Goal: Task Accomplishment & Management: Manage account settings

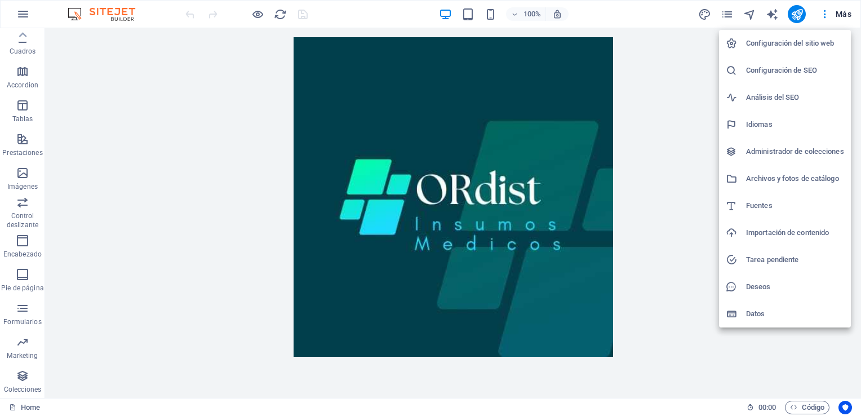
click at [692, 102] on div at bounding box center [430, 208] width 861 height 416
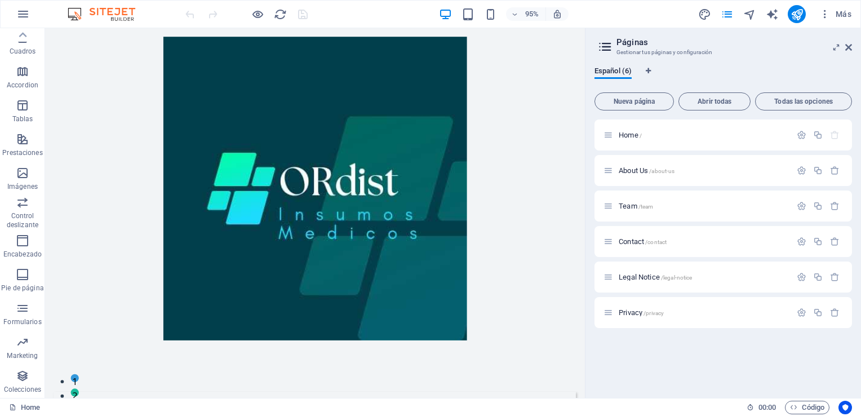
click at [0, 0] on icon at bounding box center [0, 0] width 0 height 0
click at [0, 0] on aside "Páginas Gestionar tus páginas y configuración Español (6) Nueva página Abrir to…" at bounding box center [0, 0] width 0 height 0
click at [850, 46] on icon at bounding box center [849, 47] width 7 height 9
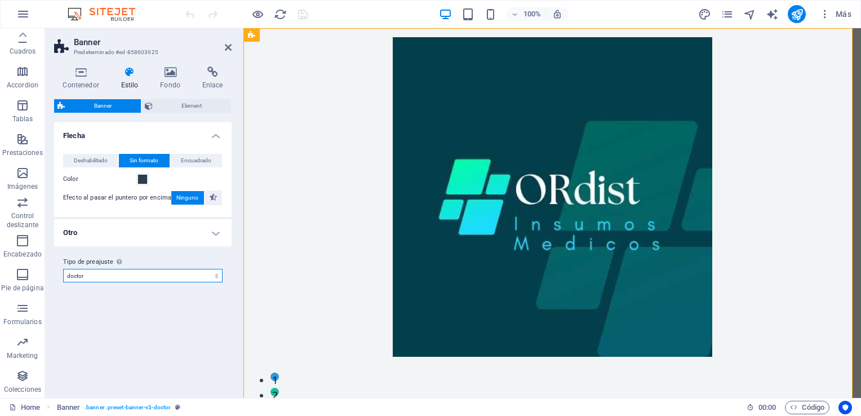
click at [188, 277] on select "doctor Añadir tipo de preajuste" at bounding box center [143, 276] width 160 height 14
click at [185, 277] on select "doctor Añadir tipo de preajuste" at bounding box center [143, 276] width 160 height 14
click at [193, 103] on span "Element" at bounding box center [192, 106] width 72 height 14
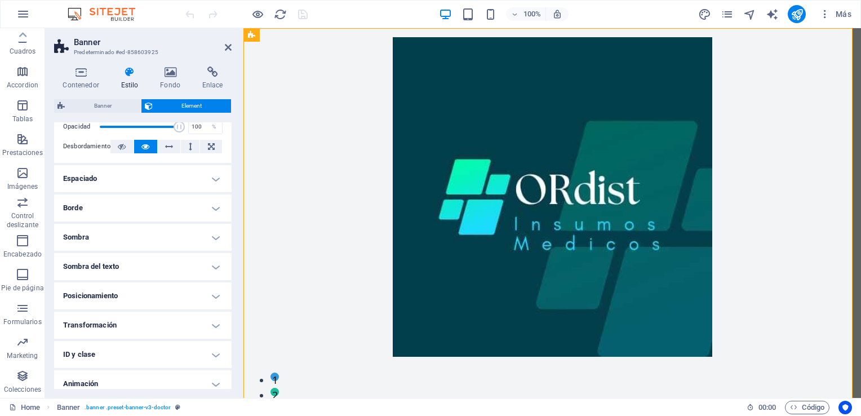
scroll to position [89, 0]
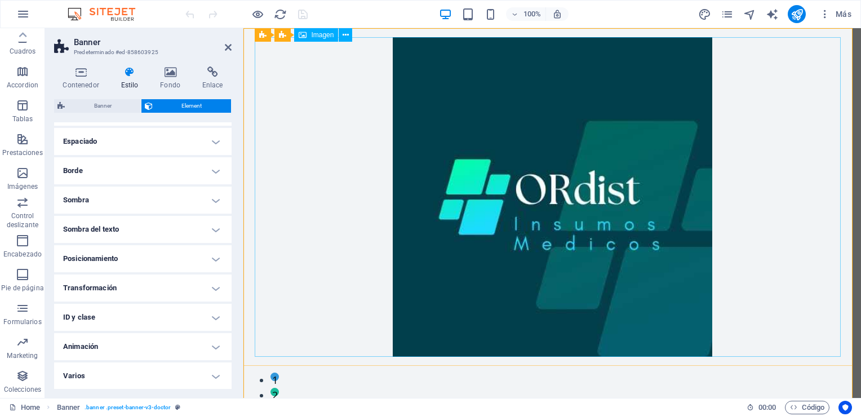
click at [277, 239] on figure at bounding box center [552, 197] width 586 height 320
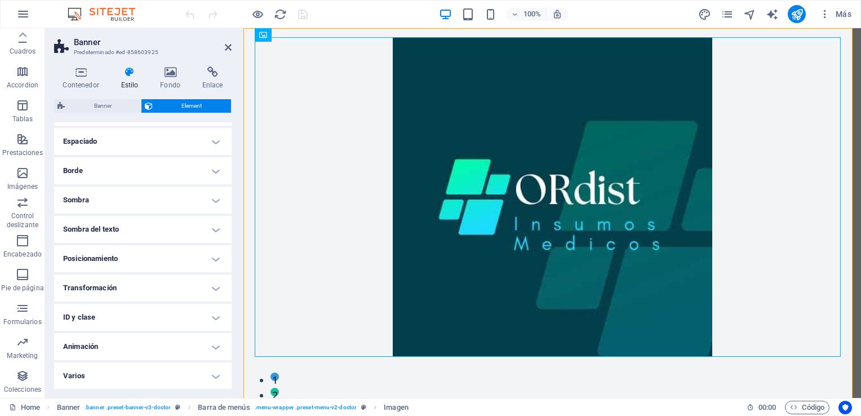
click at [232, 47] on aside "Banner Predeterminado #ed-858603925 Contenedor Estilo Fondo Enlace Tamaño Altur…" at bounding box center [144, 213] width 198 height 370
click at [228, 46] on icon at bounding box center [228, 47] width 7 height 9
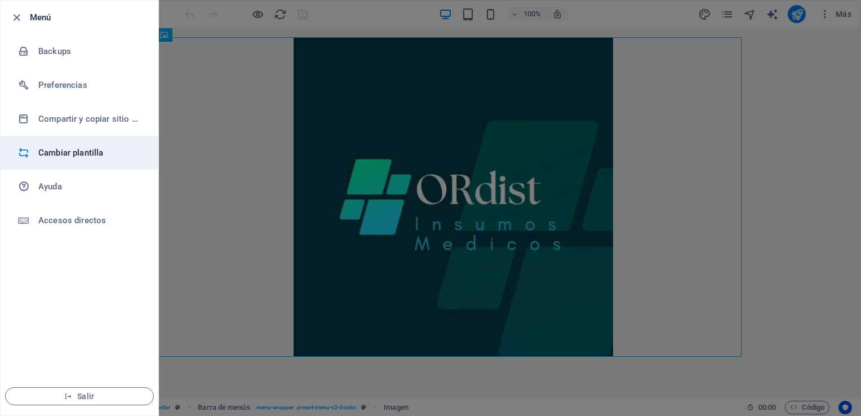
click at [99, 156] on h6 "Cambiar plantilla" at bounding box center [90, 153] width 104 height 14
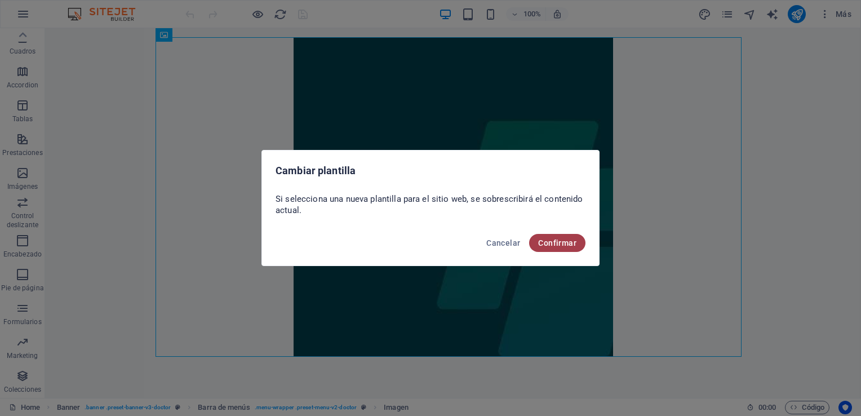
click at [567, 241] on span "Confirmar" at bounding box center [557, 242] width 38 height 9
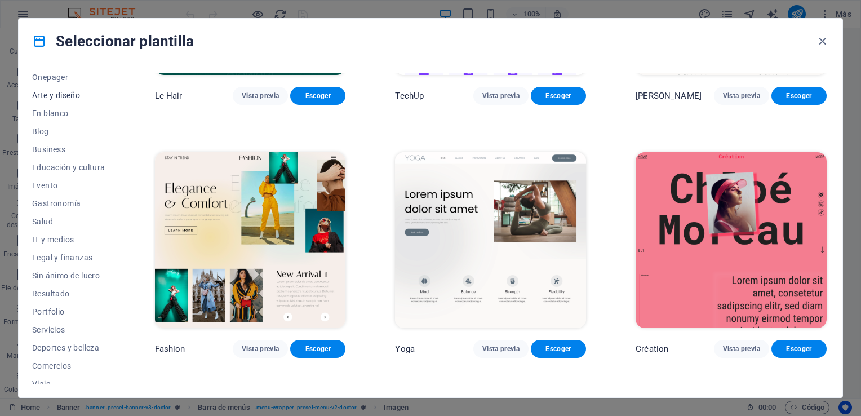
scroll to position [139, 0]
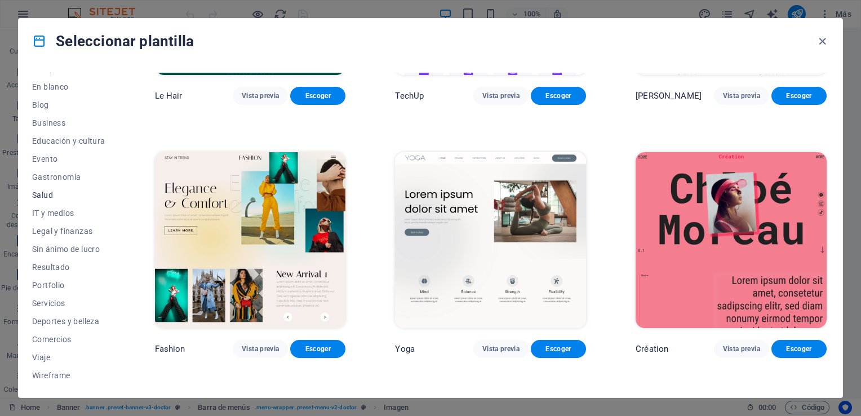
click at [45, 192] on span "Salud" at bounding box center [68, 195] width 73 height 9
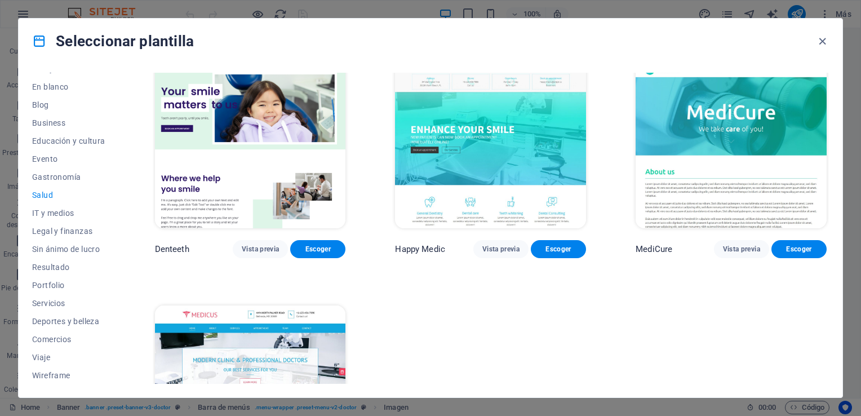
scroll to position [286, 0]
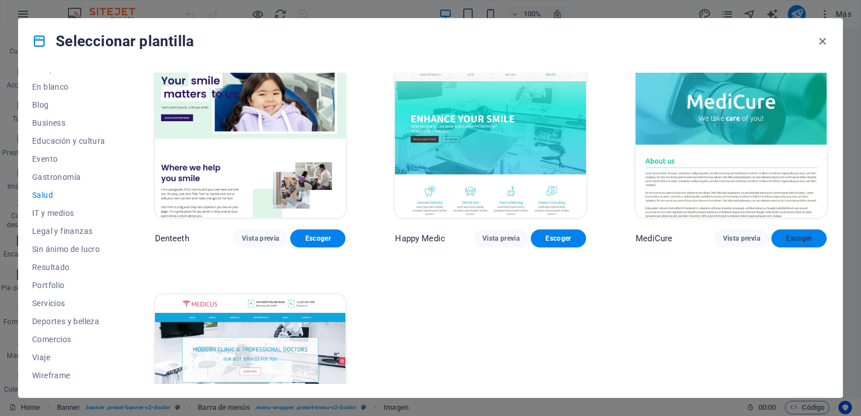
click at [794, 240] on button "Escoger" at bounding box center [799, 238] width 55 height 18
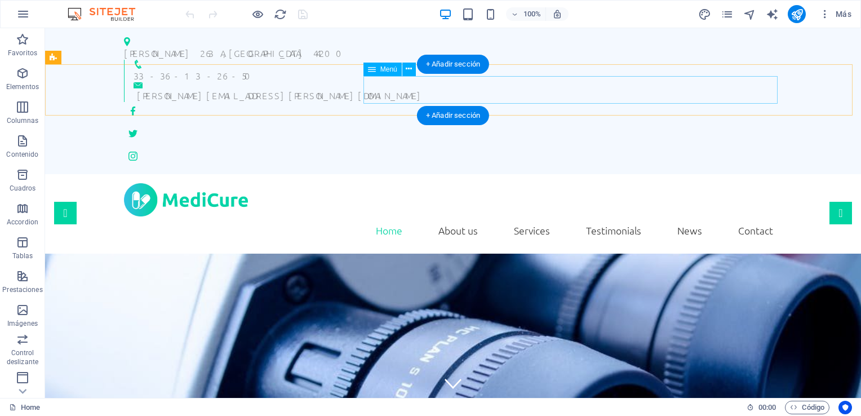
click at [466, 216] on nav "Home About us Services Testimonials News Contact" at bounding box center [453, 230] width 658 height 28
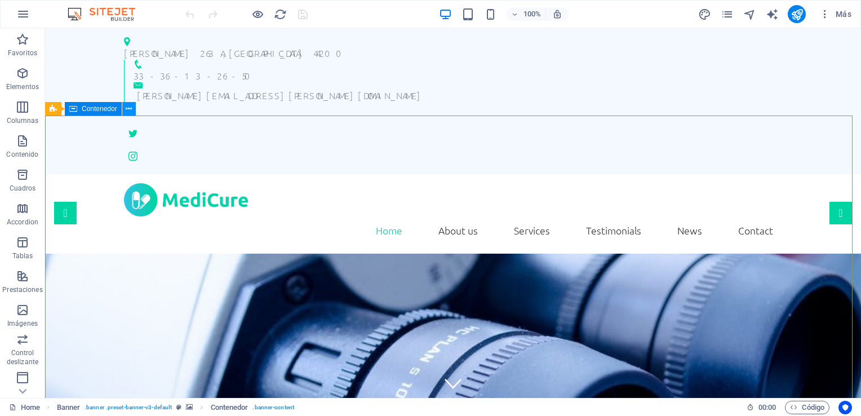
click at [0, 0] on icon at bounding box center [0, 0] width 0 height 0
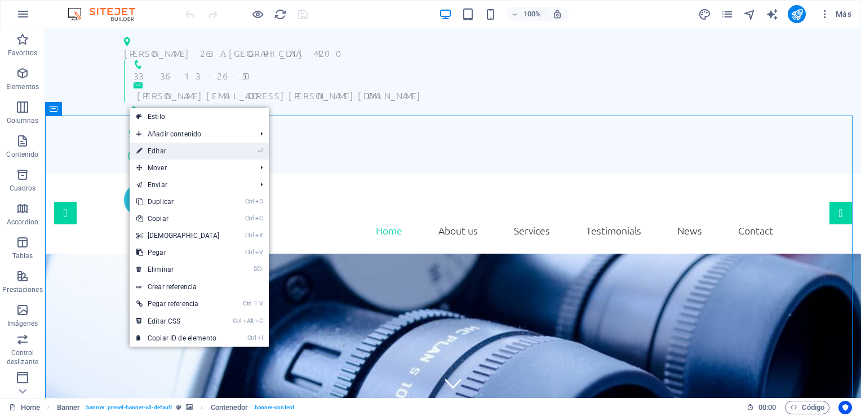
click at [162, 153] on link "⏎ Editar" at bounding box center [178, 151] width 97 height 17
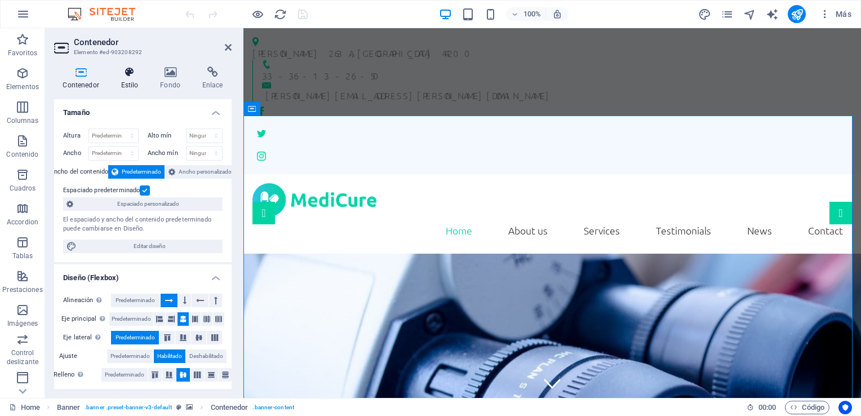
click at [122, 74] on icon at bounding box center [129, 72] width 35 height 11
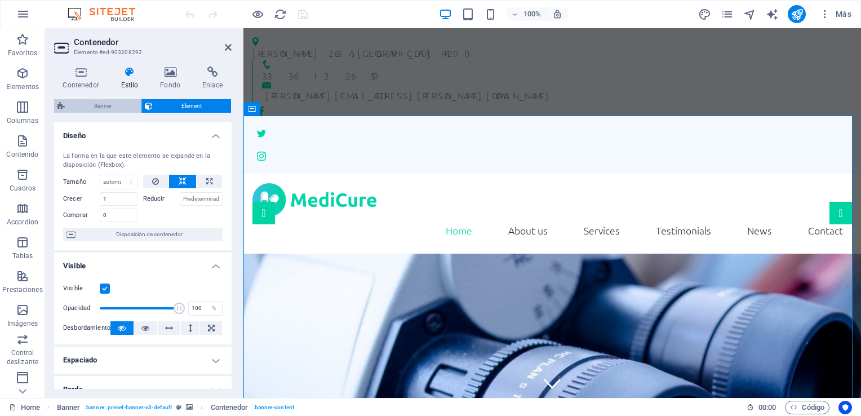
click at [117, 103] on span "Banner" at bounding box center [102, 106] width 69 height 14
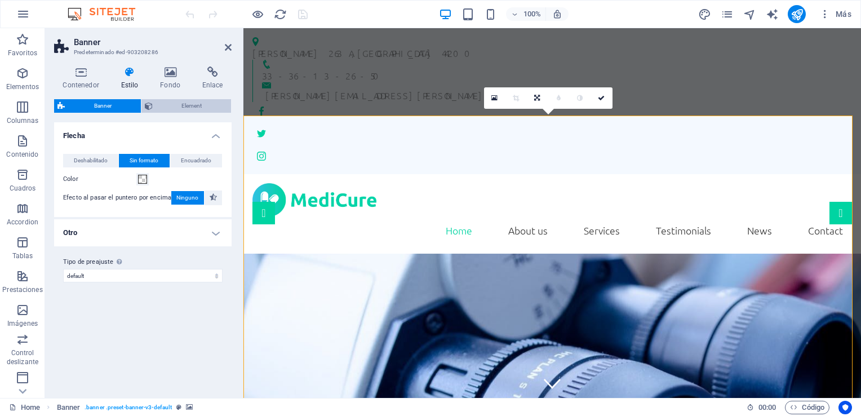
click at [183, 107] on span "Element" at bounding box center [192, 106] width 72 height 14
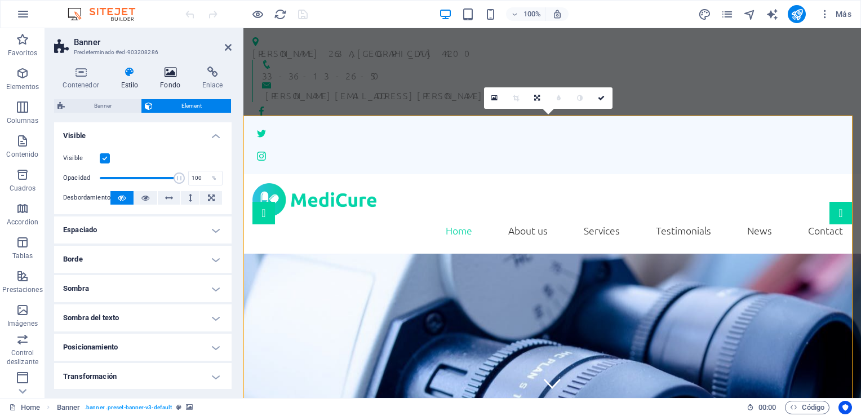
click at [169, 73] on icon at bounding box center [171, 72] width 38 height 11
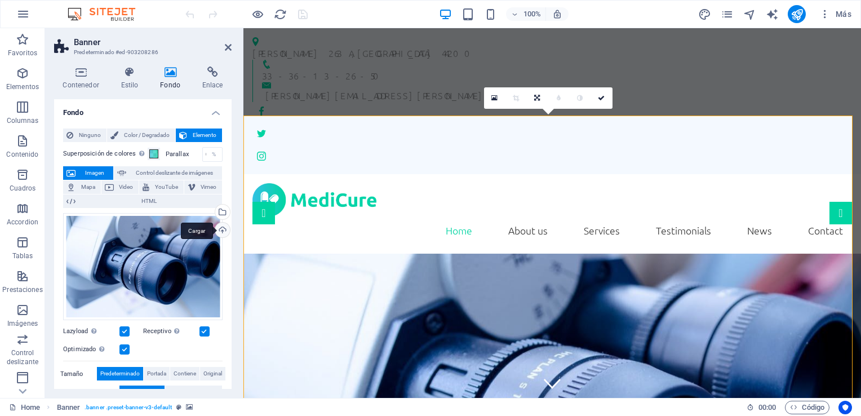
click at [219, 231] on div "Cargar" at bounding box center [221, 231] width 17 height 17
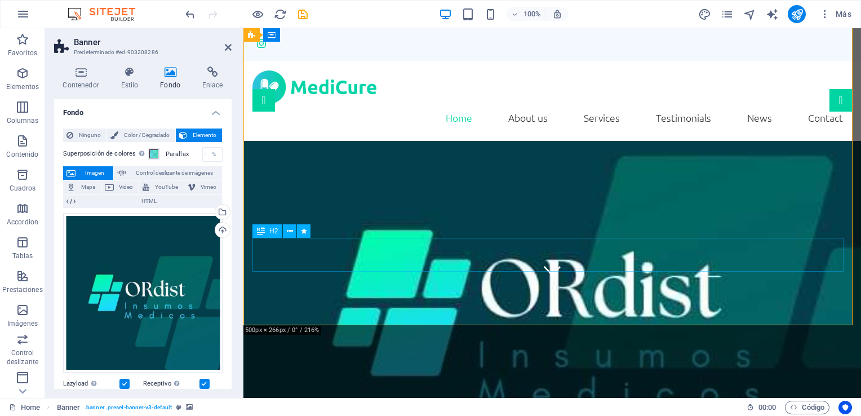
scroll to position [56, 0]
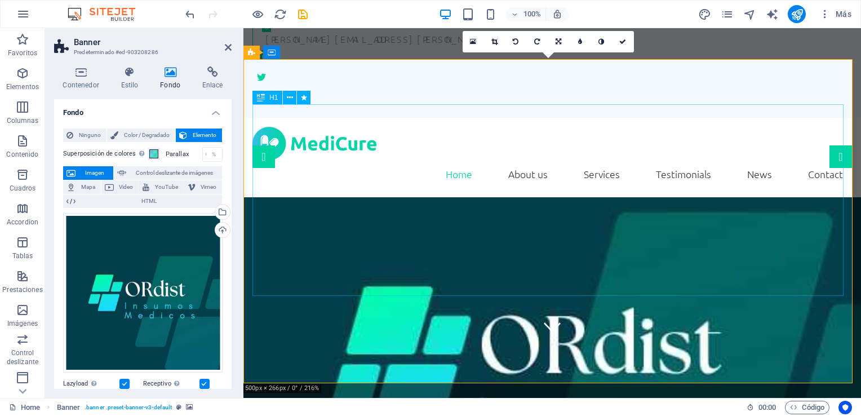
click at [487, 166] on div "ORDIST SA DE CV" at bounding box center [796, 241] width 618 height 370
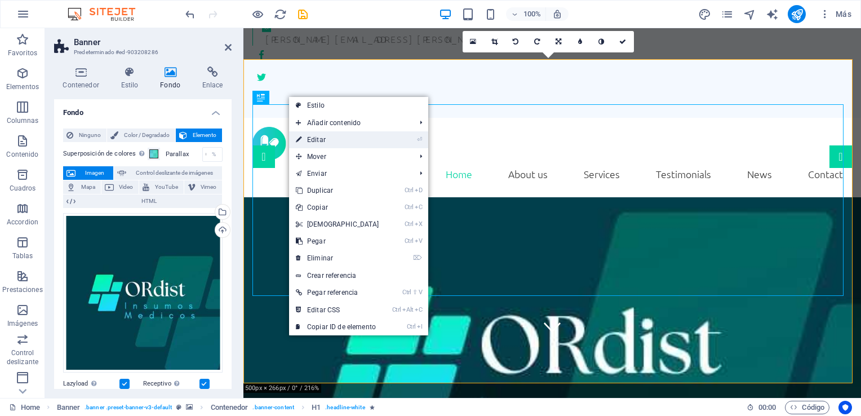
click at [327, 139] on link "⏎ Editar" at bounding box center [337, 139] width 97 height 17
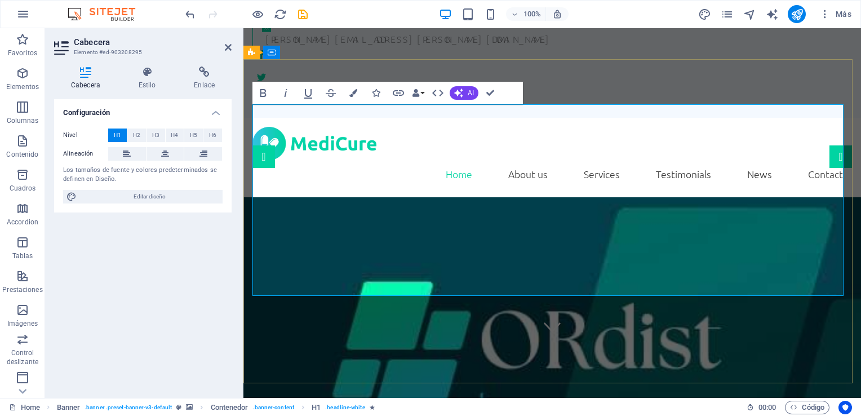
scroll to position [99, 0]
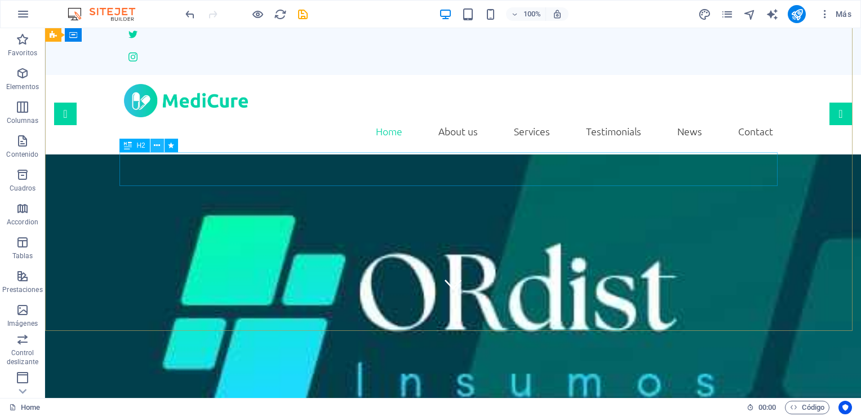
click at [161, 146] on button at bounding box center [158, 146] width 14 height 14
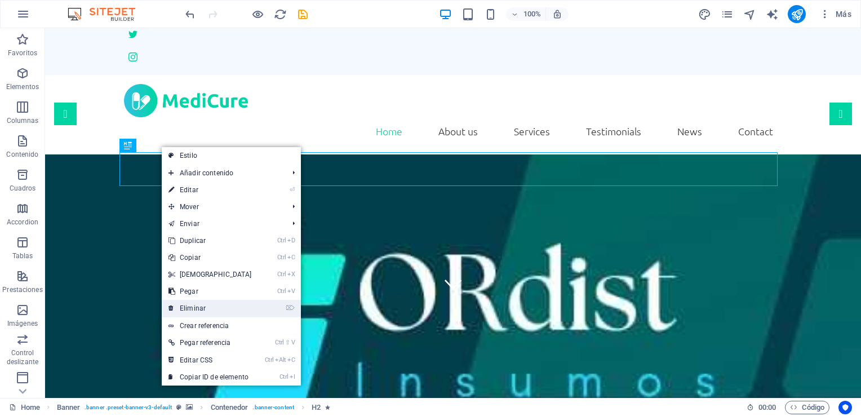
click at [191, 303] on link "⌦ Eliminar" at bounding box center [210, 308] width 97 height 17
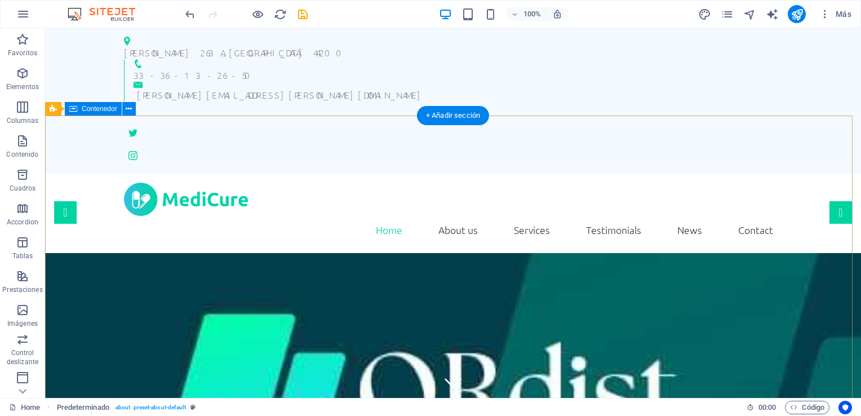
scroll to position [0, 0]
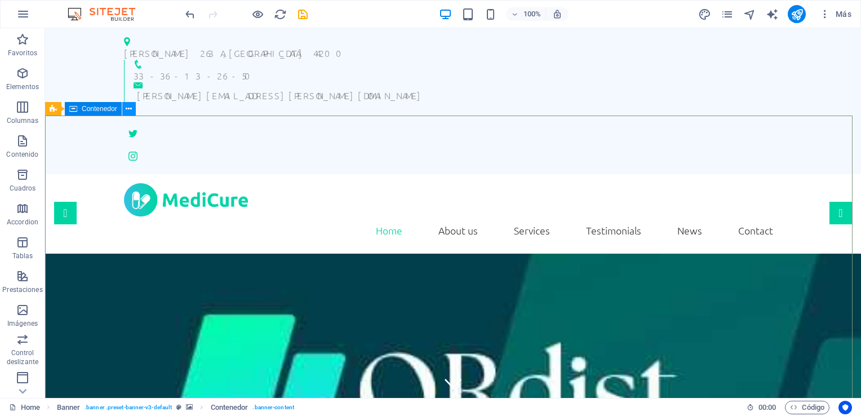
click at [0, 0] on icon at bounding box center [0, 0] width 0 height 0
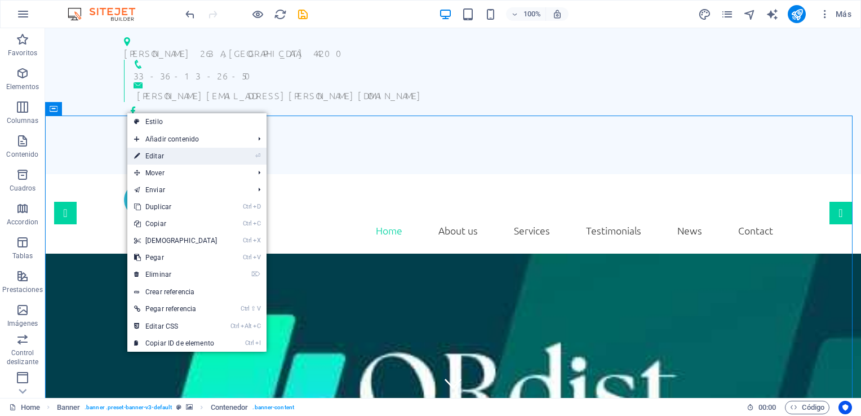
click at [156, 154] on link "⏎ Editar" at bounding box center [175, 156] width 97 height 17
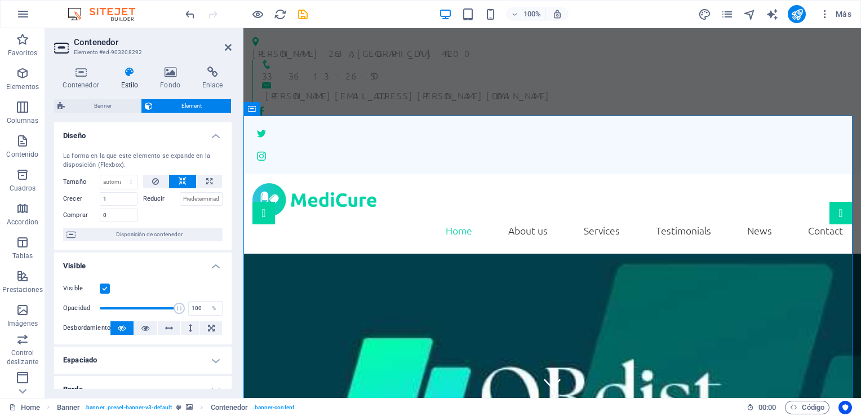
click at [105, 286] on label at bounding box center [105, 289] width 10 height 10
click at [0, 0] on input "Visible" at bounding box center [0, 0] width 0 height 0
click at [105, 286] on label at bounding box center [105, 289] width 10 height 10
click at [0, 0] on input "Visible" at bounding box center [0, 0] width 0 height 0
type input "87"
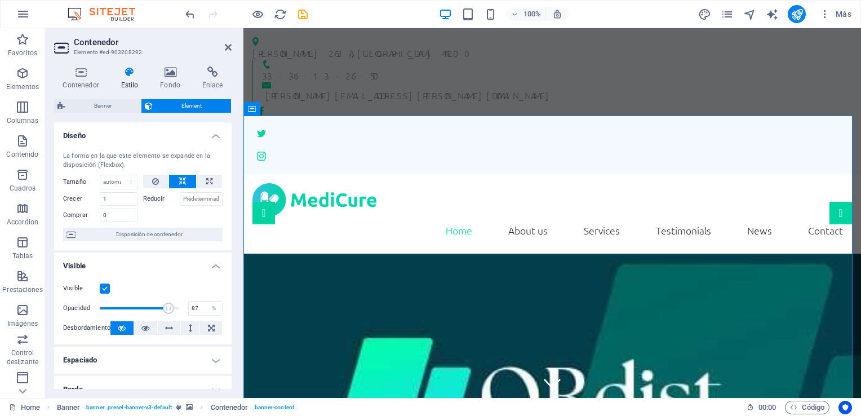
drag, startPoint x: 175, startPoint y: 308, endPoint x: 167, endPoint y: 306, distance: 8.8
click at [167, 306] on span at bounding box center [168, 308] width 11 height 11
click at [231, 45] on icon at bounding box center [228, 47] width 7 height 9
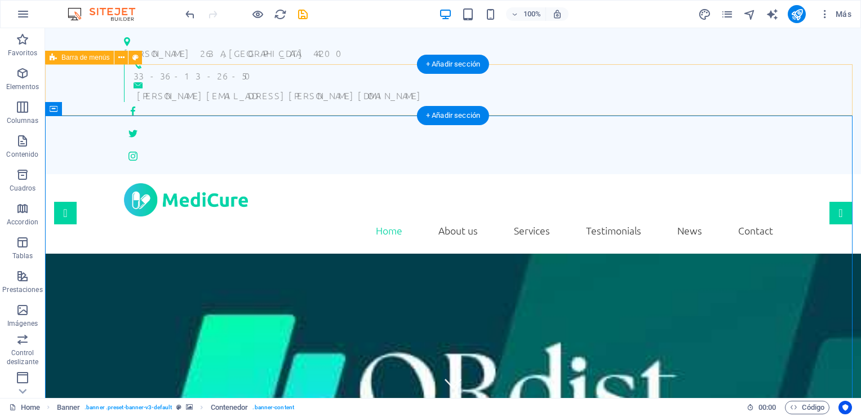
click at [307, 174] on div "Home About us Services Testimonials News Contact" at bounding box center [453, 213] width 816 height 79
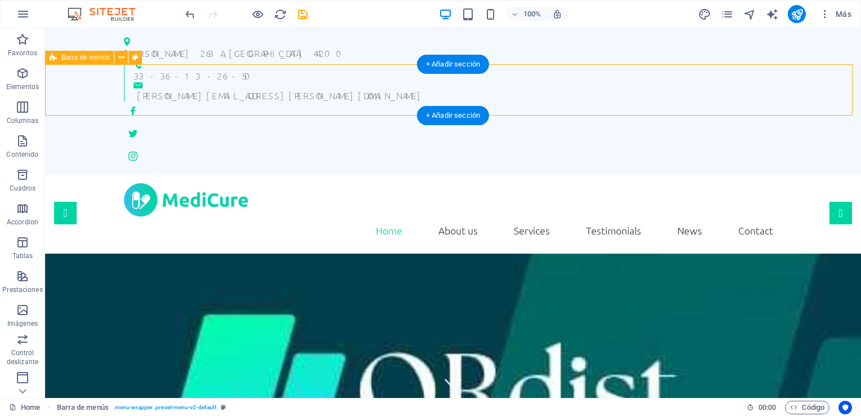
click at [832, 174] on div "Home About us Services Testimonials News Contact" at bounding box center [453, 213] width 816 height 79
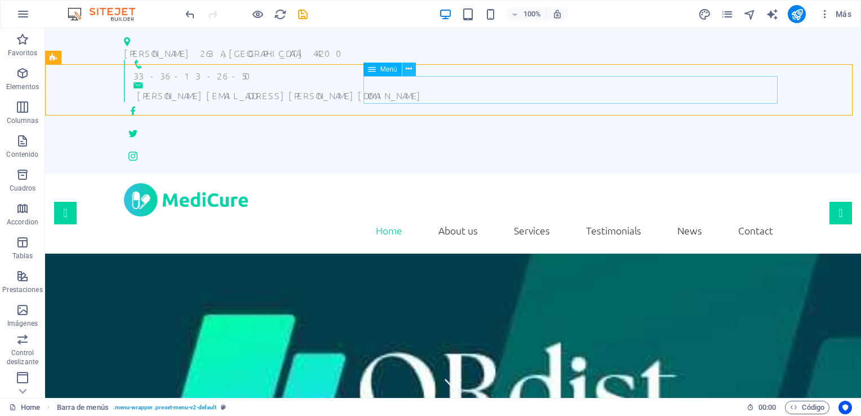
click at [408, 70] on icon at bounding box center [409, 69] width 6 height 12
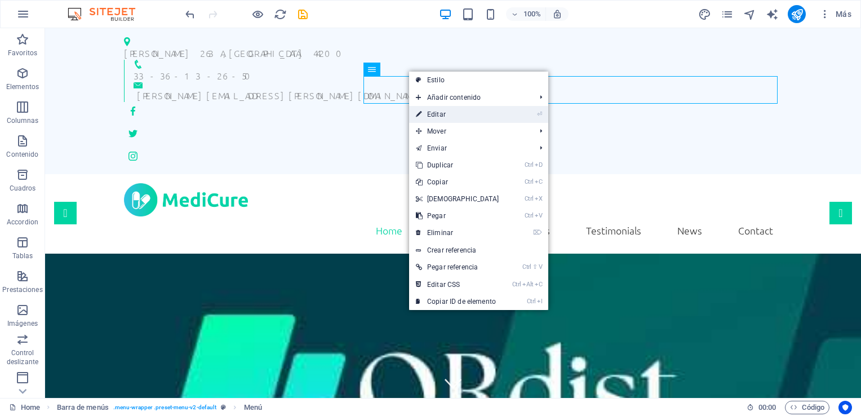
click at [443, 113] on link "⏎ Editar" at bounding box center [457, 114] width 97 height 17
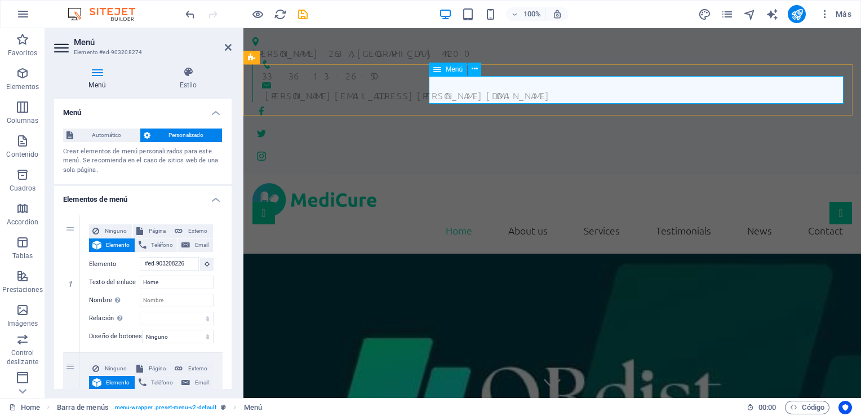
click at [453, 216] on nav "Home About us Services Testimonials News Contact" at bounding box center [553, 230] width 600 height 28
click at [163, 281] on input "Home" at bounding box center [177, 283] width 74 height 14
type input "H"
select select
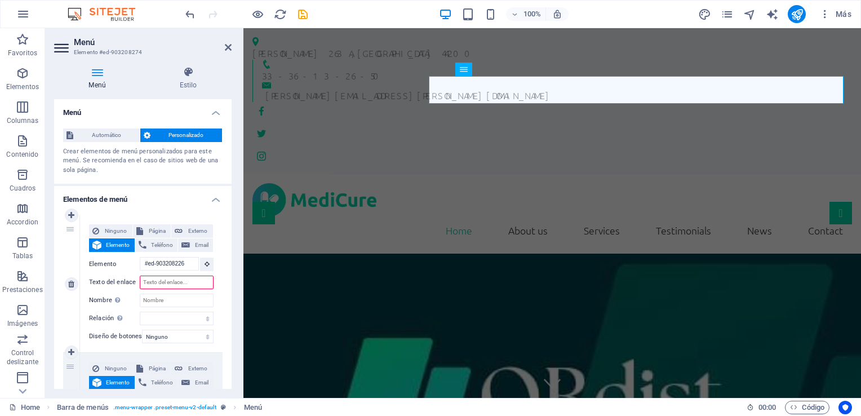
select select
type input "INICIO"
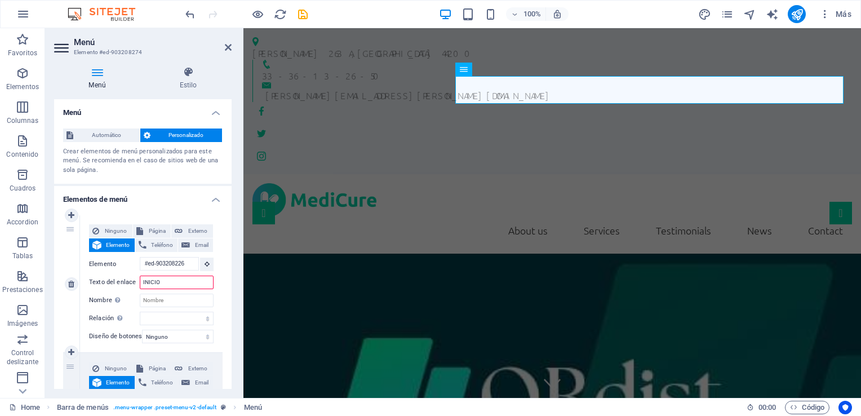
select select
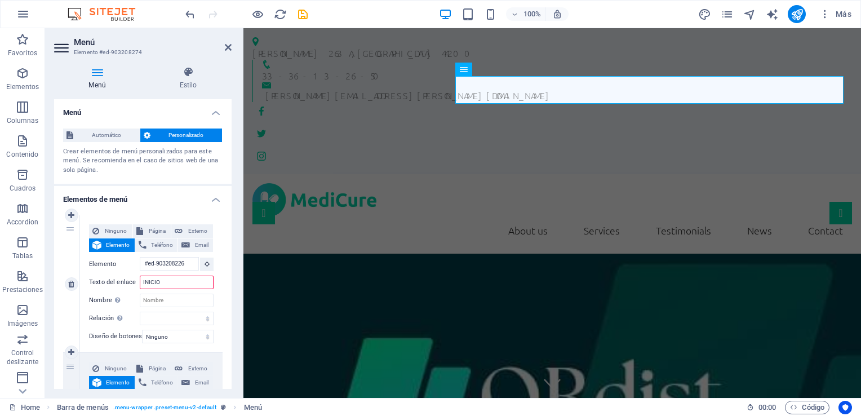
select select
type input "INICIO"
select select
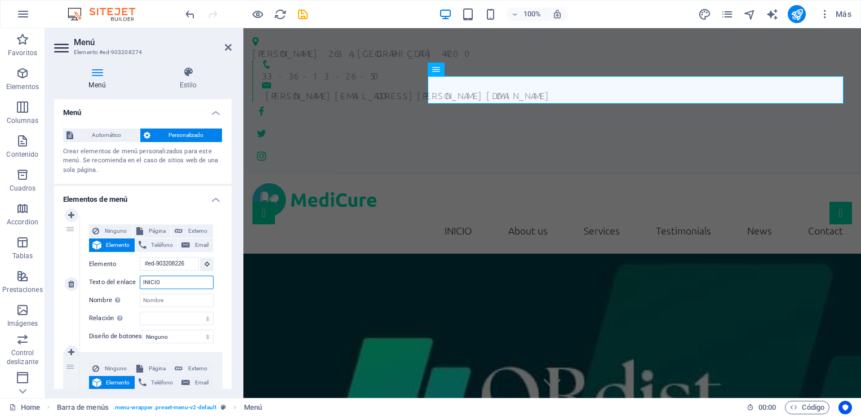
select select
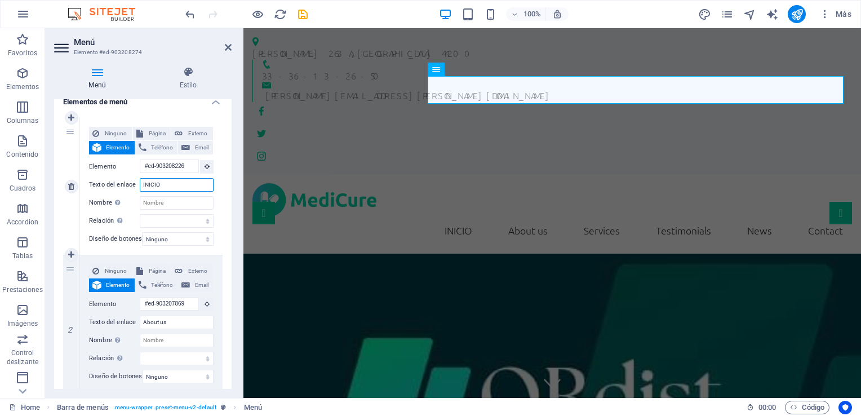
scroll to position [113, 0]
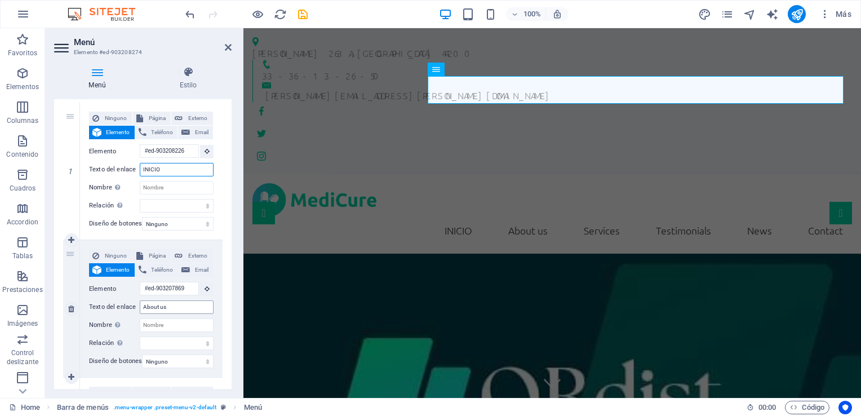
type input "INICIO"
click at [174, 308] on input "About us" at bounding box center [177, 307] width 74 height 14
type input "A"
select select
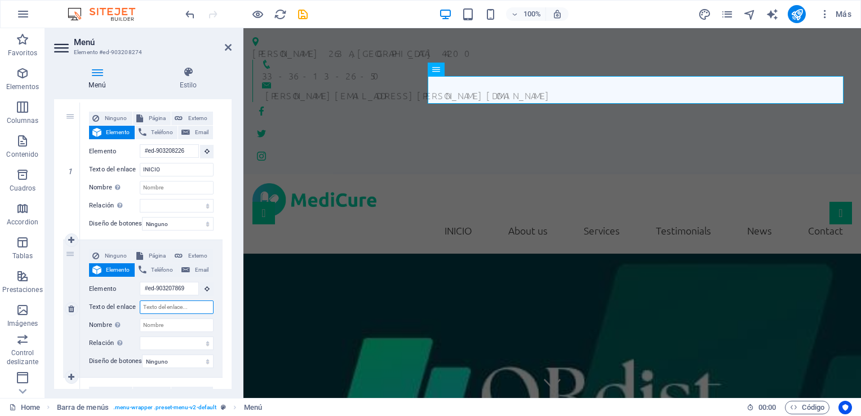
select select
type input "Sobre nosotros"
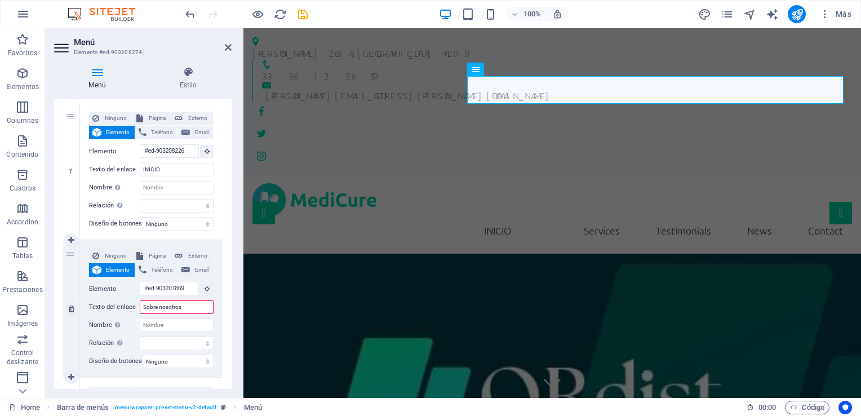
select select
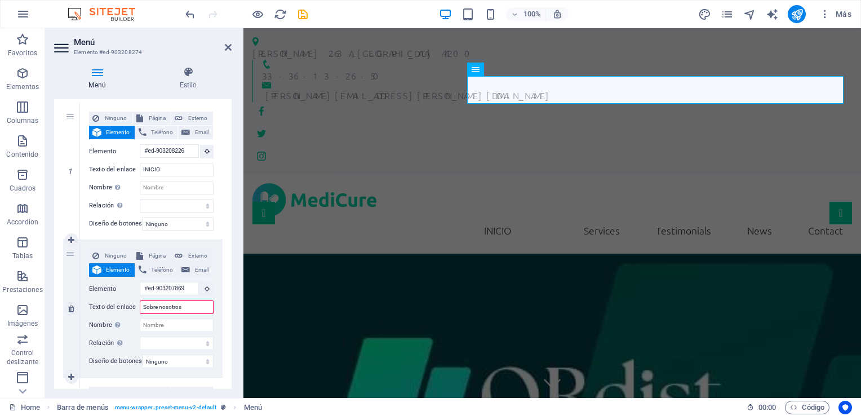
select select
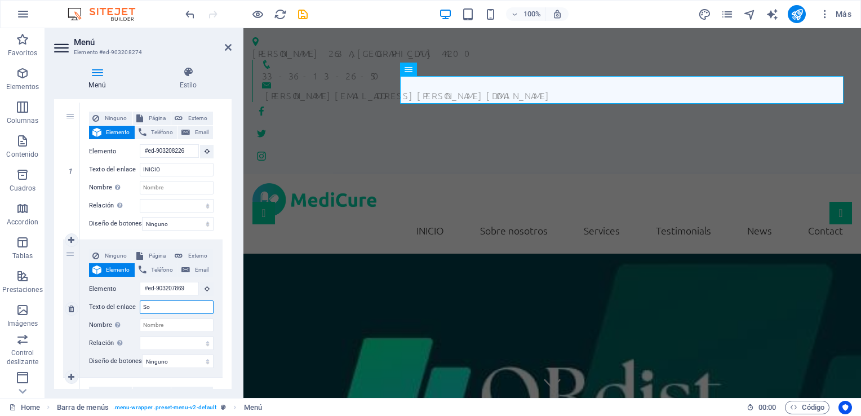
type input "S"
select select
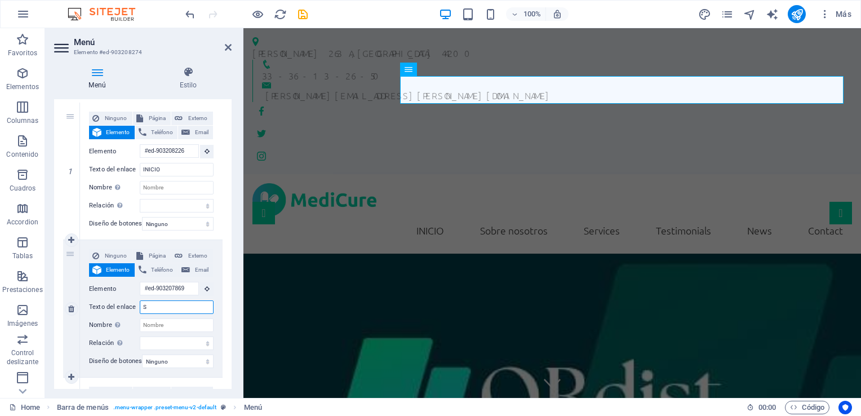
select select
type input "So"
select select
type input "S"
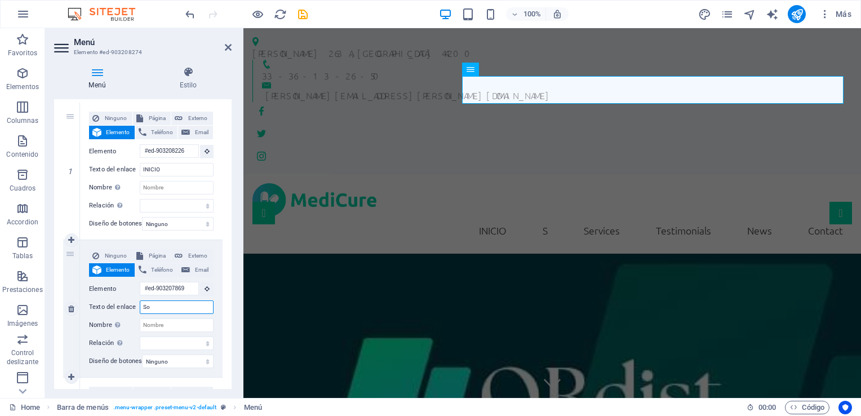
select select
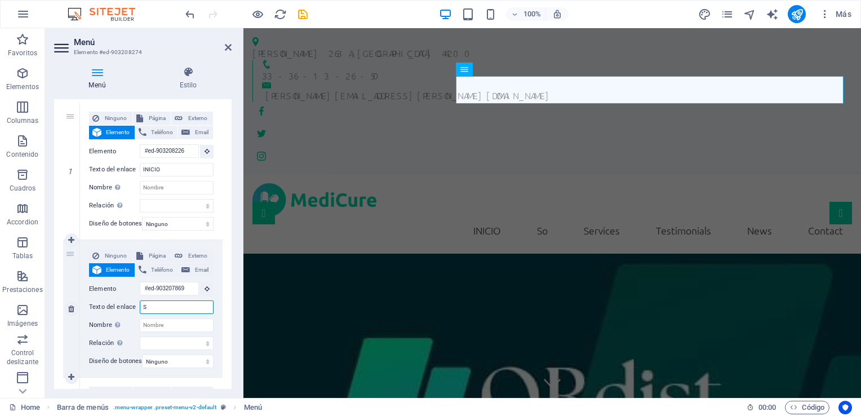
select select
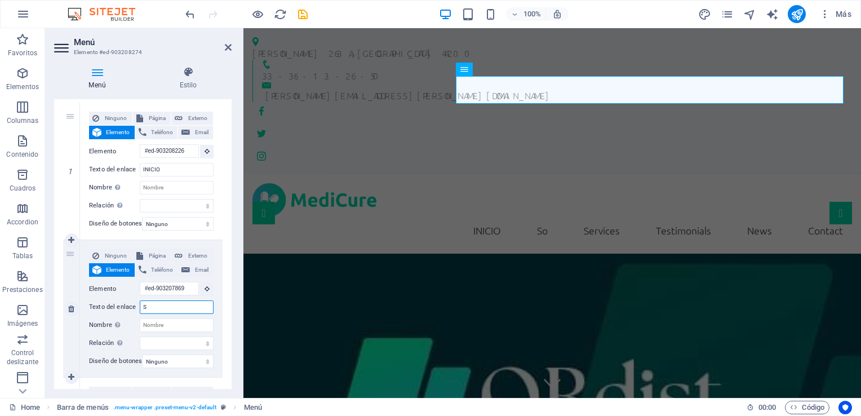
select select
type input "SOBRE NOSOTROS"
select select
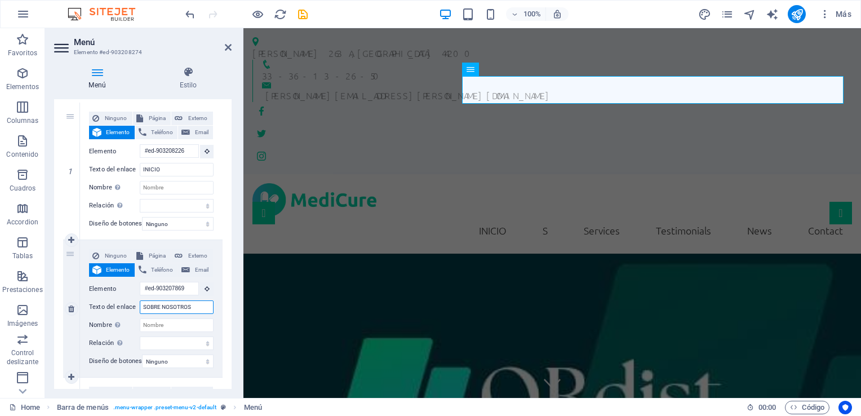
select select
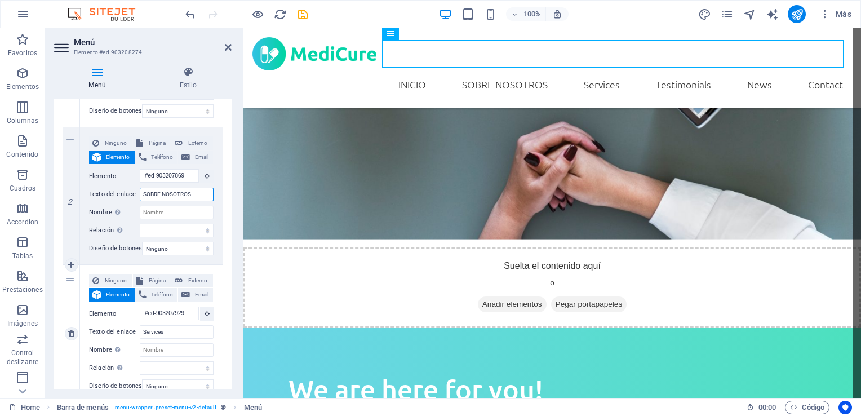
scroll to position [0, 0]
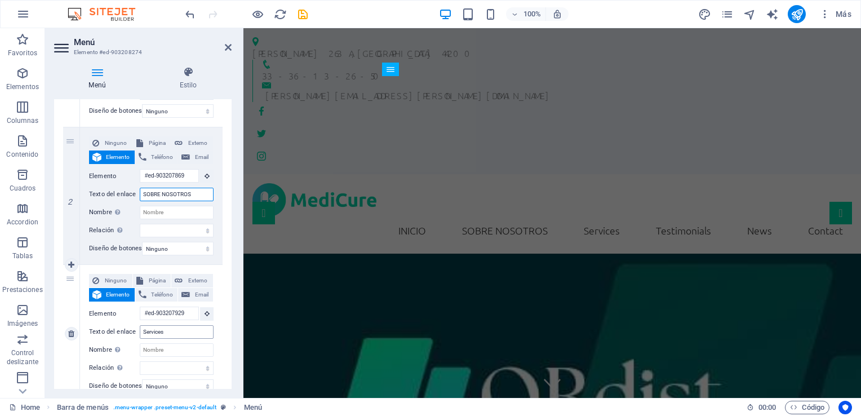
type input "SOBRE NOSOTROS"
click at [170, 329] on input "Services" at bounding box center [177, 332] width 74 height 14
type input "S"
select select
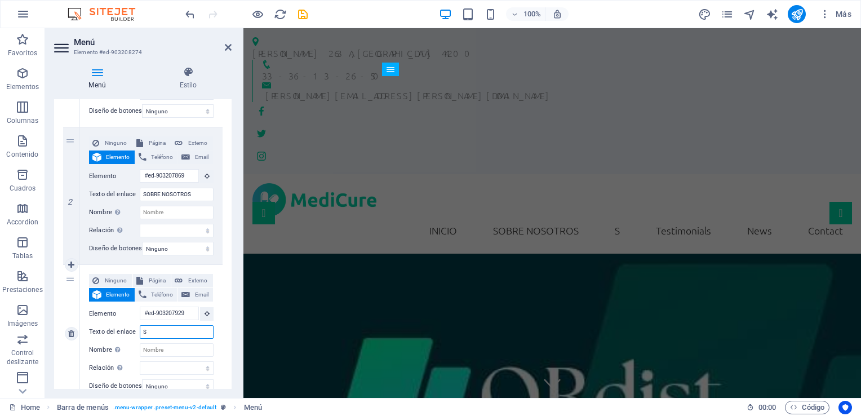
select select
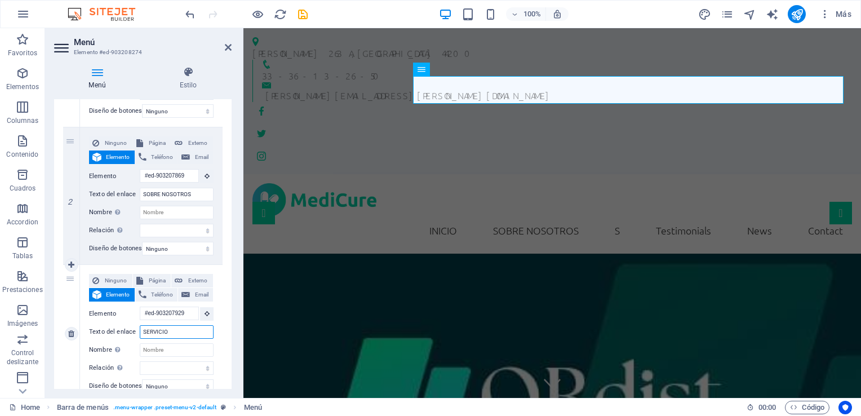
type input "SERVICIOS"
select select
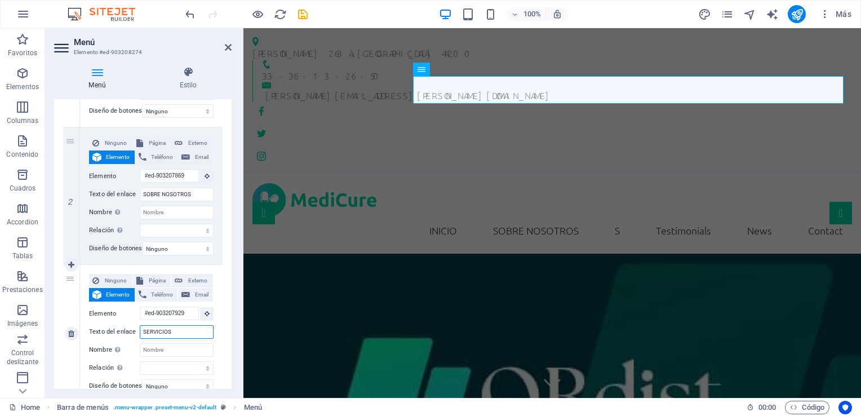
select select
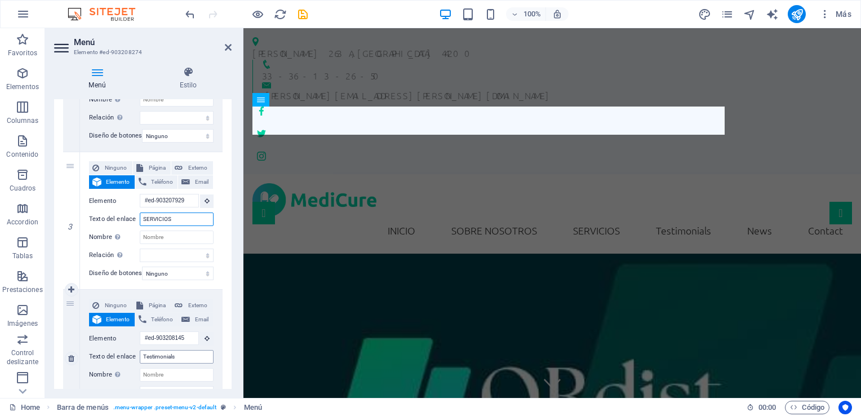
type input "SERVICIOS"
click at [179, 356] on input "Testimonials" at bounding box center [177, 357] width 74 height 14
type input "Testimo"
select select
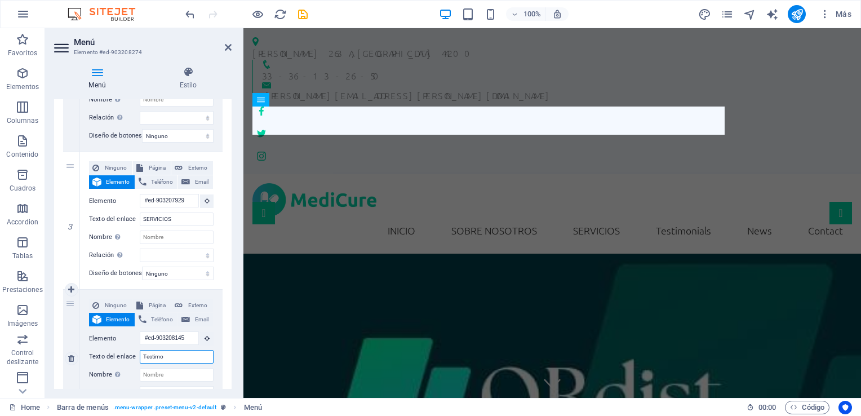
select select
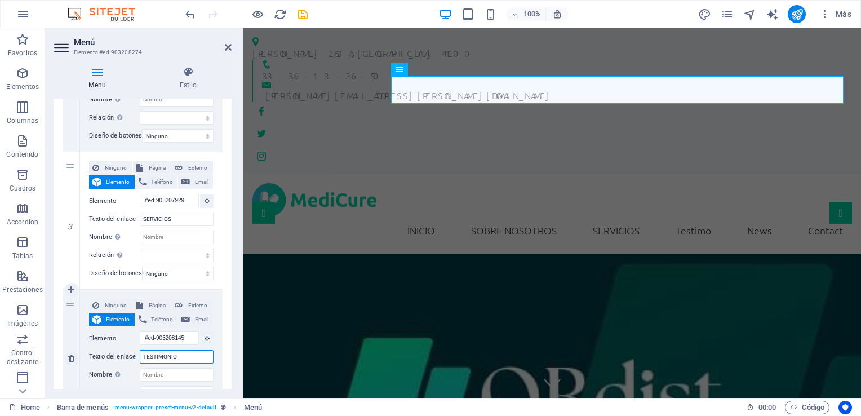
type input "TESTIMONIOS"
select select
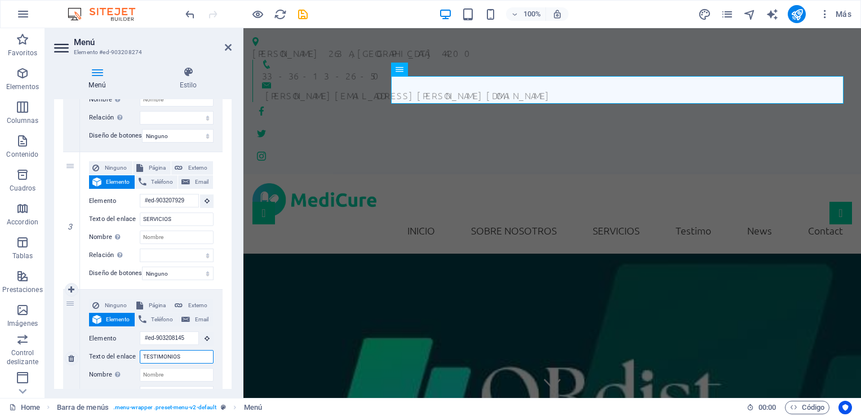
select select
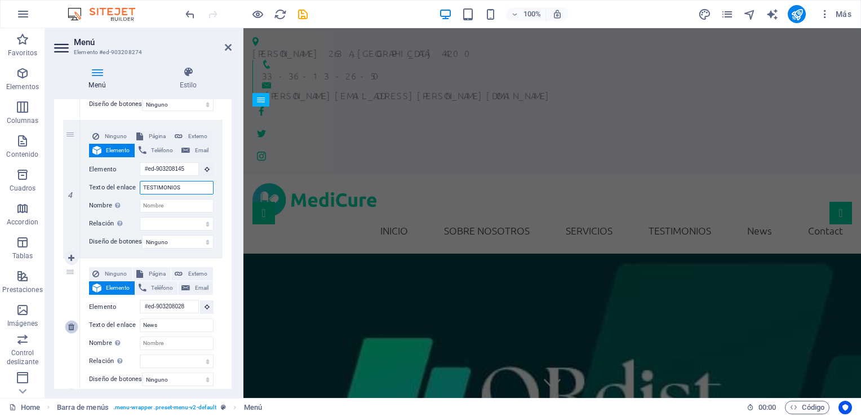
type input "TESTIMONIOS"
click at [70, 329] on icon at bounding box center [71, 327] width 6 height 8
select select
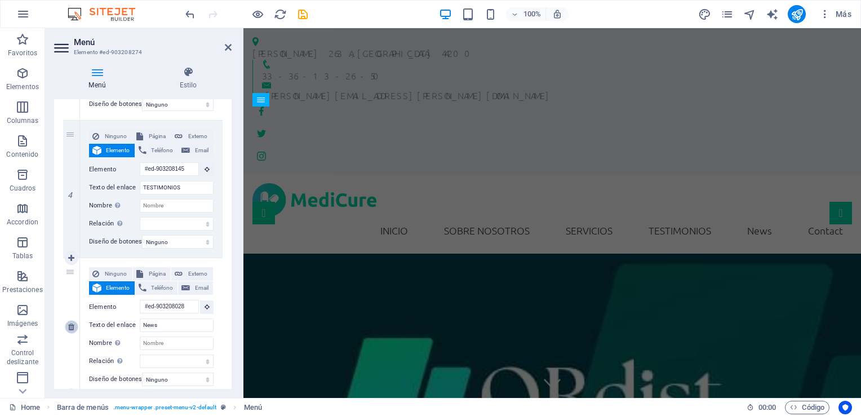
select select
type input "#ed-903208094"
type input "Contact"
select select
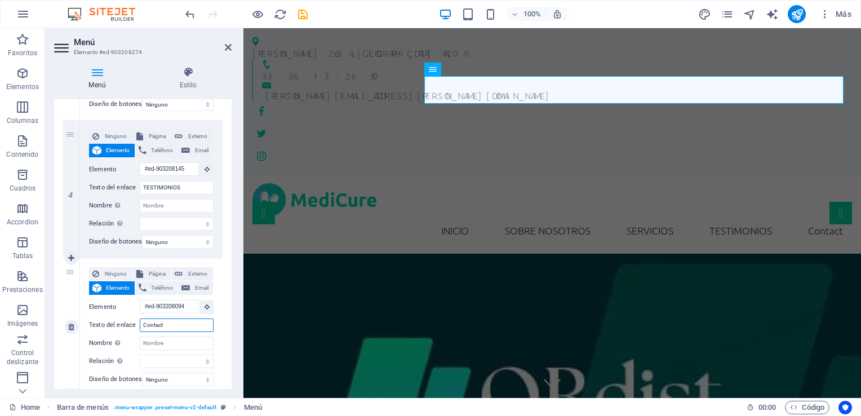
click at [167, 324] on input "Contact" at bounding box center [177, 326] width 74 height 14
type input "C"
select select
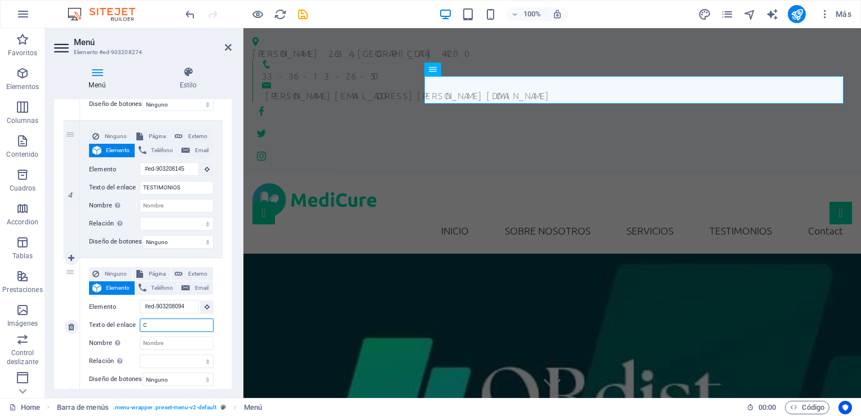
select select
type input "CO"
select select
type input "CONTACTO"
select select
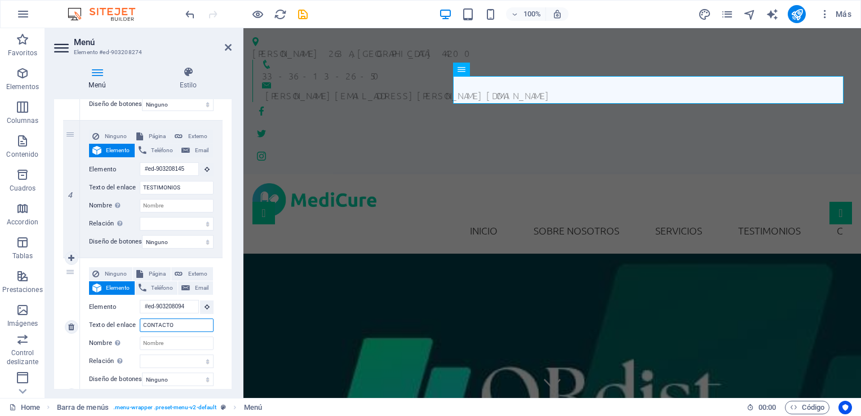
select select
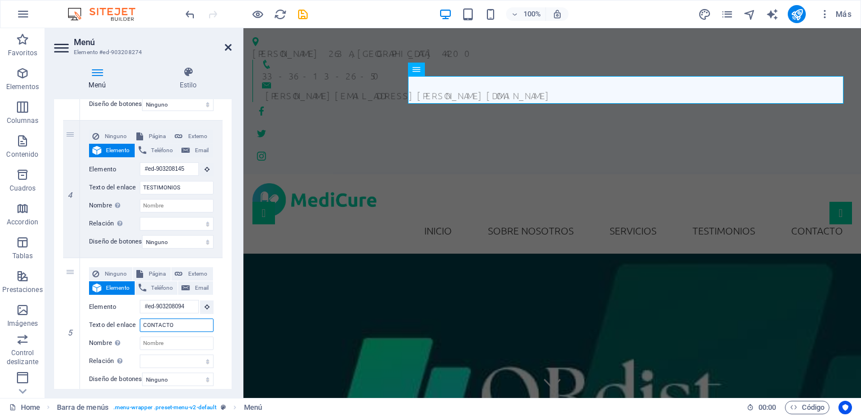
type input "CONTACTO"
click at [228, 49] on icon at bounding box center [228, 47] width 7 height 9
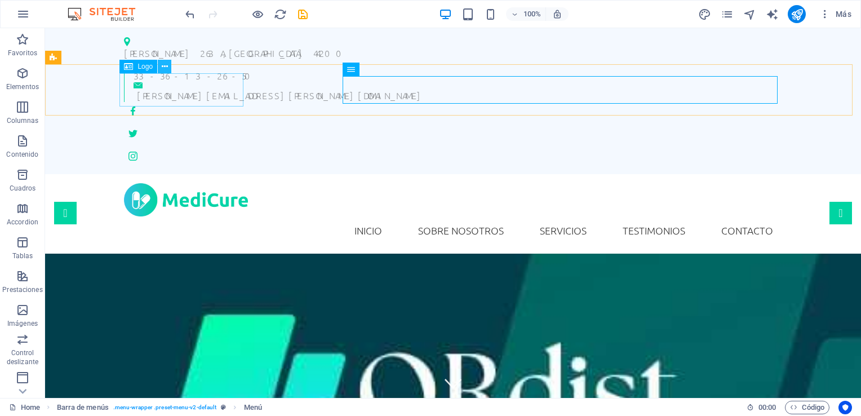
click at [163, 67] on icon at bounding box center [165, 67] width 6 height 12
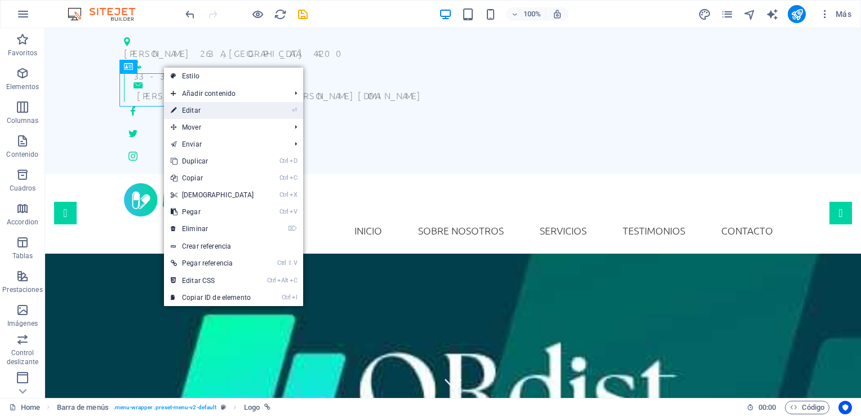
click at [198, 108] on link "⏎ Editar" at bounding box center [212, 110] width 97 height 17
select select "px"
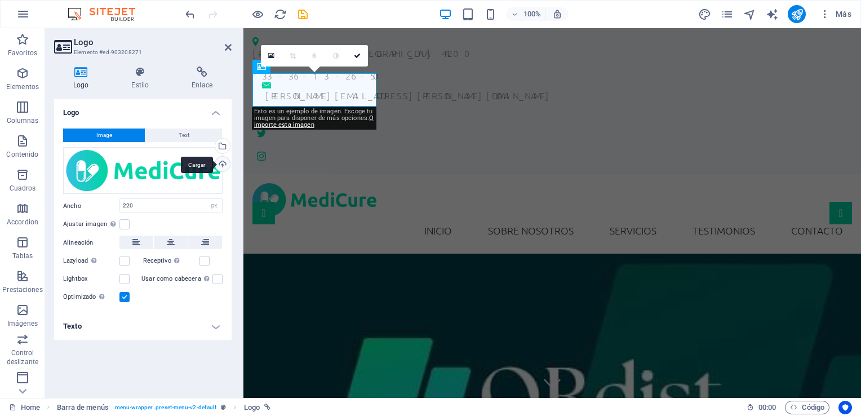
click at [219, 161] on div "Cargar" at bounding box center [221, 165] width 17 height 17
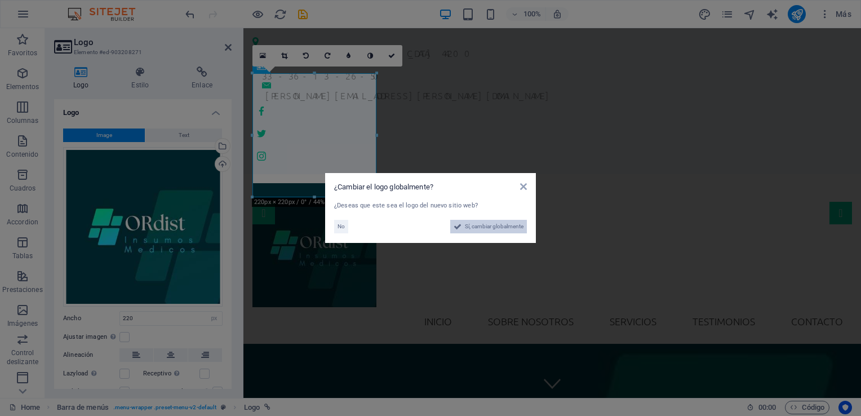
drag, startPoint x: 489, startPoint y: 230, endPoint x: 409, endPoint y: 337, distance: 133.6
click at [489, 230] on span "Sí, cambiar globalmente" at bounding box center [494, 227] width 59 height 14
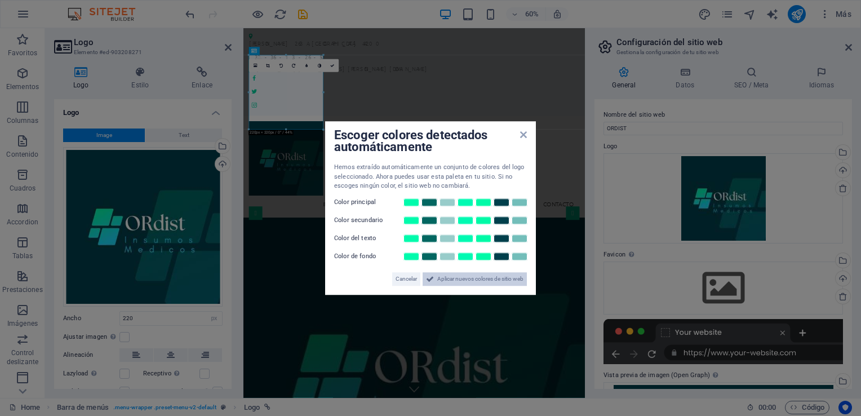
click at [480, 281] on span "Aplicar nuevos colores de sitio web" at bounding box center [480, 279] width 86 height 14
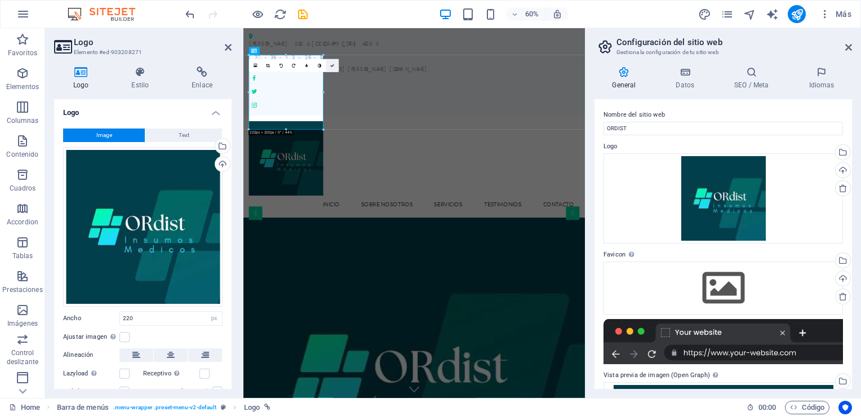
click at [334, 68] on link at bounding box center [332, 65] width 13 height 13
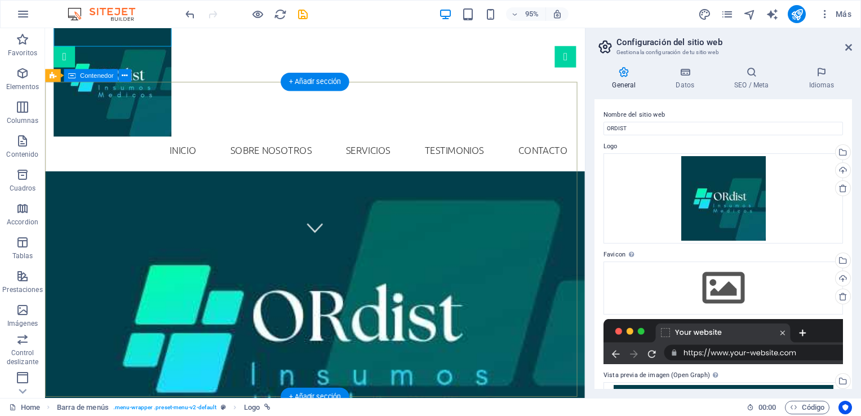
scroll to position [169, 0]
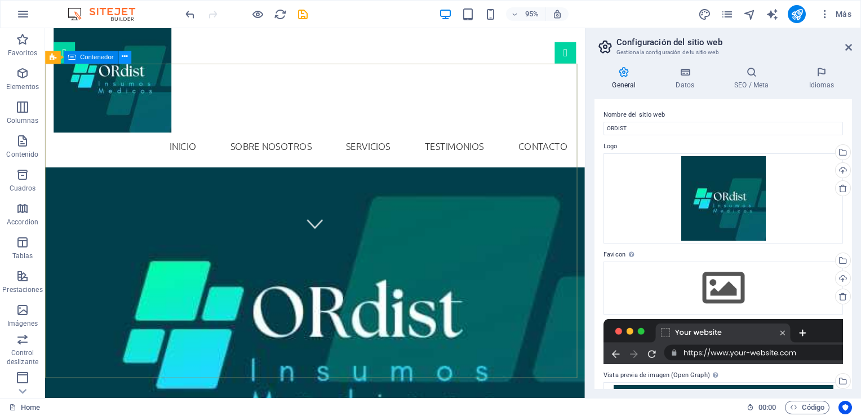
click at [0, 0] on icon at bounding box center [0, 0] width 0 height 0
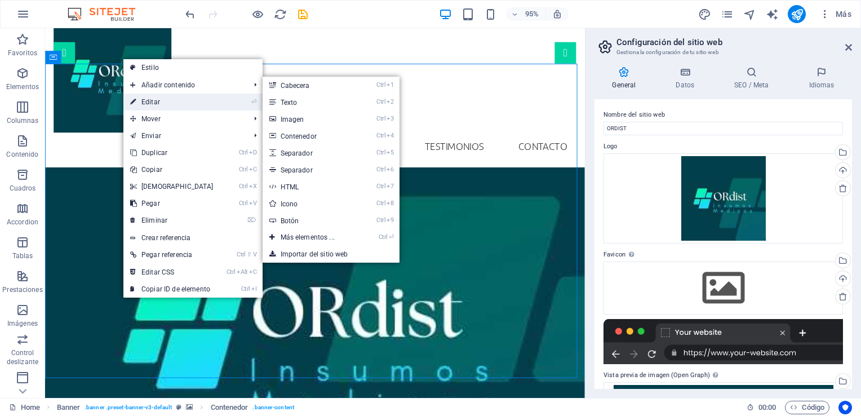
click at [157, 101] on link "⏎ Editar" at bounding box center [171, 102] width 97 height 17
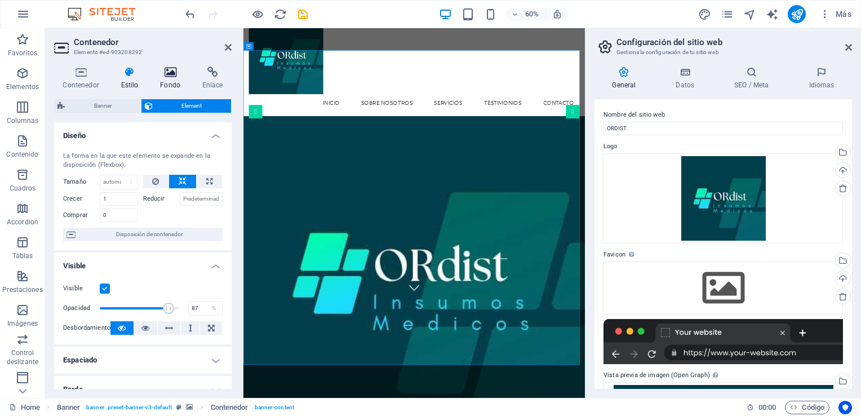
click at [163, 78] on h4 "Fondo" at bounding box center [173, 79] width 42 height 24
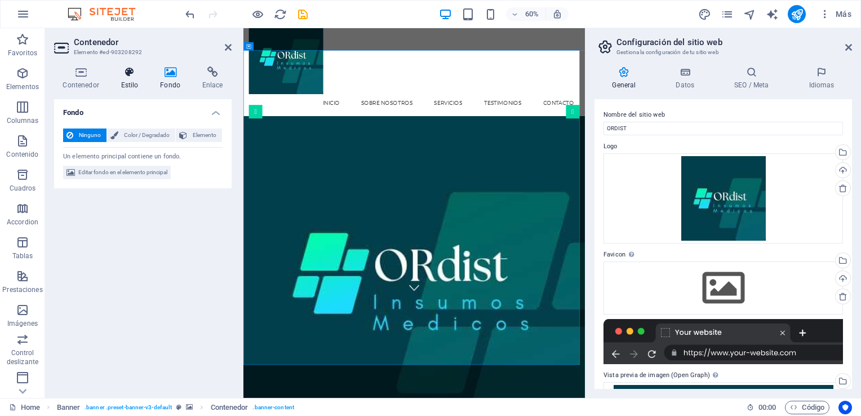
click at [134, 76] on icon at bounding box center [129, 72] width 35 height 11
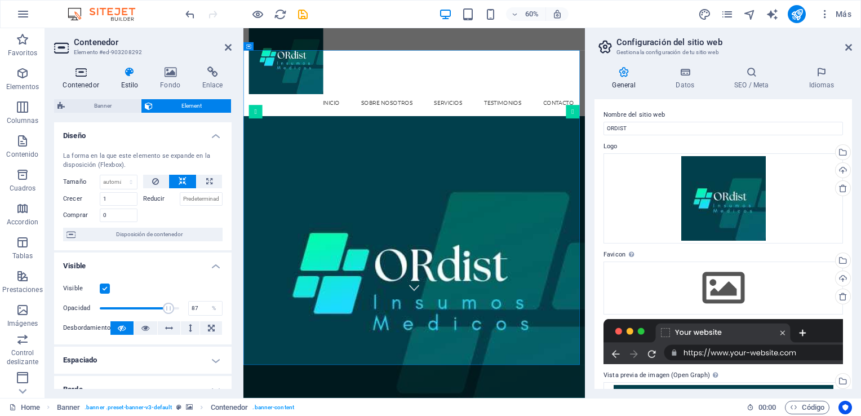
click at [83, 76] on icon at bounding box center [81, 72] width 54 height 11
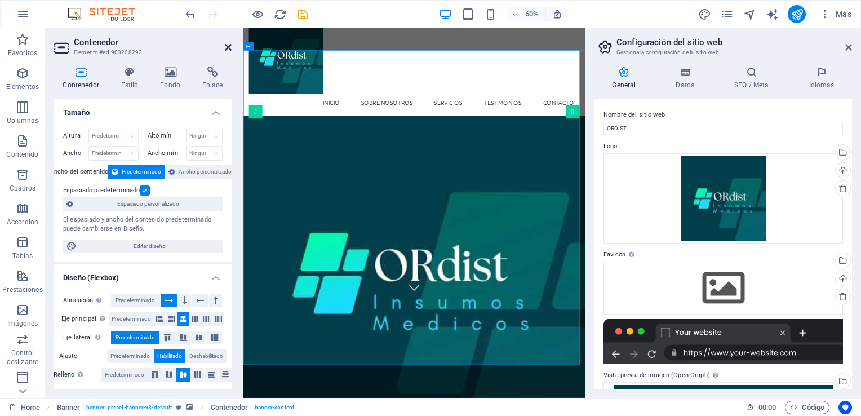
click at [229, 45] on icon at bounding box center [228, 47] width 7 height 9
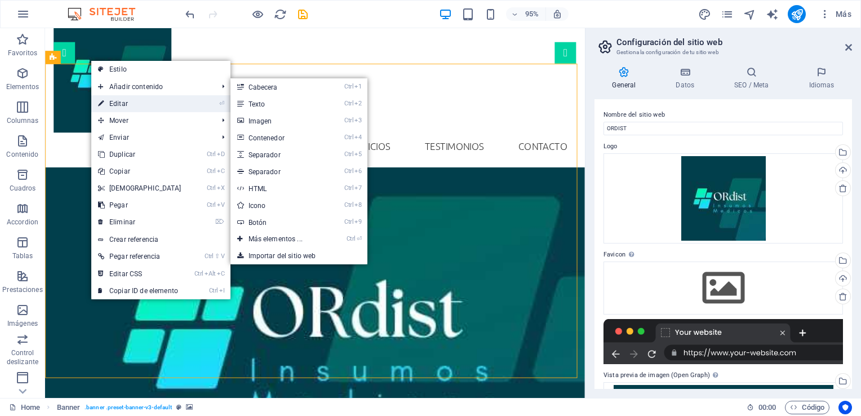
click at [133, 103] on link "⏎ Editar" at bounding box center [139, 103] width 97 height 17
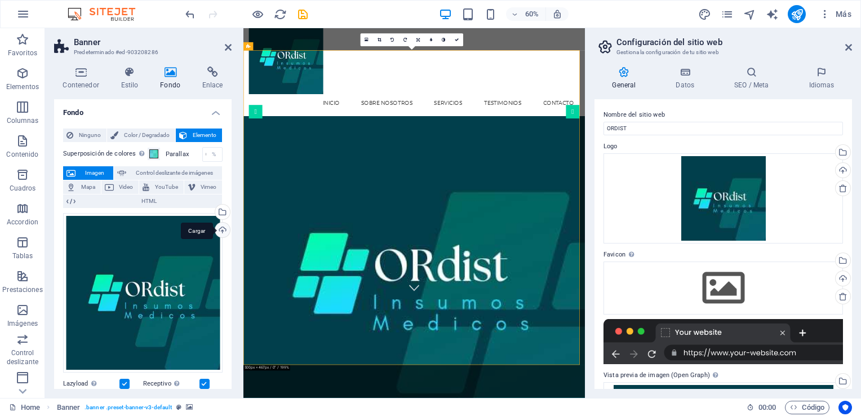
click at [220, 230] on div "Cargar" at bounding box center [221, 231] width 17 height 17
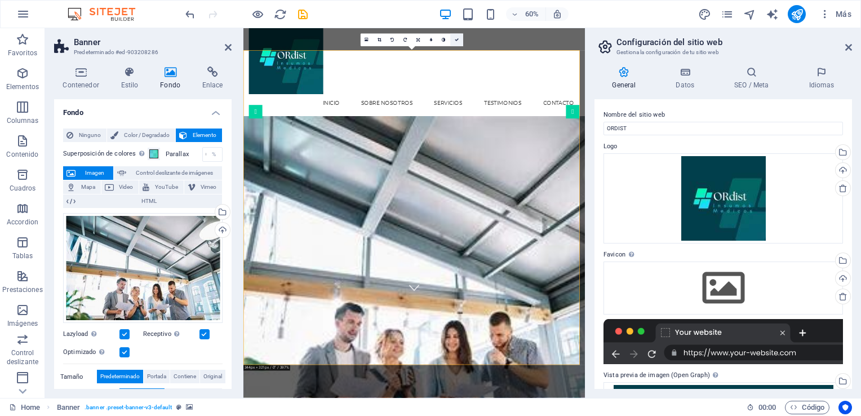
click at [458, 38] on icon at bounding box center [457, 40] width 4 height 4
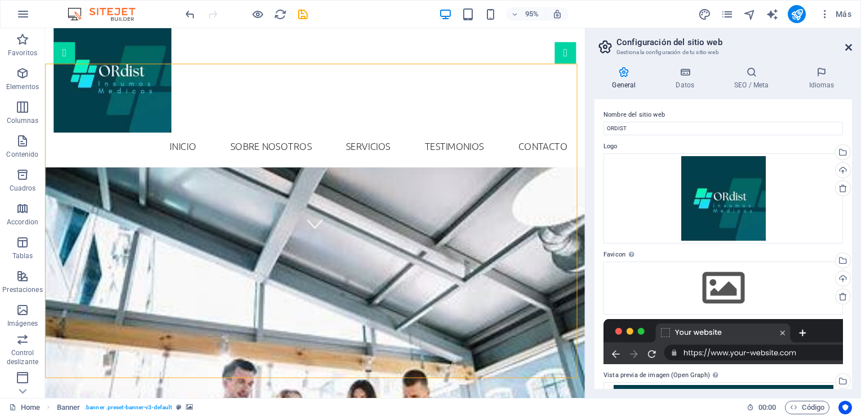
click at [846, 46] on icon at bounding box center [849, 47] width 7 height 9
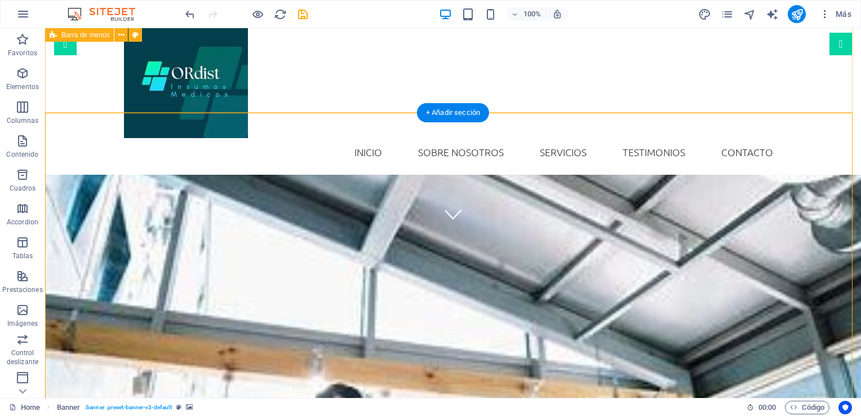
scroll to position [93, 0]
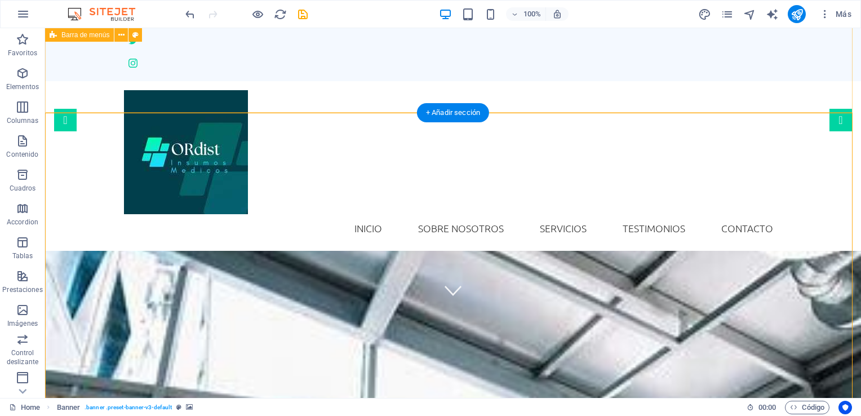
click at [356, 84] on div "INICIO SOBRE NOSOTROS SERVICIOS TESTIMONIOS CONTACTO" at bounding box center [453, 166] width 816 height 170
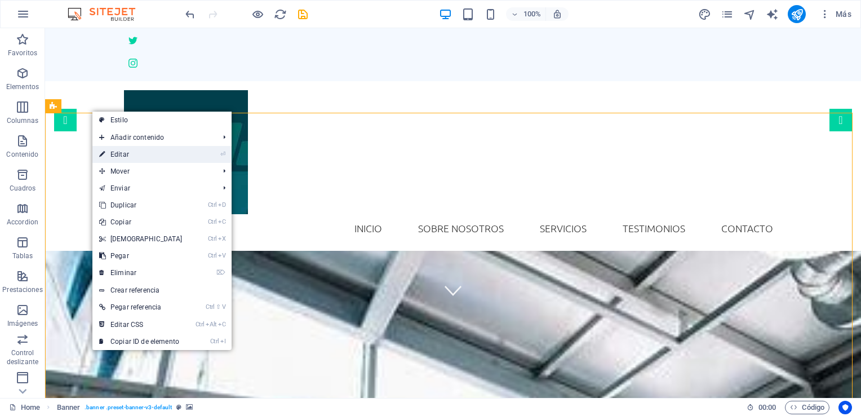
click at [131, 151] on link "⏎ Editar" at bounding box center [140, 154] width 97 height 17
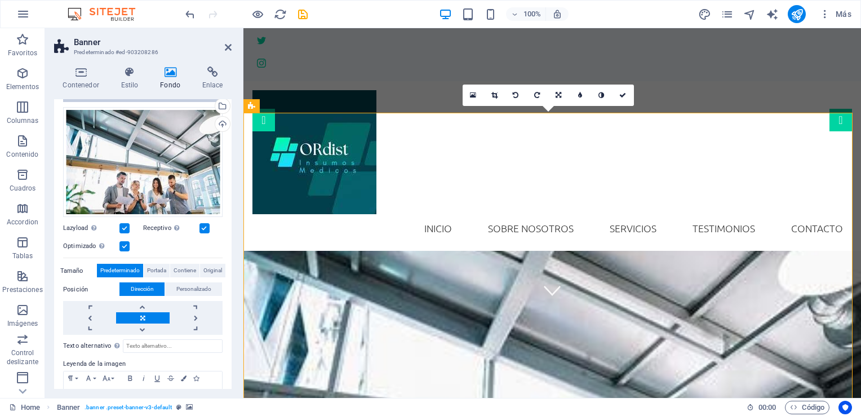
scroll to position [113, 0]
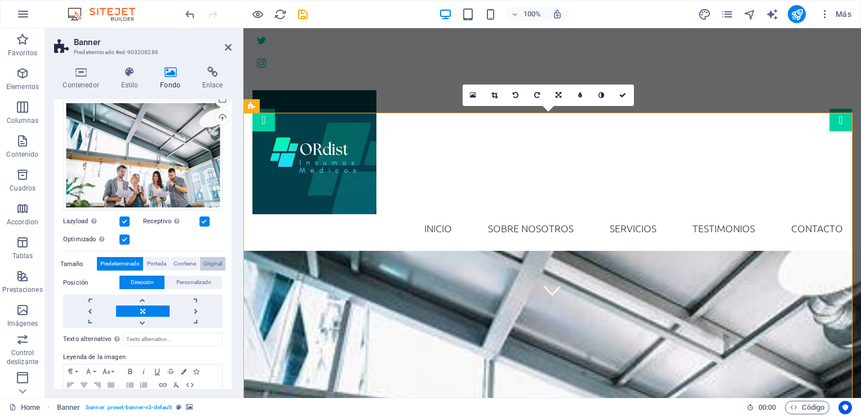
click at [204, 263] on span "Original" at bounding box center [213, 264] width 19 height 14
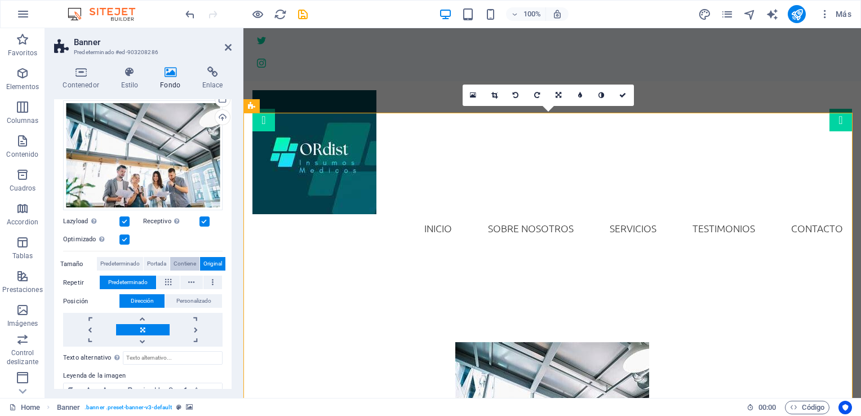
click at [190, 260] on span "Contiene" at bounding box center [185, 264] width 23 height 14
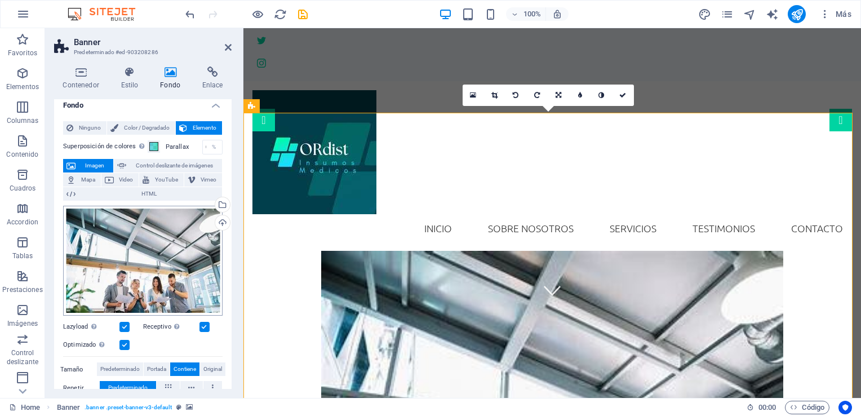
scroll to position [0, 0]
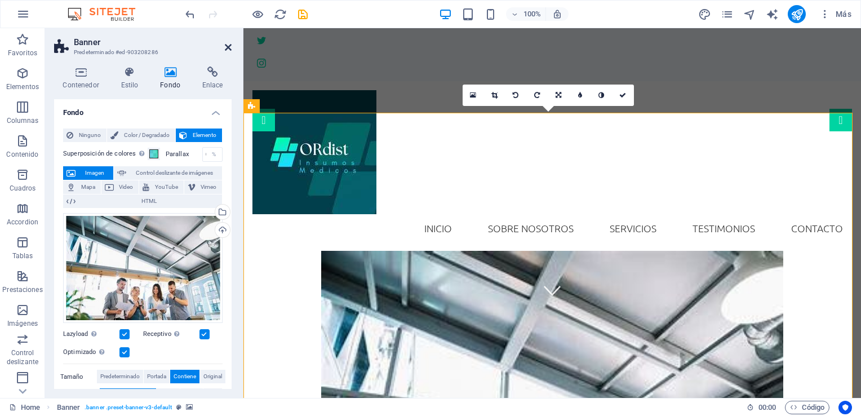
click at [231, 47] on icon at bounding box center [228, 47] width 7 height 9
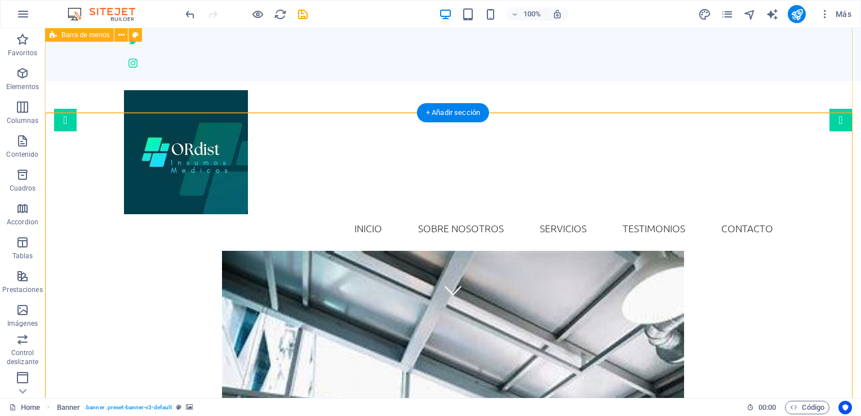
click at [331, 89] on div "INICIO SOBRE NOSOTROS SERVICIOS TESTIMONIOS CONTACTO" at bounding box center [453, 166] width 816 height 170
click at [334, 94] on div "INICIO SOBRE NOSOTROS SERVICIOS TESTIMONIOS CONTACTO" at bounding box center [453, 166] width 816 height 170
click at [363, 90] on div "INICIO SOBRE NOSOTROS SERVICIOS TESTIMONIOS CONTACTO" at bounding box center [453, 166] width 816 height 170
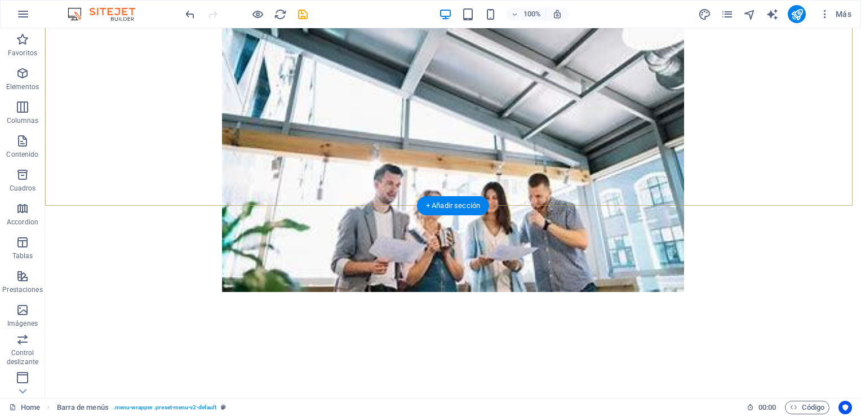
scroll to position [375, 0]
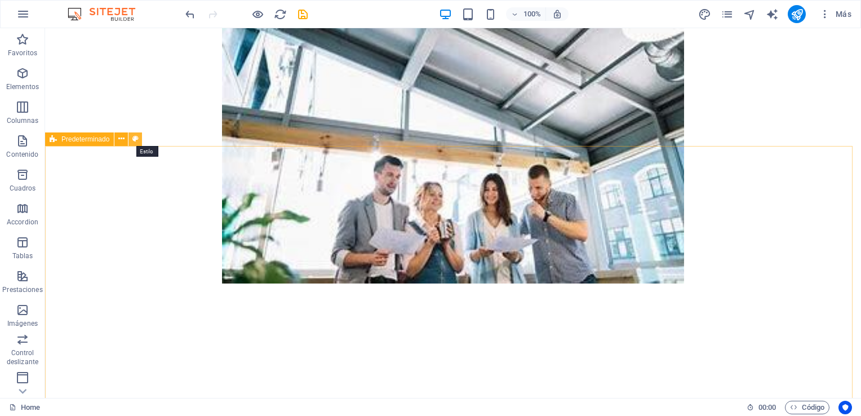
click at [132, 139] on icon at bounding box center [135, 139] width 6 height 12
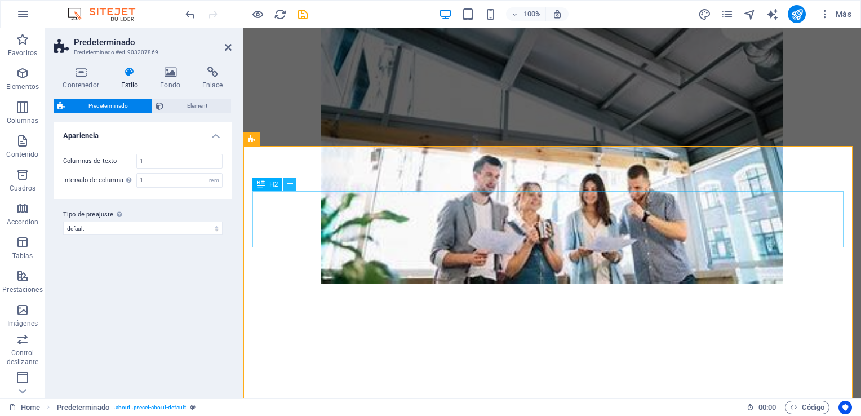
click at [293, 188] on button at bounding box center [290, 185] width 14 height 14
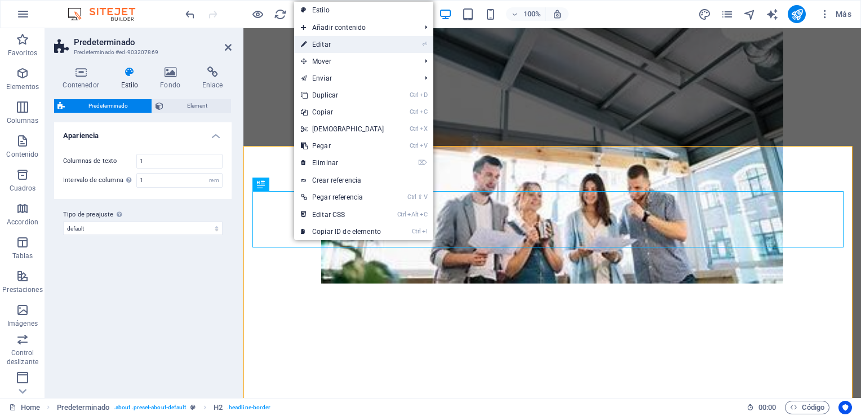
click at [337, 47] on link "⏎ Editar" at bounding box center [342, 44] width 97 height 17
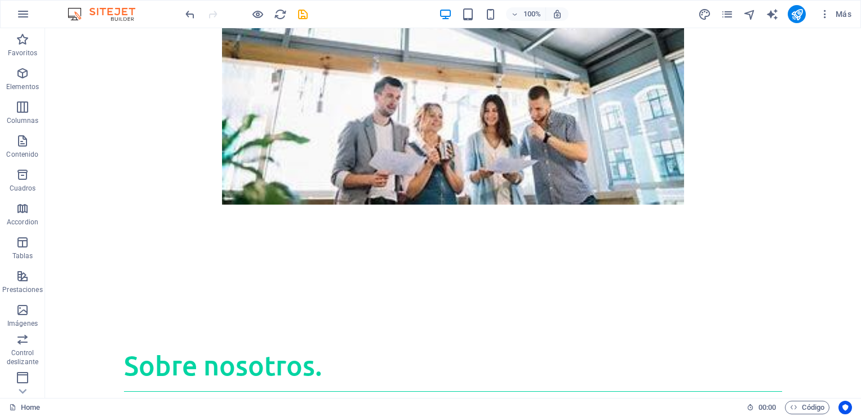
scroll to position [476, 0]
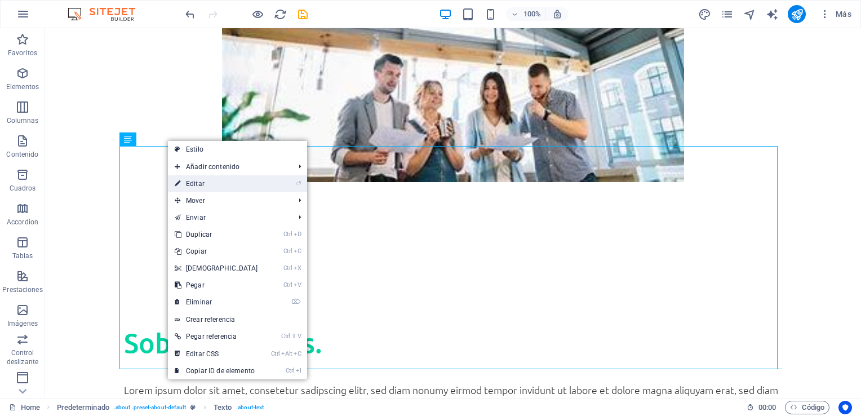
click at [196, 178] on link "⏎ Editar" at bounding box center [216, 183] width 97 height 17
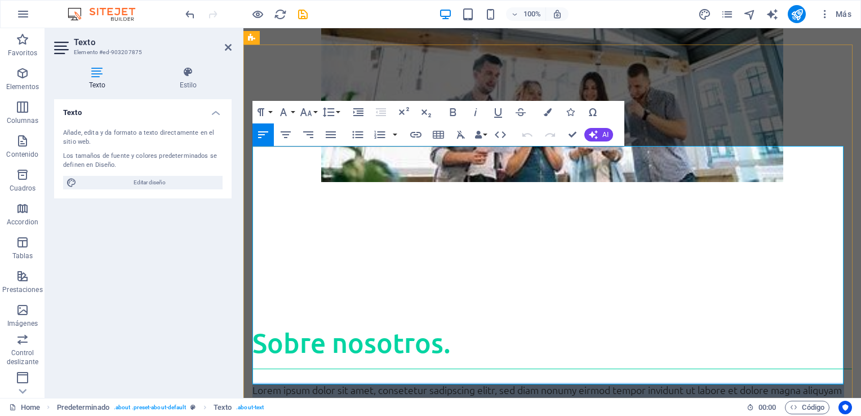
drag, startPoint x: 254, startPoint y: 153, endPoint x: 555, endPoint y: 381, distance: 377.5
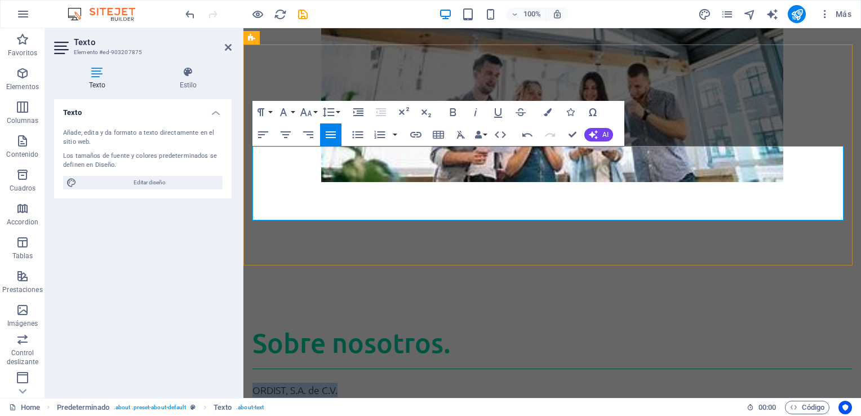
drag, startPoint x: 343, startPoint y: 150, endPoint x: 253, endPoint y: 158, distance: 90.5
click at [253, 383] on p "ORDIST, S.A. de C.V." at bounding box center [553, 390] width 600 height 15
click at [454, 113] on icon "button" at bounding box center [453, 112] width 14 height 14
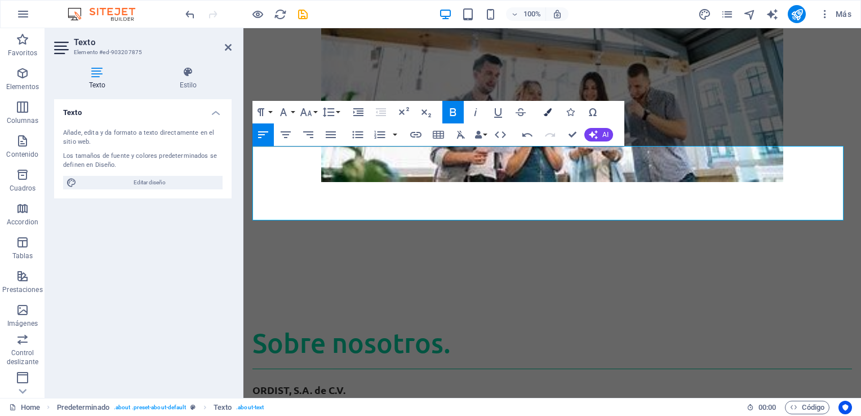
click at [549, 112] on icon "button" at bounding box center [548, 112] width 8 height 8
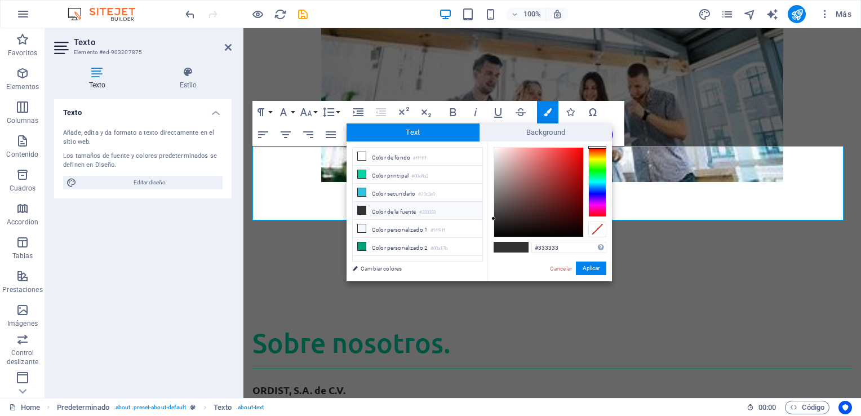
click at [404, 207] on li "Color de la fuente #333333" at bounding box center [418, 211] width 130 height 18
click at [584, 267] on button "Aplicar" at bounding box center [591, 269] width 30 height 14
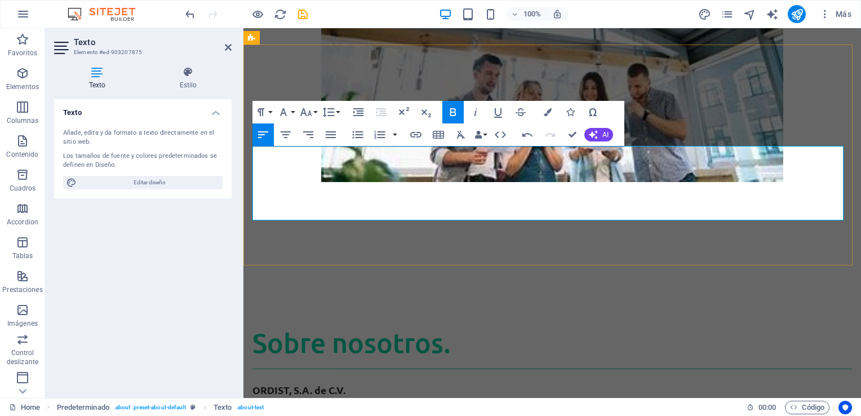
click at [376, 383] on p "ORDIST, S.A. de C.V." at bounding box center [553, 390] width 600 height 15
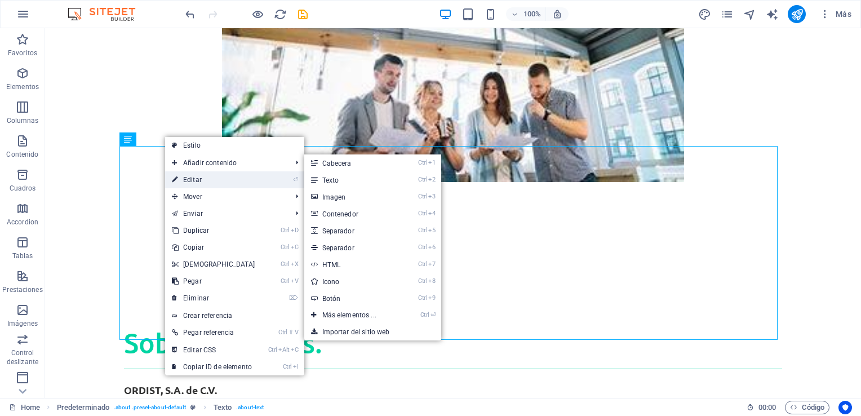
click at [195, 176] on link "⏎ Editar" at bounding box center [213, 179] width 97 height 17
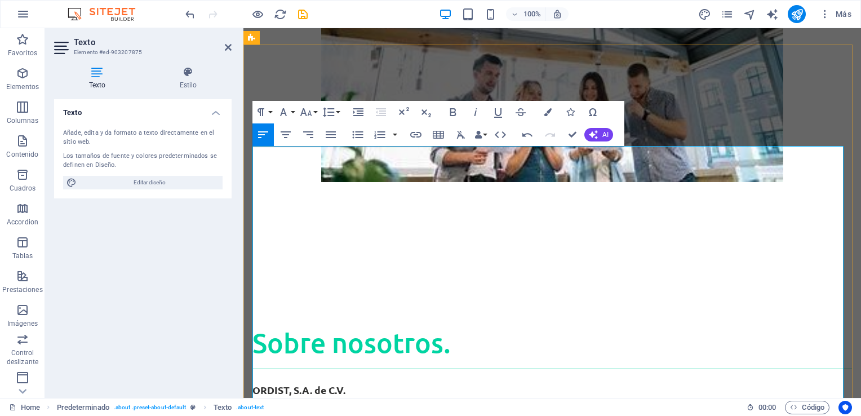
drag, startPoint x: 253, startPoint y: 274, endPoint x: 333, endPoint y: 273, distance: 80.6
click at [452, 107] on icon "button" at bounding box center [453, 112] width 14 height 14
click at [544, 113] on icon "button" at bounding box center [548, 112] width 8 height 8
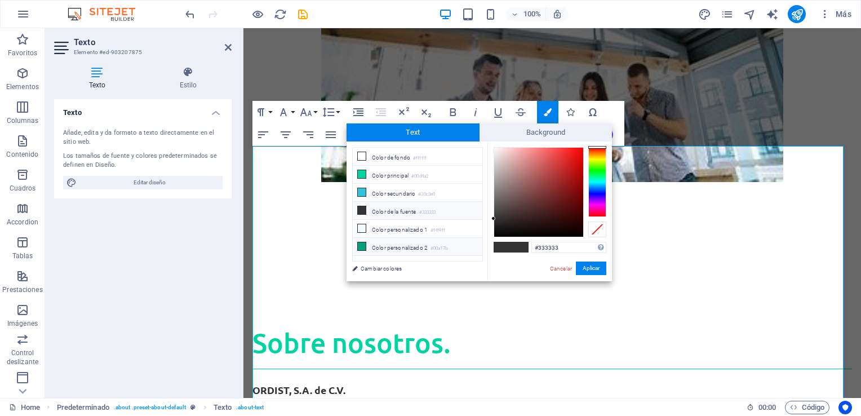
click at [395, 244] on li "Color personalizado 2 #00a17b" at bounding box center [418, 247] width 130 height 18
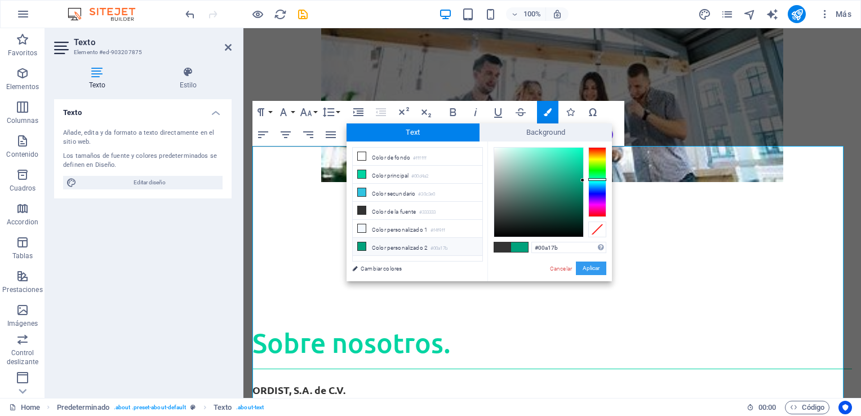
click at [596, 272] on button "Aplicar" at bounding box center [591, 269] width 30 height 14
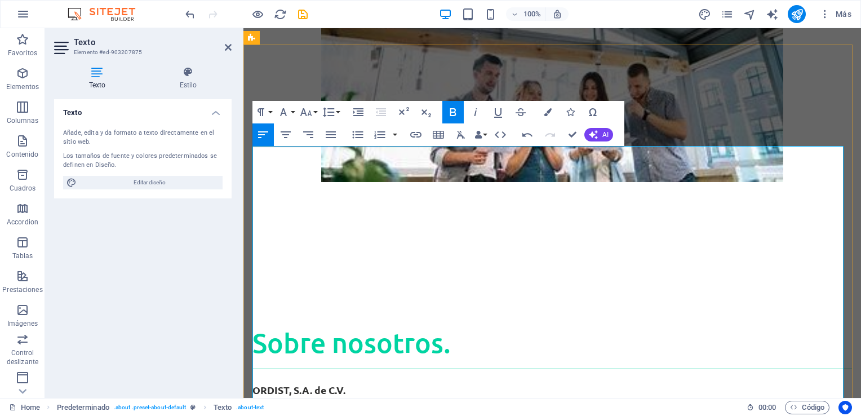
drag, startPoint x: 253, startPoint y: 155, endPoint x: 362, endPoint y: 158, distance: 108.9
click at [362, 383] on p "ORDIST, S.A. de C.V." at bounding box center [553, 390] width 600 height 15
click at [545, 114] on icon "button" at bounding box center [548, 112] width 8 height 8
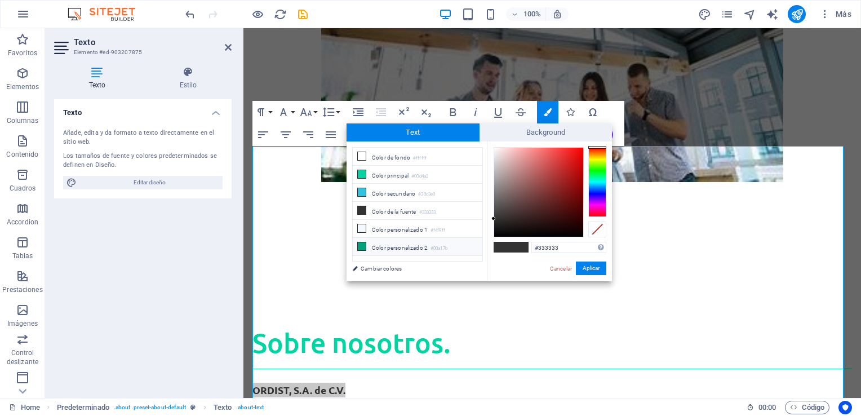
drag, startPoint x: 388, startPoint y: 244, endPoint x: 428, endPoint y: 249, distance: 40.9
click at [388, 244] on li "Color personalizado 2 #00a17b" at bounding box center [418, 247] width 130 height 18
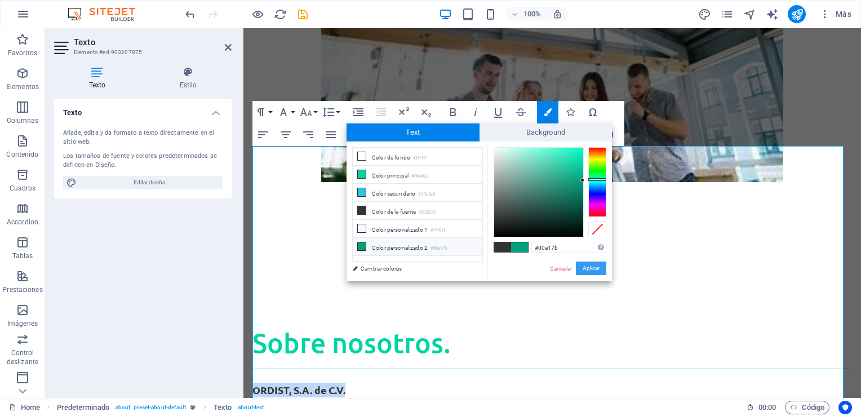
click at [591, 268] on button "Aplicar" at bounding box center [591, 269] width 30 height 14
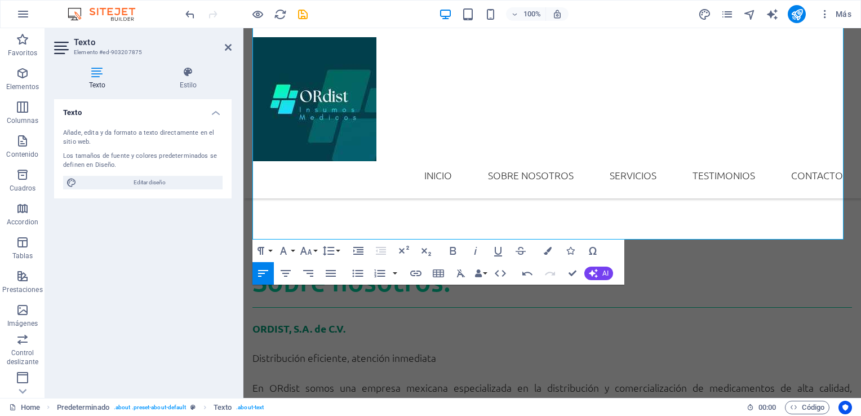
scroll to position [488, 0]
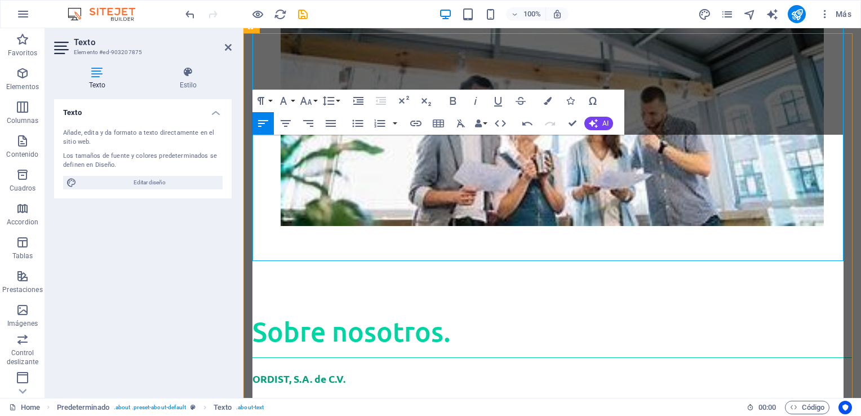
drag, startPoint x: 253, startPoint y: 351, endPoint x: 336, endPoint y: 349, distance: 83.5
click at [546, 103] on icon "button" at bounding box center [548, 101] width 8 height 8
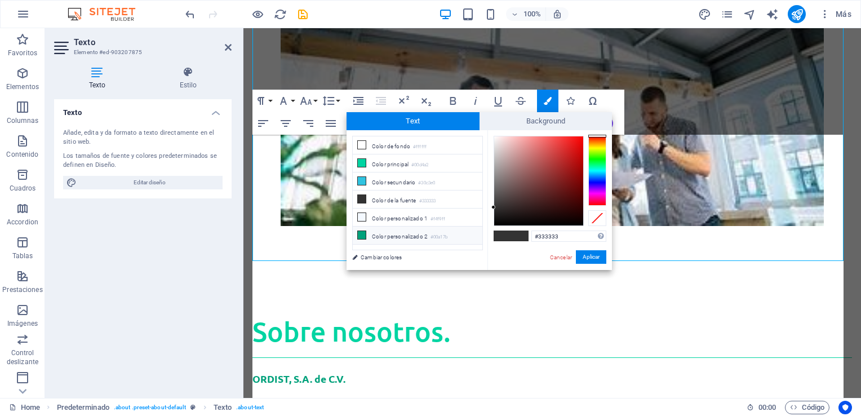
click at [382, 231] on li "Color personalizado 2 #00a17b" at bounding box center [418, 236] width 130 height 18
type input "#00a17b"
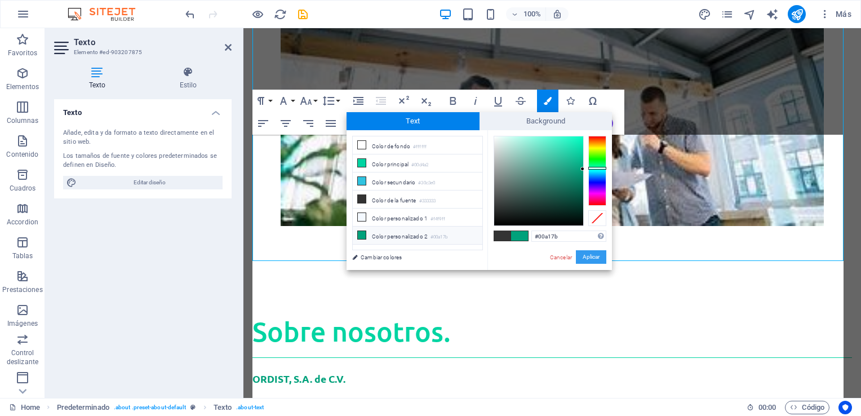
click at [584, 258] on button "Aplicar" at bounding box center [591, 257] width 30 height 14
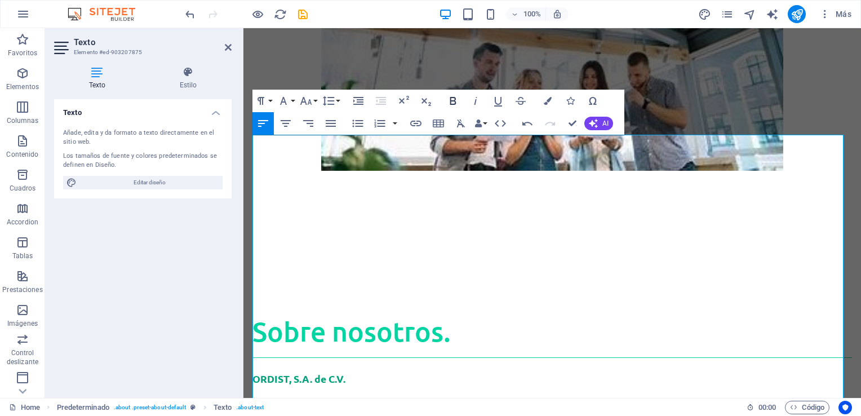
click at [455, 100] on icon "button" at bounding box center [453, 101] width 6 height 8
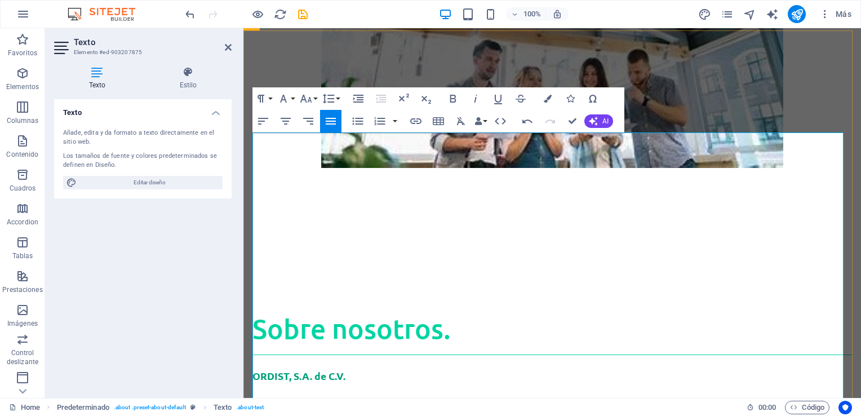
drag, startPoint x: 254, startPoint y: 346, endPoint x: 500, endPoint y: 382, distance: 248.9
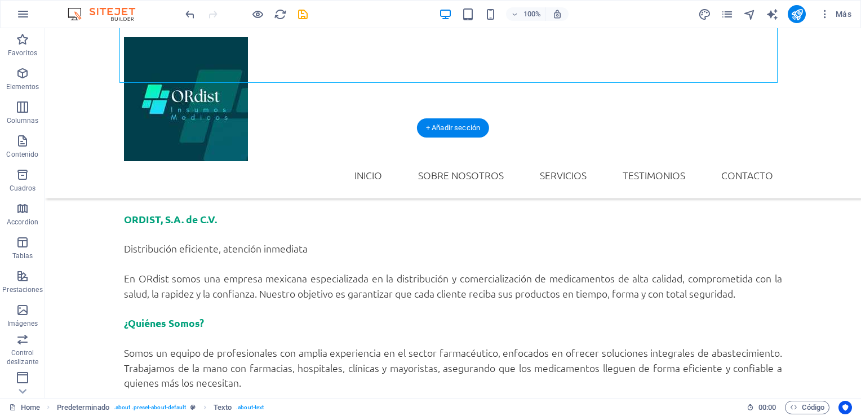
scroll to position [603, 0]
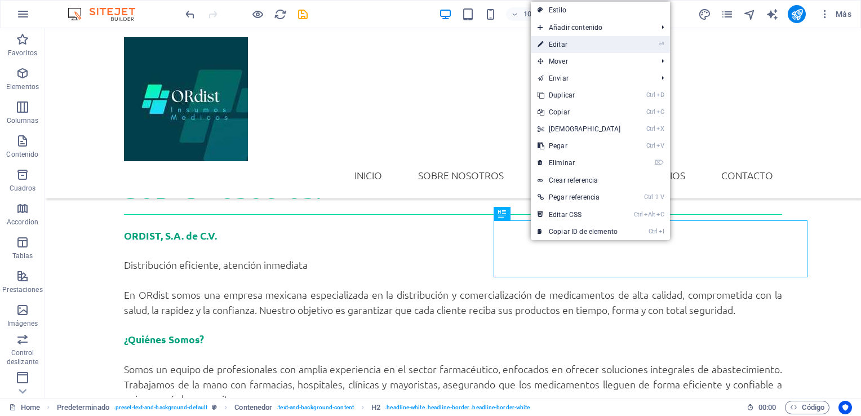
click at [560, 42] on link "⏎ Editar" at bounding box center [579, 44] width 97 height 17
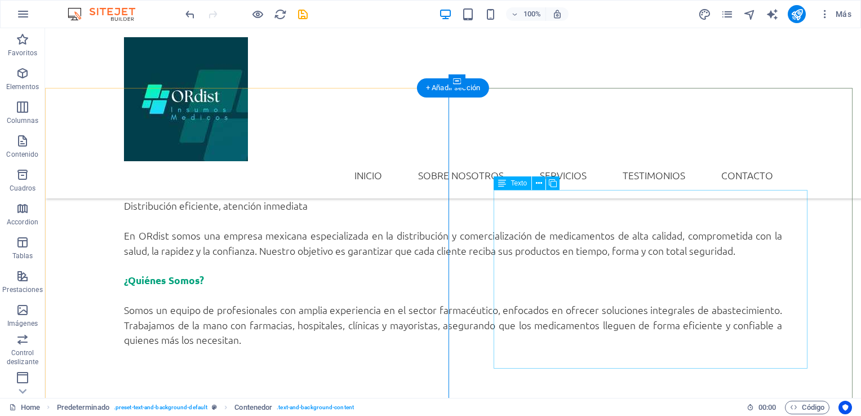
scroll to position [660, 0]
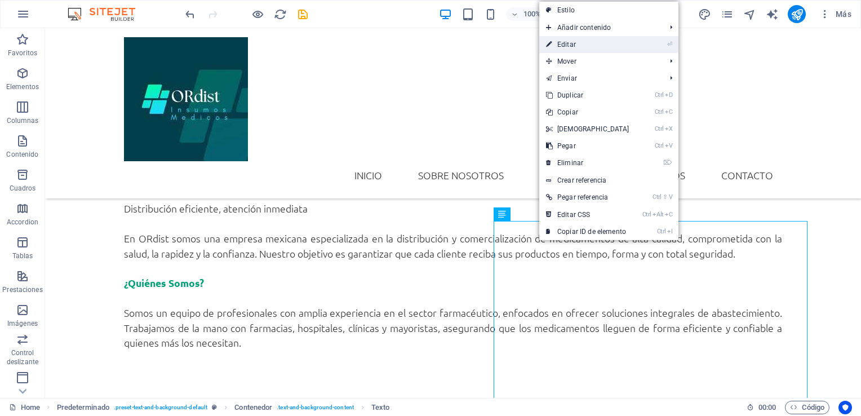
click at [593, 42] on link "⏎ Editar" at bounding box center [588, 44] width 97 height 17
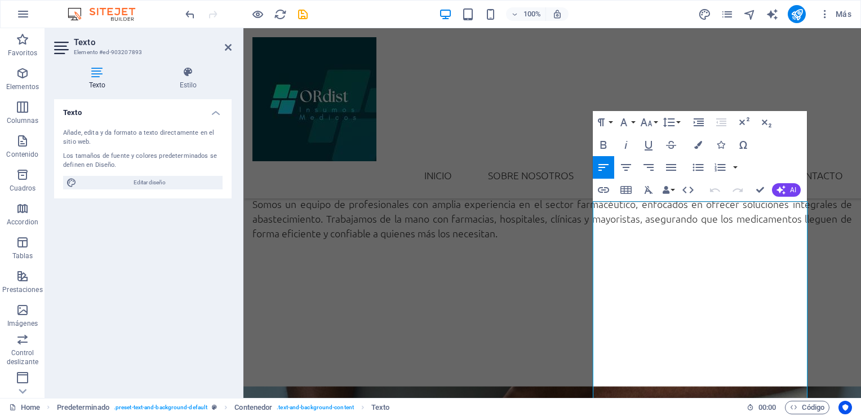
scroll to position [882, 0]
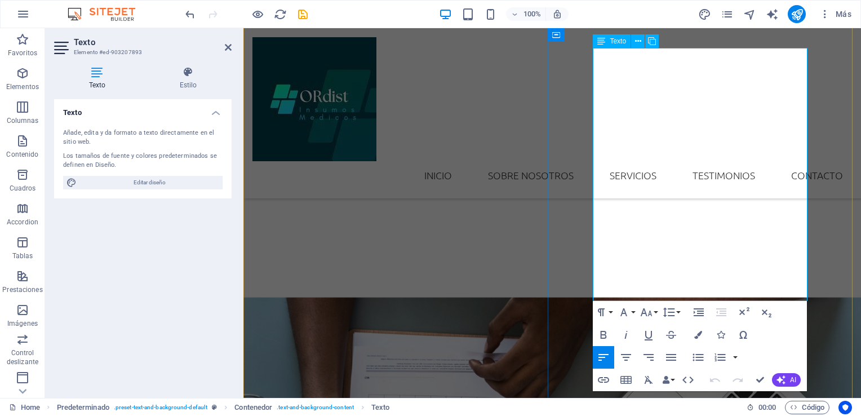
drag, startPoint x: 596, startPoint y: 264, endPoint x: 723, endPoint y: 295, distance: 131.1
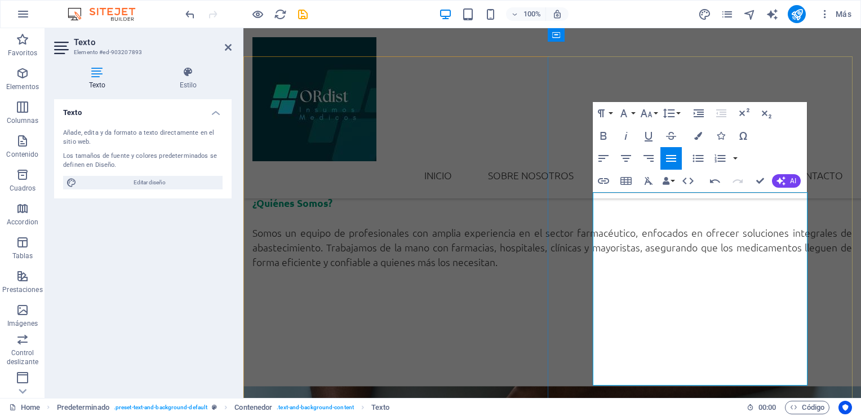
scroll to position [713, 0]
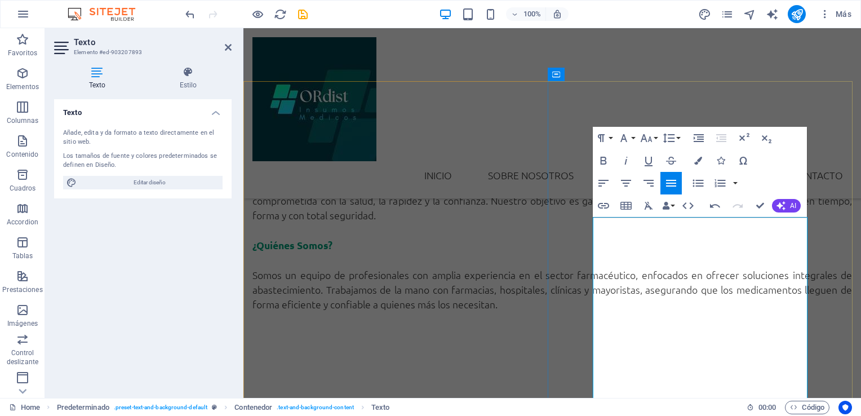
click at [602, 160] on icon "button" at bounding box center [604, 161] width 14 height 14
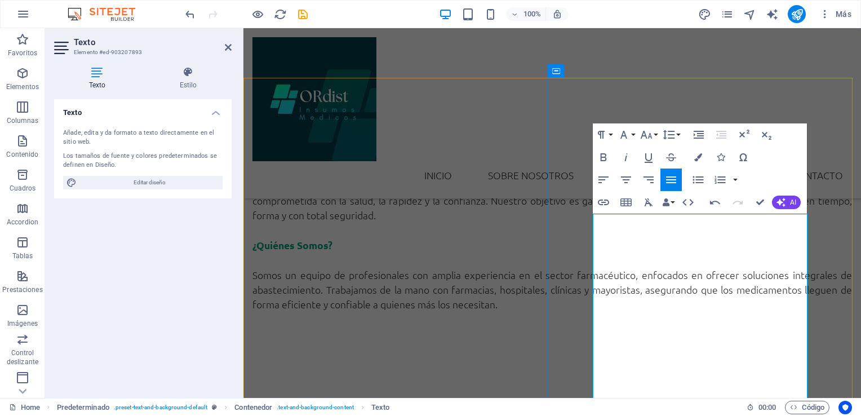
scroll to position [769, 0]
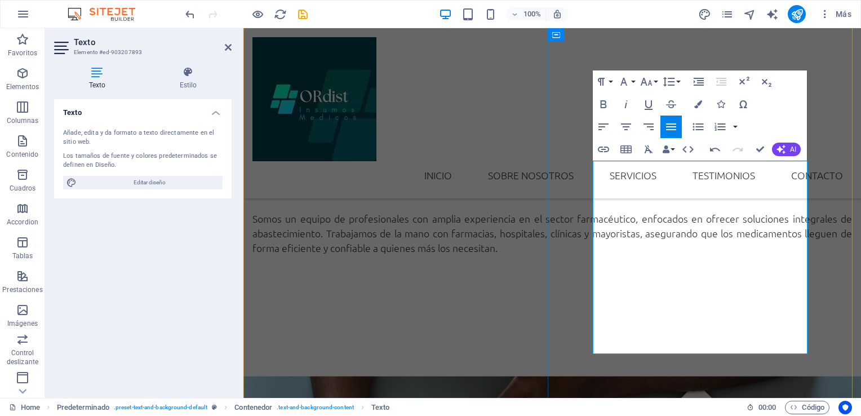
drag, startPoint x: 663, startPoint y: 288, endPoint x: 593, endPoint y: 291, distance: 70.0
click at [601, 105] on icon "button" at bounding box center [604, 104] width 6 height 8
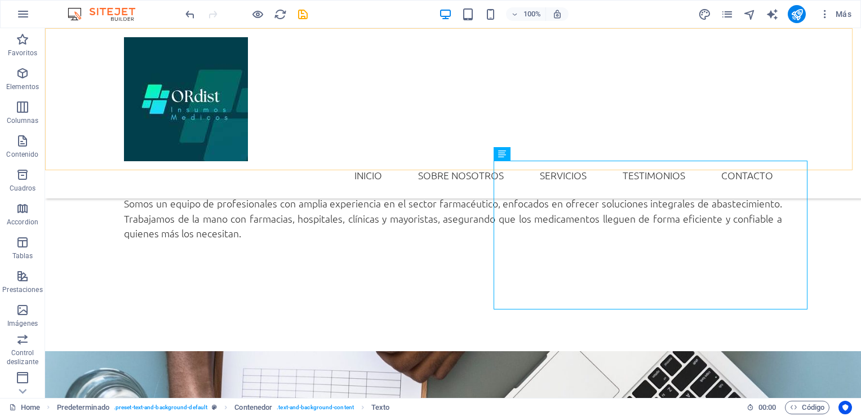
scroll to position [720, 0]
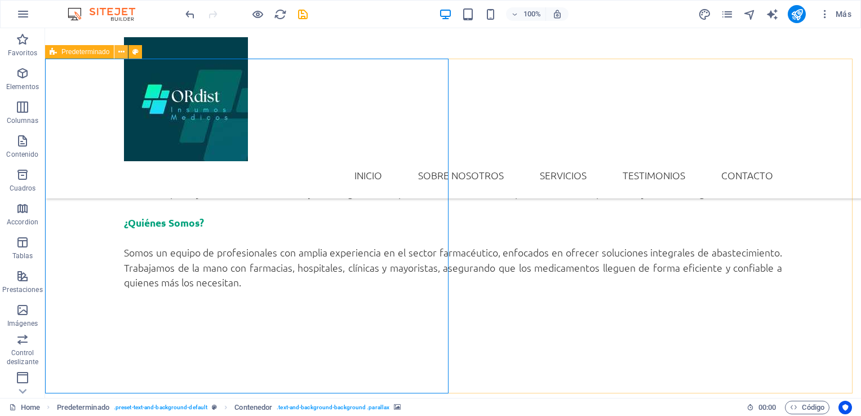
click at [123, 53] on icon at bounding box center [121, 52] width 6 height 12
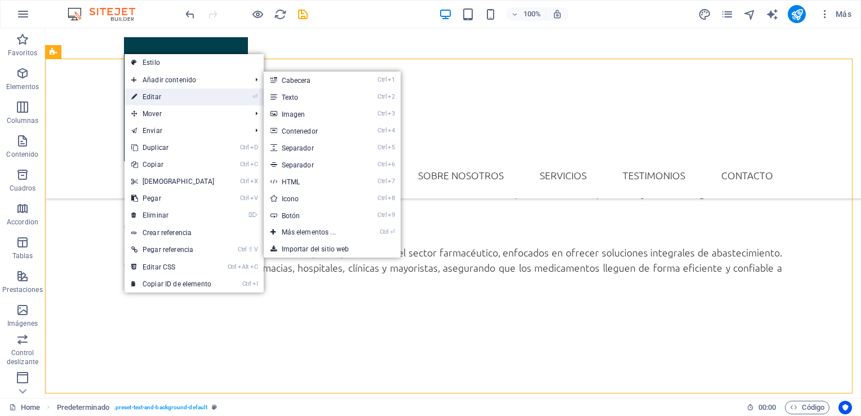
click at [167, 100] on link "⏎ Editar" at bounding box center [173, 97] width 97 height 17
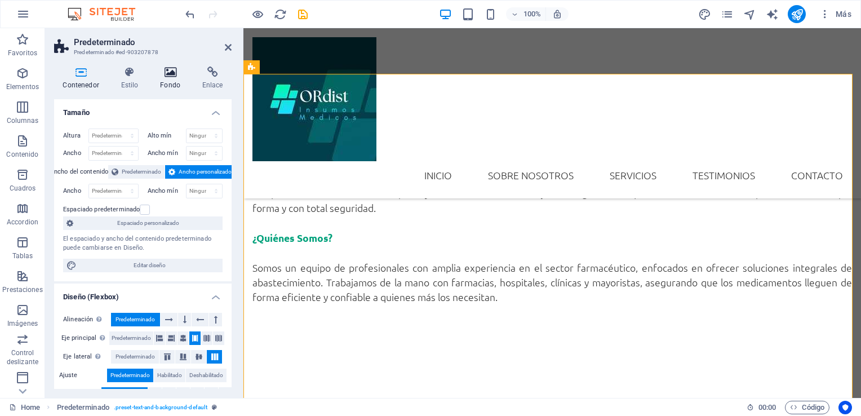
click at [166, 73] on icon at bounding box center [171, 72] width 38 height 11
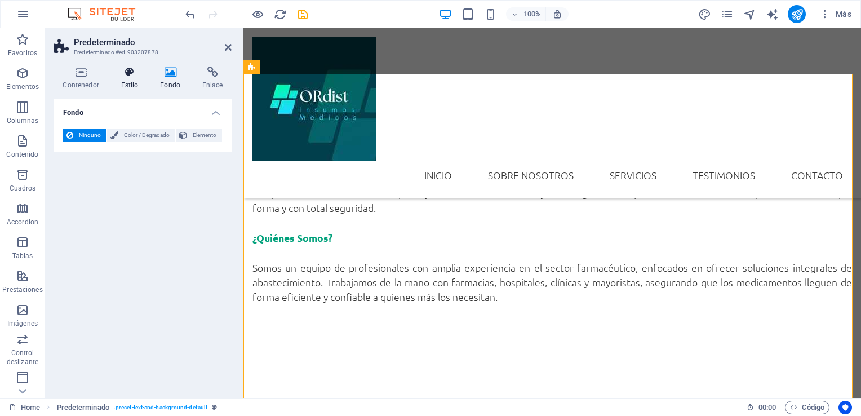
click at [132, 72] on icon at bounding box center [129, 72] width 35 height 11
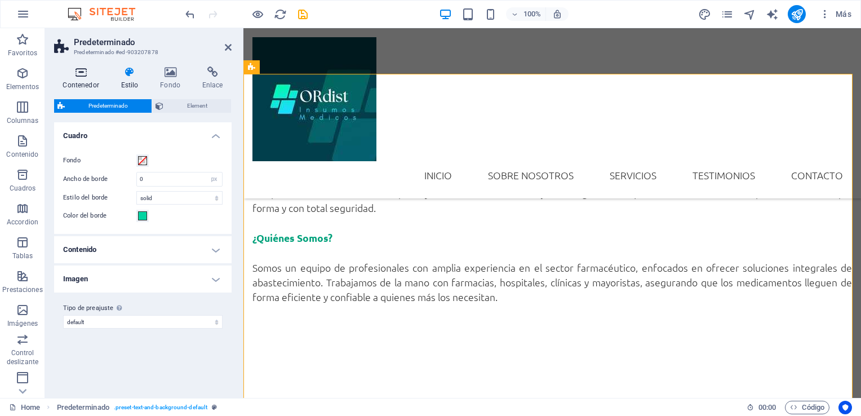
click at [84, 70] on icon at bounding box center [81, 72] width 54 height 11
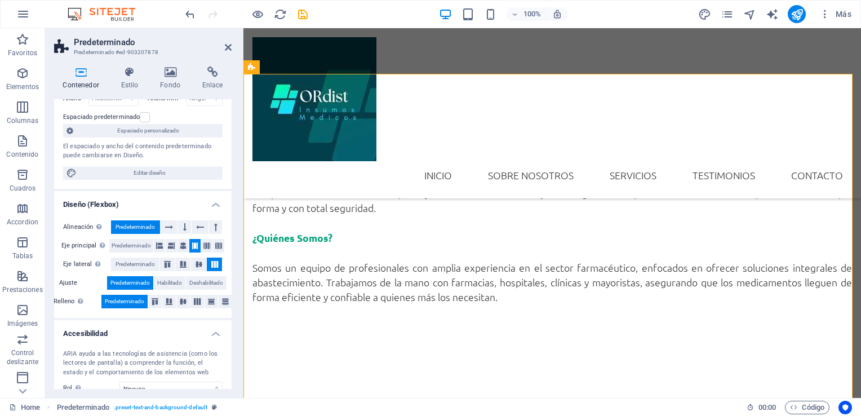
scroll to position [178, 0]
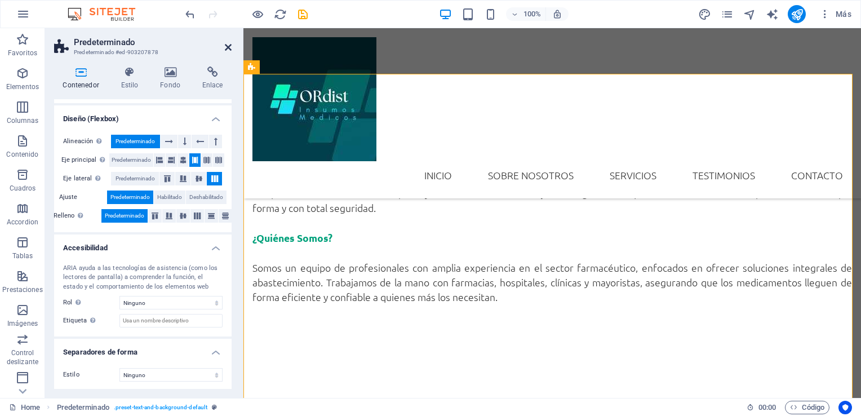
click at [231, 47] on icon at bounding box center [228, 47] width 7 height 9
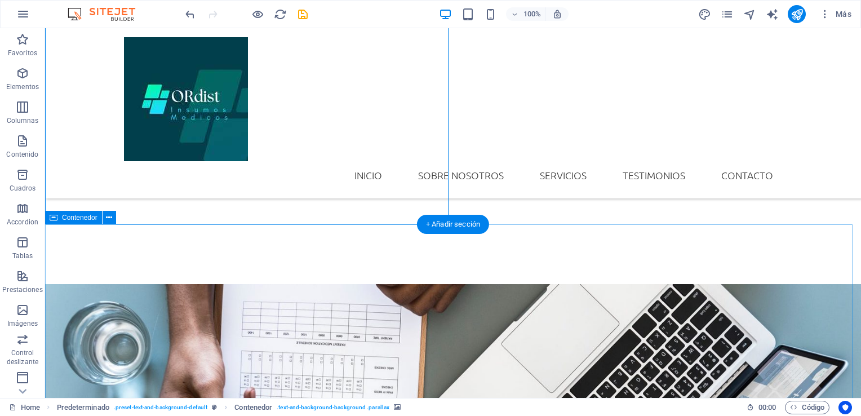
scroll to position [889, 0]
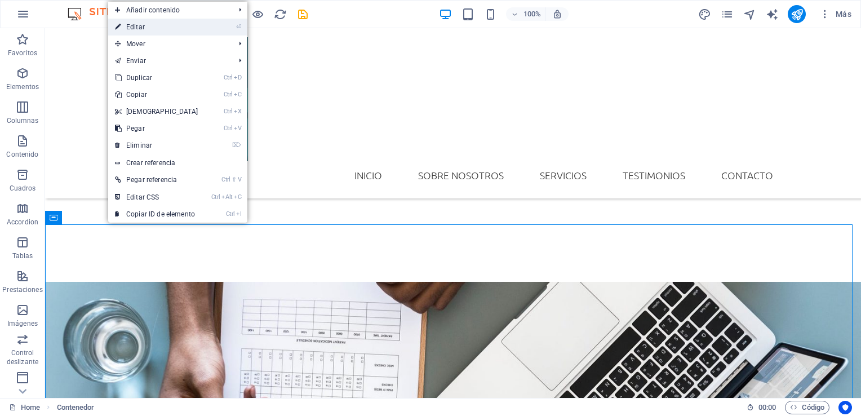
click at [138, 30] on link "⏎ Editar" at bounding box center [156, 27] width 97 height 17
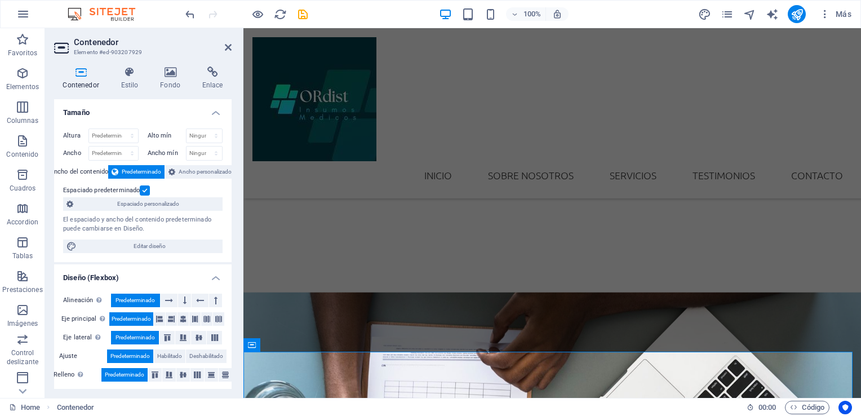
click at [132, 66] on div "Contenedor Estilo Fondo Enlace Tamaño Altura Predeterminado px rem % vh vw Alto…" at bounding box center [143, 228] width 196 height 340
click at [132, 72] on icon at bounding box center [129, 72] width 35 height 11
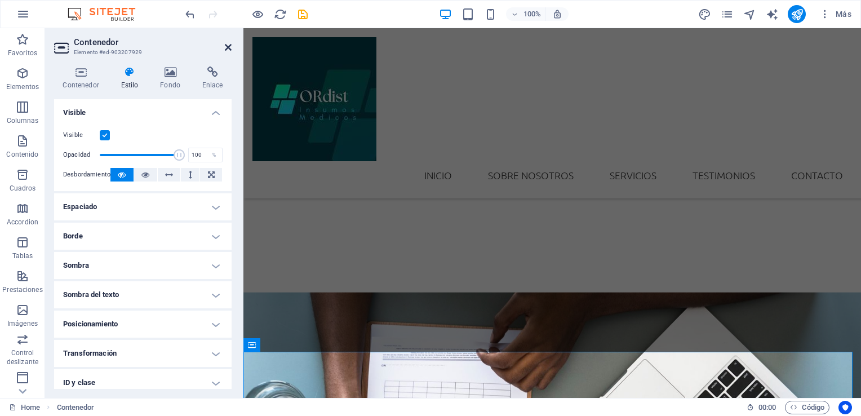
click at [227, 47] on icon at bounding box center [228, 47] width 7 height 9
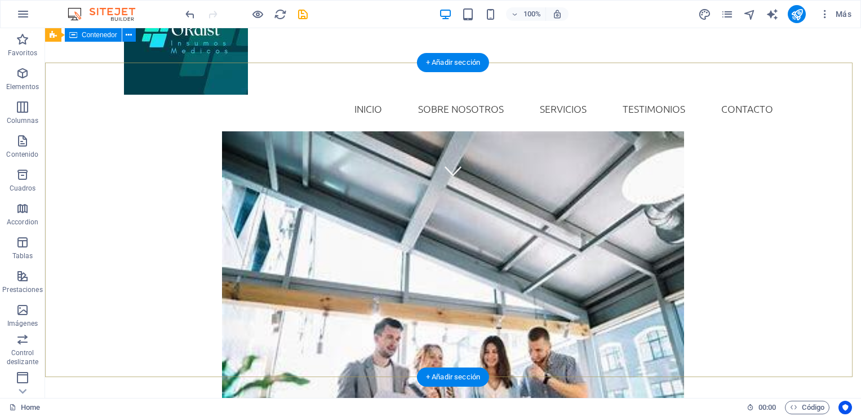
scroll to position [0, 0]
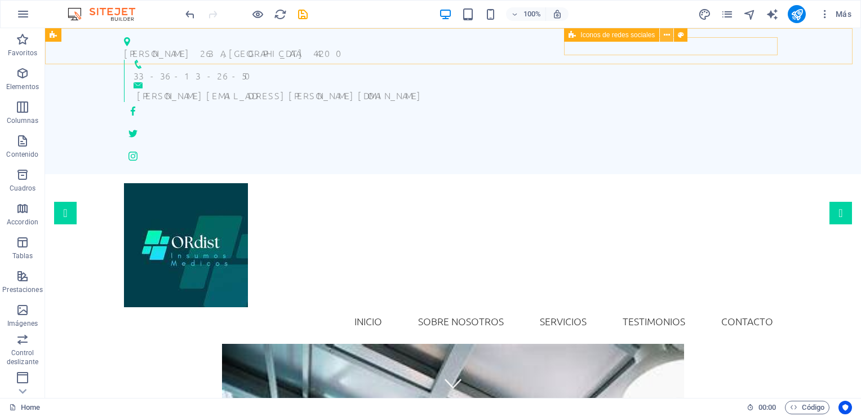
click at [669, 34] on icon at bounding box center [667, 35] width 6 height 12
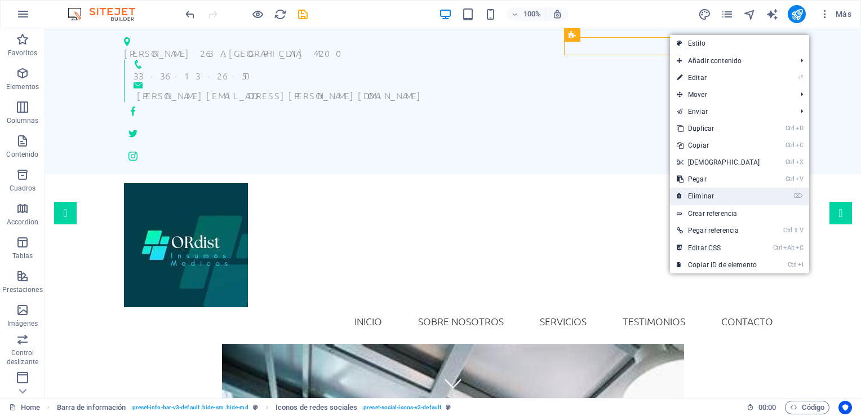
click at [708, 194] on link "⌦ Eliminar" at bounding box center [718, 196] width 97 height 17
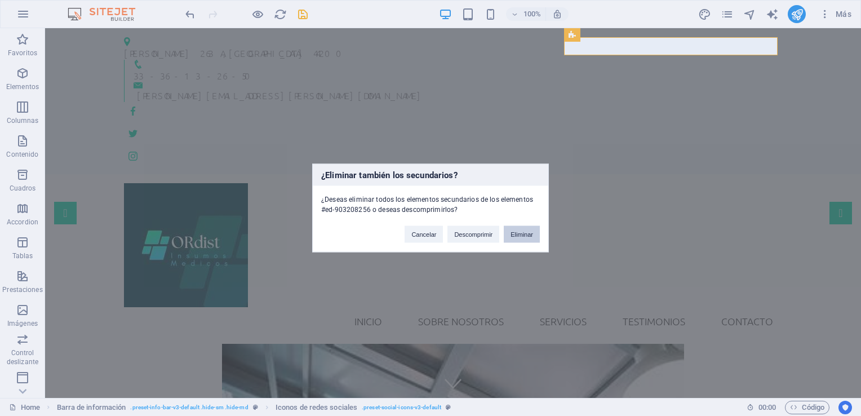
click at [524, 236] on button "Eliminar" at bounding box center [522, 234] width 36 height 17
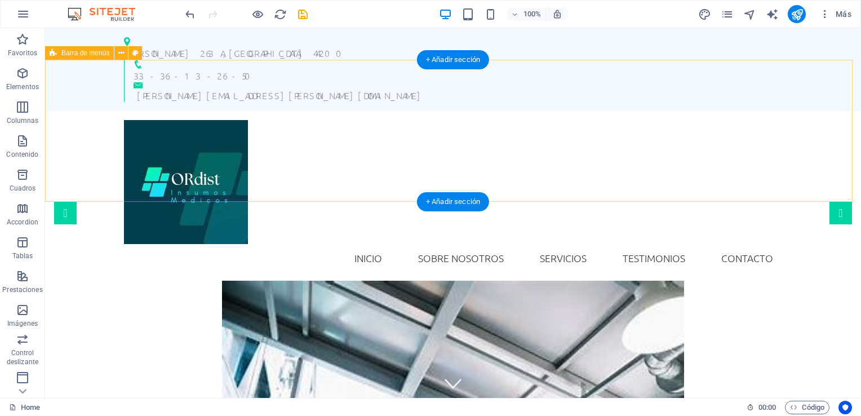
click at [787, 111] on div "INICIO SOBRE NOSOTROS SERVICIOS TESTIMONIOS CONTACTO" at bounding box center [453, 196] width 816 height 170
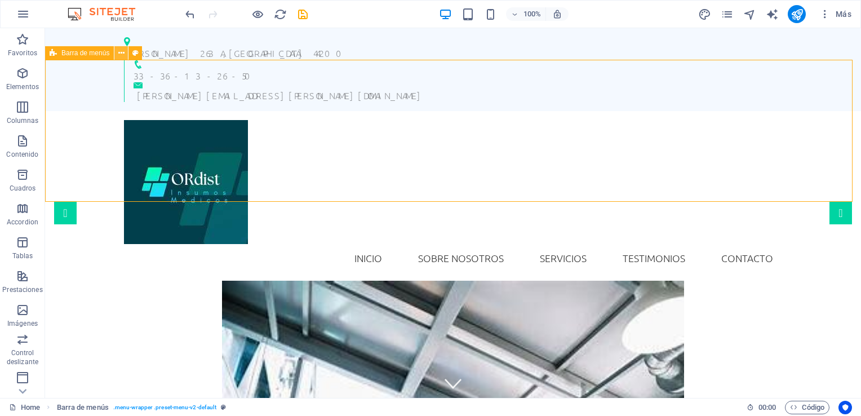
click at [120, 55] on icon at bounding box center [121, 53] width 6 height 12
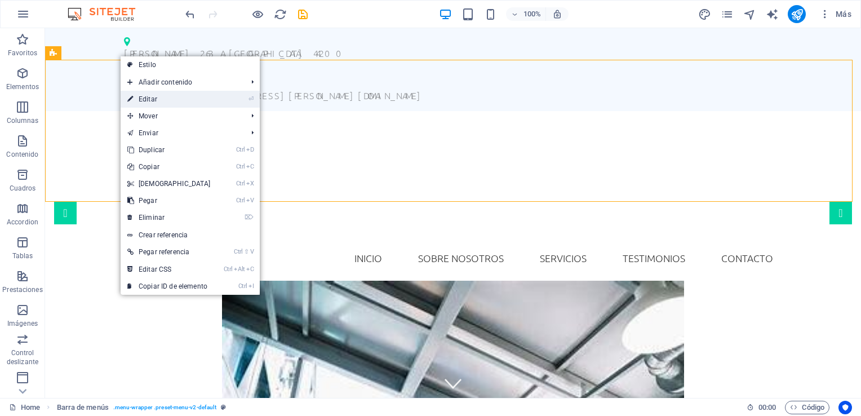
click at [142, 96] on link "⏎ Editar" at bounding box center [169, 99] width 97 height 17
select select "header"
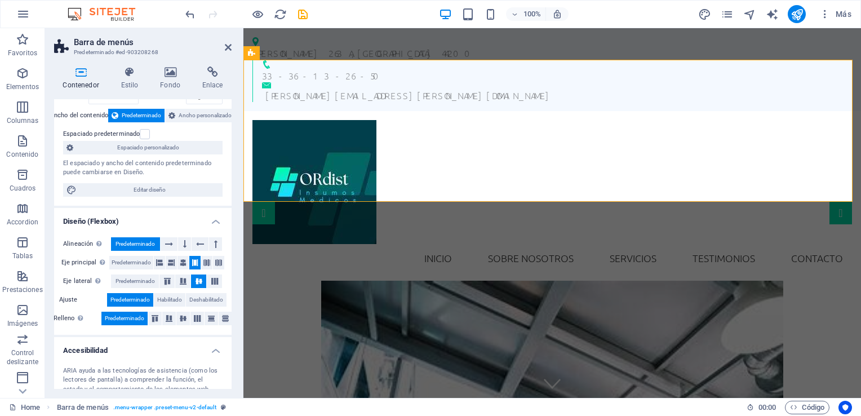
scroll to position [113, 0]
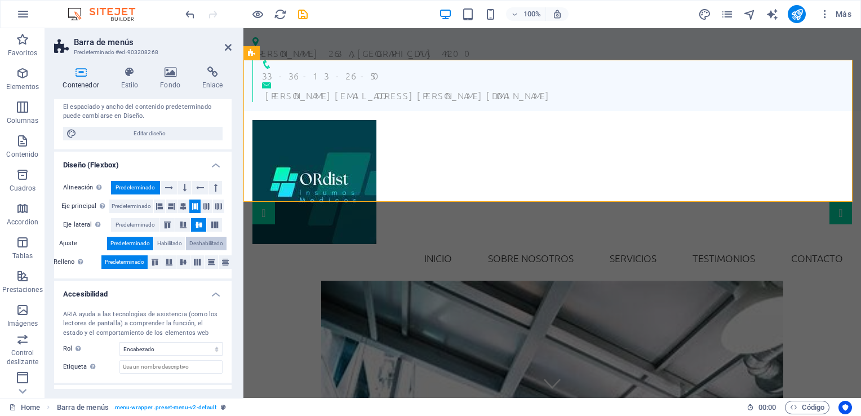
click at [205, 240] on span "Deshabilitado" at bounding box center [206, 244] width 34 height 14
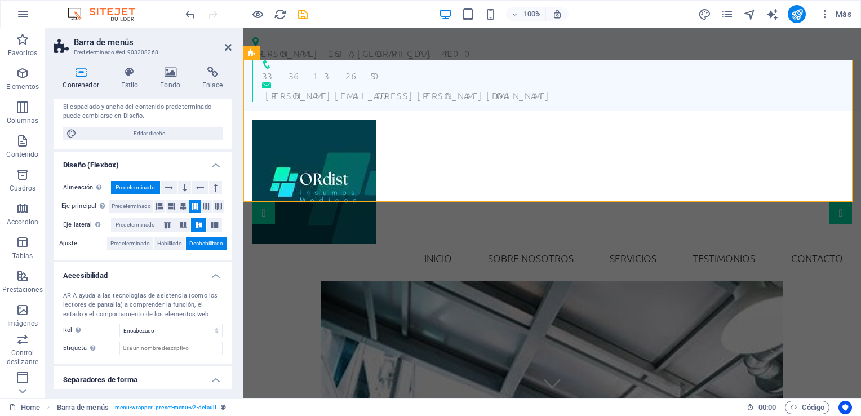
scroll to position [141, 0]
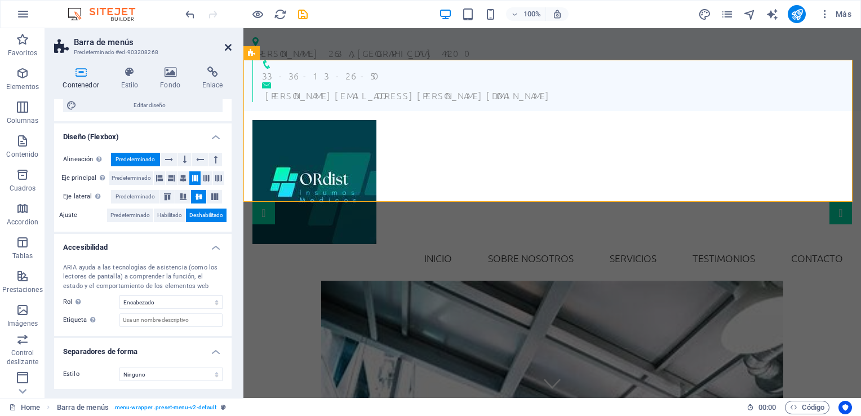
click at [228, 45] on icon at bounding box center [228, 47] width 7 height 9
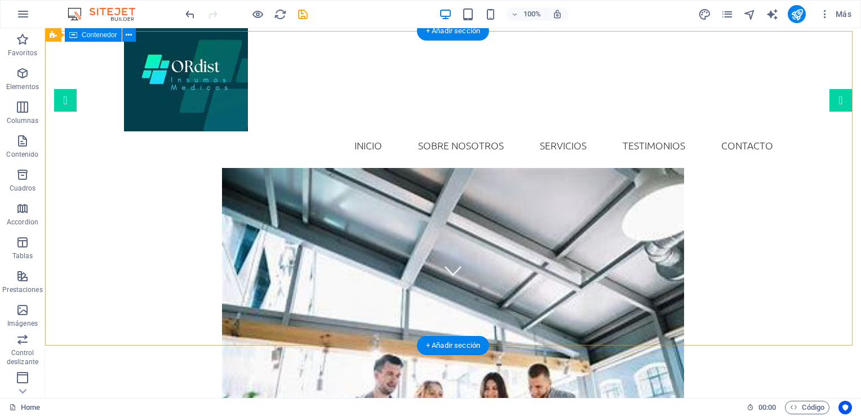
scroll to position [113, 0]
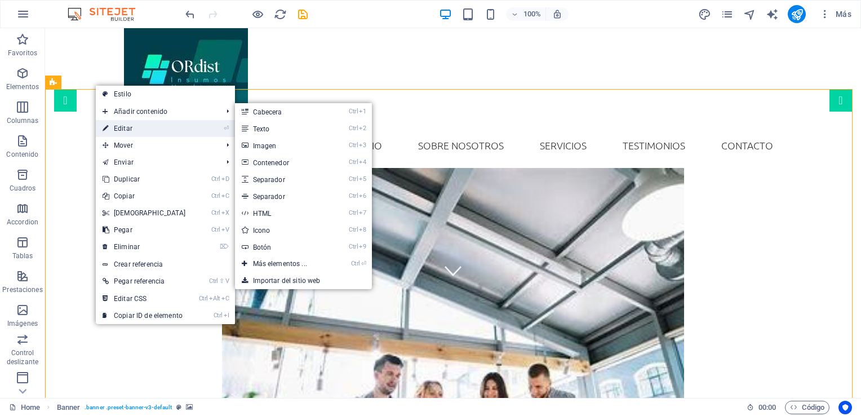
click at [121, 126] on link "⏎ Editar" at bounding box center [144, 128] width 97 height 17
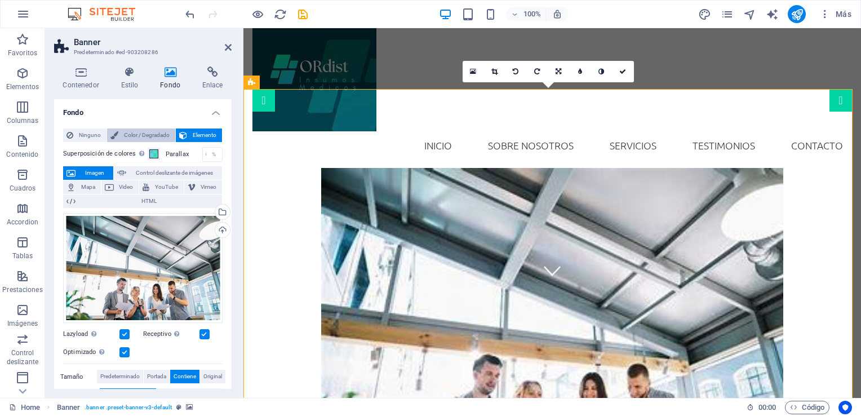
click at [130, 132] on span "Color / Degradado" at bounding box center [147, 136] width 50 height 14
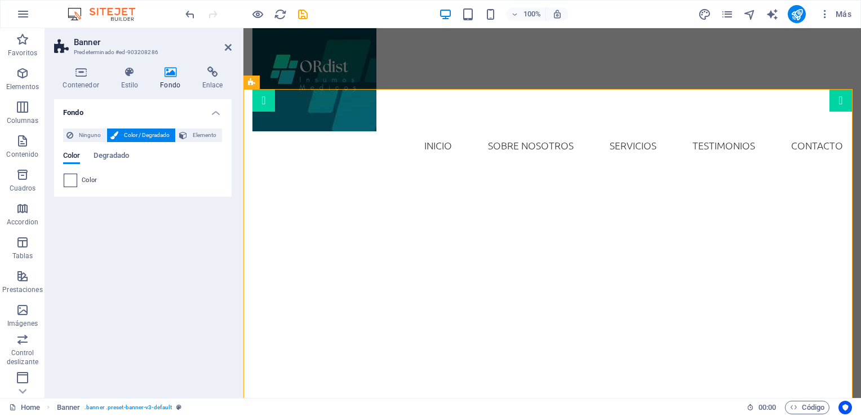
click at [66, 179] on span at bounding box center [70, 180] width 12 height 12
type input "#ffffff"
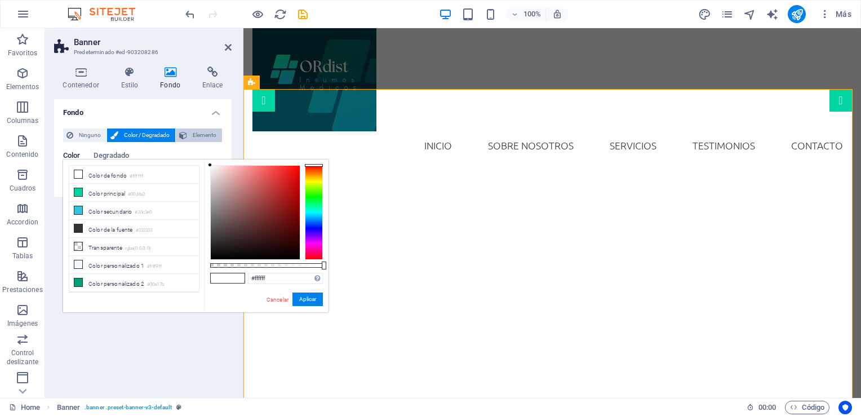
click at [198, 134] on span "Elemento" at bounding box center [205, 136] width 28 height 14
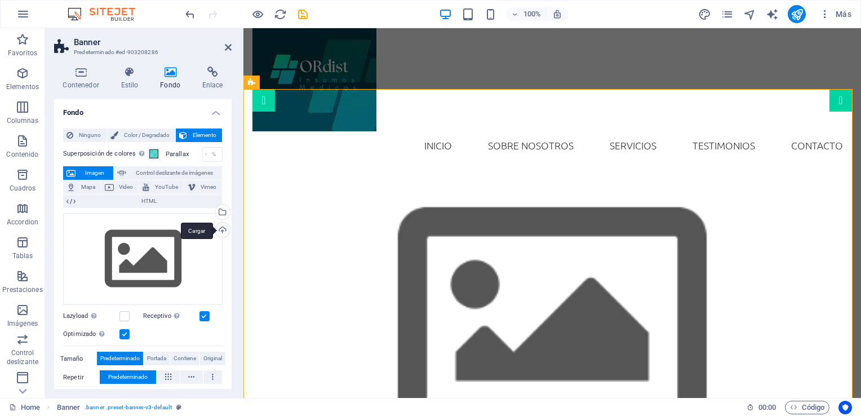
click at [218, 230] on div "Cargar" at bounding box center [221, 231] width 17 height 17
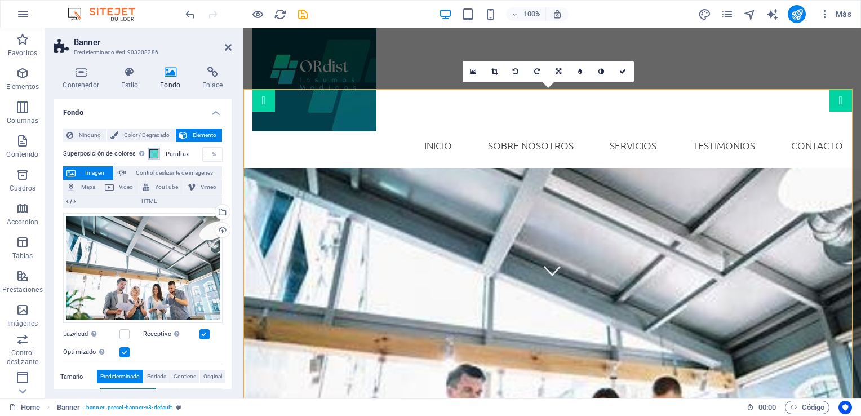
click at [152, 156] on span at bounding box center [153, 153] width 9 height 9
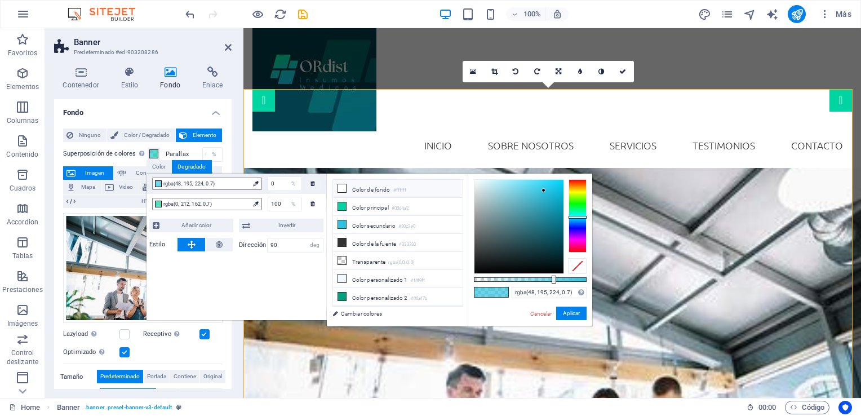
click at [370, 189] on li "Color de fondo #ffffff" at bounding box center [398, 189] width 130 height 18
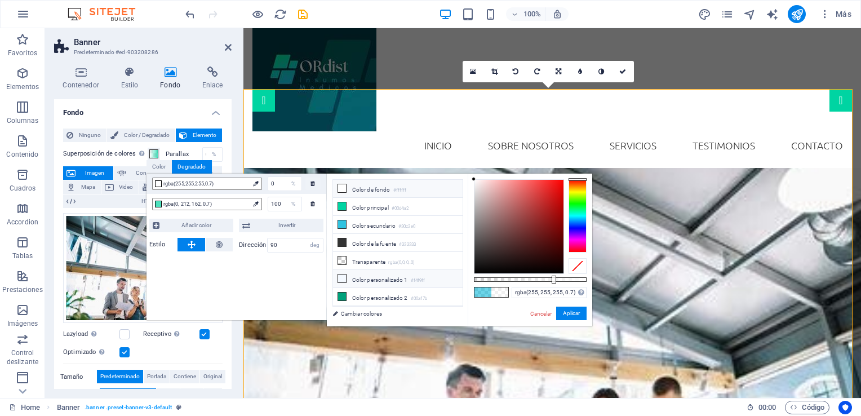
click at [369, 276] on li "Color personalizado 1 #f4f9ff" at bounding box center [398, 279] width 130 height 18
type input "rgba(244, 249, 255, 0.7)"
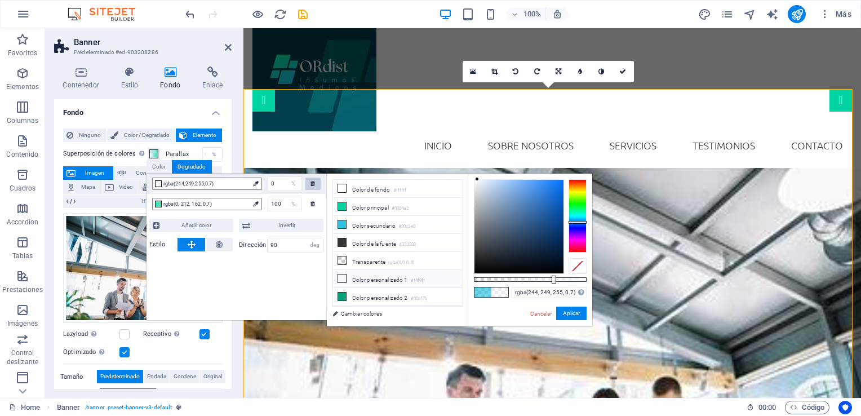
click at [317, 187] on div at bounding box center [313, 184] width 15 height 12
click at [312, 186] on icon at bounding box center [313, 183] width 5 height 6
click at [312, 204] on icon at bounding box center [313, 204] width 5 height 6
click at [561, 310] on button "Aplicar" at bounding box center [571, 314] width 30 height 14
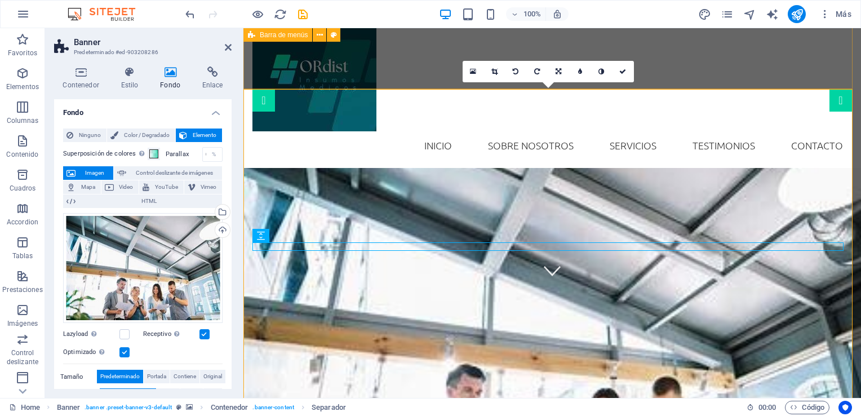
click at [426, 62] on div "INICIO SOBRE NOSOTROS SERVICIOS TESTIMONIOS CONTACTO" at bounding box center [553, 83] width 618 height 170
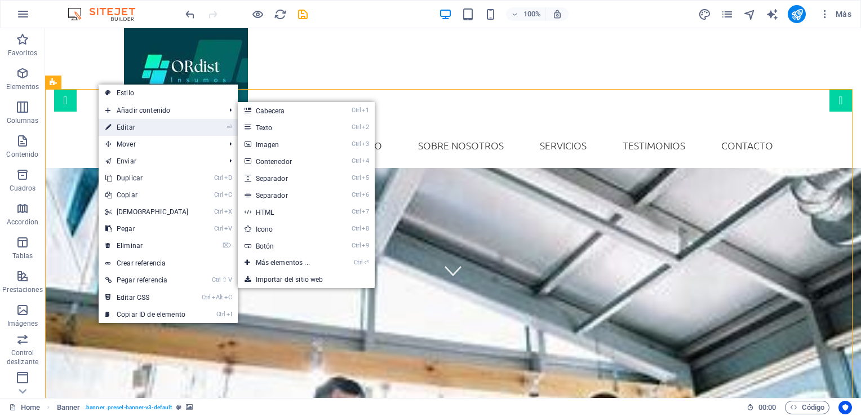
click at [125, 126] on link "⏎ Editar" at bounding box center [147, 127] width 97 height 17
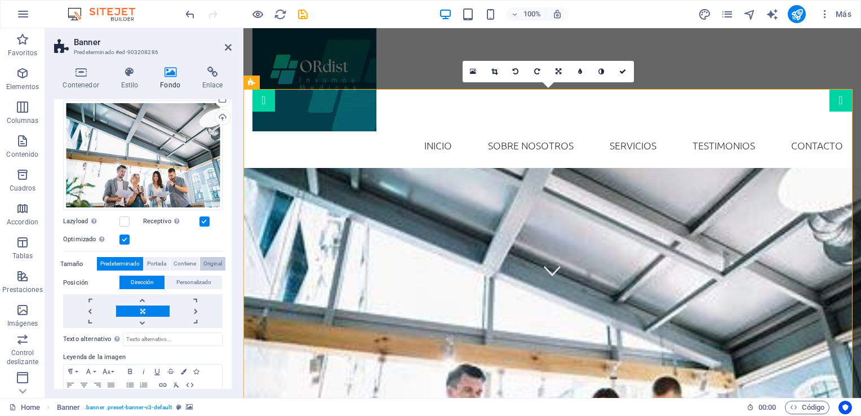
click at [207, 261] on span "Original" at bounding box center [213, 264] width 19 height 14
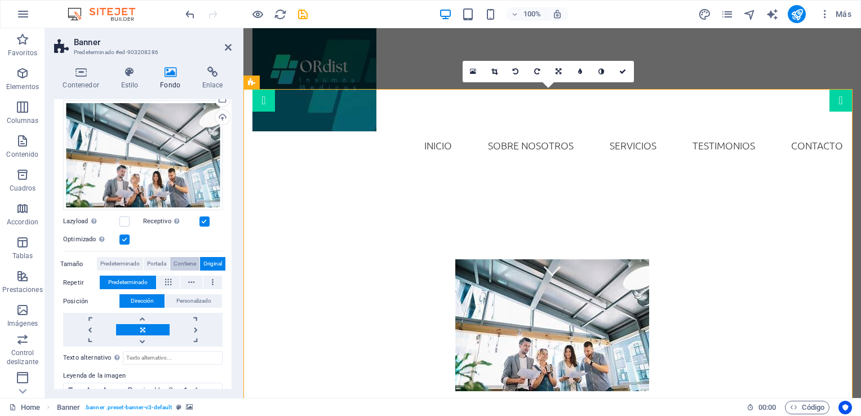
click at [182, 265] on span "Contiene" at bounding box center [185, 264] width 23 height 14
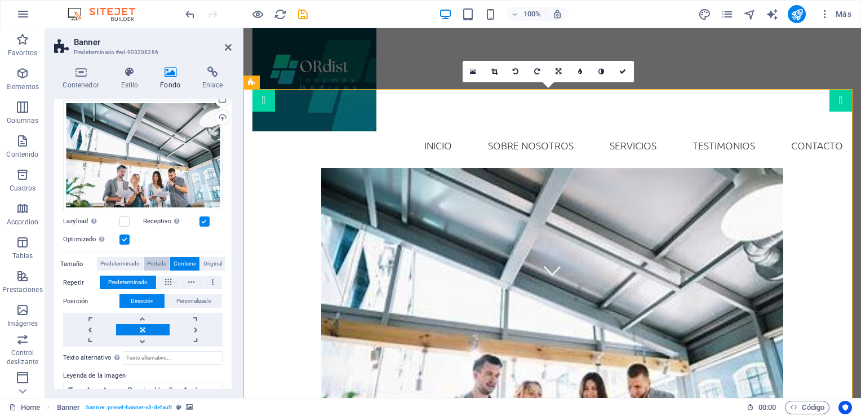
click at [158, 262] on span "Portada" at bounding box center [156, 264] width 19 height 14
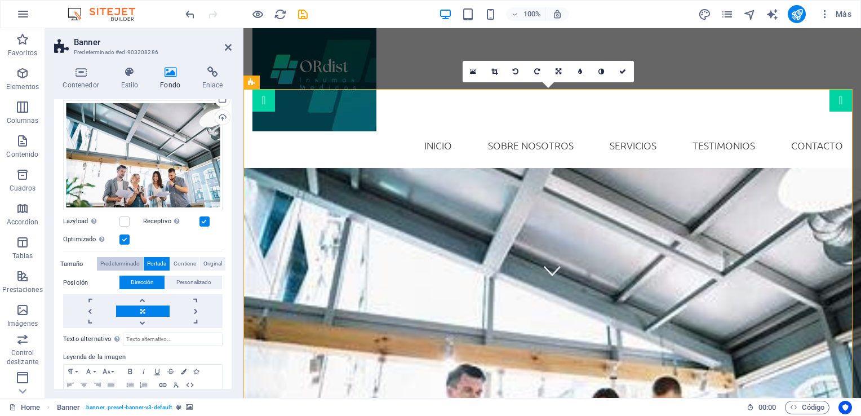
click at [137, 262] on span "Predeterminado" at bounding box center [119, 264] width 39 height 14
click at [178, 263] on span "Contiene" at bounding box center [185, 264] width 23 height 14
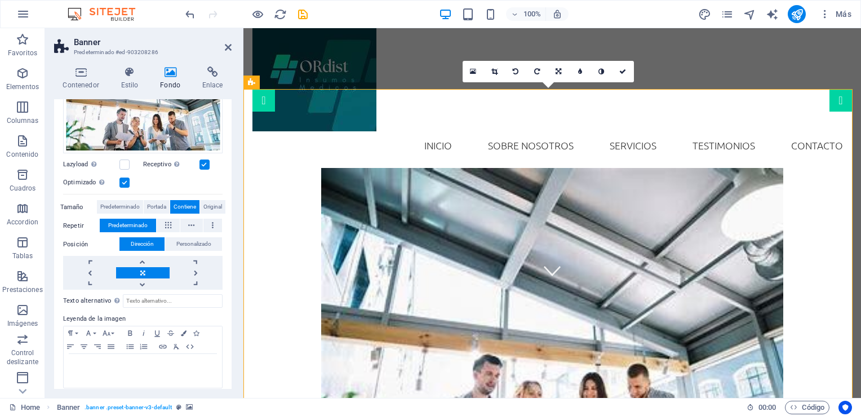
scroll to position [176, 0]
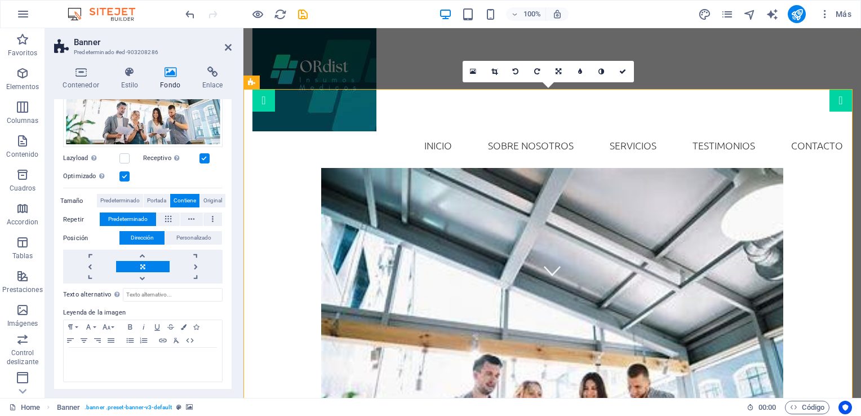
click at [127, 171] on label at bounding box center [125, 176] width 10 height 10
click at [0, 0] on input "Optimizado Las imágenes se comprimen para así mejorar la velocidad de las págin…" at bounding box center [0, 0] width 0 height 0
click at [124, 178] on label at bounding box center [125, 176] width 10 height 10
click at [0, 0] on input "Optimizado Las imágenes se comprimen para así mejorar la velocidad de las págin…" at bounding box center [0, 0] width 0 height 0
click at [476, 73] on icon at bounding box center [473, 72] width 6 height 8
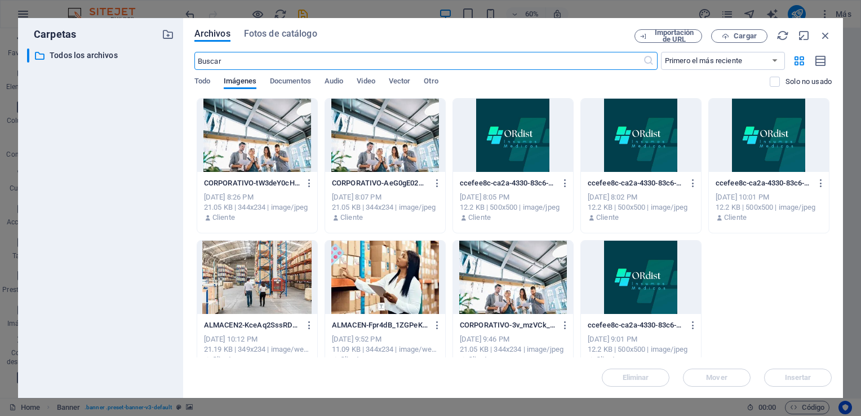
click at [524, 271] on div at bounding box center [513, 277] width 120 height 73
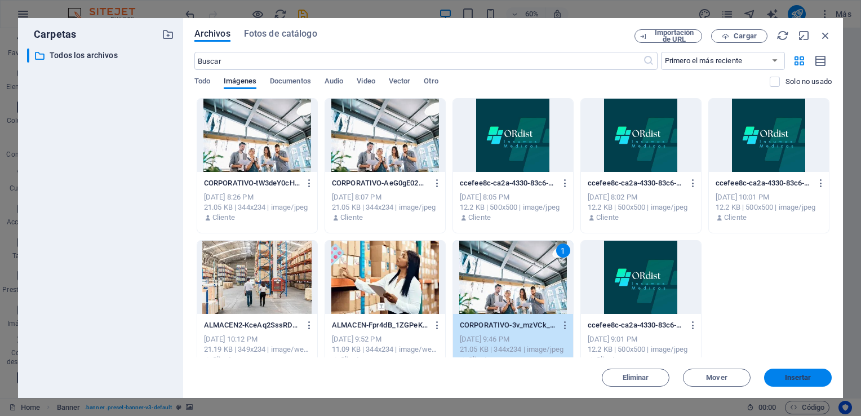
click at [799, 375] on span "Insertar" at bounding box center [798, 377] width 26 height 7
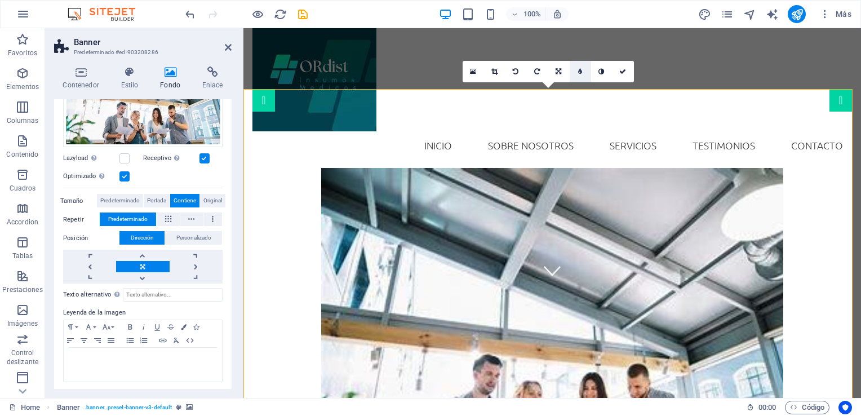
click at [579, 66] on link at bounding box center [580, 71] width 21 height 21
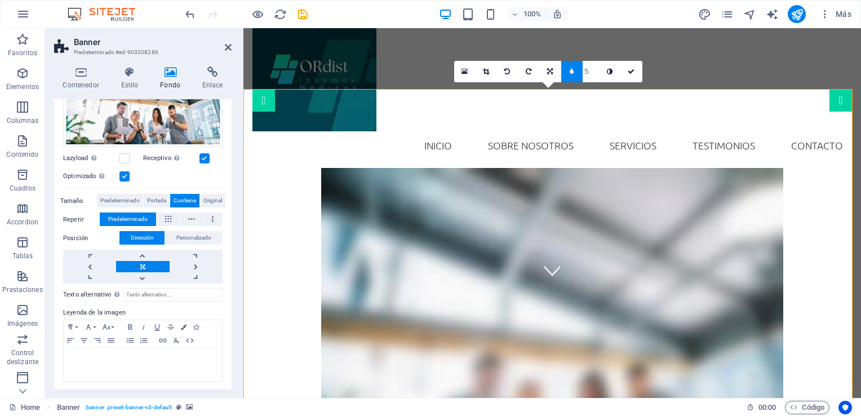
click at [579, 66] on link at bounding box center [571, 71] width 21 height 21
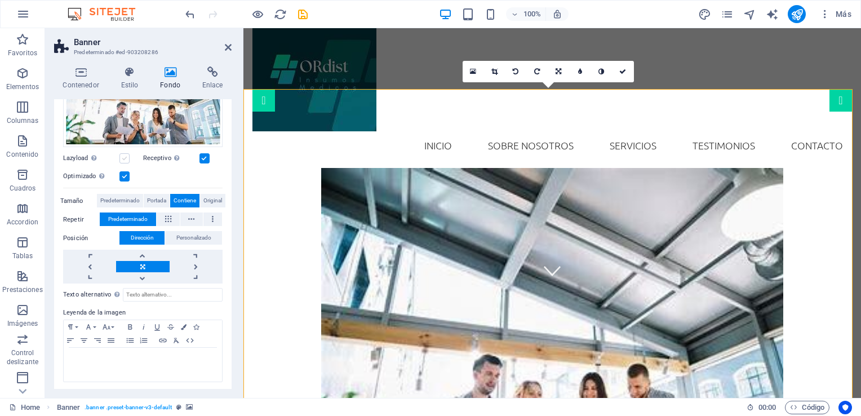
click at [120, 154] on div "Lazyload La carga de imágenes tras la carga de la página mejora la velocidad de…" at bounding box center [103, 159] width 80 height 14
click at [122, 155] on label at bounding box center [125, 158] width 10 height 10
click at [0, 0] on input "Lazyload La carga de imágenes tras la carga de la página mejora la velocidad de…" at bounding box center [0, 0] width 0 height 0
click at [122, 155] on label at bounding box center [125, 158] width 10 height 10
click at [0, 0] on input "Lazyload La carga de imágenes tras la carga de la página mejora la velocidad de…" at bounding box center [0, 0] width 0 height 0
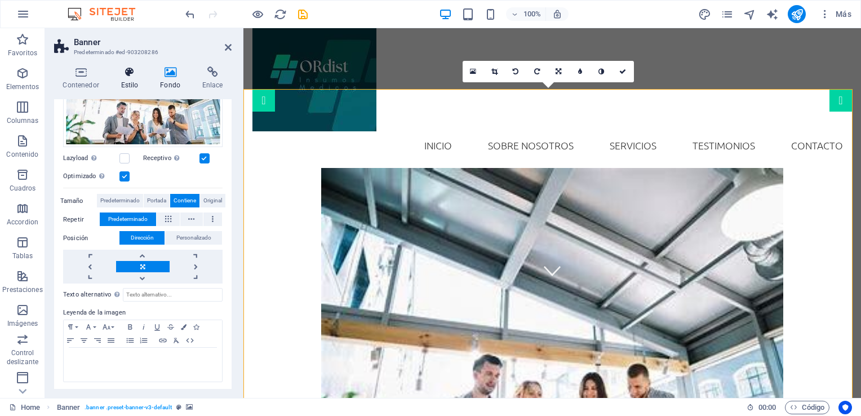
click at [133, 76] on icon at bounding box center [129, 72] width 35 height 11
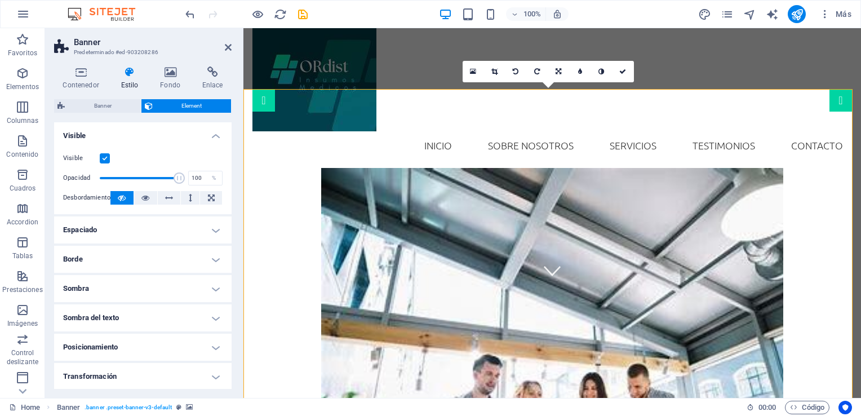
click at [107, 160] on label at bounding box center [105, 158] width 10 height 10
click at [0, 0] on input "Visible" at bounding box center [0, 0] width 0 height 0
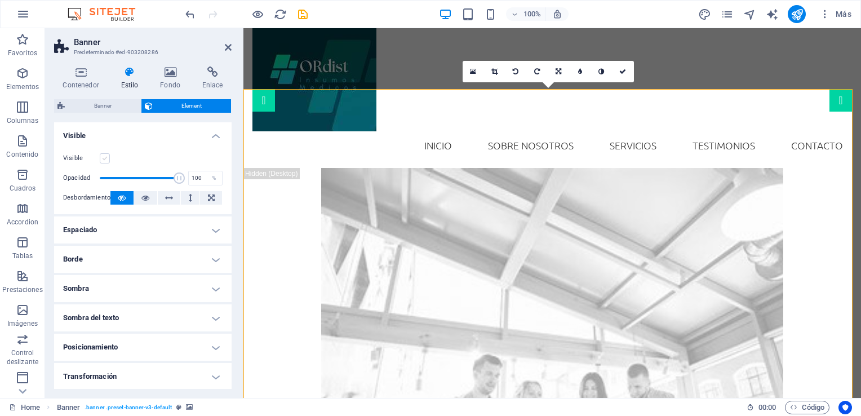
click at [107, 160] on label at bounding box center [105, 158] width 10 height 10
click at [0, 0] on input "Visible" at bounding box center [0, 0] width 0 height 0
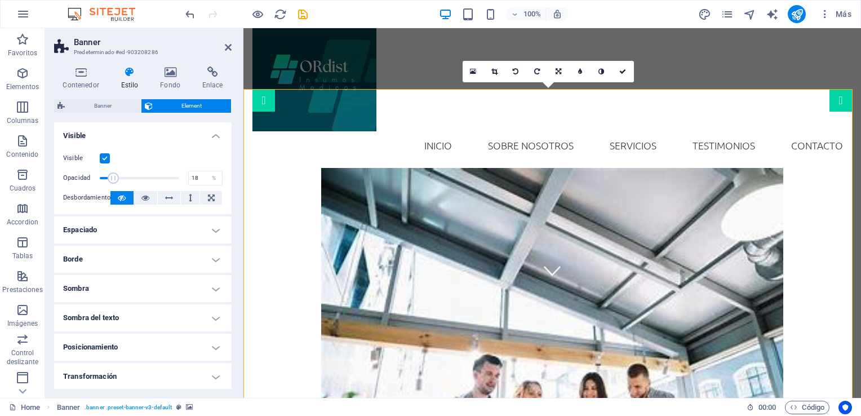
drag, startPoint x: 172, startPoint y: 177, endPoint x: 113, endPoint y: 182, distance: 58.8
click at [113, 182] on span at bounding box center [113, 178] width 11 height 11
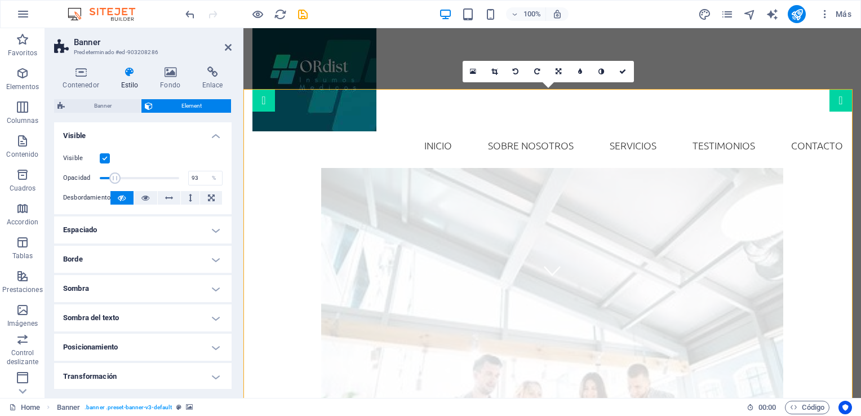
type input "100"
drag, startPoint x: 114, startPoint y: 180, endPoint x: 184, endPoint y: 185, distance: 70.1
click at [184, 185] on div "Opacidad 100 %" at bounding box center [143, 178] width 160 height 17
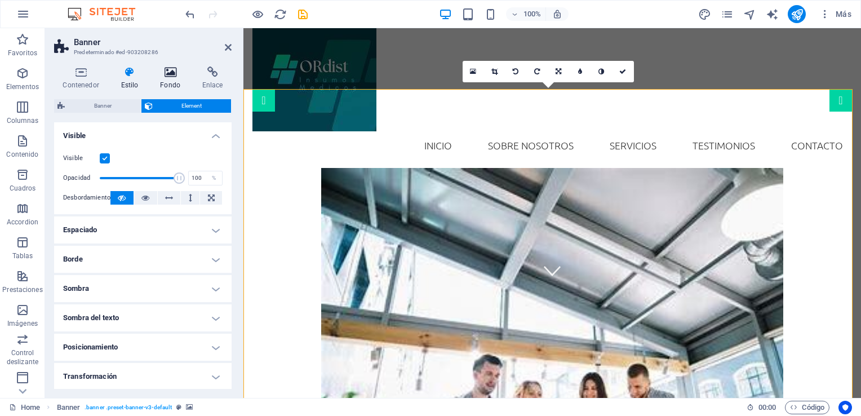
click at [169, 72] on icon at bounding box center [171, 72] width 38 height 11
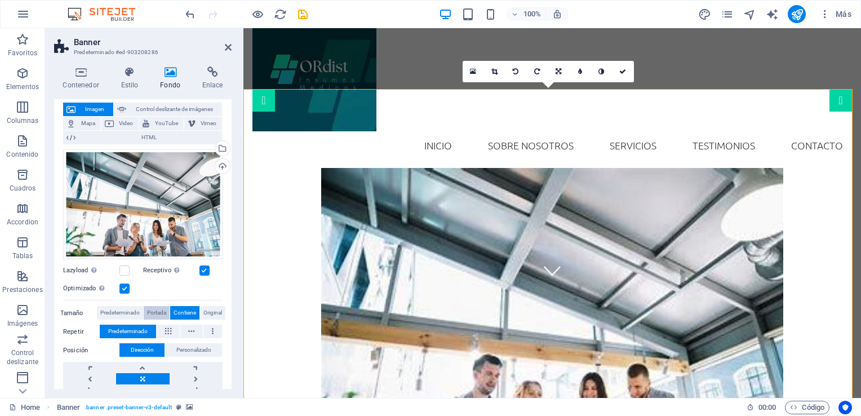
scroll to position [63, 0]
click at [124, 288] on label at bounding box center [125, 289] width 10 height 10
click at [0, 0] on input "Optimizado Las imágenes se comprimen para así mejorar la velocidad de las págin…" at bounding box center [0, 0] width 0 height 0
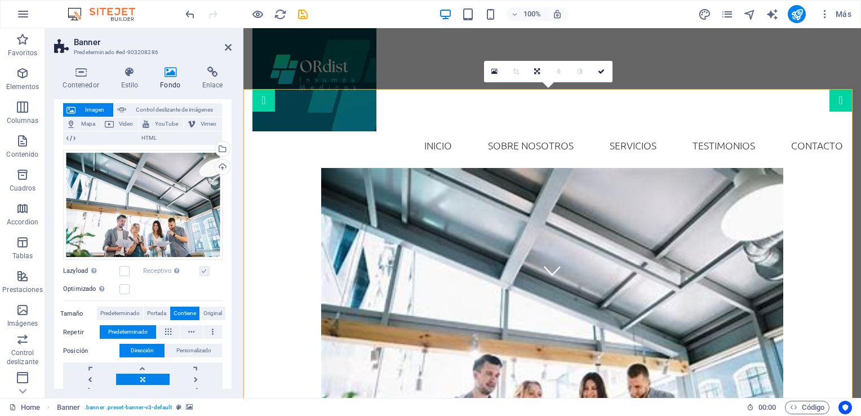
click at [203, 268] on label at bounding box center [205, 271] width 10 height 10
click at [203, 267] on label at bounding box center [205, 271] width 10 height 10
click at [122, 272] on label at bounding box center [125, 271] width 10 height 10
click at [0, 0] on input "Lazyload La carga de imágenes tras la carga de la página mejora la velocidad de…" at bounding box center [0, 0] width 0 height 0
click at [122, 272] on label at bounding box center [125, 271] width 10 height 10
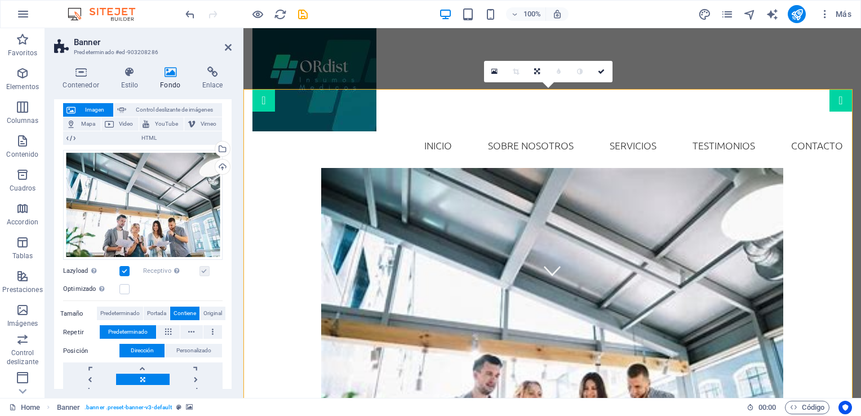
click at [0, 0] on input "Lazyload La carga de imágenes tras la carga de la página mejora la velocidad de…" at bounding box center [0, 0] width 0 height 0
click at [86, 71] on icon at bounding box center [81, 72] width 54 height 11
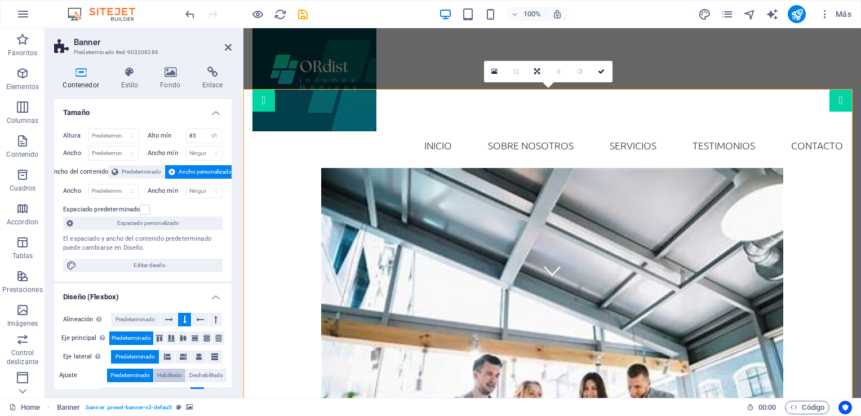
click at [171, 372] on span "Habilitado" at bounding box center [169, 376] width 25 height 14
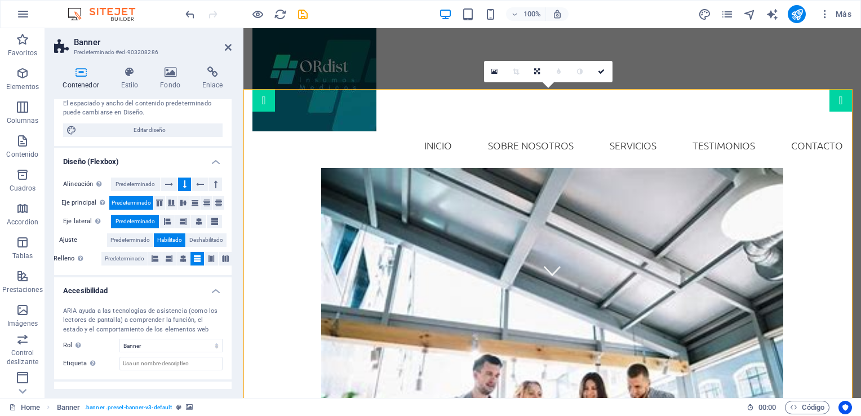
scroll to position [169, 0]
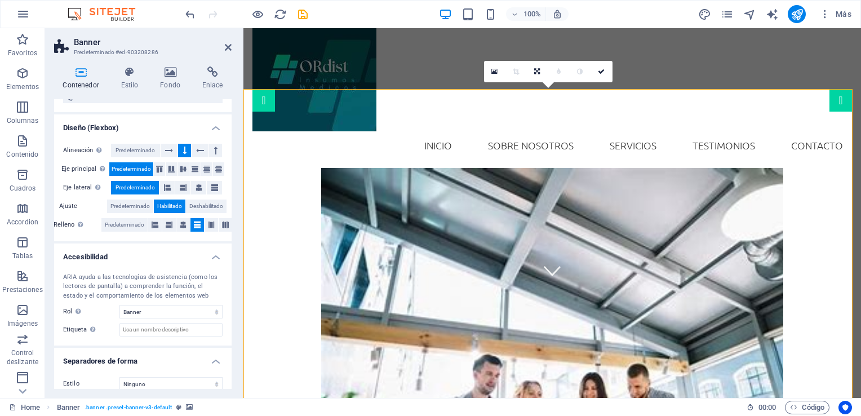
click at [165, 206] on span "Habilitado" at bounding box center [169, 207] width 25 height 14
click at [201, 201] on span "Deshabilitado" at bounding box center [206, 207] width 34 height 14
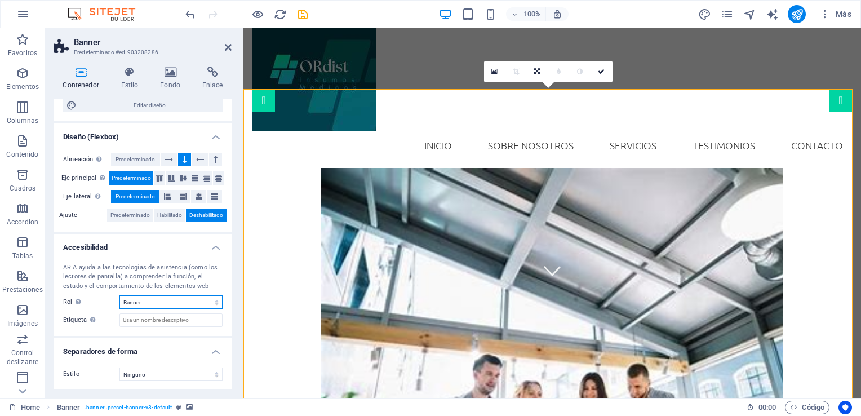
click at [199, 303] on select "Ninguno Alert Article Banner Comment Complementary Dialog Encabezado Marquee Pi…" at bounding box center [171, 302] width 103 height 14
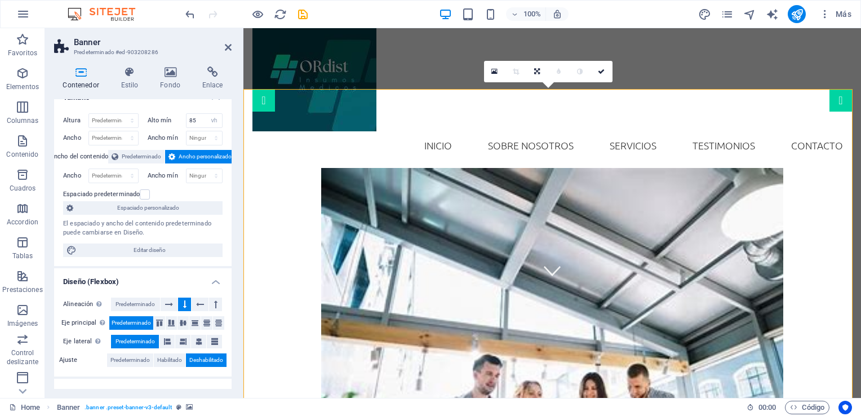
scroll to position [0, 0]
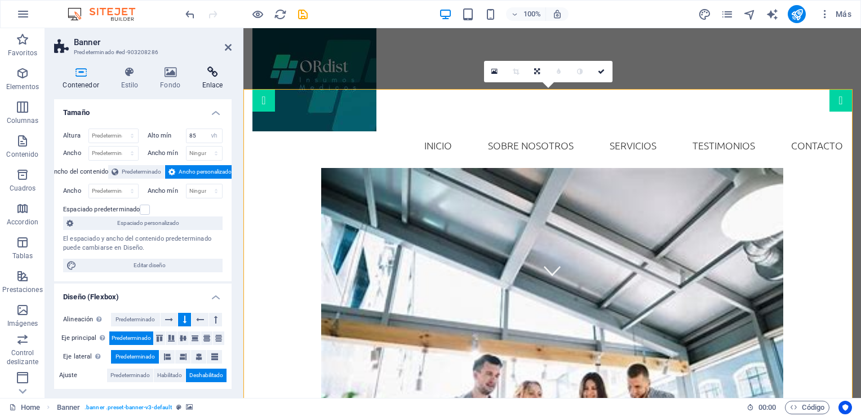
click at [213, 73] on icon at bounding box center [212, 72] width 38 height 11
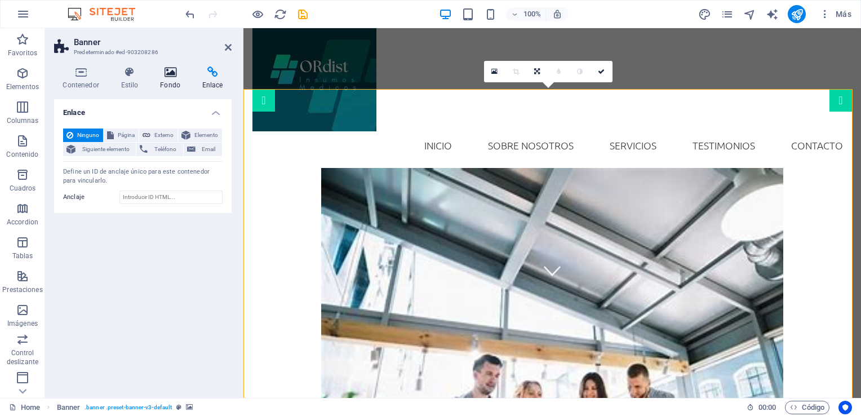
click at [171, 72] on icon at bounding box center [171, 72] width 38 height 11
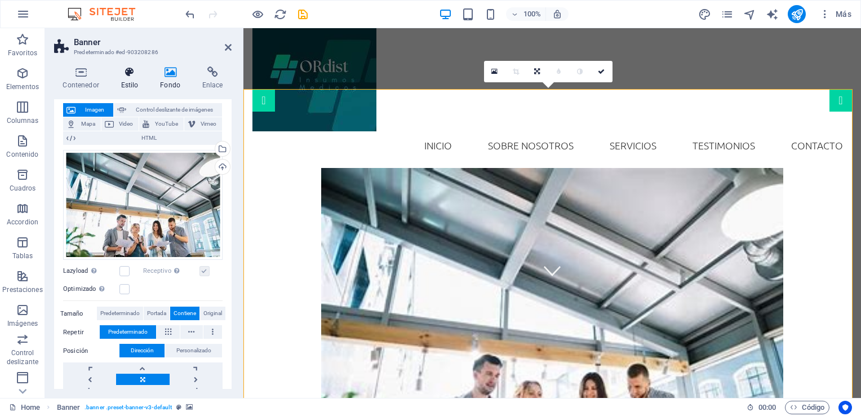
click at [133, 77] on icon at bounding box center [129, 72] width 35 height 11
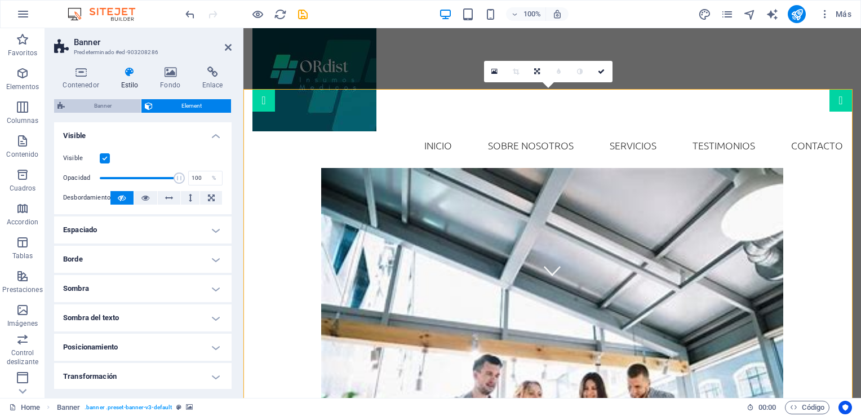
click at [124, 100] on span "Banner" at bounding box center [102, 106] width 69 height 14
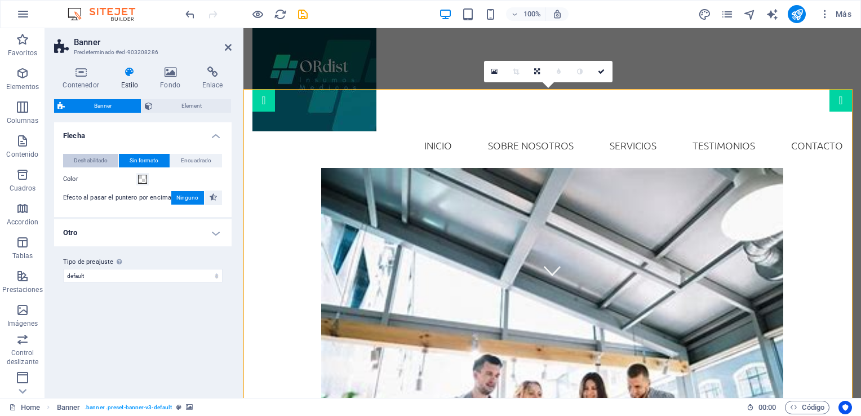
click at [87, 159] on span "Deshabilitado" at bounding box center [91, 161] width 34 height 14
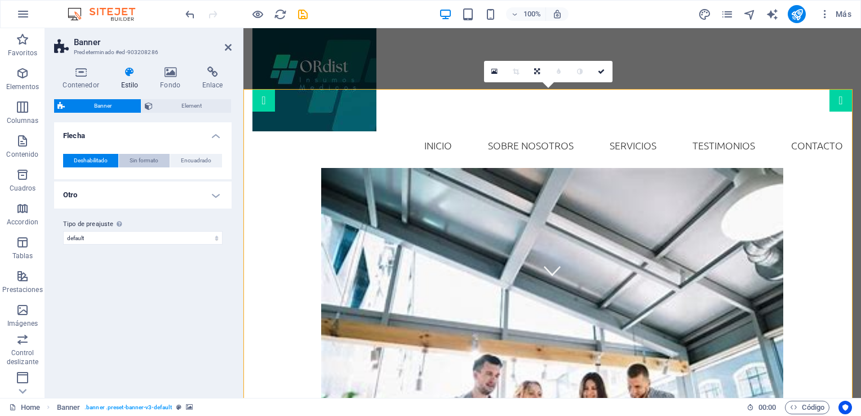
click at [144, 162] on span "Sin formato" at bounding box center [144, 161] width 29 height 14
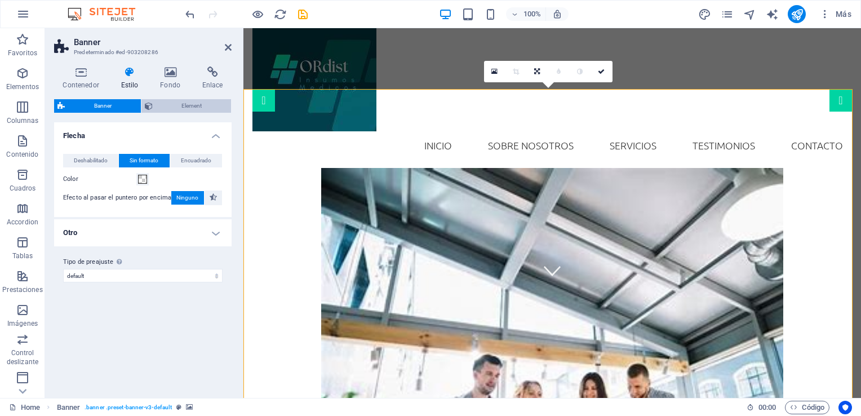
click at [194, 105] on span "Element" at bounding box center [192, 106] width 72 height 14
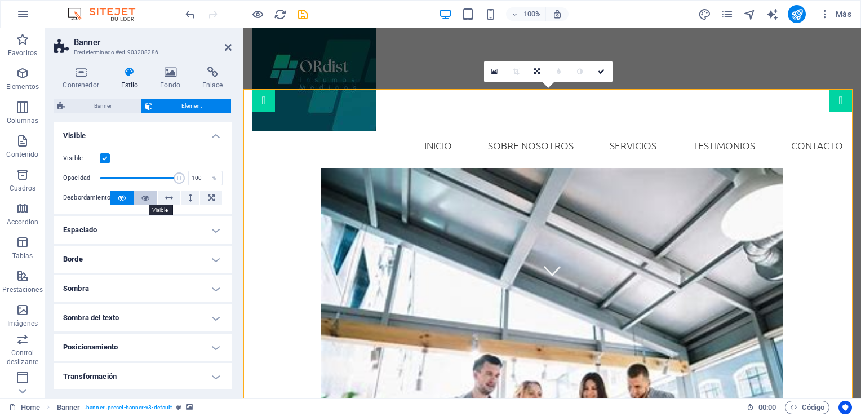
click at [145, 200] on icon at bounding box center [145, 198] width 8 height 14
click at [228, 46] on icon at bounding box center [228, 47] width 7 height 9
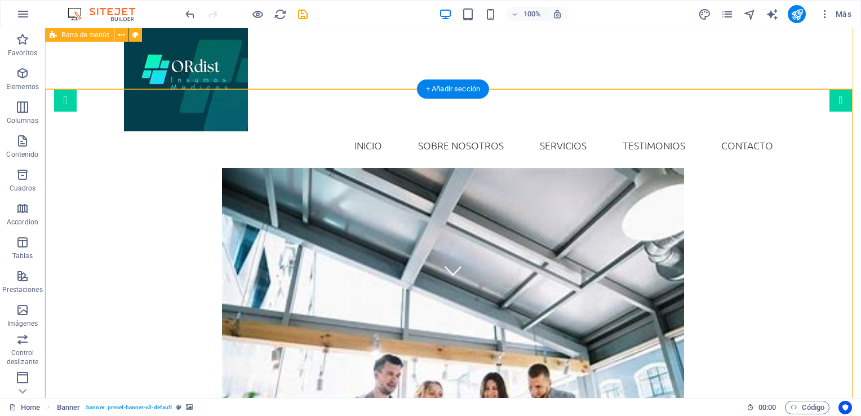
click at [302, 75] on div "INICIO SOBRE NOSOTROS SERVICIOS TESTIMONIOS CONTACTO" at bounding box center [453, 83] width 816 height 170
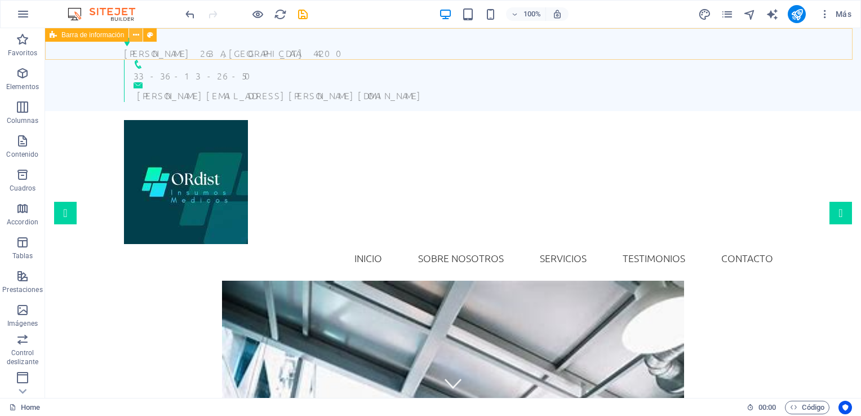
click at [136, 37] on icon at bounding box center [136, 35] width 6 height 12
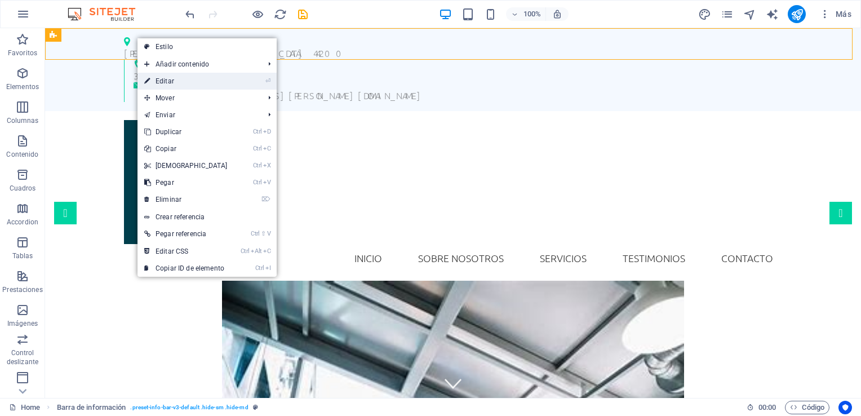
click at [162, 78] on link "⏎ Editar" at bounding box center [186, 81] width 97 height 17
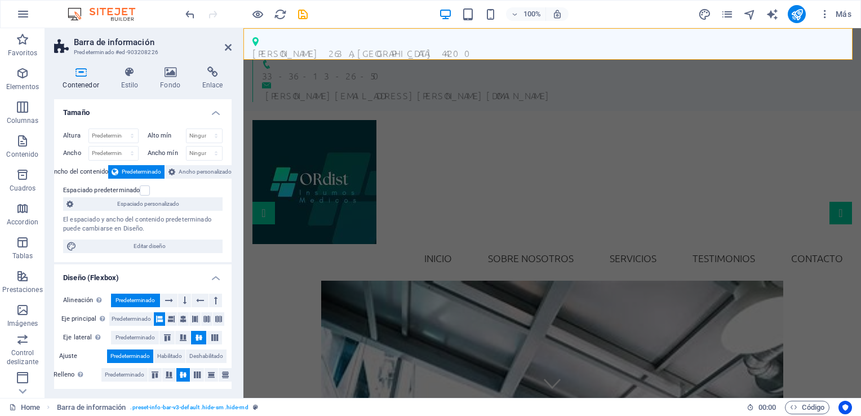
click at [77, 70] on icon at bounding box center [81, 72] width 54 height 11
click at [143, 190] on label at bounding box center [145, 190] width 10 height 10
click at [0, 0] on input "Espaciado predeterminado" at bounding box center [0, 0] width 0 height 0
click at [143, 190] on label at bounding box center [145, 190] width 10 height 10
click at [0, 0] on input "Espaciado predeterminado" at bounding box center [0, 0] width 0 height 0
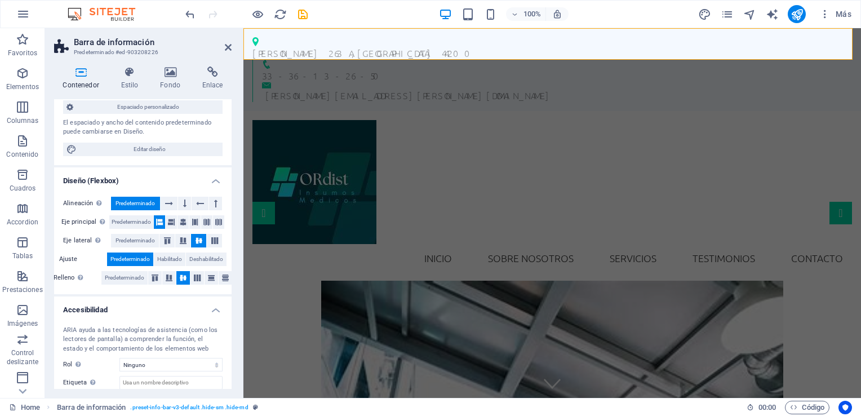
scroll to position [113, 0]
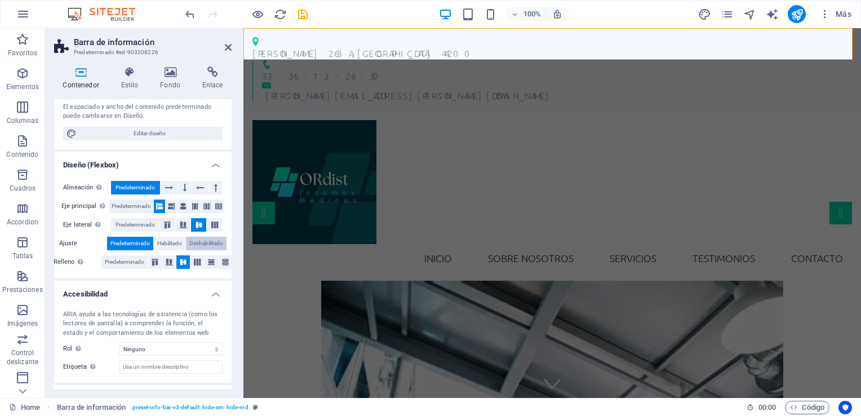
click at [197, 245] on span "Deshabilitado" at bounding box center [206, 244] width 34 height 14
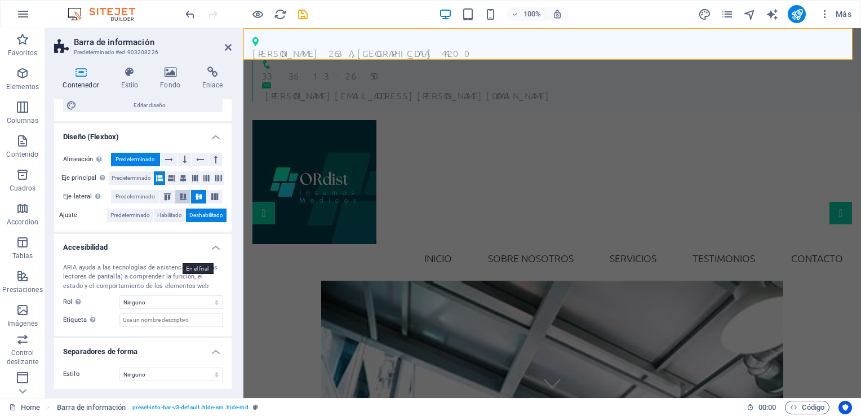
scroll to position [0, 0]
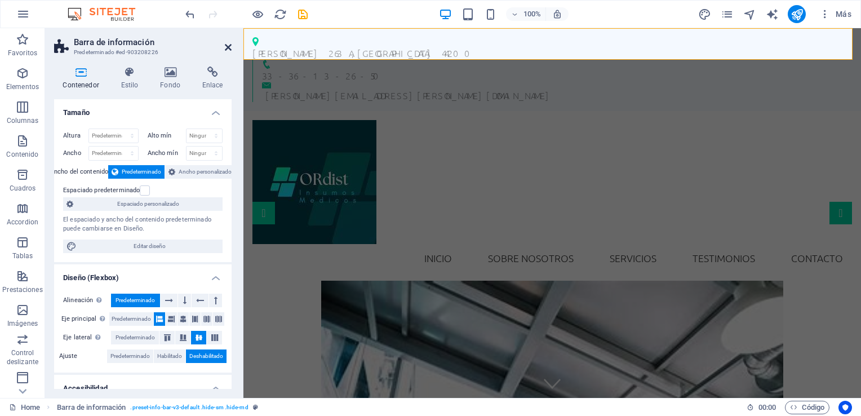
click at [225, 43] on icon at bounding box center [228, 47] width 7 height 9
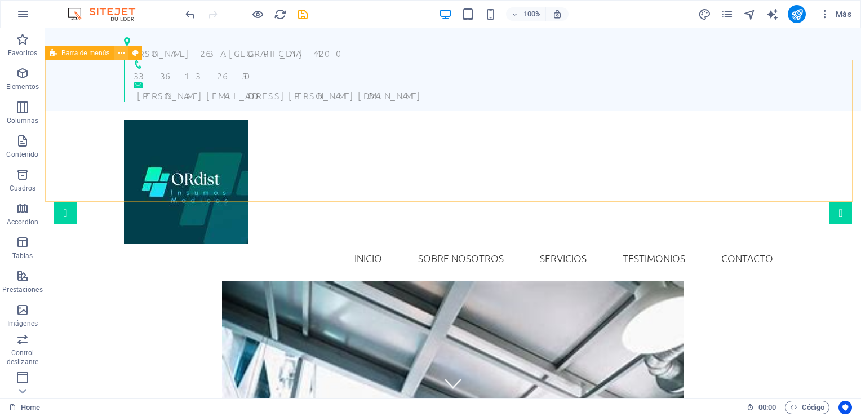
click at [122, 48] on icon at bounding box center [121, 53] width 6 height 12
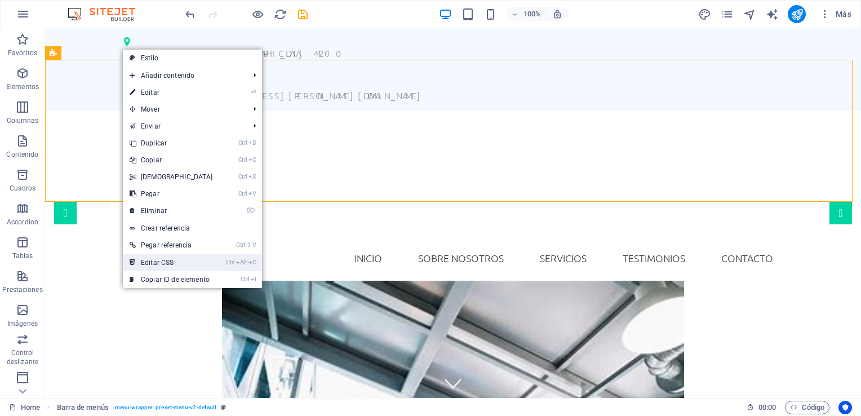
click at [206, 260] on link "Ctrl Alt C Editar CSS" at bounding box center [171, 262] width 97 height 17
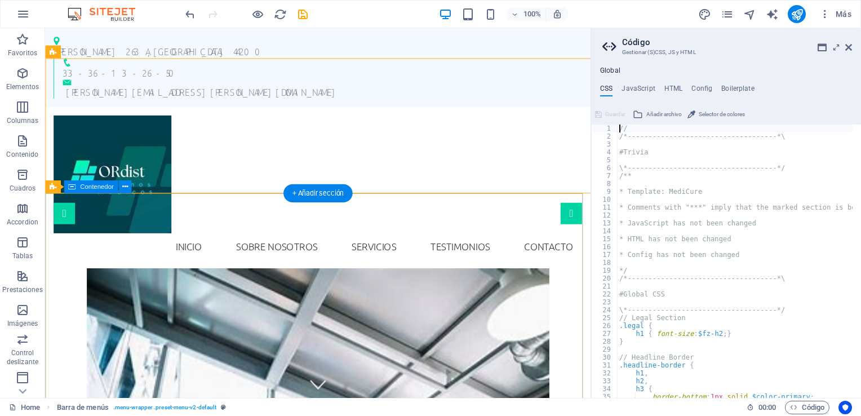
type textarea "@include menu-v2("
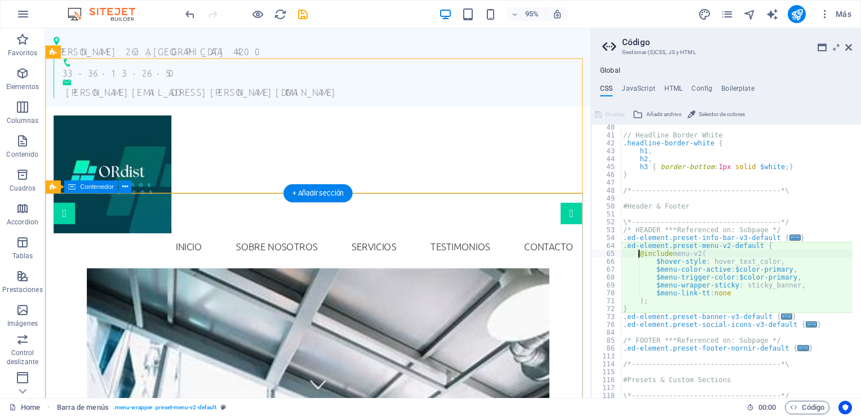
scroll to position [309, 0]
click at [848, 46] on icon at bounding box center [849, 47] width 7 height 9
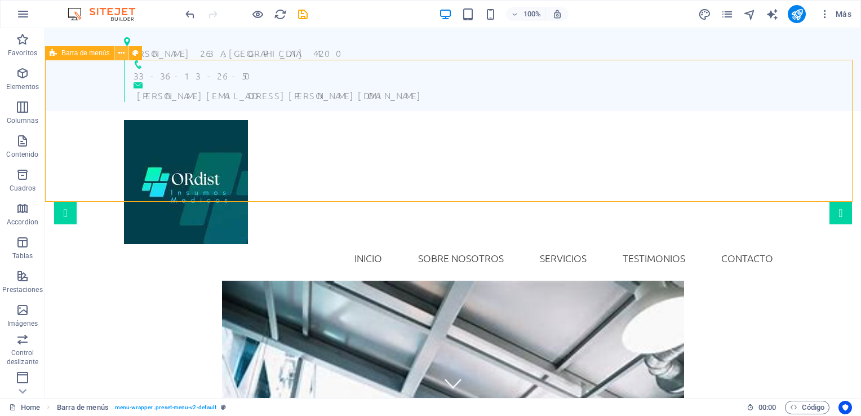
click at [122, 56] on icon at bounding box center [121, 53] width 6 height 12
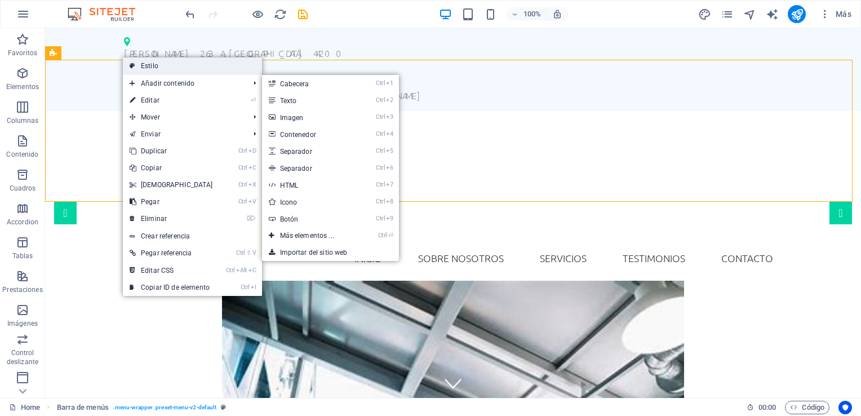
click at [152, 66] on link "Estilo" at bounding box center [192, 66] width 139 height 17
select select "rem"
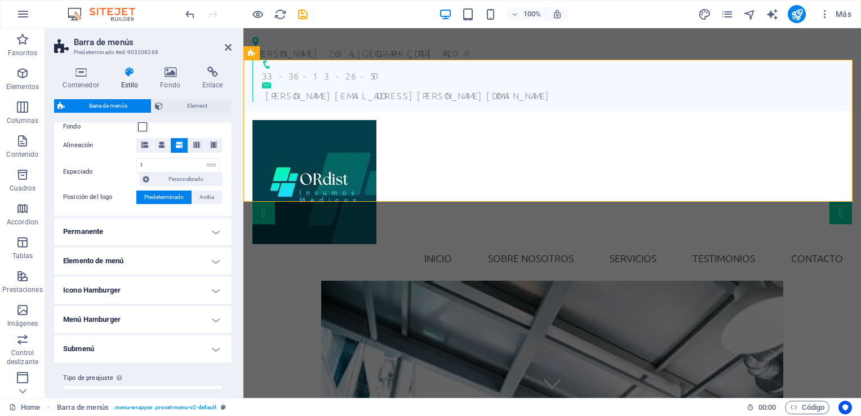
scroll to position [243, 0]
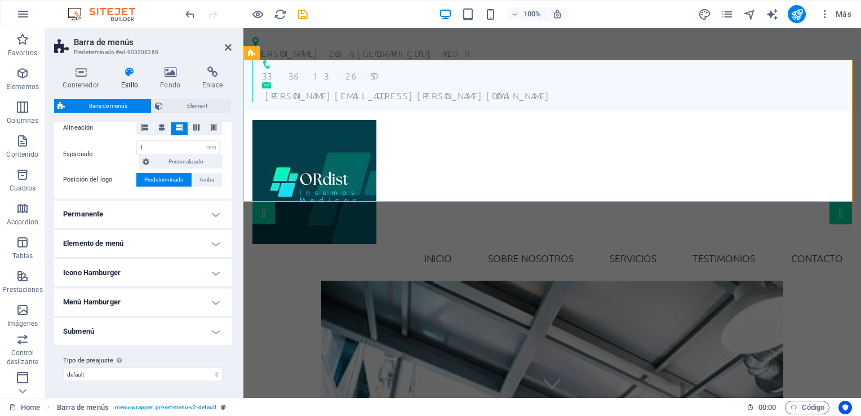
click at [212, 211] on h4 "Permanente" at bounding box center [143, 214] width 178 height 27
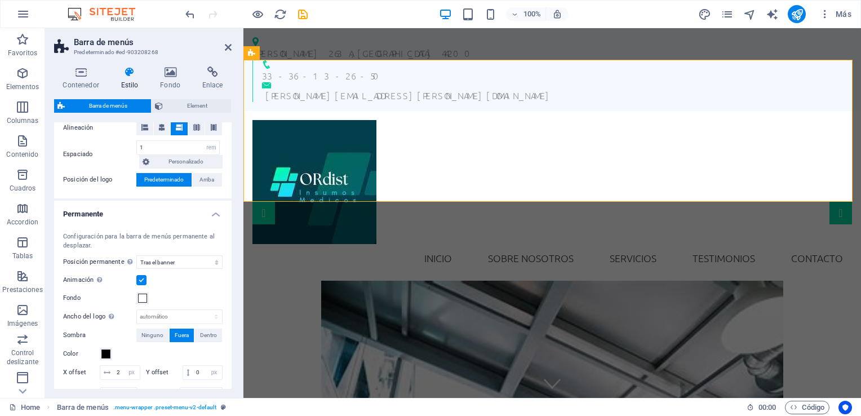
click at [144, 278] on label at bounding box center [141, 280] width 10 height 10
click at [0, 0] on input "Animación Define una transición suave cuando aparece el menú permanente" at bounding box center [0, 0] width 0 height 0
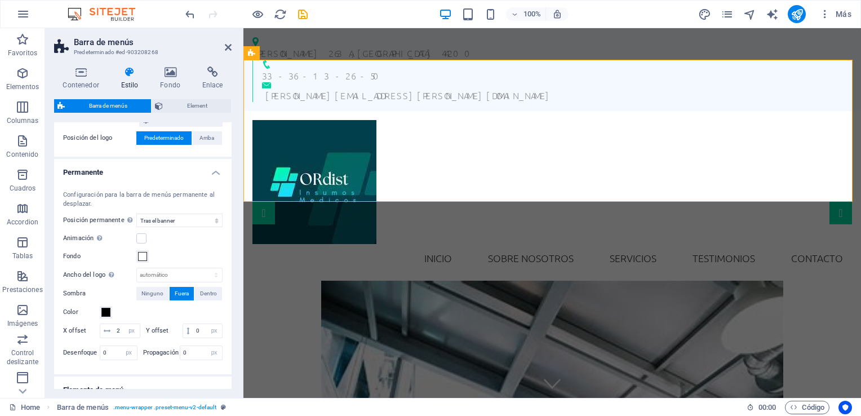
scroll to position [299, 0]
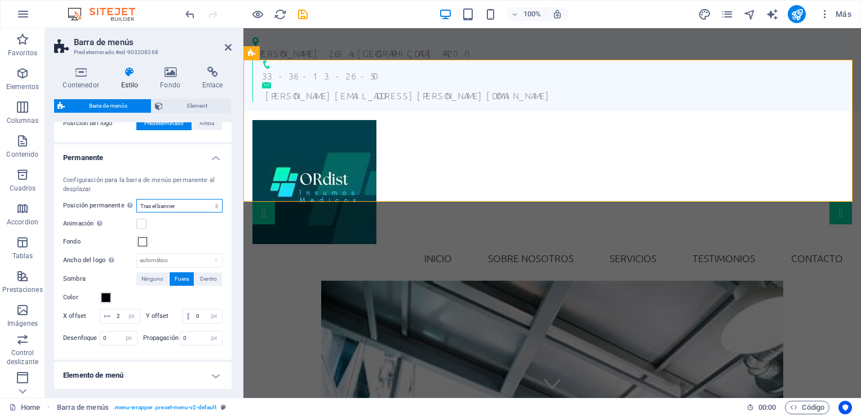
click at [207, 202] on select "Deshabilitado Instantáneo Tras el menú Tras el banner Al desplazarse hacia arri…" at bounding box center [179, 206] width 86 height 14
select select "sticky_none"
click at [136, 202] on select "Deshabilitado Instantáneo Tras el menú Tras el banner Al desplazarse hacia arri…" at bounding box center [179, 206] width 86 height 14
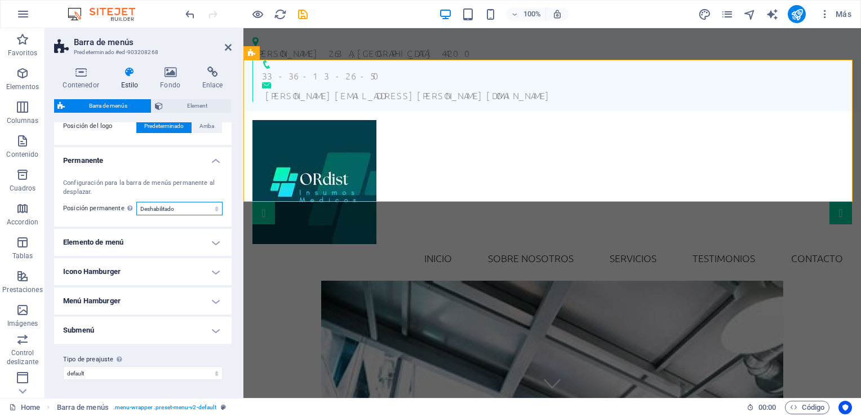
scroll to position [295, 0]
click at [225, 48] on icon at bounding box center [228, 47] width 7 height 9
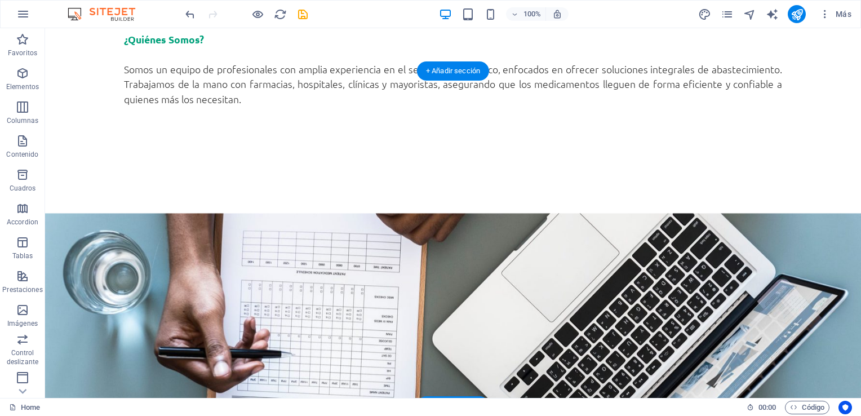
scroll to position [846, 0]
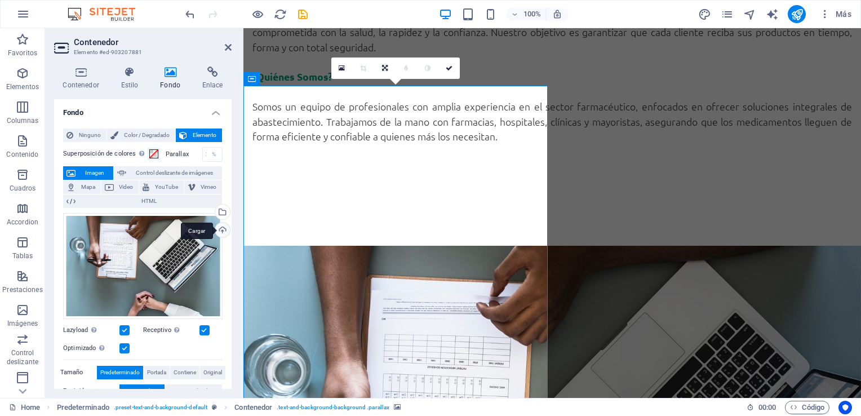
click at [218, 225] on div "Cargar" at bounding box center [221, 231] width 17 height 17
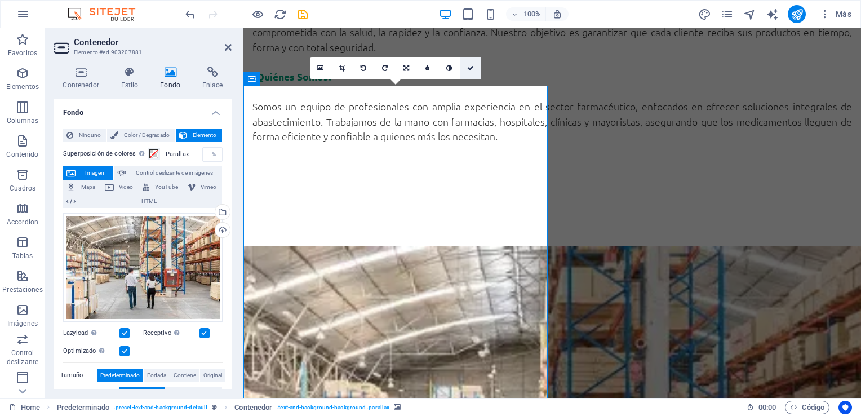
click at [471, 65] on icon at bounding box center [470, 68] width 7 height 7
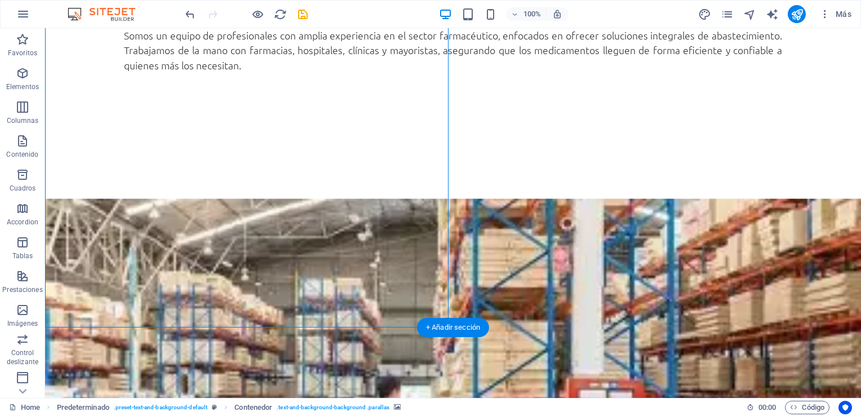
scroll to position [958, 0]
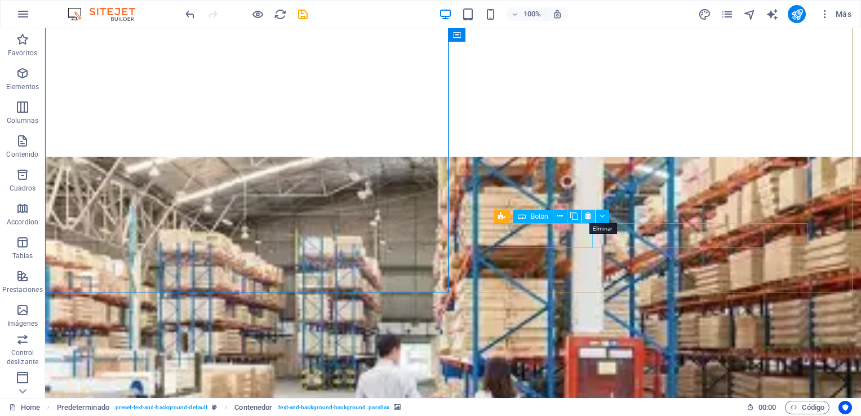
click at [562, 217] on icon at bounding box center [560, 216] width 6 height 12
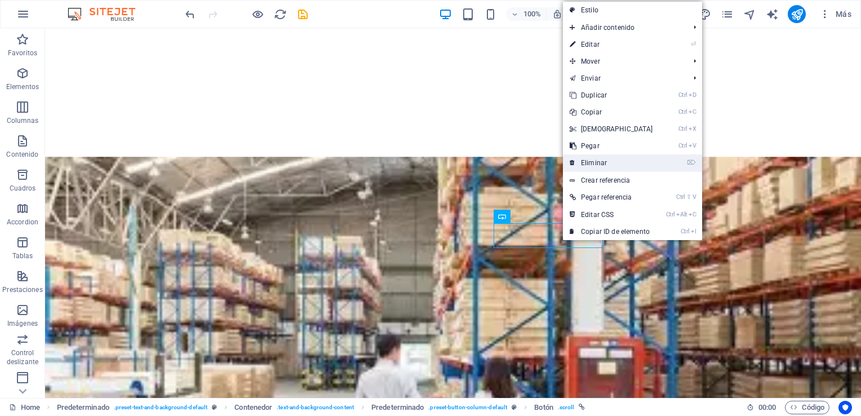
click at [599, 166] on link "⌦ Eliminar" at bounding box center [611, 162] width 97 height 17
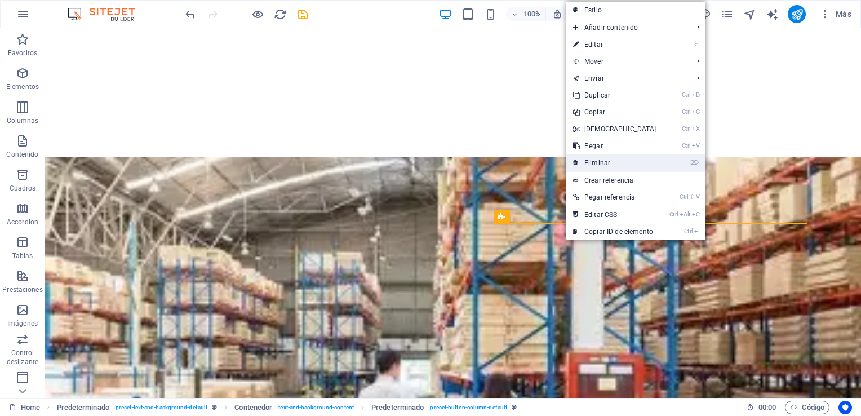
click at [602, 164] on link "⌦ Eliminar" at bounding box center [615, 162] width 97 height 17
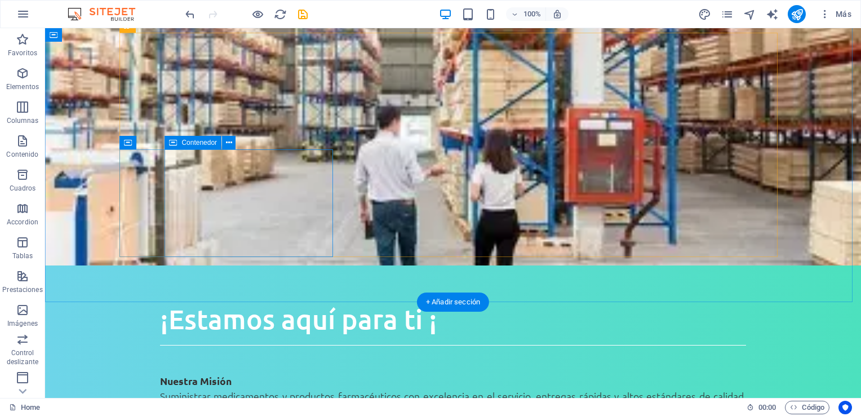
scroll to position [1184, 0]
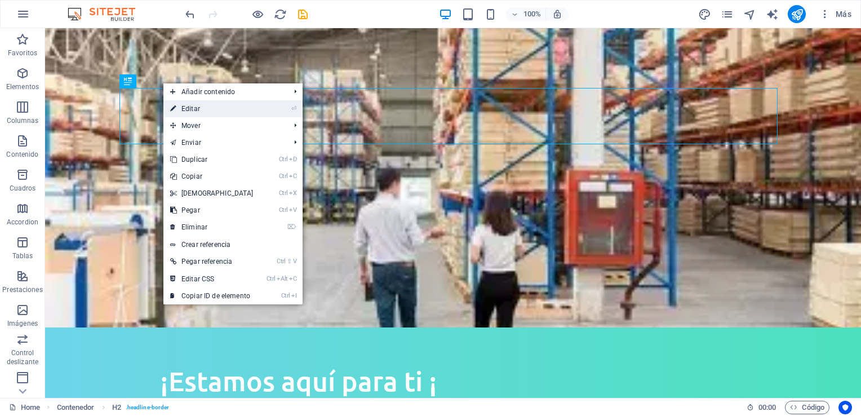
click at [192, 112] on link "⏎ Editar" at bounding box center [211, 108] width 97 height 17
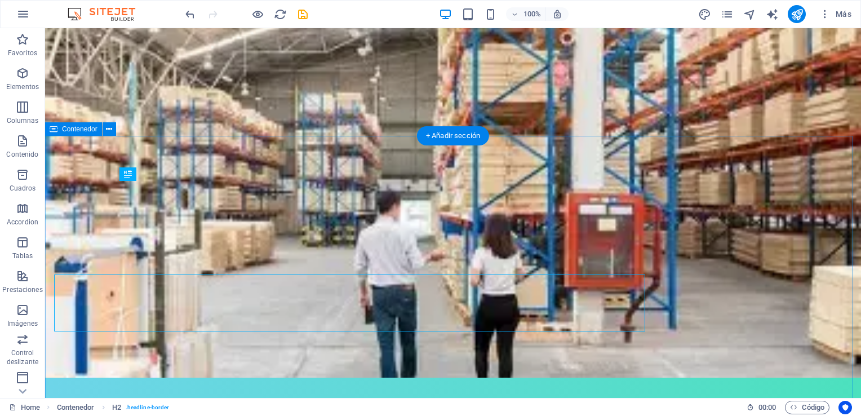
scroll to position [1090, 0]
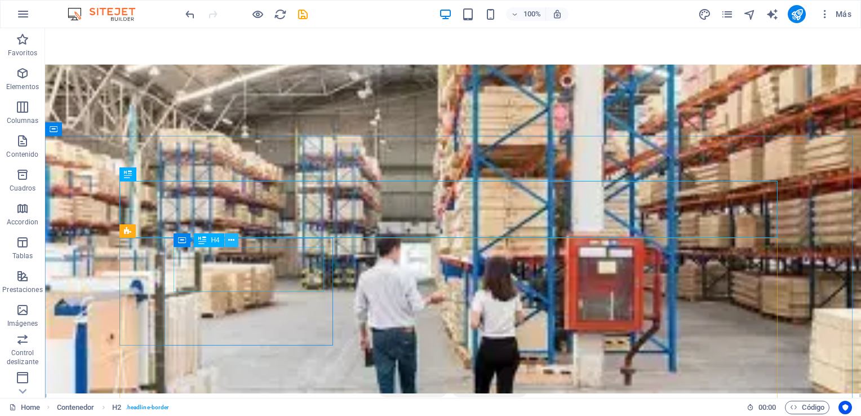
click at [230, 241] on icon at bounding box center [231, 241] width 6 height 12
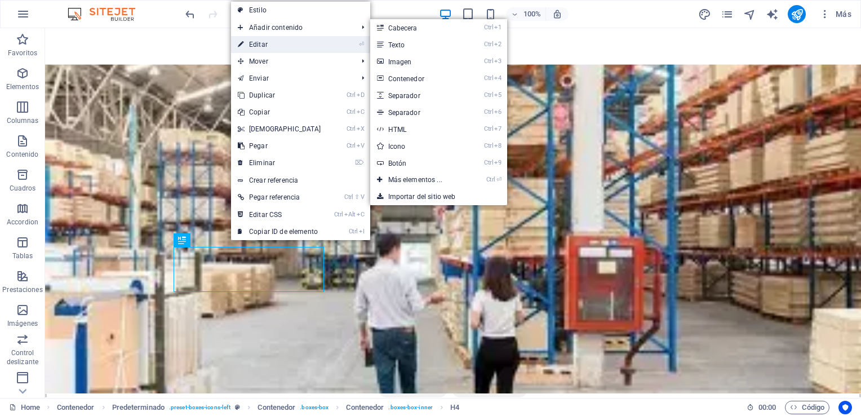
click at [276, 48] on link "⏎ Editar" at bounding box center [279, 44] width 97 height 17
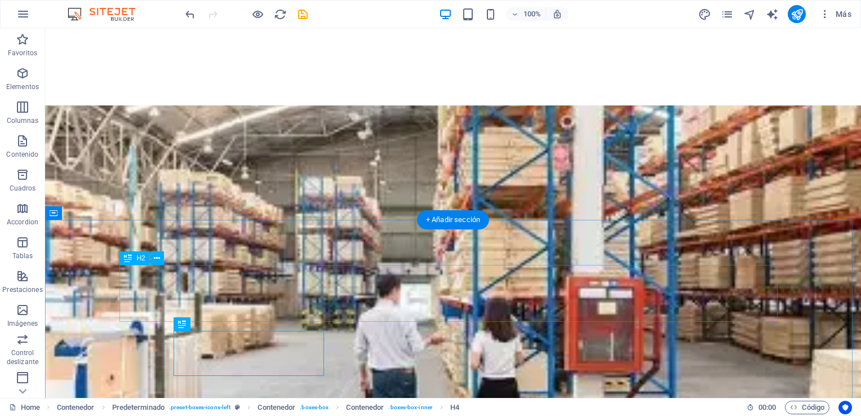
scroll to position [1109, 0]
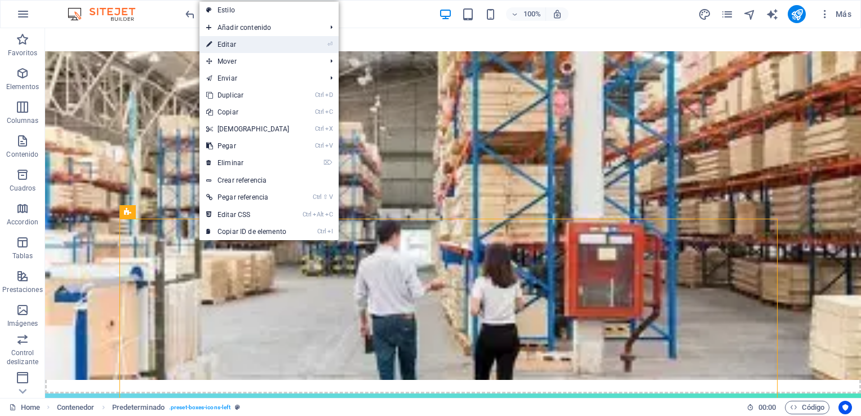
click at [229, 39] on link "⏎ Editar" at bounding box center [248, 44] width 97 height 17
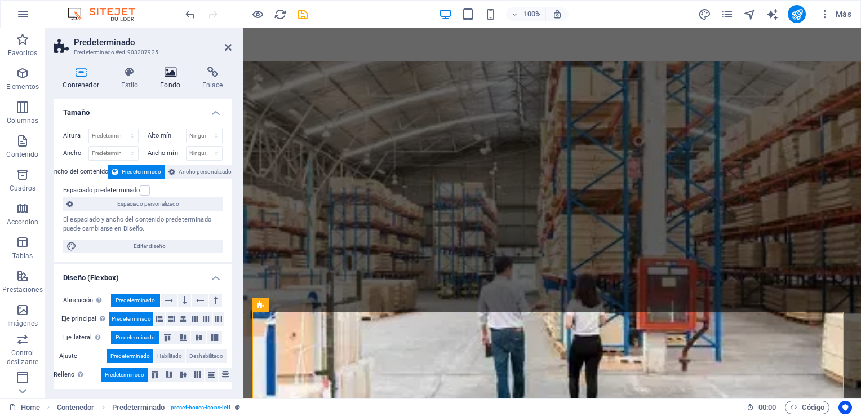
click at [176, 82] on h4 "Fondo" at bounding box center [173, 79] width 42 height 24
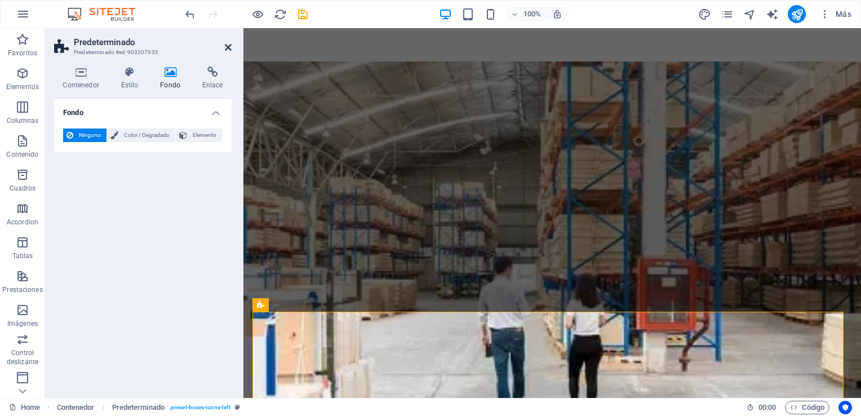
click at [227, 46] on icon at bounding box center [228, 47] width 7 height 9
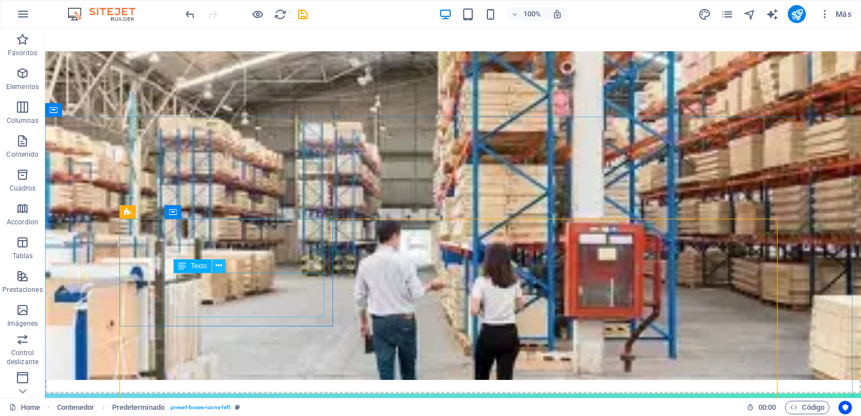
click at [215, 268] on button at bounding box center [219, 266] width 14 height 14
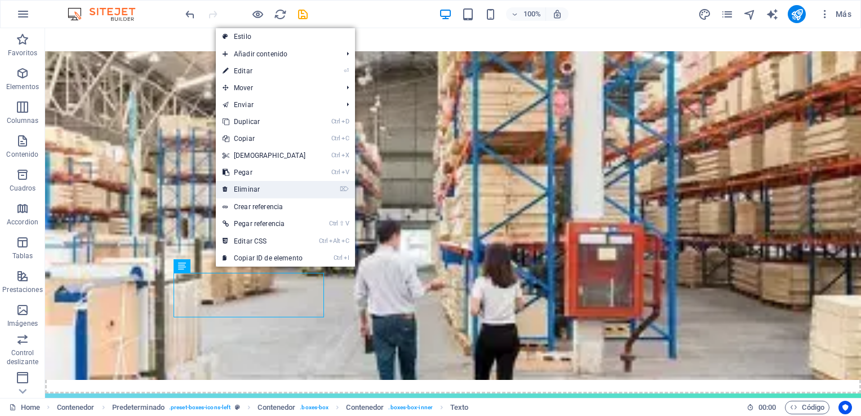
click at [264, 189] on link "⌦ Eliminar" at bounding box center [264, 189] width 97 height 17
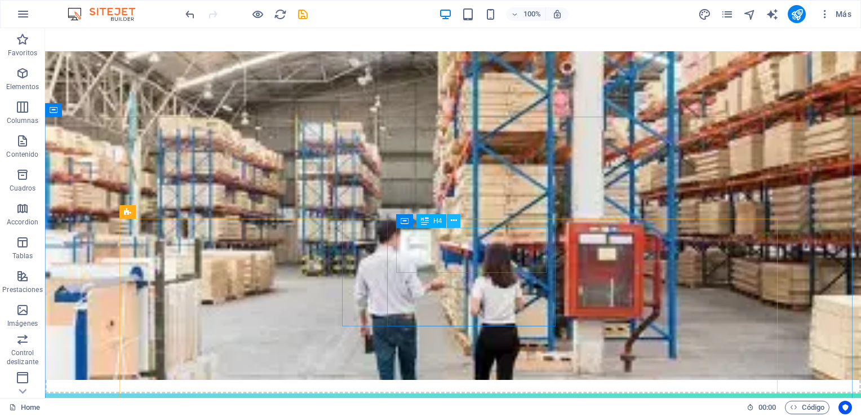
click at [453, 215] on icon at bounding box center [454, 221] width 6 height 12
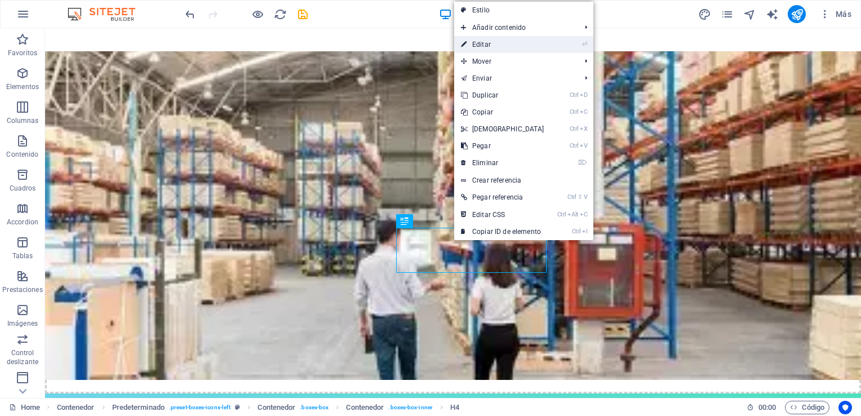
click at [488, 46] on link "⏎ Editar" at bounding box center [502, 44] width 97 height 17
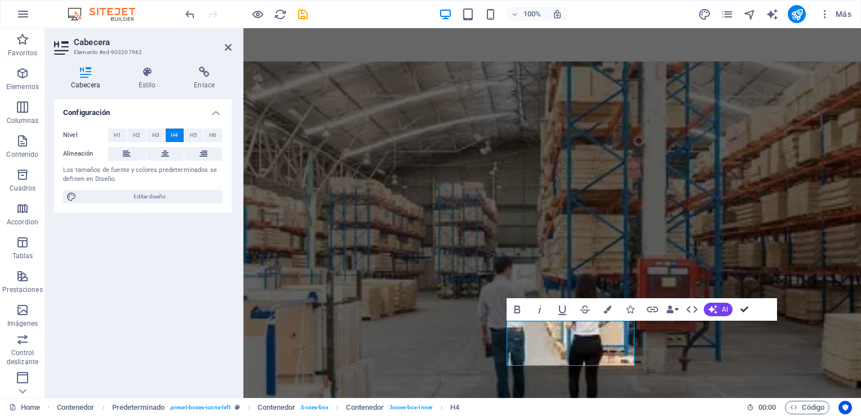
drag, startPoint x: 745, startPoint y: 310, endPoint x: 649, endPoint y: 207, distance: 140.0
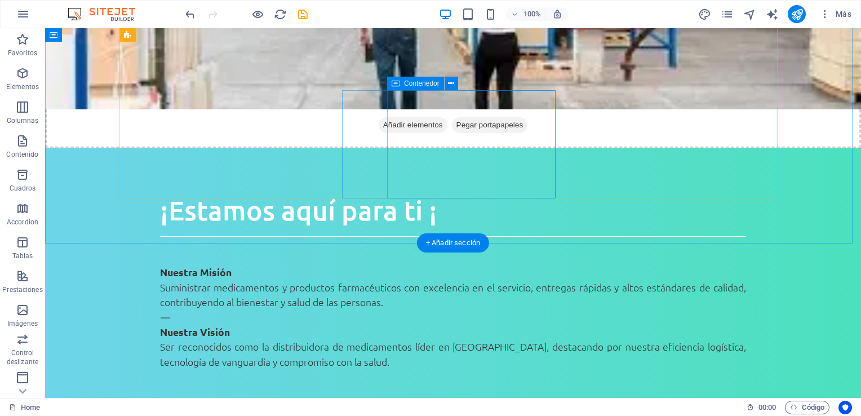
scroll to position [1298, 0]
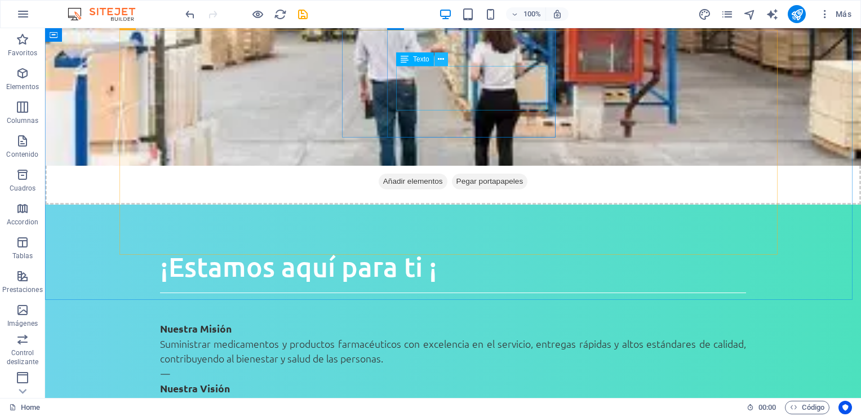
click at [443, 60] on icon at bounding box center [441, 60] width 6 height 12
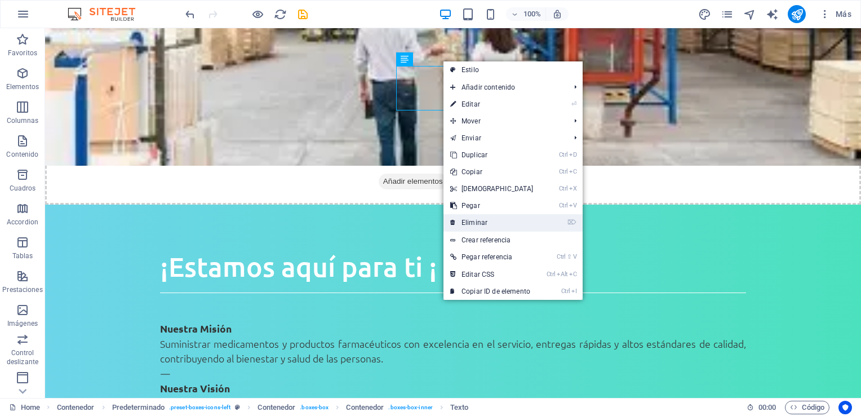
click at [485, 217] on link "⌦ Eliminar" at bounding box center [492, 222] width 97 height 17
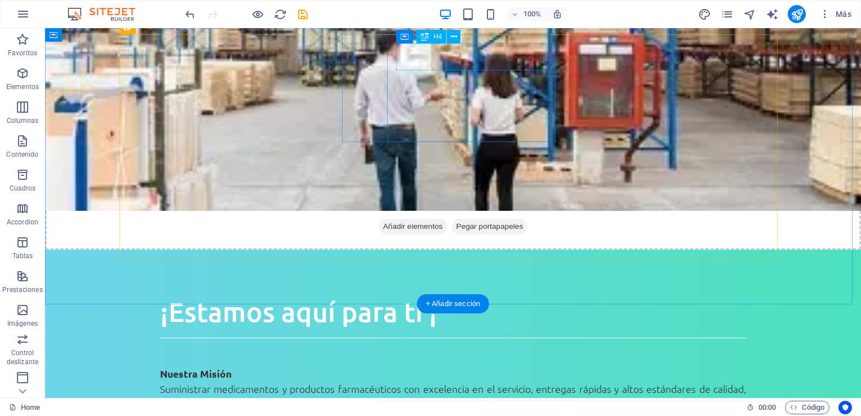
scroll to position [1242, 0]
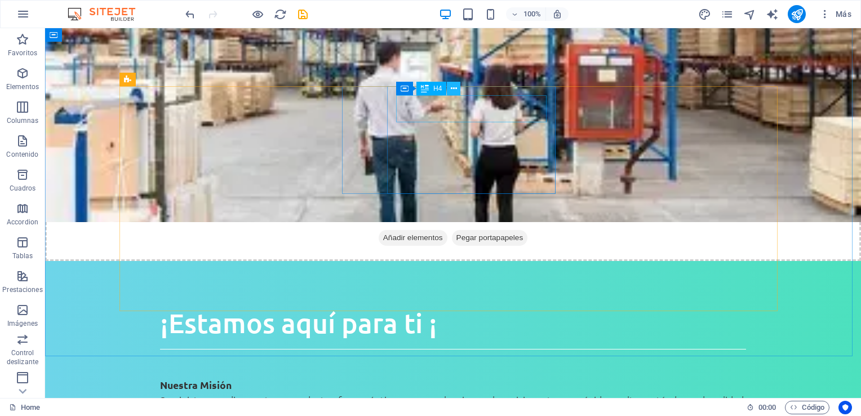
click at [451, 90] on icon at bounding box center [454, 89] width 6 height 12
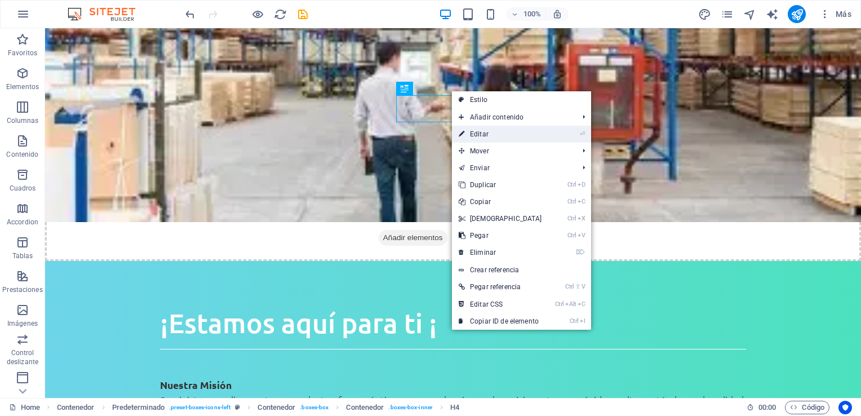
click at [477, 134] on link "⏎ Editar" at bounding box center [500, 134] width 97 height 17
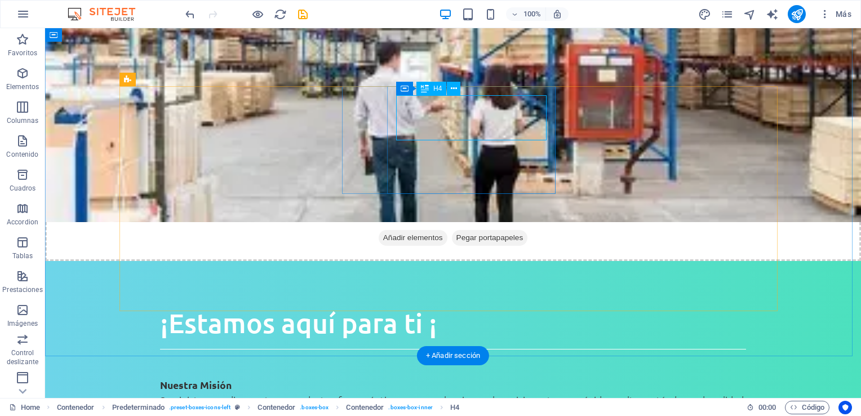
drag, startPoint x: 459, startPoint y: 116, endPoint x: 462, endPoint y: 134, distance: 18.3
drag, startPoint x: 475, startPoint y: 118, endPoint x: 434, endPoint y: 107, distance: 43.1
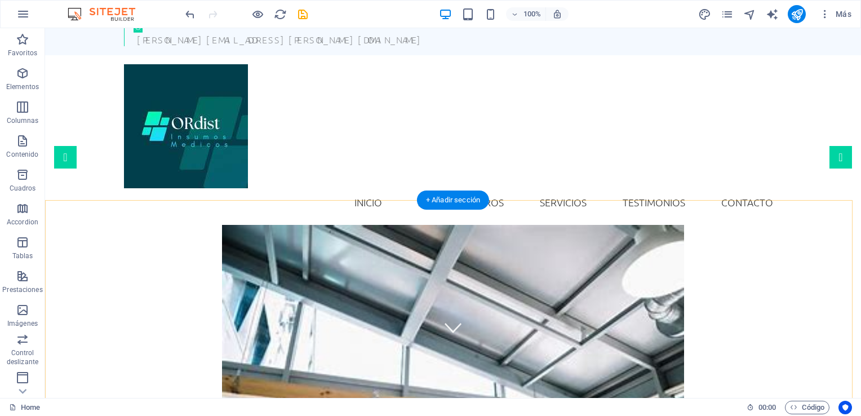
scroll to position [0, 0]
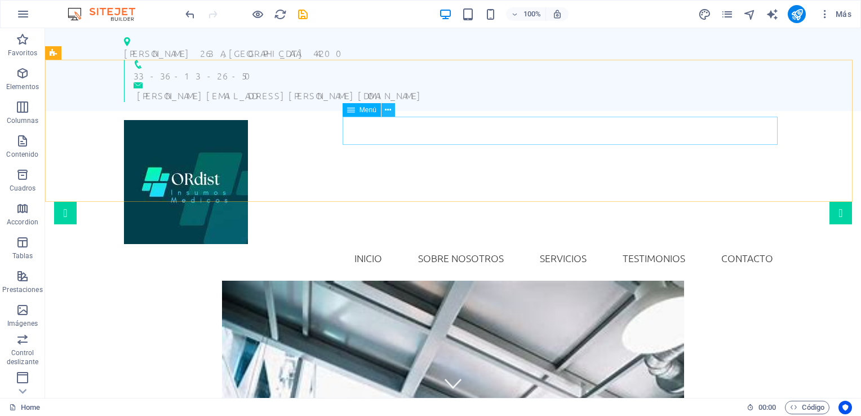
click at [386, 107] on icon at bounding box center [388, 110] width 6 height 12
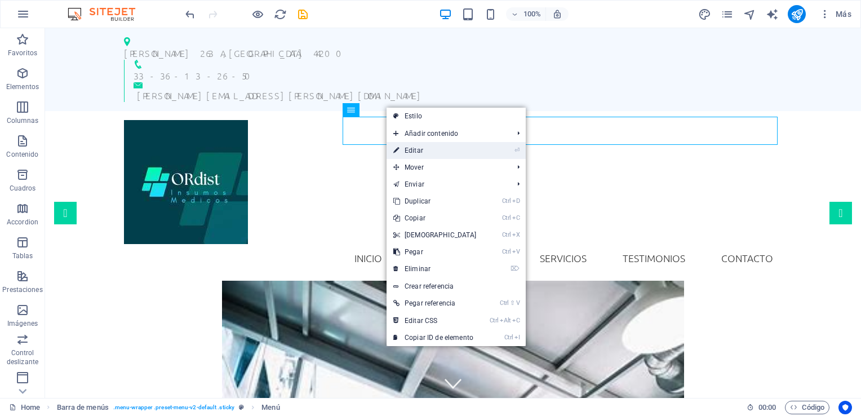
click at [424, 151] on link "⏎ Editar" at bounding box center [435, 150] width 97 height 17
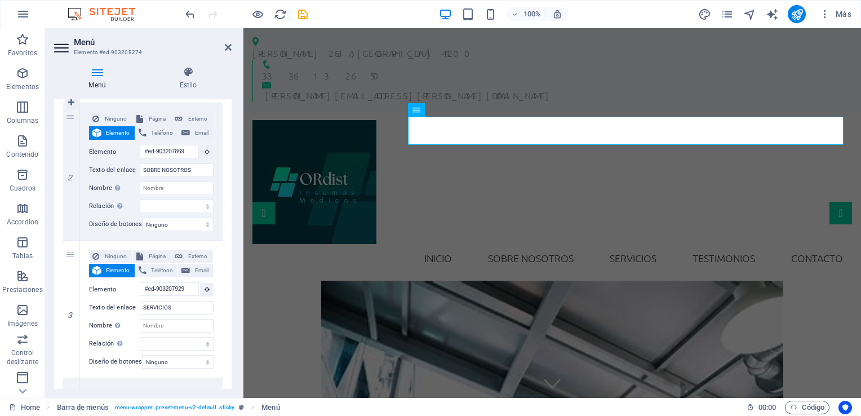
scroll to position [282, 0]
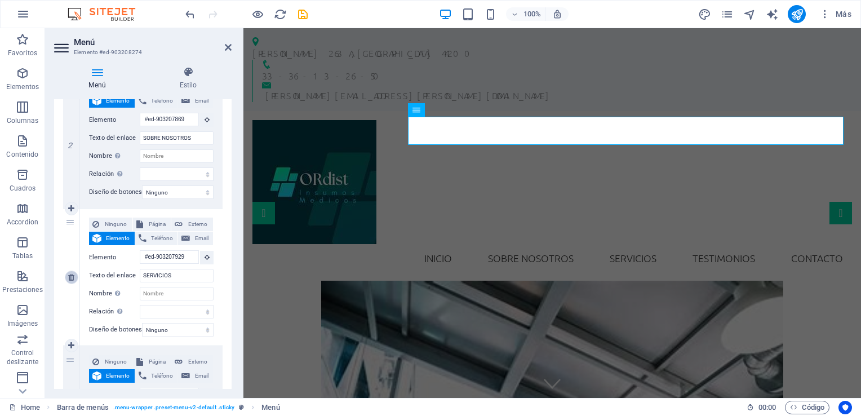
click at [69, 278] on icon at bounding box center [71, 277] width 6 height 8
select select
type input "#ed-903208145"
type input "TESTIMONIOS"
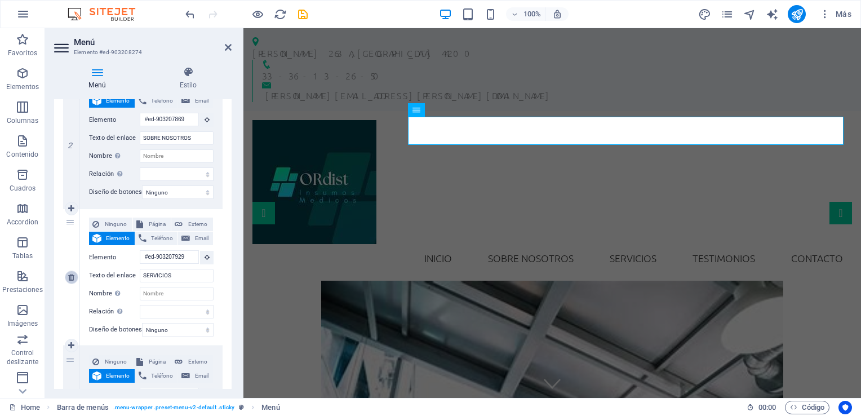
select select
type input "#ed-903208094"
type input "CONTACTO"
select select
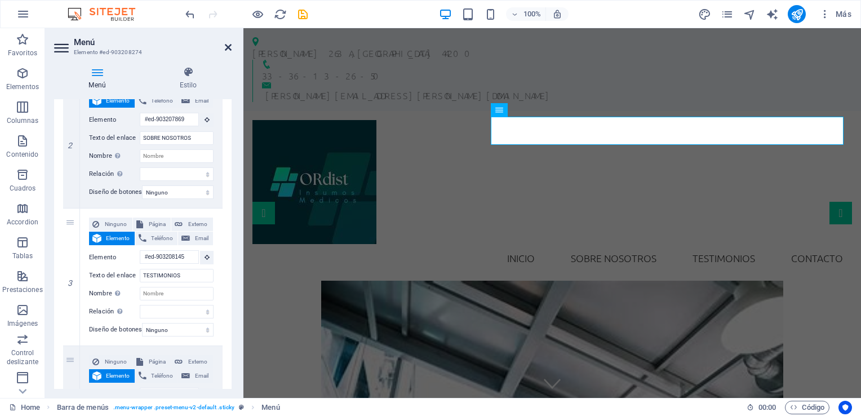
drag, startPoint x: 229, startPoint y: 46, endPoint x: 189, endPoint y: 36, distance: 41.4
click at [229, 46] on icon at bounding box center [228, 47] width 7 height 9
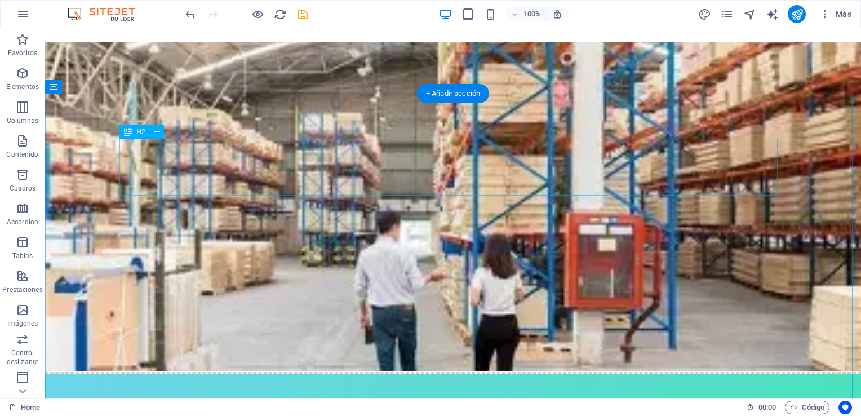
scroll to position [1127, 0]
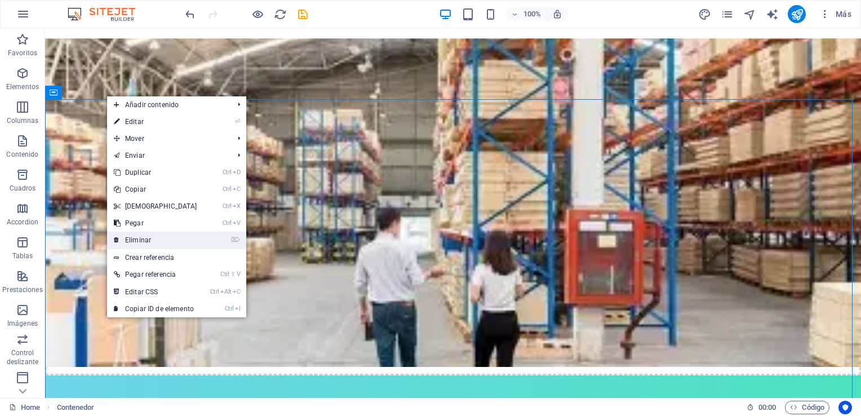
click at [146, 238] on link "⌦ Eliminar" at bounding box center [155, 240] width 97 height 17
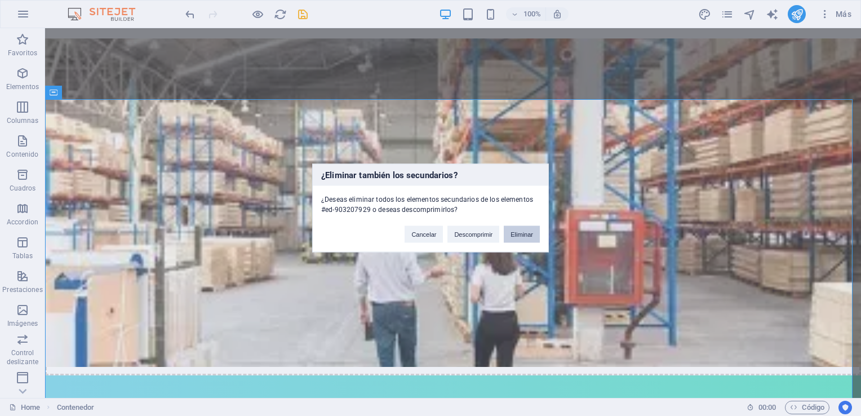
click at [528, 231] on button "Eliminar" at bounding box center [522, 234] width 36 height 17
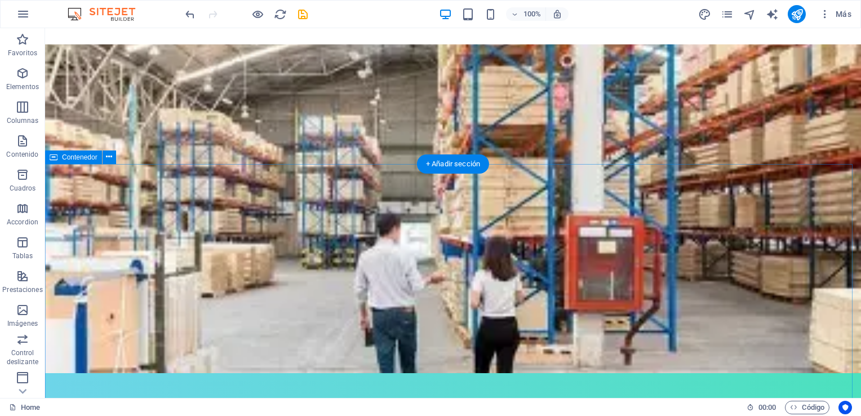
scroll to position [1184, 0]
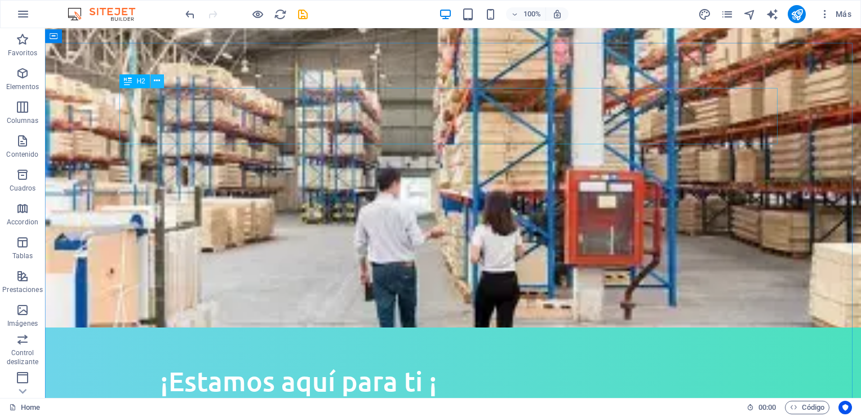
click at [0, 0] on icon at bounding box center [0, 0] width 0 height 0
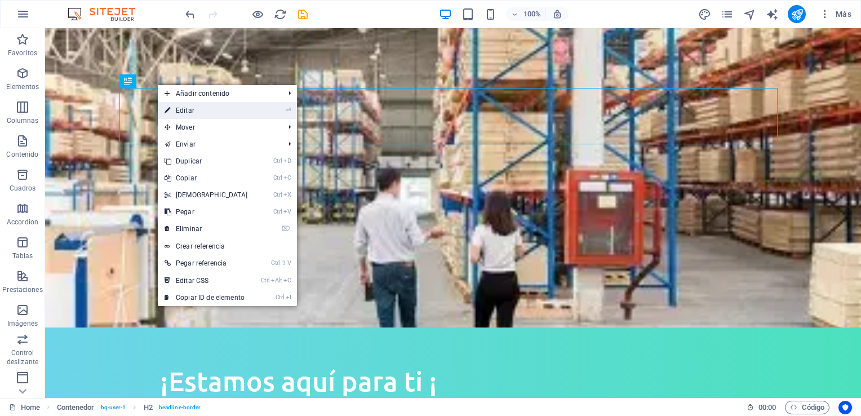
click at [185, 114] on link "⏎ Editar" at bounding box center [206, 110] width 97 height 17
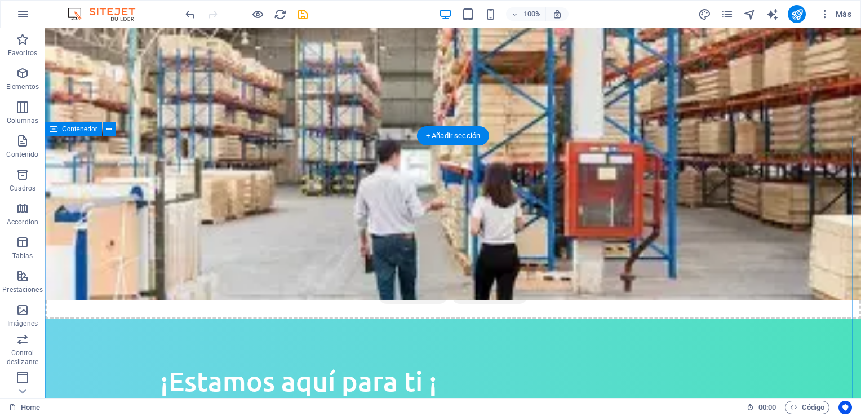
scroll to position [1090, 0]
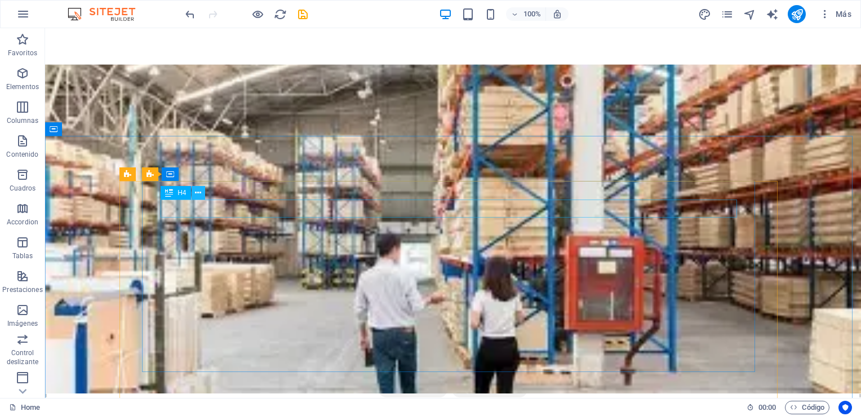
click at [197, 192] on icon at bounding box center [198, 193] width 6 height 12
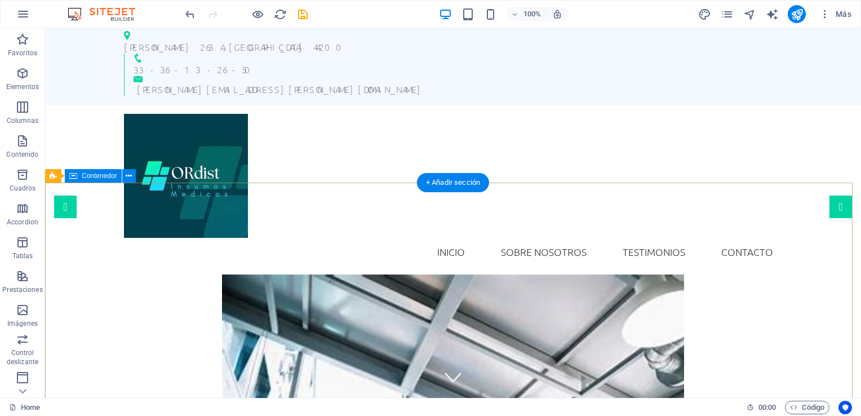
scroll to position [0, 0]
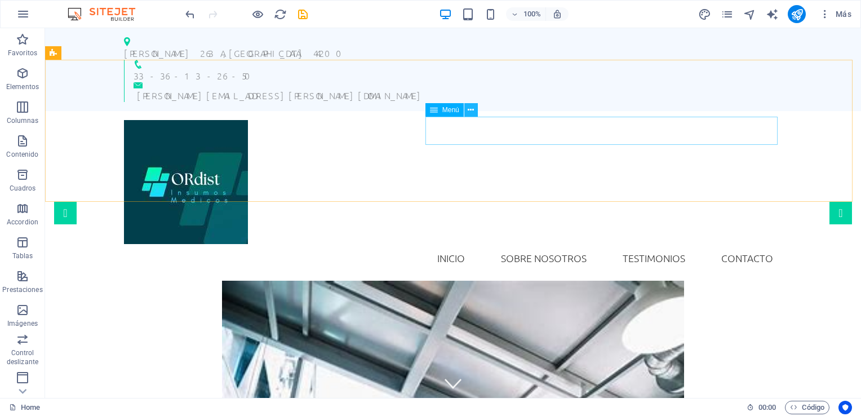
click at [468, 108] on icon at bounding box center [471, 110] width 6 height 12
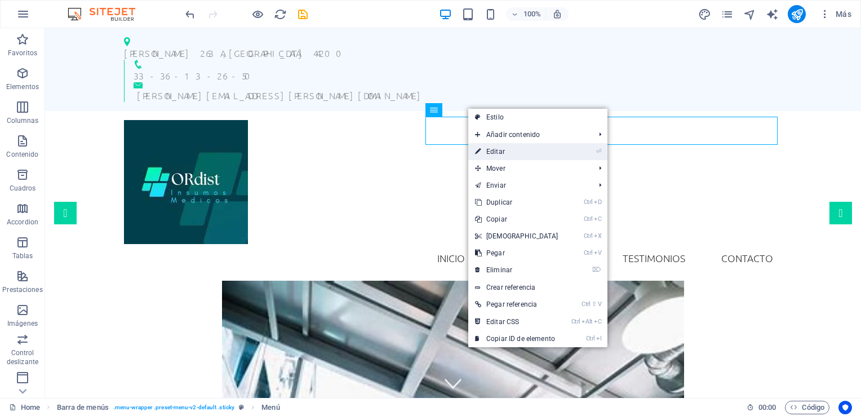
click at [497, 146] on link "⏎ Editar" at bounding box center [516, 151] width 97 height 17
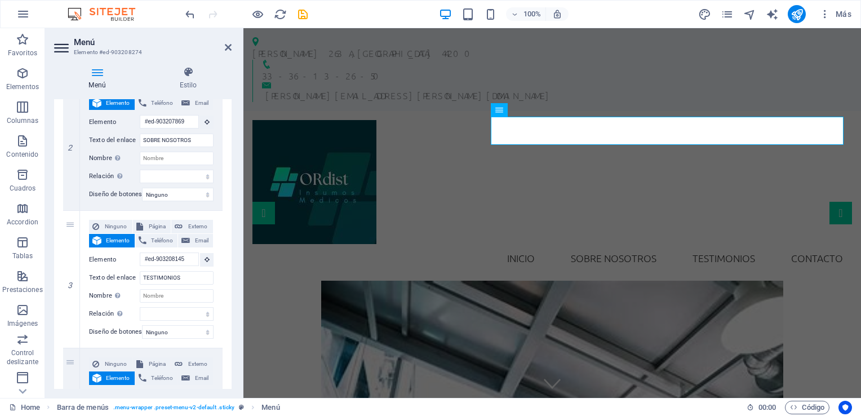
scroll to position [338, 0]
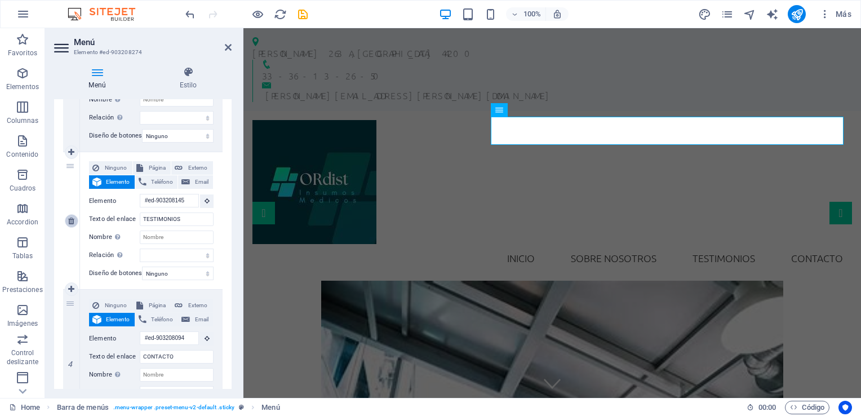
click at [72, 221] on icon at bounding box center [71, 221] width 6 height 8
select select
type input "#ed-903208094"
type input "CONTACTO"
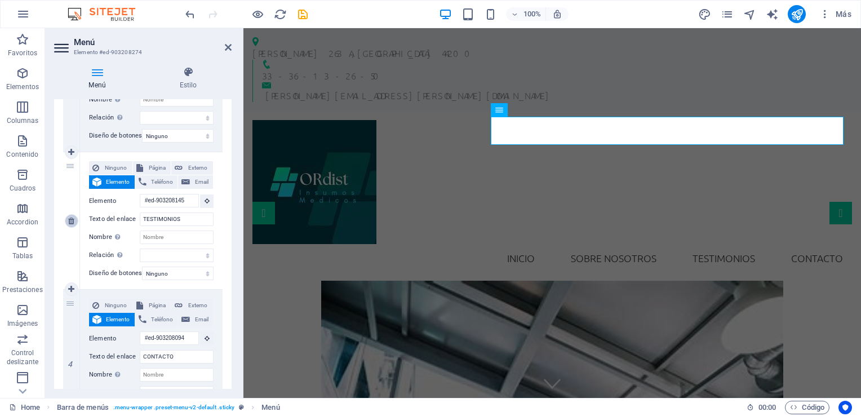
select select
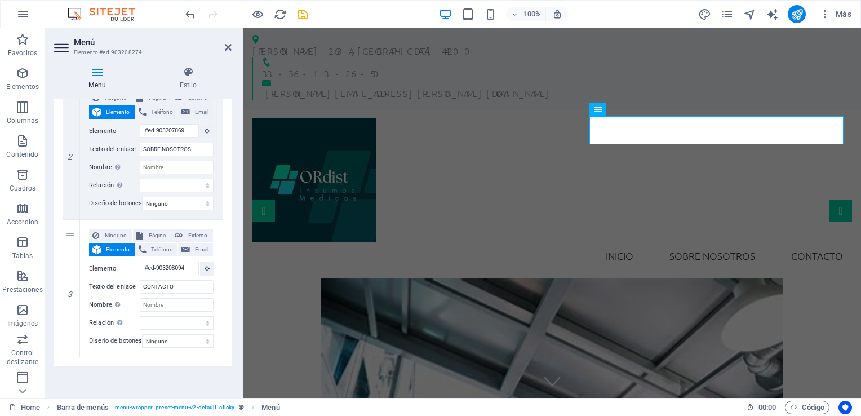
scroll to position [0, 0]
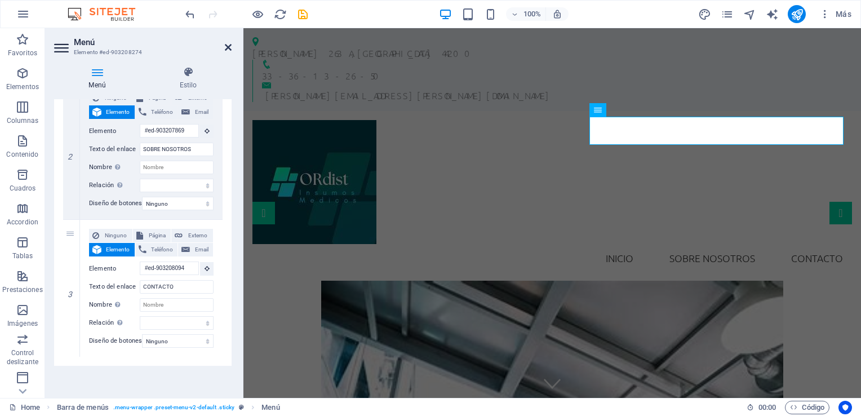
click at [231, 47] on icon at bounding box center [228, 47] width 7 height 9
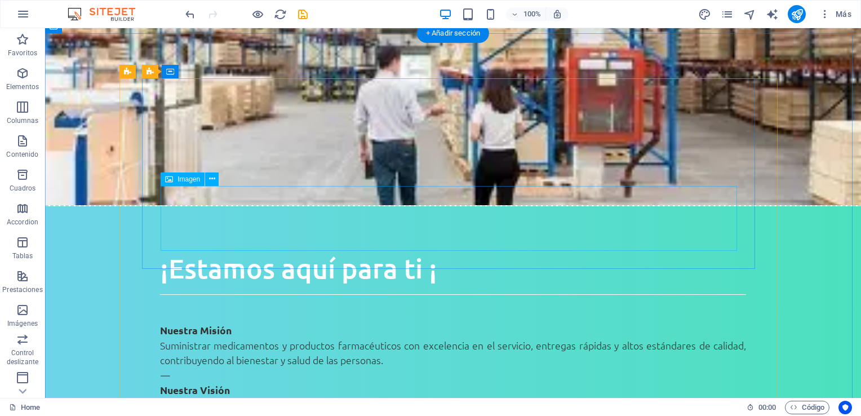
scroll to position [1127, 0]
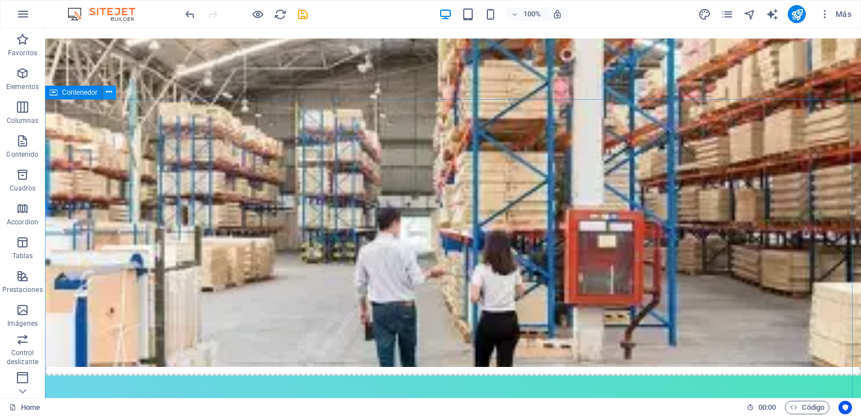
click at [0, 0] on icon at bounding box center [0, 0] width 0 height 0
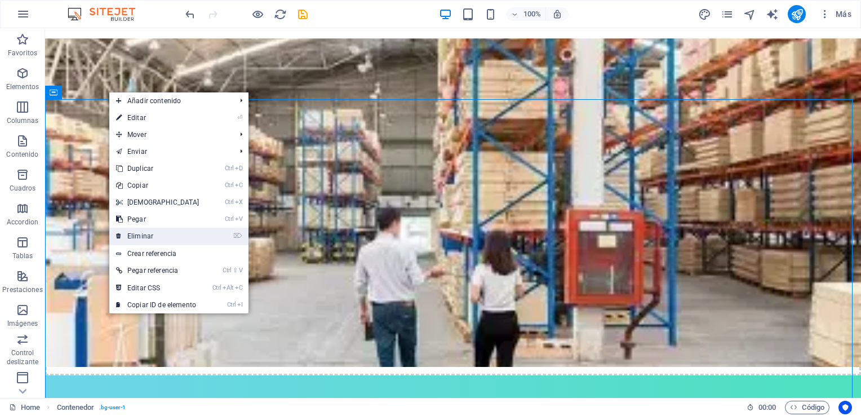
click at [144, 235] on link "⌦ Eliminar" at bounding box center [157, 236] width 97 height 17
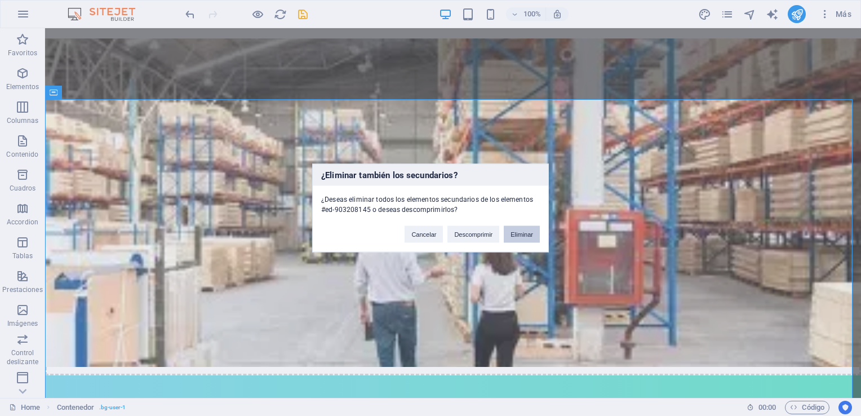
click at [526, 233] on button "Eliminar" at bounding box center [522, 234] width 36 height 17
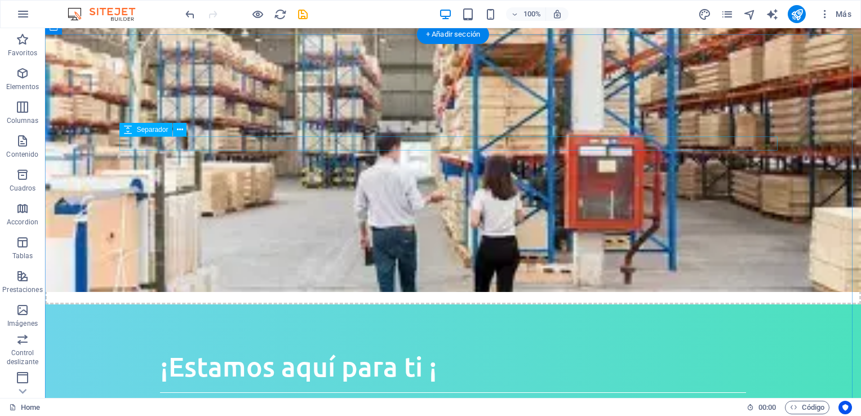
scroll to position [1184, 0]
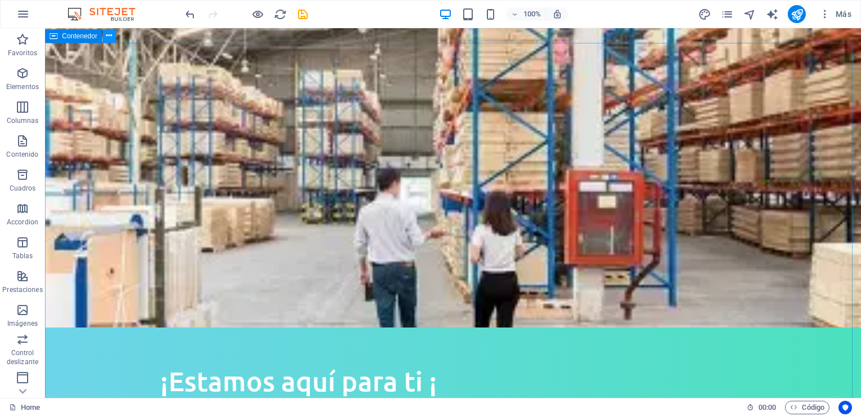
click at [113, 36] on button at bounding box center [110, 36] width 14 height 14
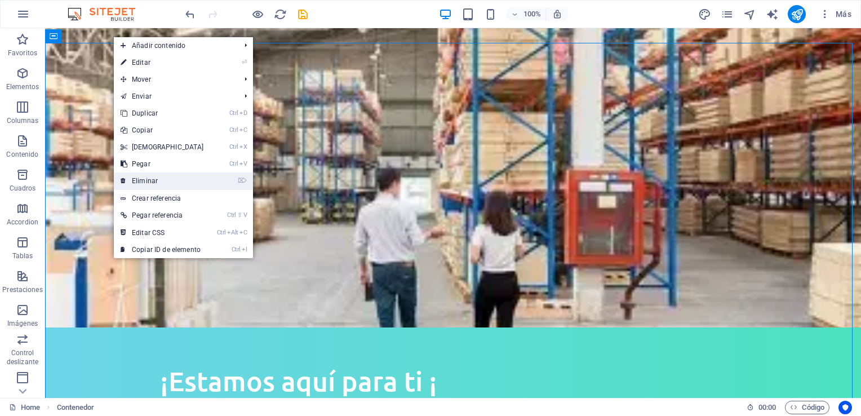
click at [156, 179] on link "⌦ Eliminar" at bounding box center [162, 181] width 97 height 17
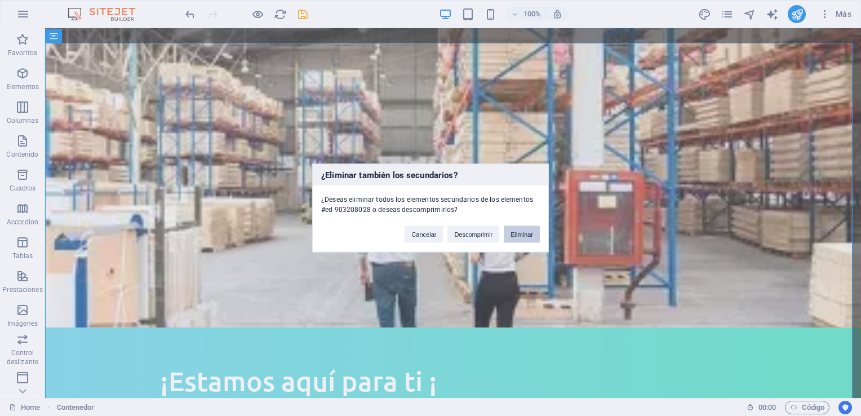
click at [533, 232] on button "Eliminar" at bounding box center [522, 234] width 36 height 17
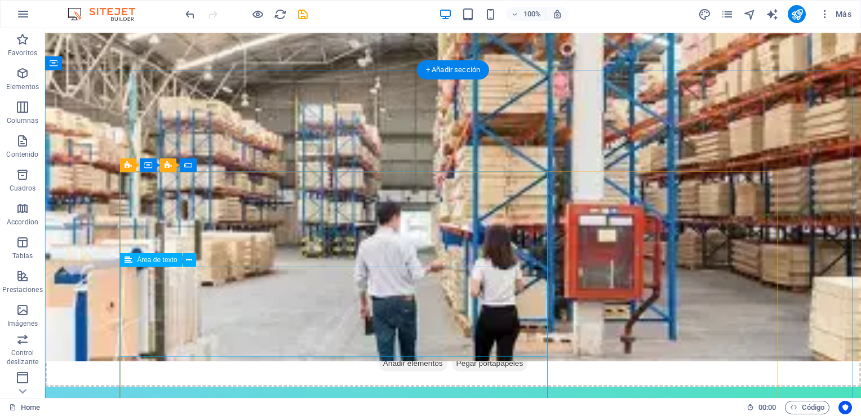
scroll to position [1071, 0]
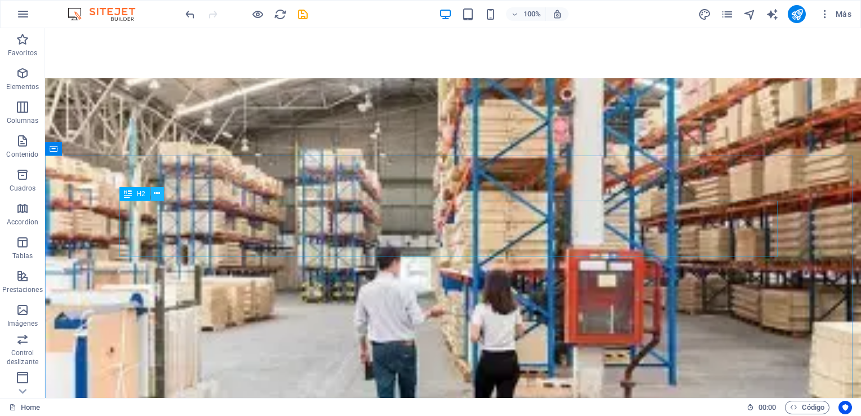
click at [155, 197] on icon at bounding box center [157, 194] width 6 height 12
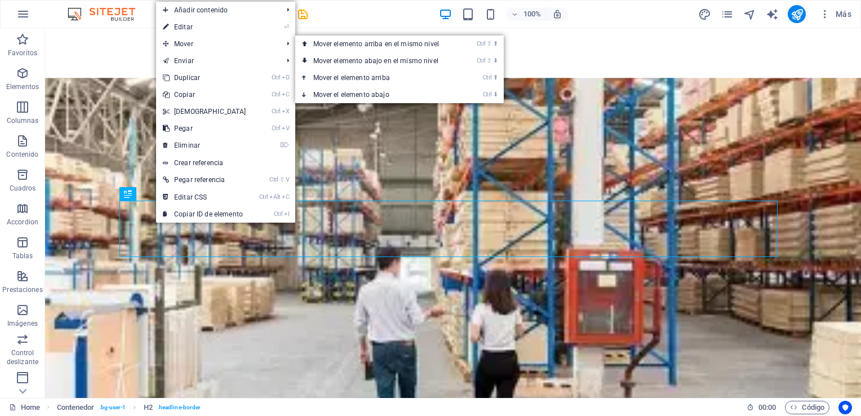
click at [187, 28] on link "⏎ Editar" at bounding box center [204, 27] width 97 height 17
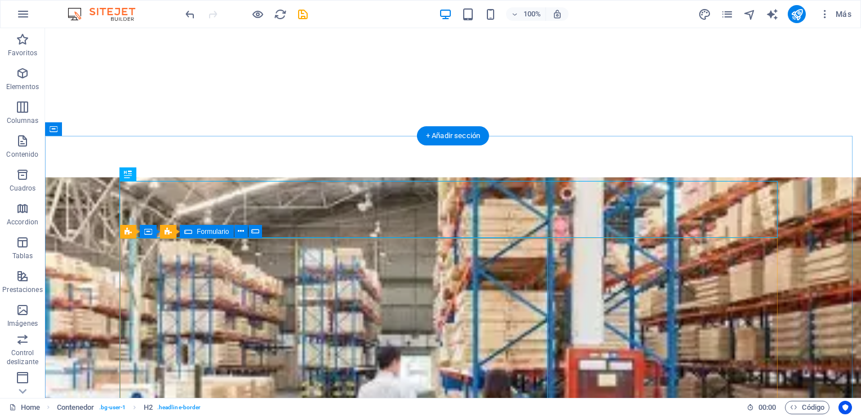
scroll to position [1090, 0]
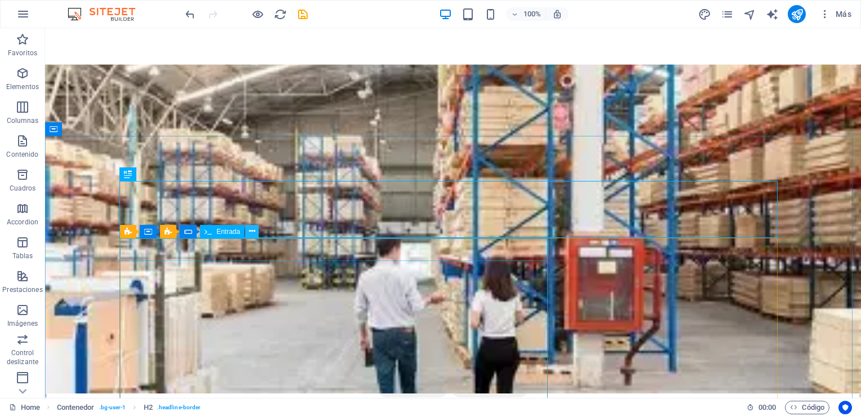
click at [255, 228] on button at bounding box center [252, 232] width 14 height 14
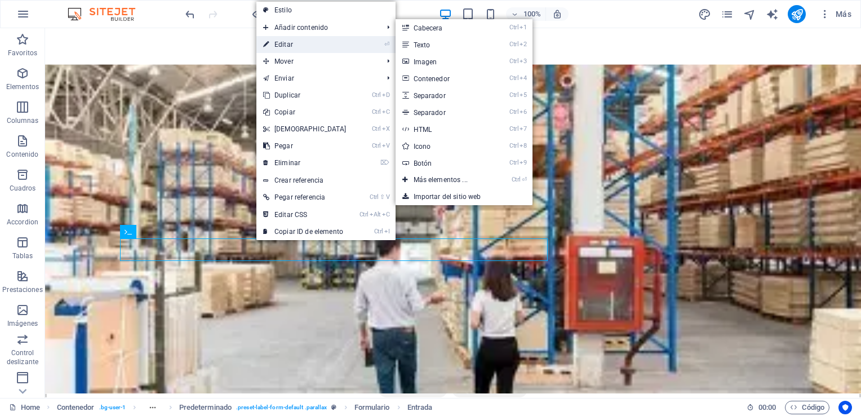
click at [296, 43] on link "⏎ Editar" at bounding box center [305, 44] width 97 height 17
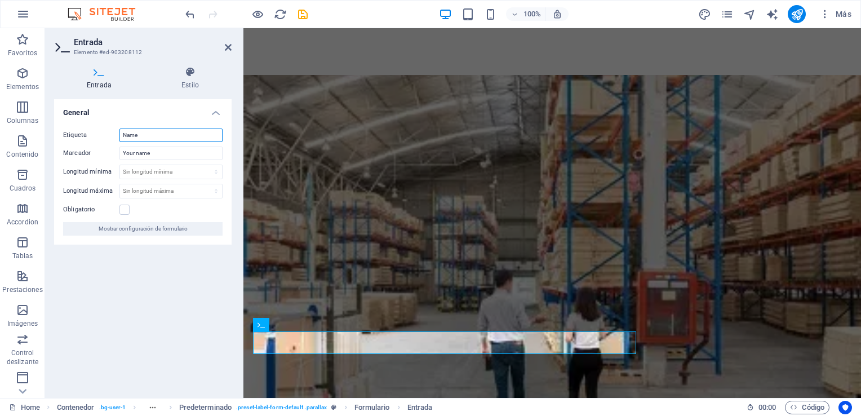
click at [162, 132] on input "Name" at bounding box center [171, 136] width 103 height 14
type input "N"
type input "Nombre"
click at [161, 153] on input "Your name" at bounding box center [171, 154] width 103 height 14
type input "Y"
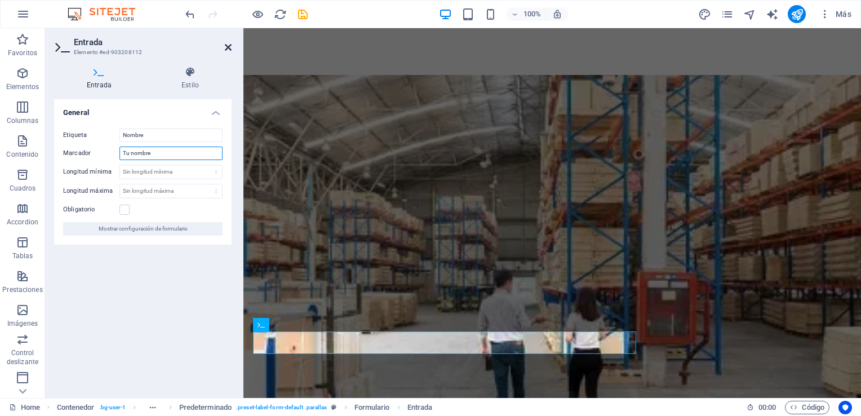
type input "Tu nombre"
click at [225, 50] on icon at bounding box center [228, 47] width 7 height 9
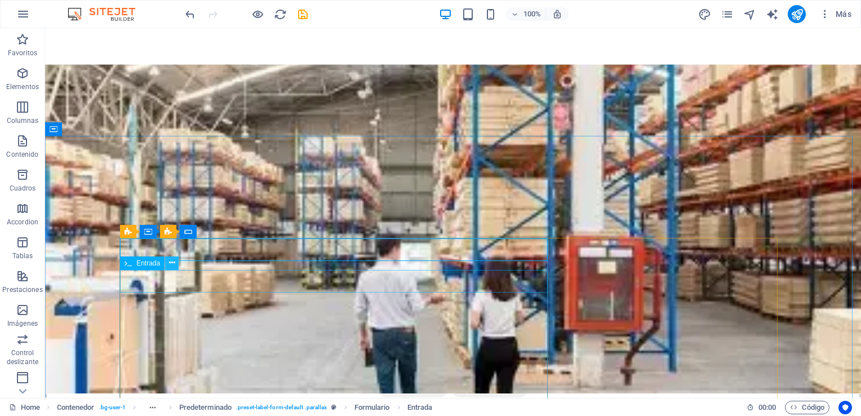
click at [170, 267] on icon at bounding box center [172, 263] width 6 height 12
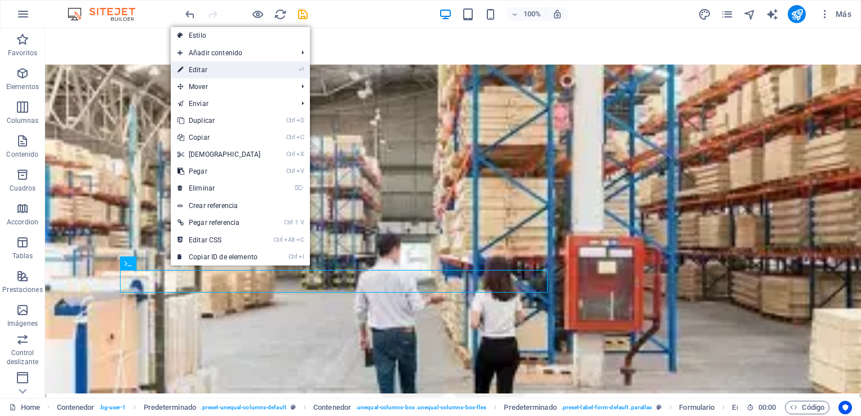
click at [214, 73] on link "⏎ Editar" at bounding box center [219, 69] width 97 height 17
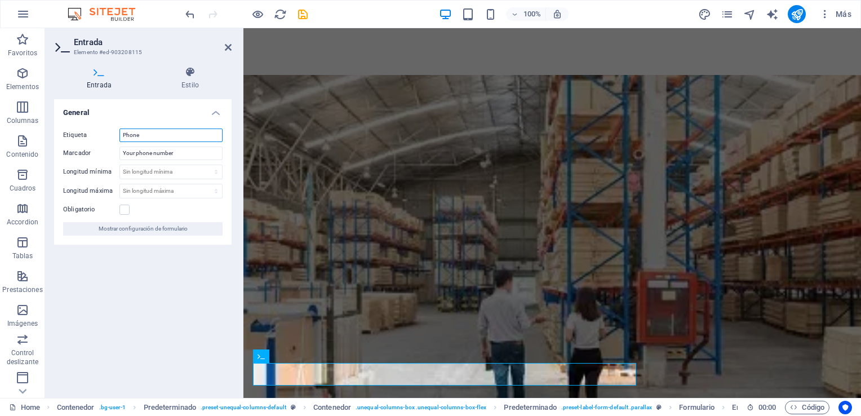
click at [196, 130] on input "Phone" at bounding box center [171, 136] width 103 height 14
type input "P"
type input "Telefono"
click at [194, 150] on input "Your phone number" at bounding box center [171, 154] width 103 height 14
type input "Y"
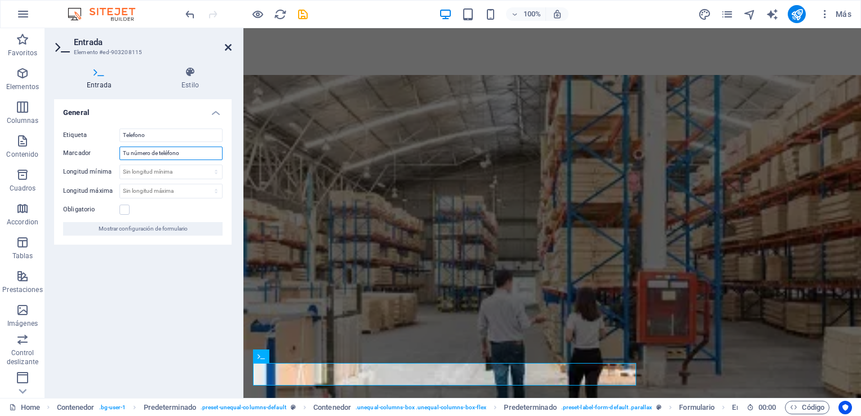
type input "Tu número de teléfono"
click at [228, 47] on icon at bounding box center [228, 47] width 7 height 9
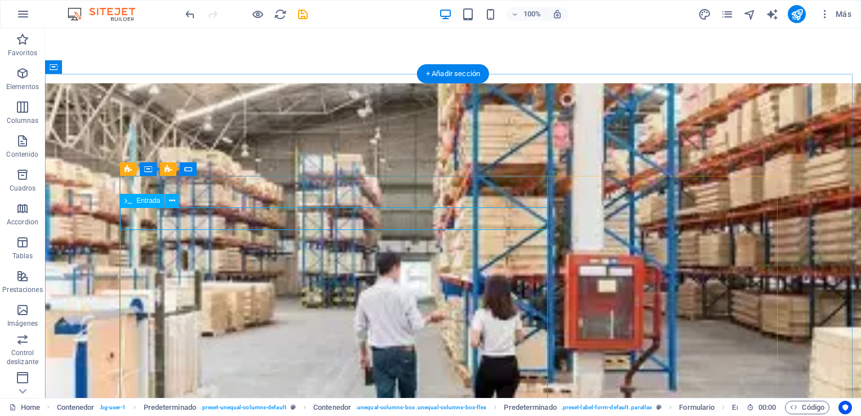
scroll to position [1203, 0]
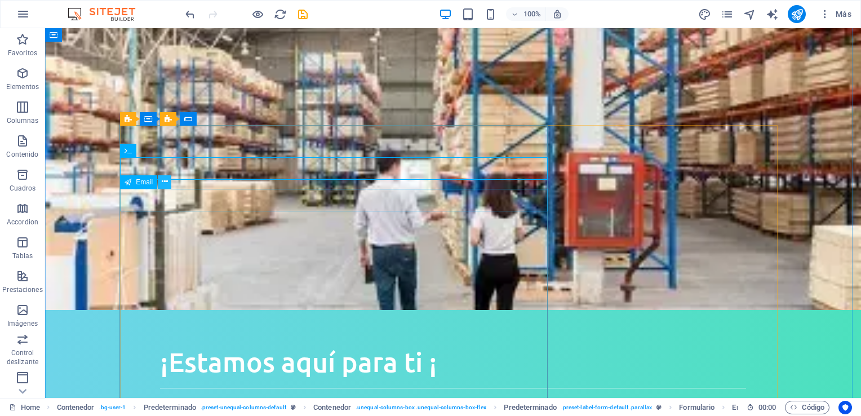
click at [164, 184] on icon at bounding box center [165, 182] width 6 height 12
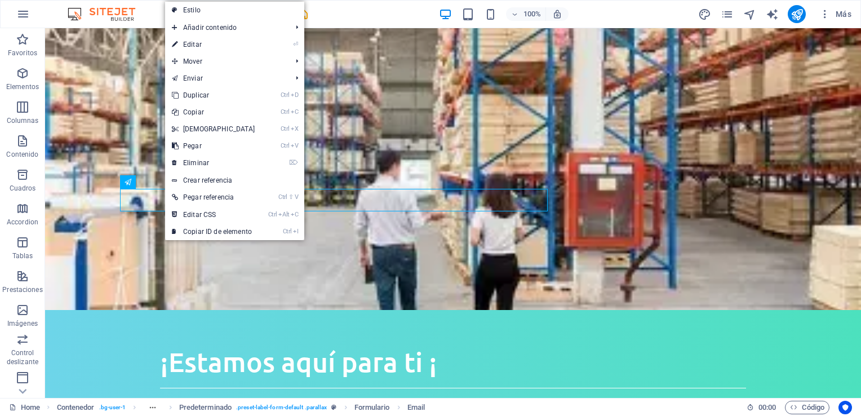
click at [201, 41] on link "⏎ Editar" at bounding box center [213, 44] width 97 height 17
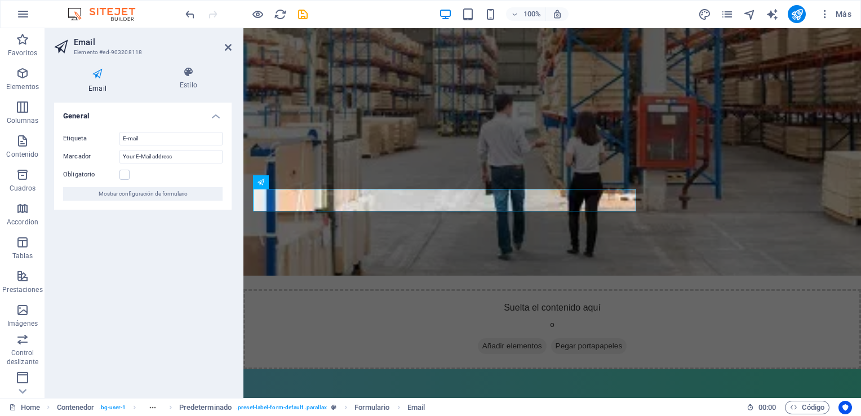
scroll to position [1297, 0]
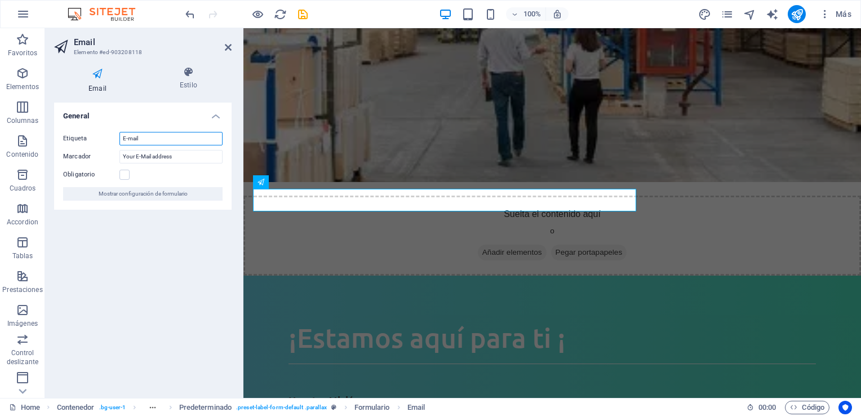
click at [170, 138] on input "E-mail" at bounding box center [171, 139] width 103 height 14
type input "E"
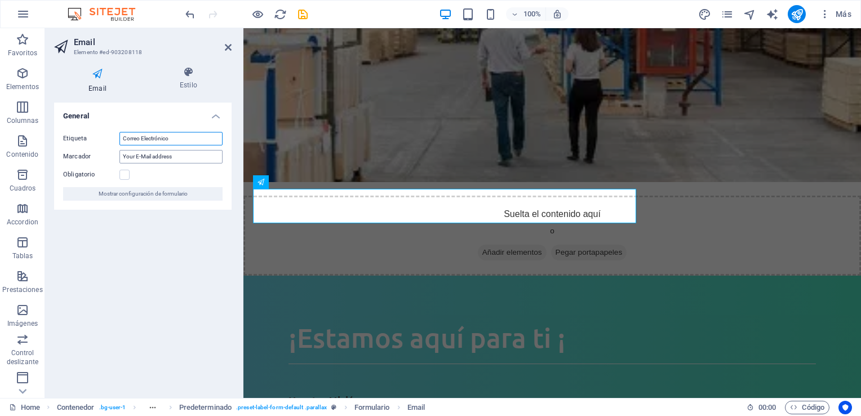
type input "Correo Electrónico"
click at [193, 159] on input "Your E-Mail address" at bounding box center [171, 157] width 103 height 14
type input "Dirección de correo electrónico"
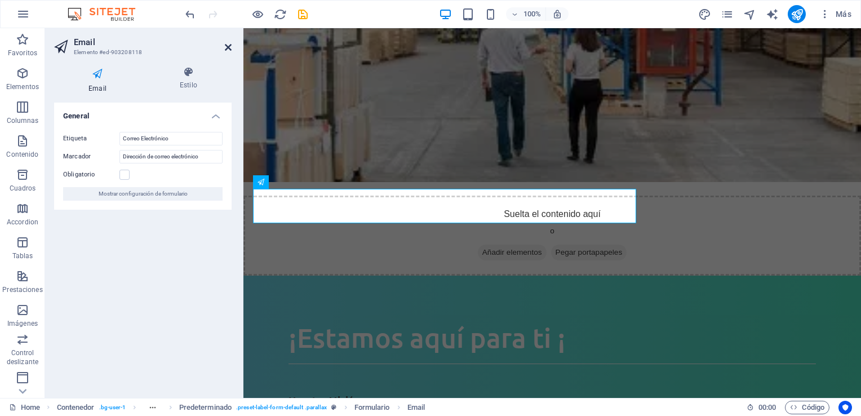
click at [227, 46] on icon at bounding box center [228, 47] width 7 height 9
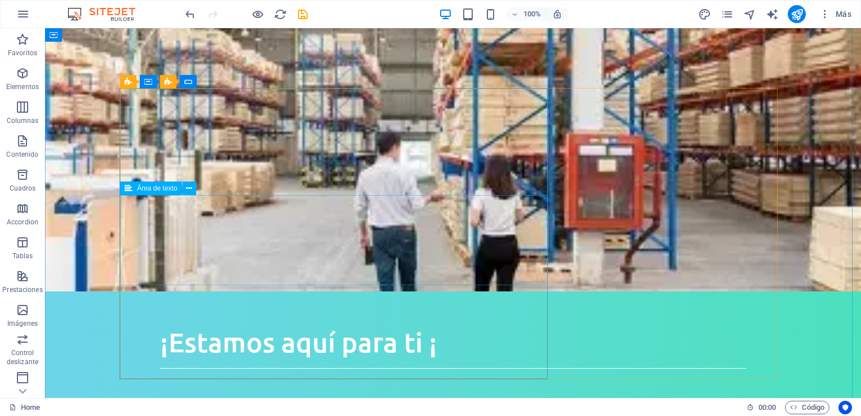
scroll to position [1240, 0]
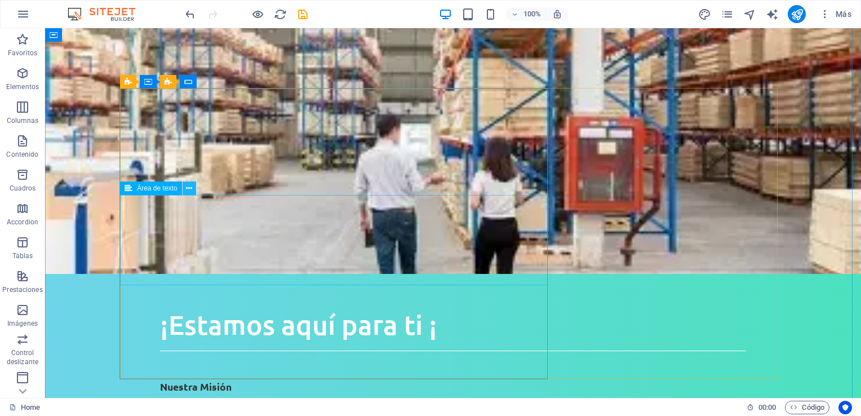
click at [191, 188] on icon at bounding box center [189, 189] width 6 height 12
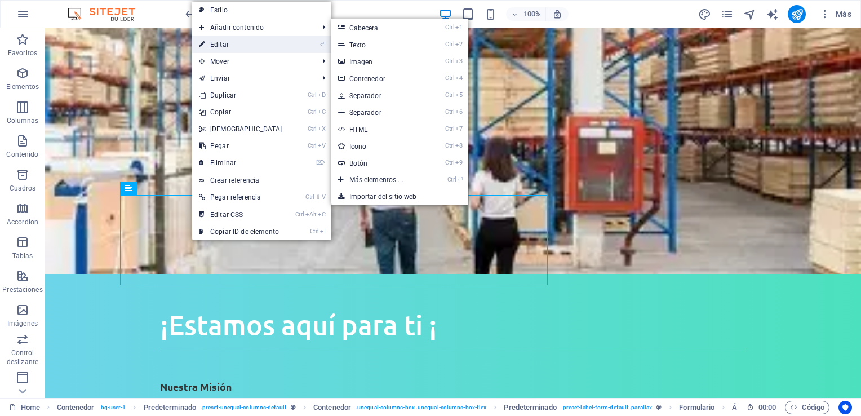
click at [236, 41] on link "⏎ Editar" at bounding box center [240, 44] width 97 height 17
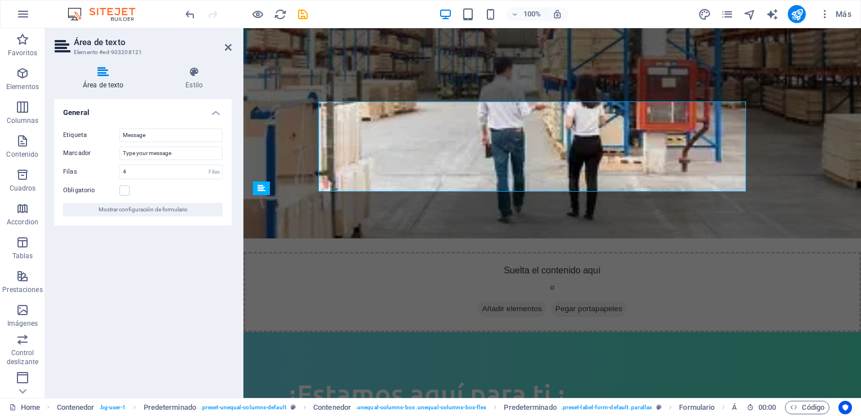
scroll to position [1333, 0]
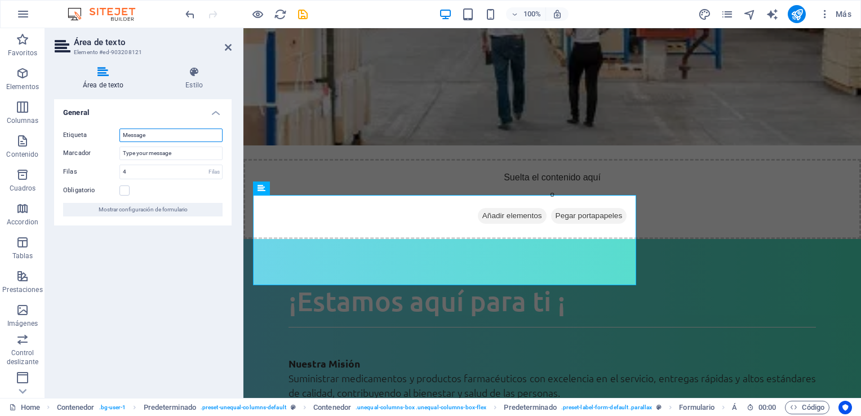
click at [174, 130] on input "Message" at bounding box center [171, 136] width 103 height 14
type input "Mensaje"
click at [183, 153] on input "Type your message" at bounding box center [171, 154] width 103 height 14
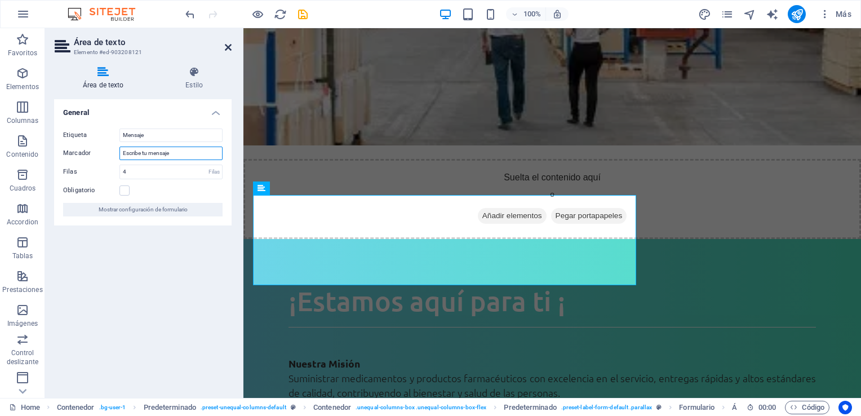
type input "Escribe tu mensaje"
click at [231, 48] on icon at bounding box center [228, 47] width 7 height 9
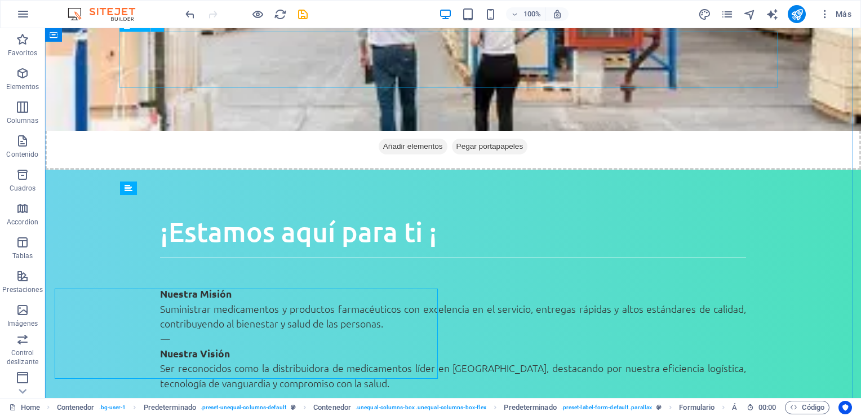
scroll to position [1240, 0]
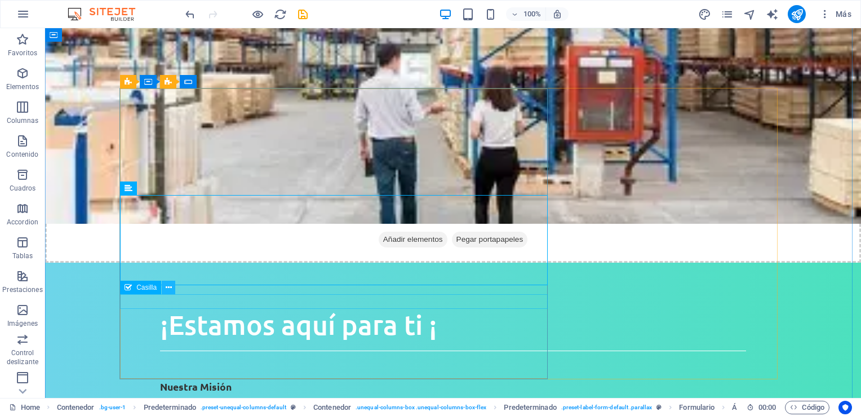
click at [170, 287] on icon at bounding box center [169, 288] width 6 height 12
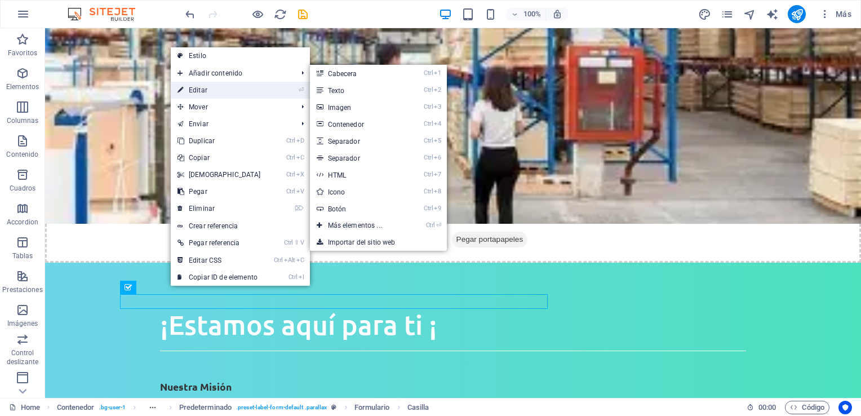
click at [189, 94] on link "⏎ Editar" at bounding box center [219, 90] width 97 height 17
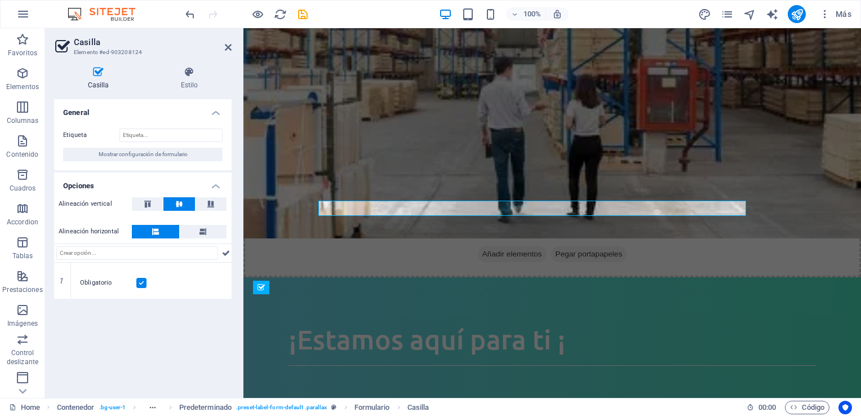
scroll to position [1333, 0]
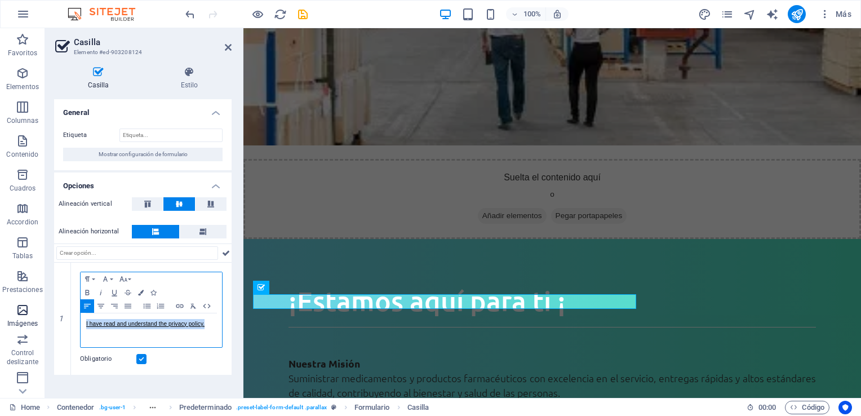
drag, startPoint x: 210, startPoint y: 326, endPoint x: 41, endPoint y: 326, distance: 169.1
click at [41, 326] on section "Favoritos Elementos Columnas Contenido Cuadros Accordion Tablas Prestaciones Im…" at bounding box center [430, 213] width 861 height 370
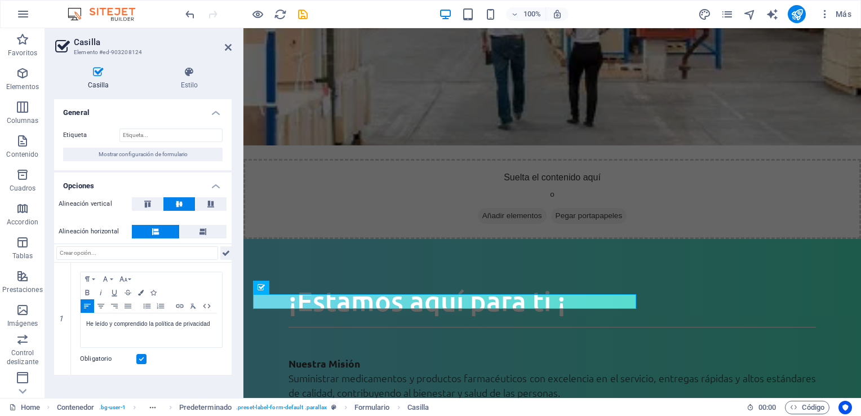
click at [228, 251] on icon at bounding box center [226, 253] width 8 height 14
click at [225, 44] on icon at bounding box center [228, 47] width 7 height 9
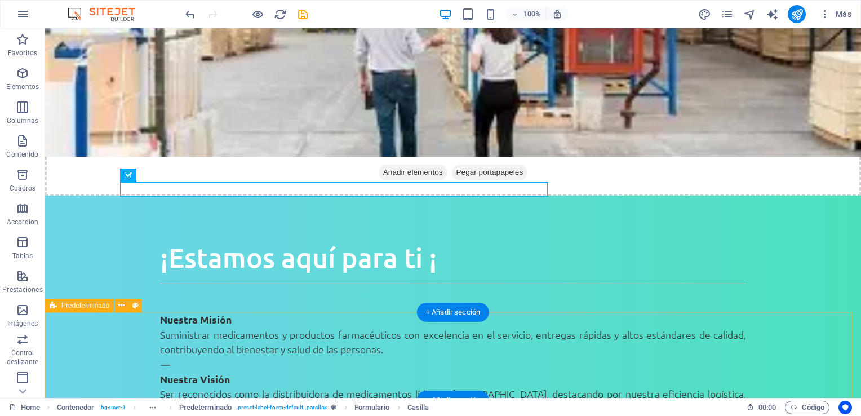
scroll to position [1353, 0]
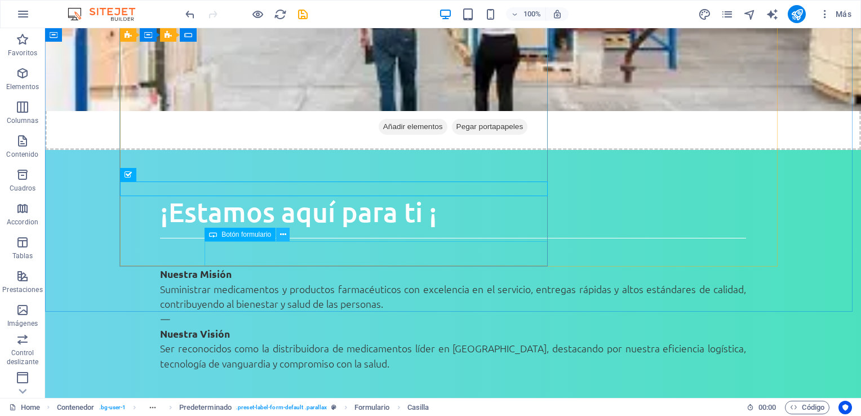
click at [279, 237] on button at bounding box center [283, 235] width 14 height 14
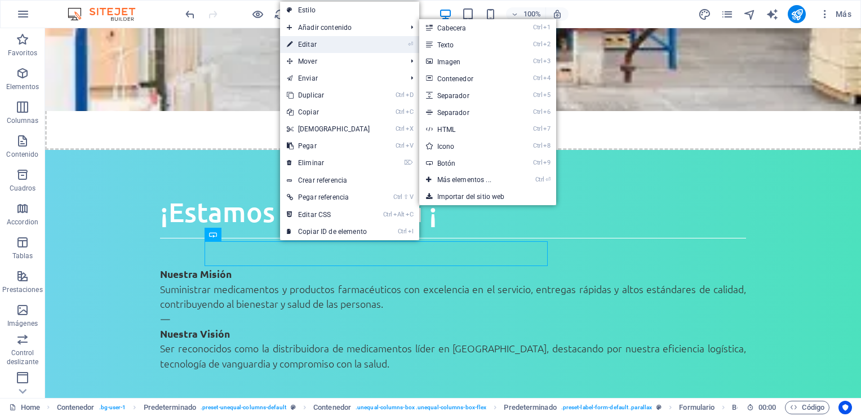
click at [309, 46] on link "⏎ Editar" at bounding box center [328, 44] width 97 height 17
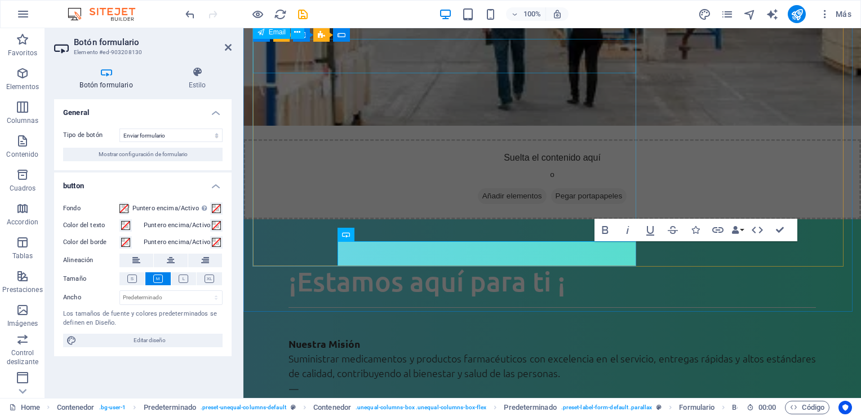
scroll to position [1446, 0]
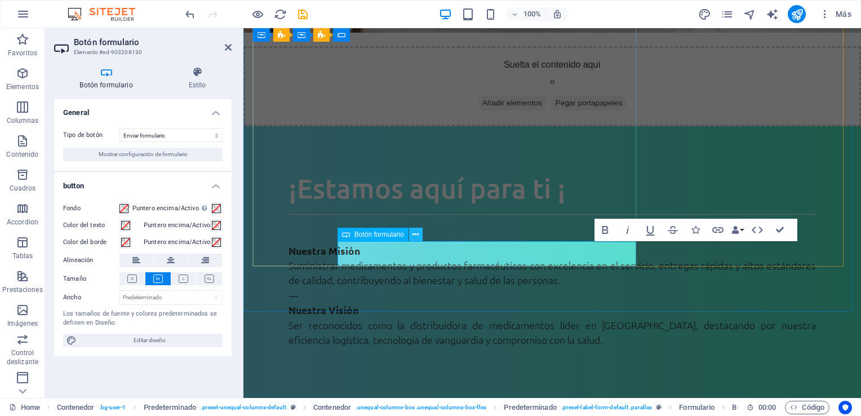
click at [419, 240] on button at bounding box center [416, 235] width 14 height 14
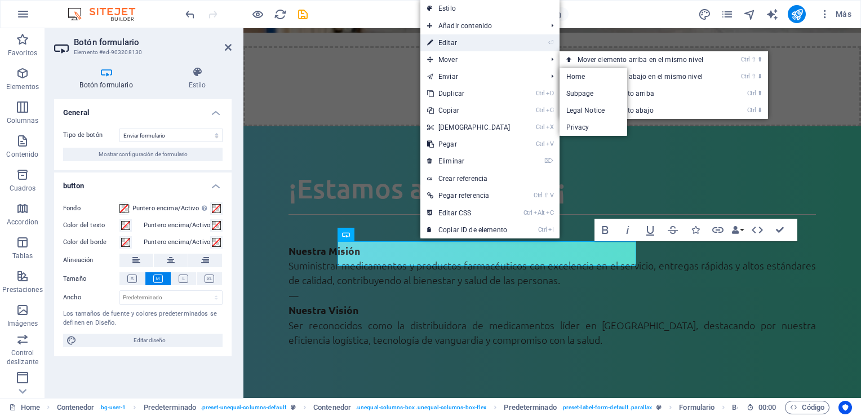
click at [460, 46] on link "⏎ Editar" at bounding box center [469, 42] width 97 height 17
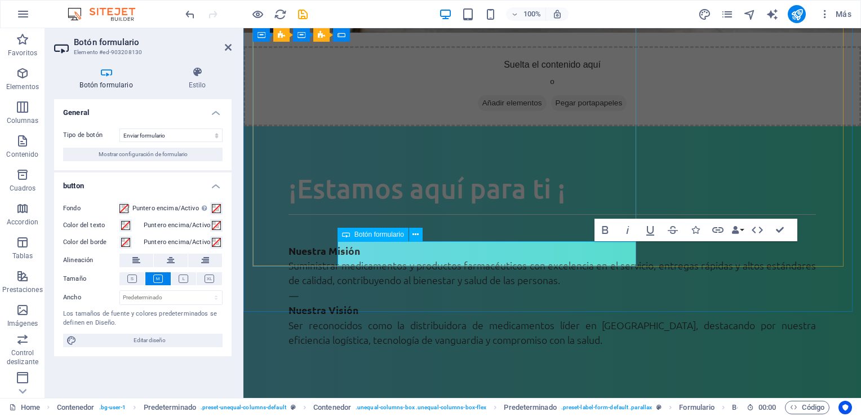
type button "Send"
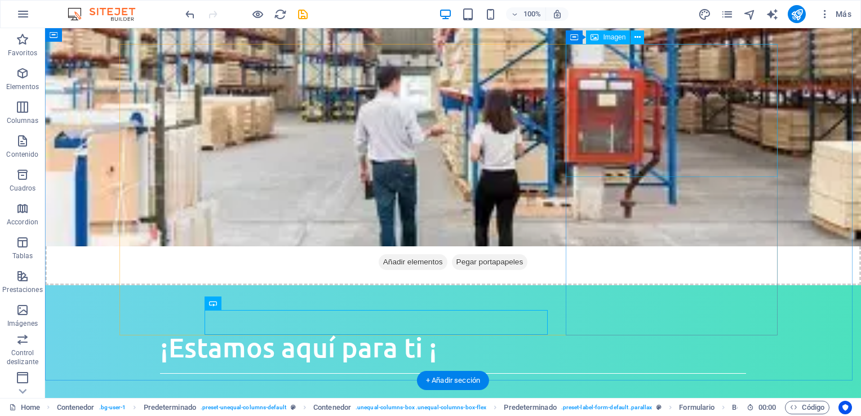
scroll to position [1218, 0]
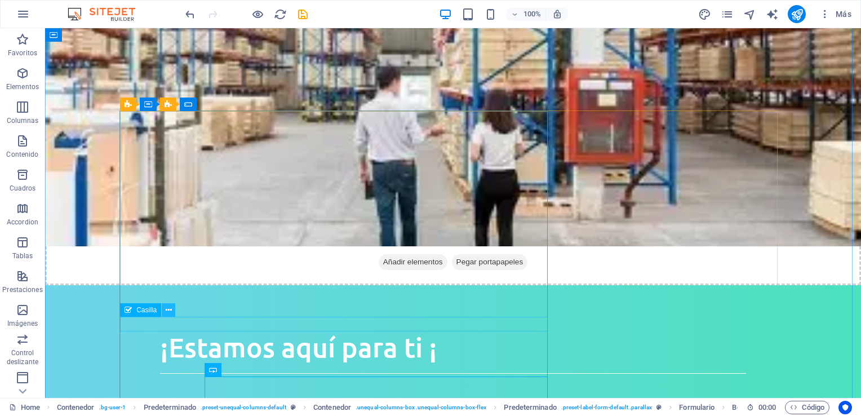
click at [167, 315] on icon at bounding box center [169, 310] width 6 height 12
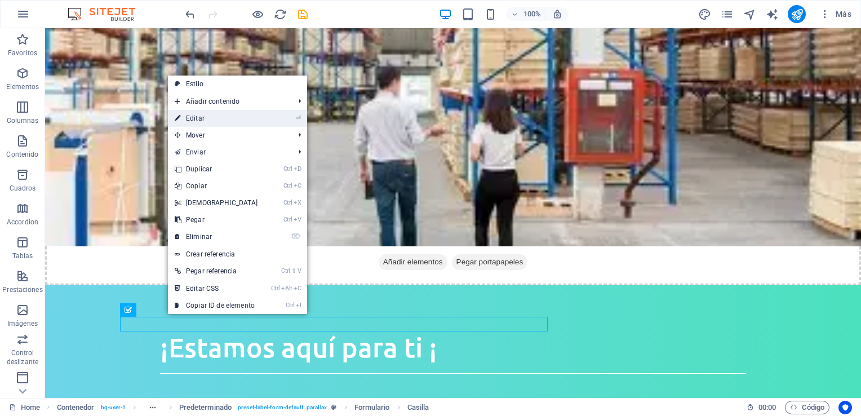
click at [212, 114] on link "⏎ Editar" at bounding box center [216, 118] width 97 height 17
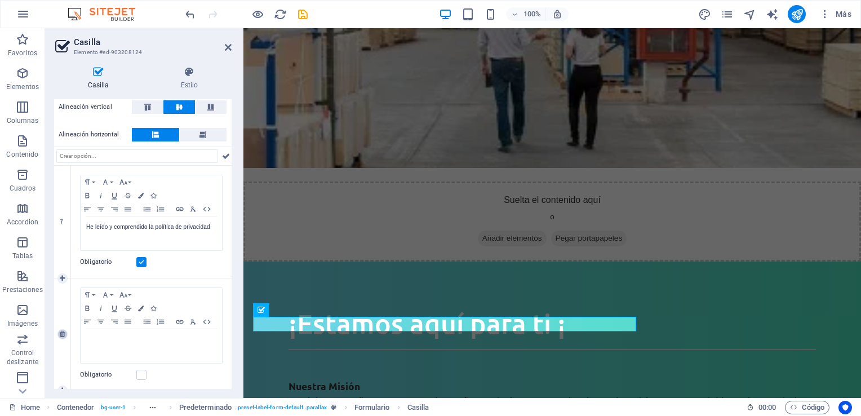
scroll to position [102, 0]
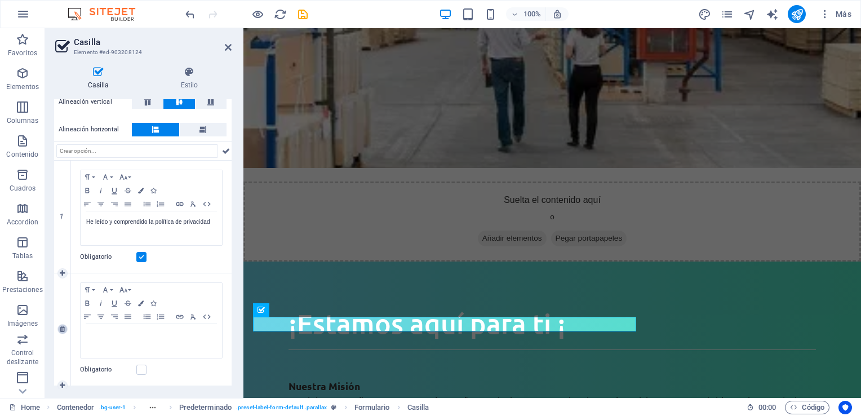
click at [61, 331] on icon at bounding box center [62, 329] width 5 height 7
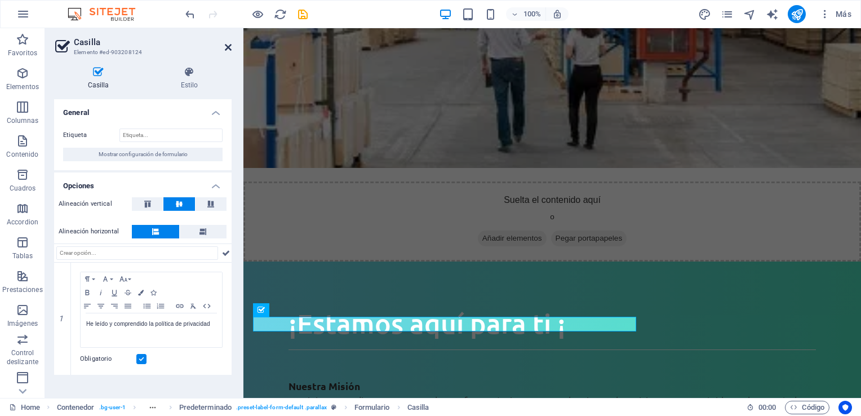
click at [230, 46] on icon at bounding box center [228, 47] width 7 height 9
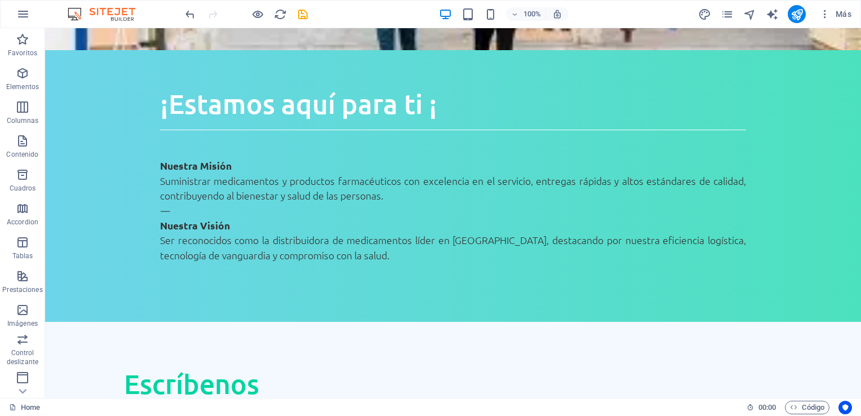
scroll to position [1443, 0]
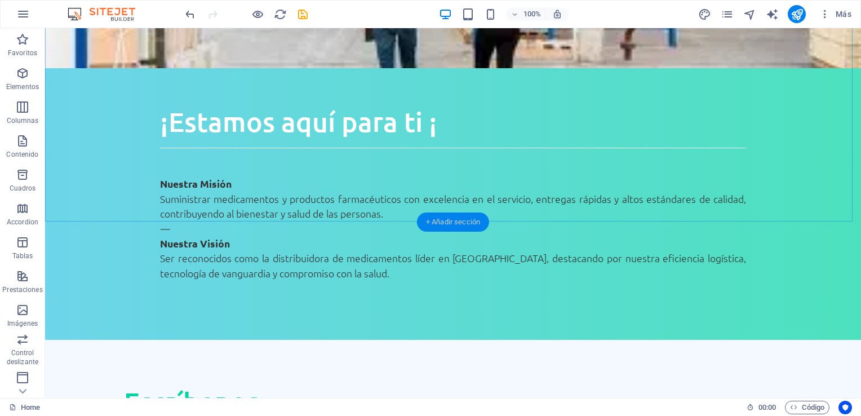
click at [455, 216] on div "+ Añadir sección" at bounding box center [453, 222] width 72 height 19
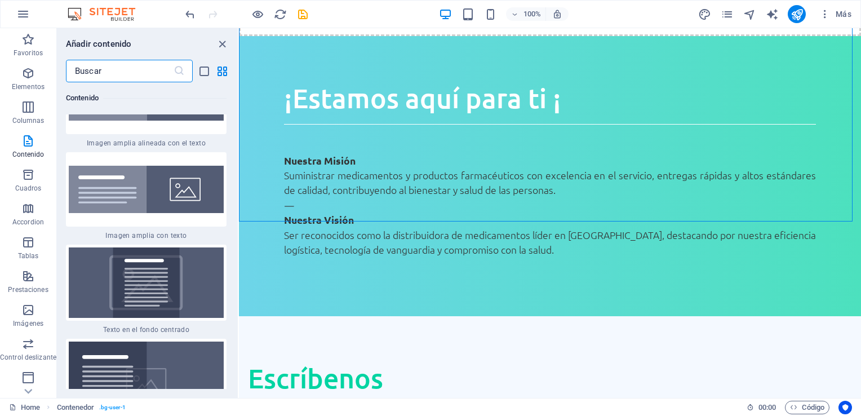
scroll to position [4539, 0]
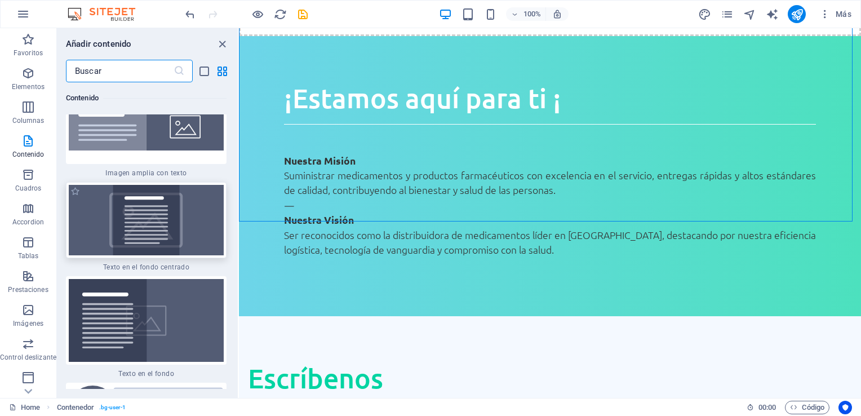
click at [135, 247] on img at bounding box center [146, 220] width 155 height 70
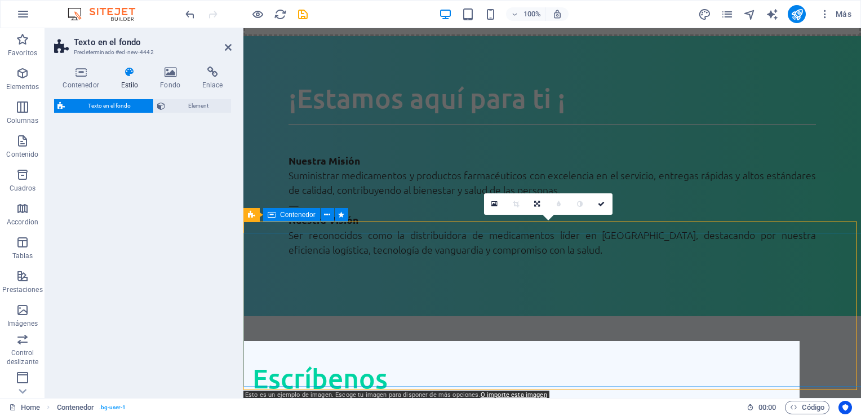
select select "%"
select select "rem"
select select "px"
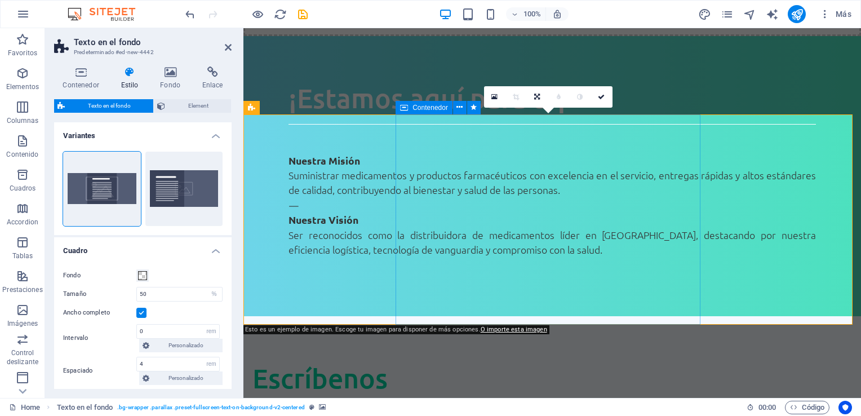
scroll to position [1705, 0]
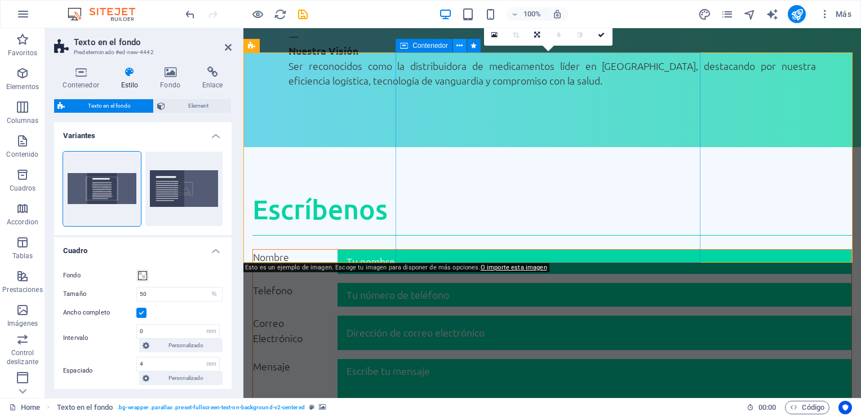
click at [462, 45] on icon at bounding box center [460, 46] width 6 height 12
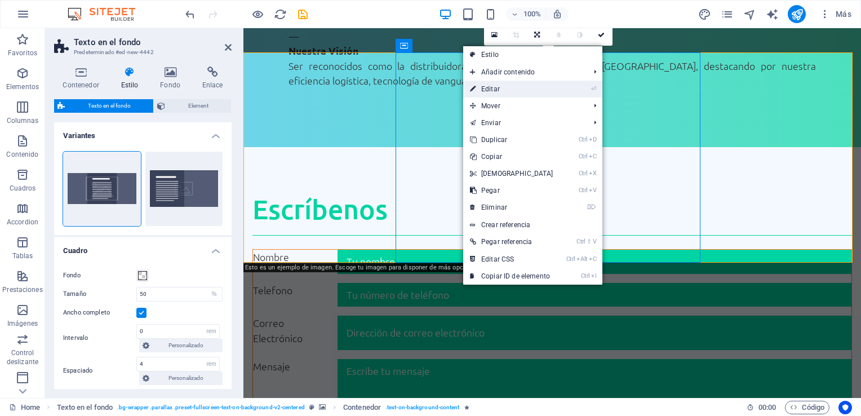
click at [496, 86] on link "⏎ Editar" at bounding box center [511, 89] width 97 height 17
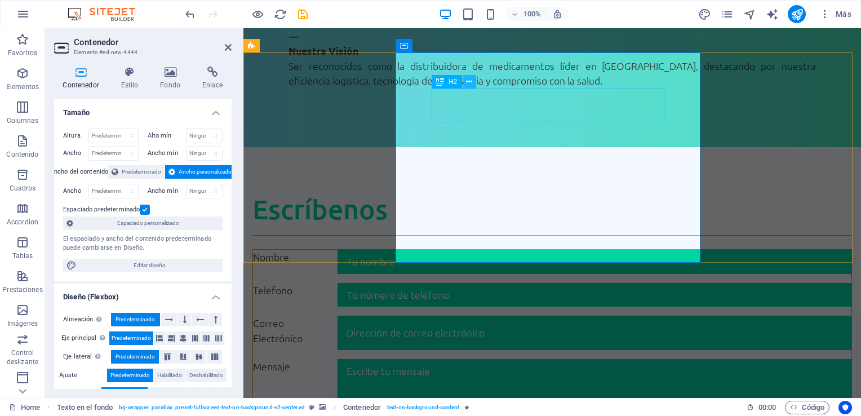
click at [469, 81] on icon at bounding box center [469, 82] width 6 height 12
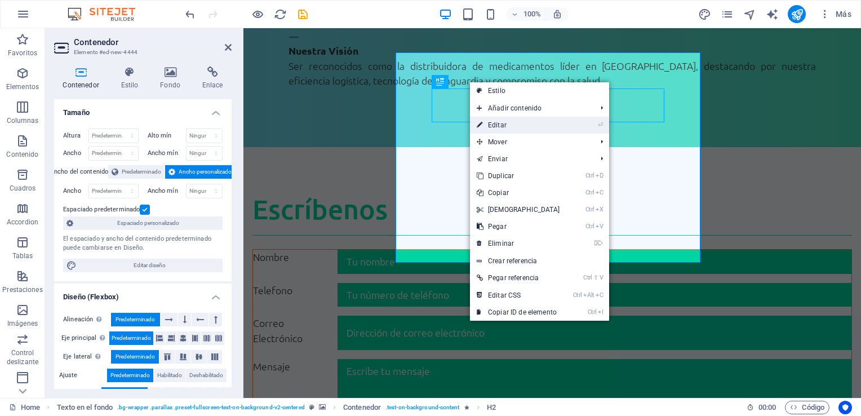
click at [504, 121] on link "⏎ Editar" at bounding box center [518, 125] width 97 height 17
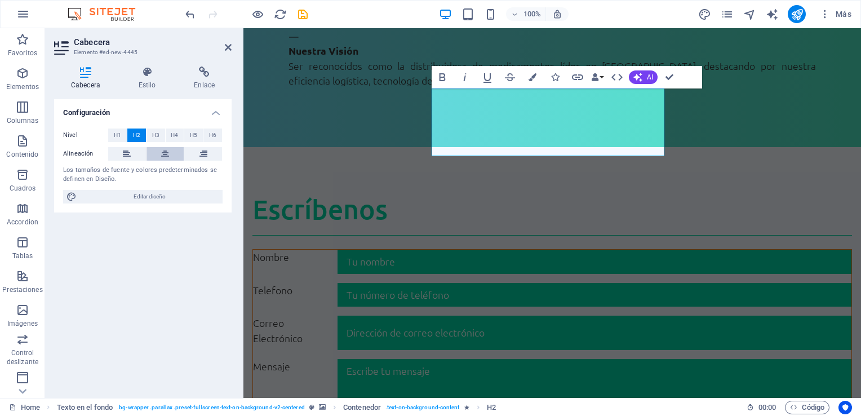
click at [167, 152] on icon at bounding box center [165, 154] width 8 height 14
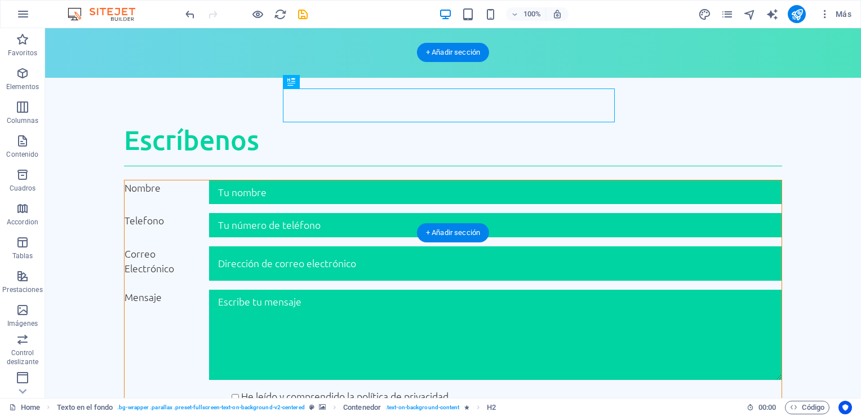
scroll to position [1612, 0]
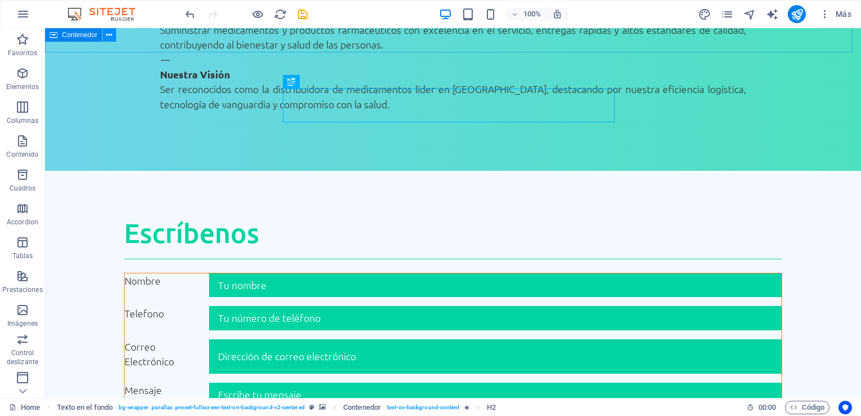
click at [110, 39] on icon at bounding box center [109, 35] width 6 height 12
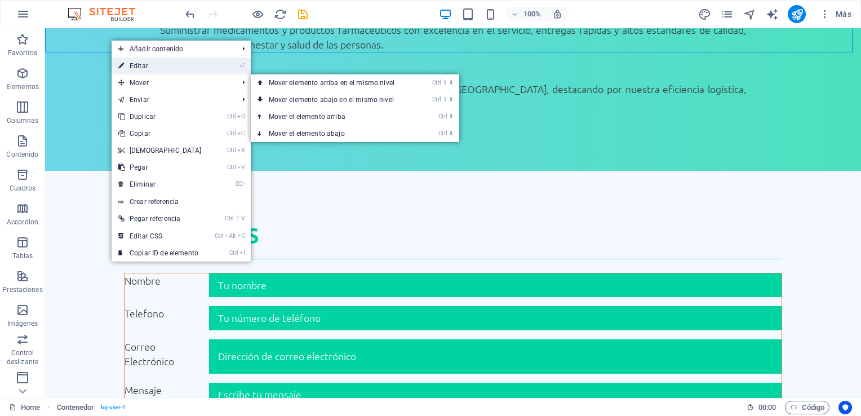
click at [151, 69] on link "⏎ Editar" at bounding box center [160, 66] width 97 height 17
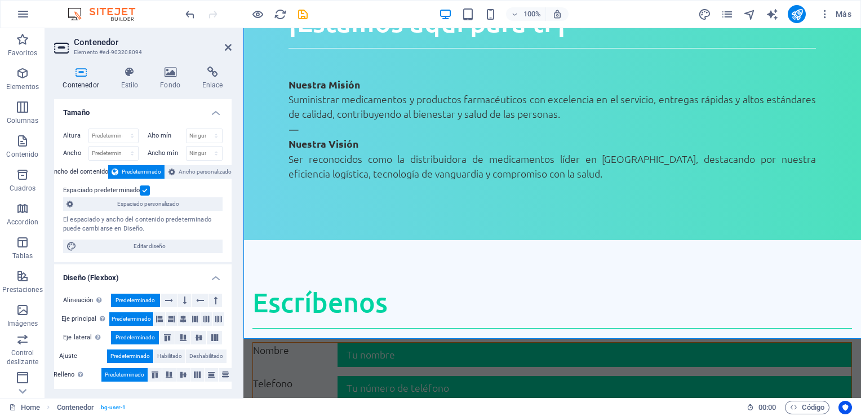
scroll to position [1326, 0]
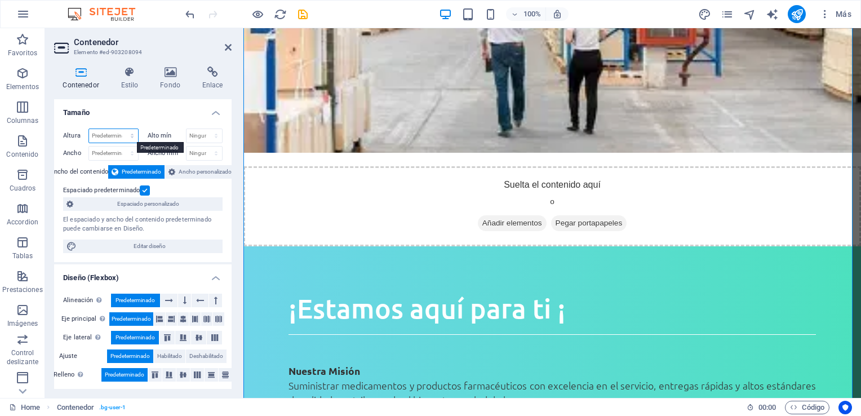
click at [127, 134] on select "Predeterminado px rem % vh vw" at bounding box center [113, 136] width 49 height 14
click at [206, 169] on span "Ancho personalizado" at bounding box center [205, 172] width 53 height 14
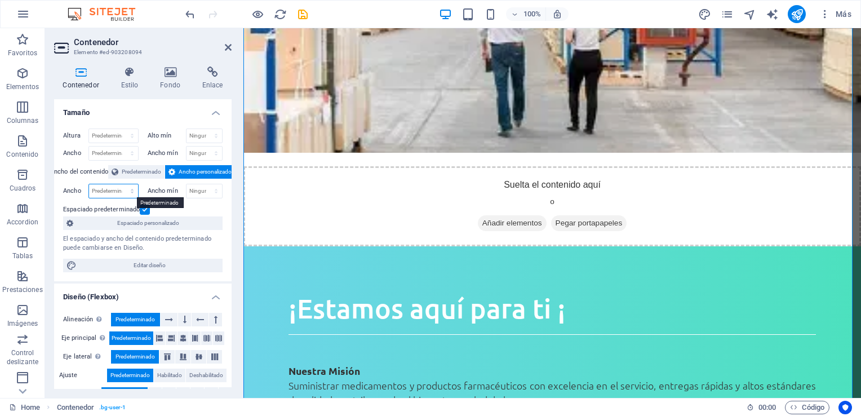
click at [125, 196] on select "Predeterminado px rem % em vh vw" at bounding box center [113, 191] width 49 height 14
select select "%"
click at [121, 184] on select "Predeterminado px rem % em vh vw" at bounding box center [113, 191] width 49 height 14
type input "100"
click at [198, 193] on select "Ninguno px rem % vh vw" at bounding box center [205, 191] width 36 height 14
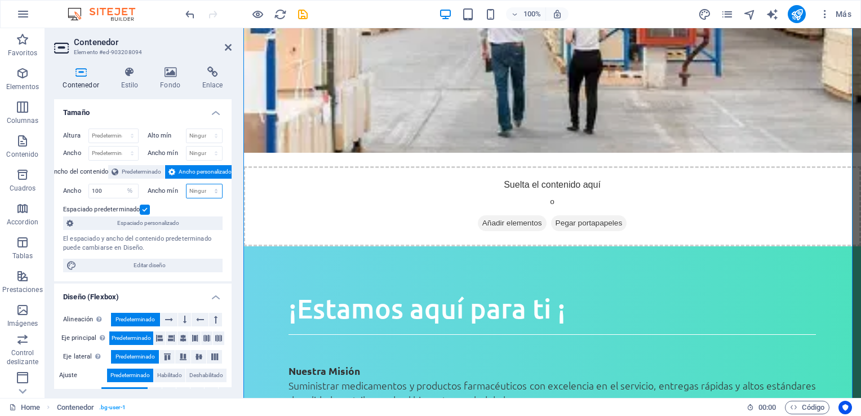
select select "%"
click at [204, 184] on select "Ninguno px rem % vh vw" at bounding box center [205, 191] width 36 height 14
type input "100"
click at [231, 44] on icon at bounding box center [228, 47] width 7 height 9
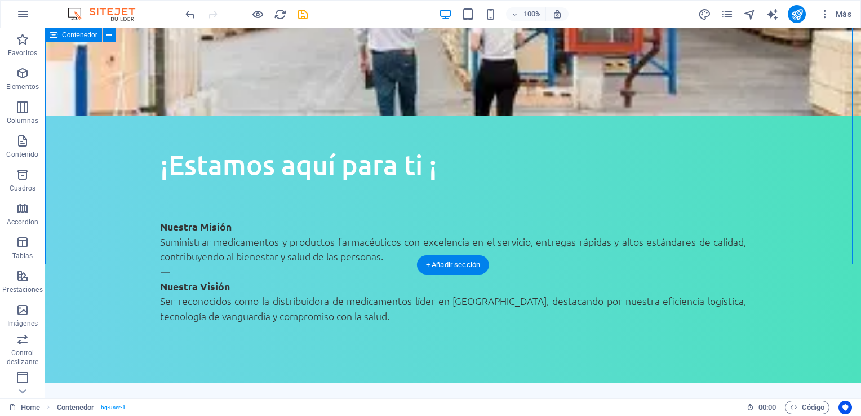
scroll to position [1514, 0]
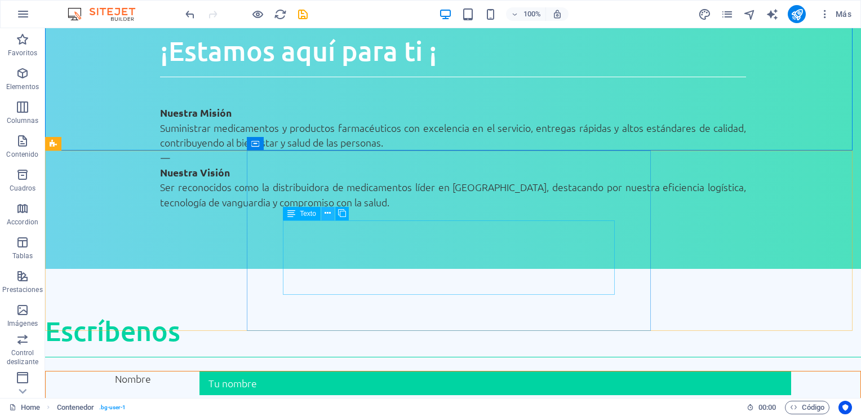
click at [329, 214] on icon at bounding box center [328, 213] width 6 height 12
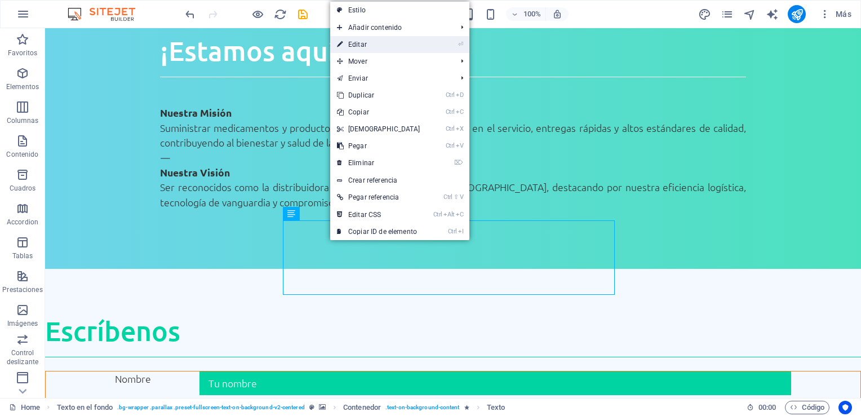
click at [375, 42] on link "⏎ Editar" at bounding box center [378, 44] width 97 height 17
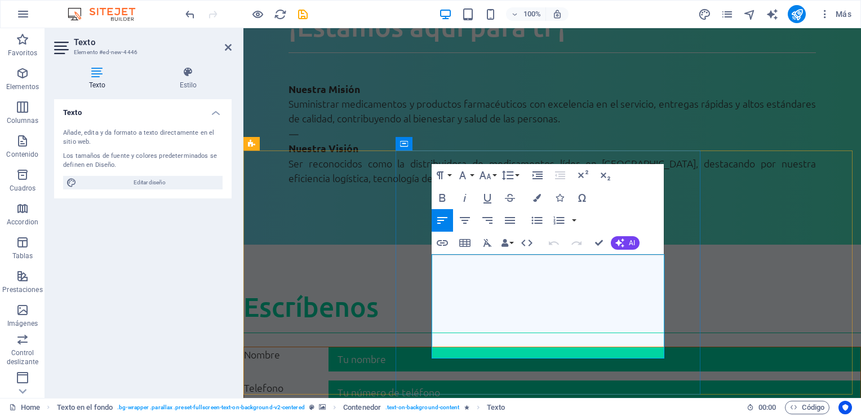
drag, startPoint x: 433, startPoint y: 263, endPoint x: 589, endPoint y: 350, distance: 178.9
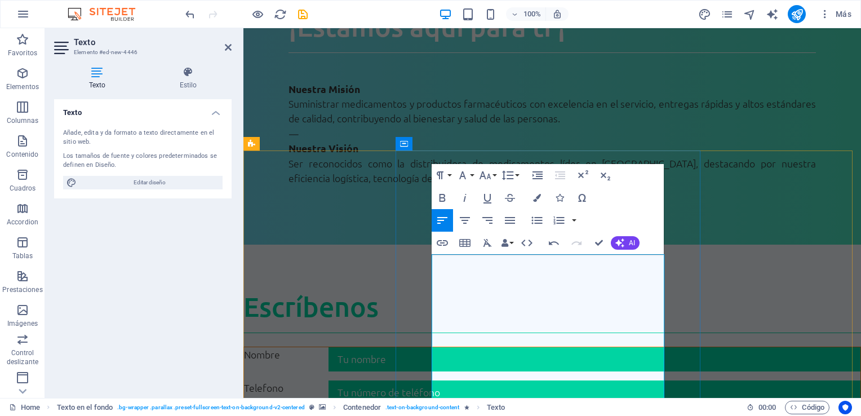
scroll to position [1721, 0]
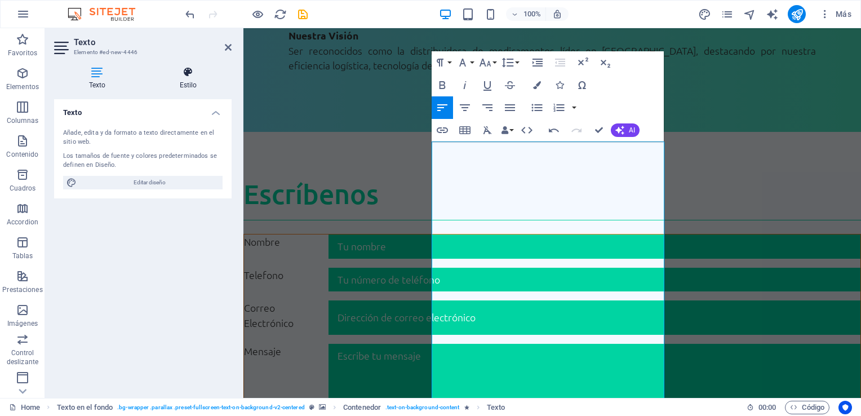
click at [193, 78] on h4 "Estilo" at bounding box center [188, 79] width 87 height 24
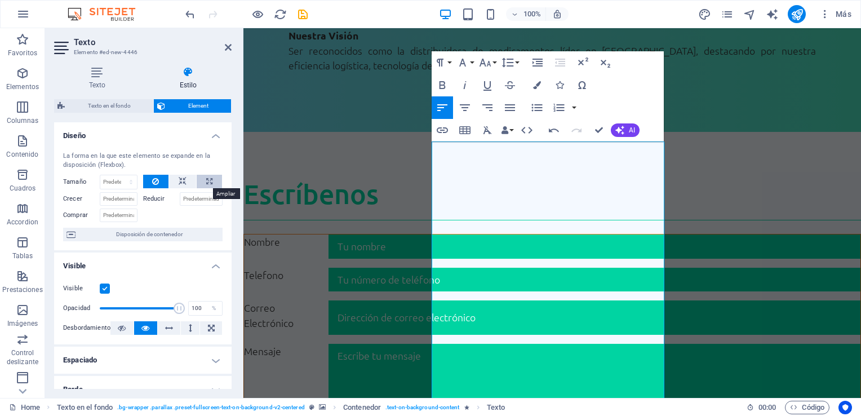
click at [207, 185] on icon at bounding box center [209, 182] width 6 height 14
type input "100"
select select "%"
click at [207, 185] on icon at bounding box center [209, 182] width 6 height 14
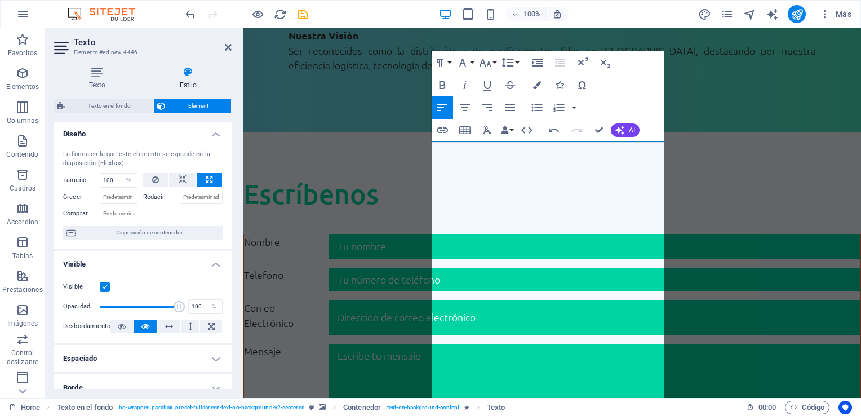
scroll to position [0, 0]
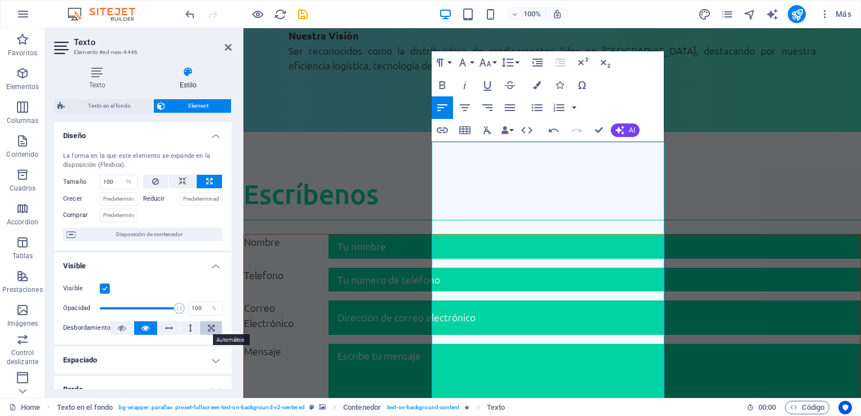
click at [214, 326] on button at bounding box center [211, 328] width 22 height 14
click at [213, 325] on button at bounding box center [211, 328] width 22 height 14
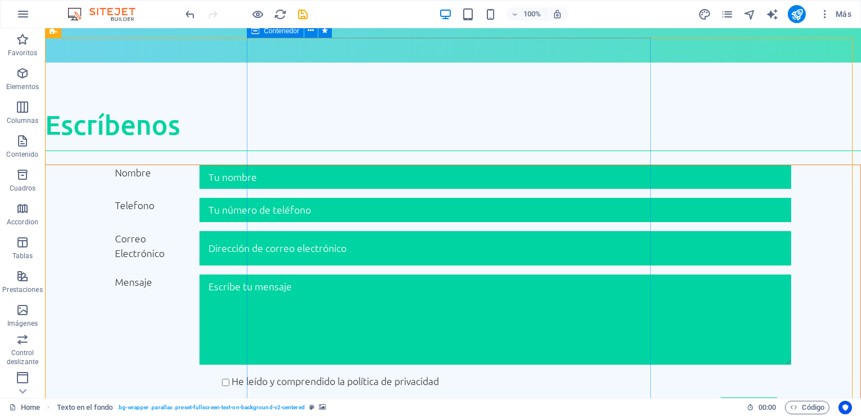
scroll to position [1627, 0]
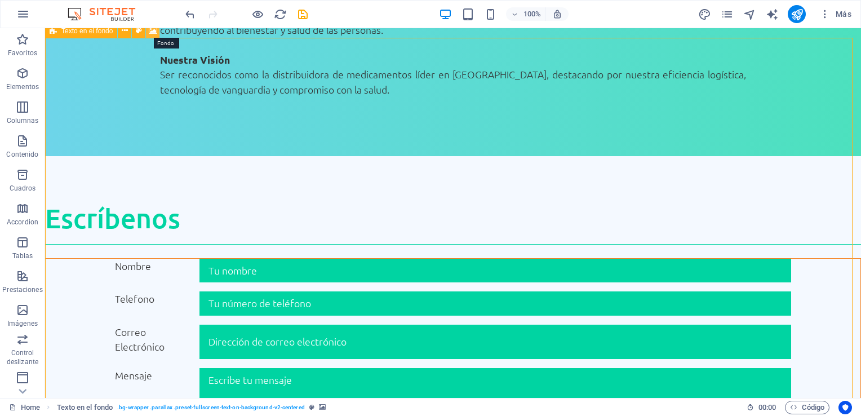
click at [155, 33] on icon at bounding box center [153, 31] width 8 height 12
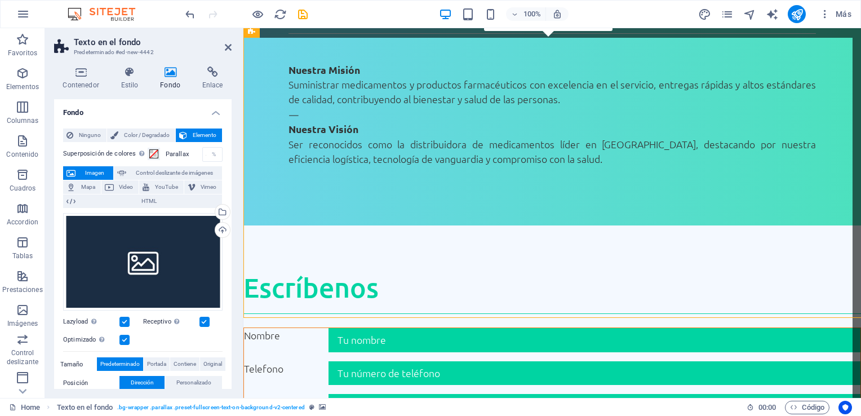
scroll to position [1721, 0]
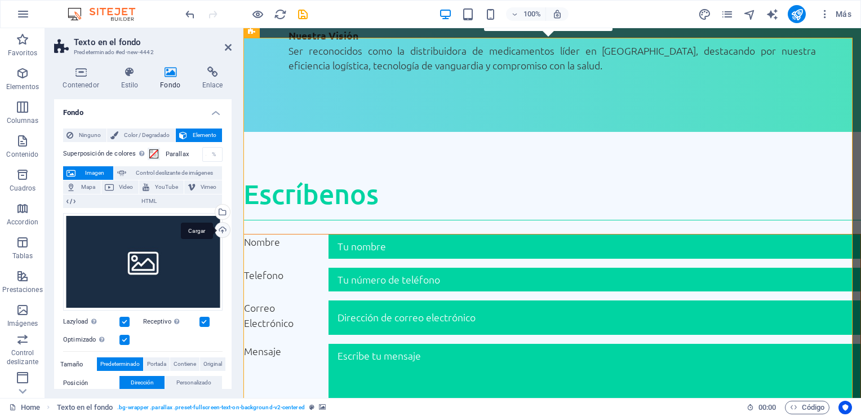
click at [218, 230] on div "Cargar" at bounding box center [221, 231] width 17 height 17
click at [217, 230] on div "Cargar" at bounding box center [221, 231] width 17 height 17
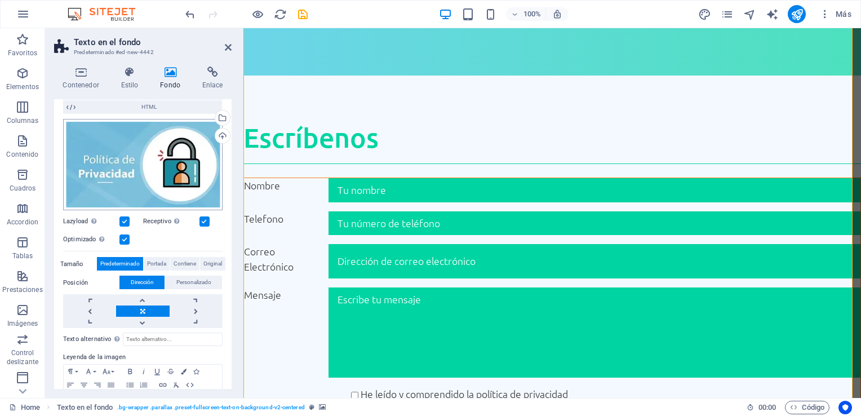
scroll to position [113, 0]
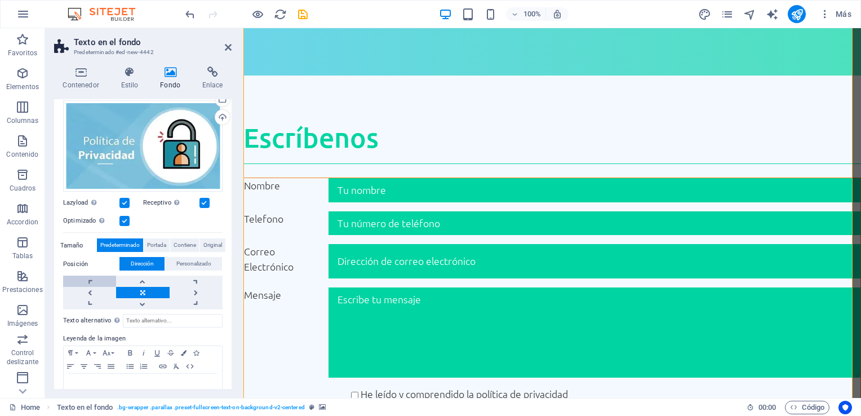
click at [87, 281] on link at bounding box center [89, 281] width 53 height 11
click at [141, 289] on link at bounding box center [142, 292] width 53 height 11
click at [184, 245] on span "Contiene" at bounding box center [185, 245] width 23 height 14
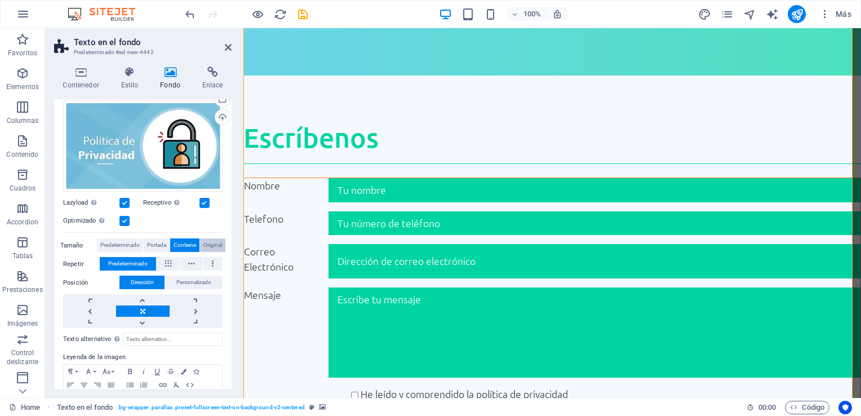
click at [208, 244] on span "Original" at bounding box center [213, 245] width 19 height 14
click at [174, 242] on span "Contiene" at bounding box center [185, 245] width 23 height 14
click at [129, 241] on span "Predeterminado" at bounding box center [119, 245] width 39 height 14
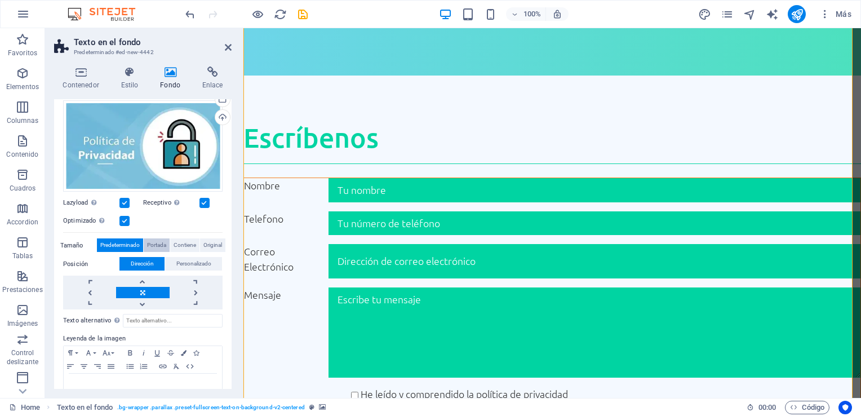
click at [147, 242] on span "Portada" at bounding box center [156, 245] width 19 height 14
click at [148, 243] on span "Portada" at bounding box center [156, 245] width 19 height 14
click at [225, 245] on div "Ninguno Color / Degradado Elemento Estirar fondo a ancho completo Superposición…" at bounding box center [143, 213] width 178 height 412
click at [219, 244] on span "Original" at bounding box center [213, 245] width 19 height 14
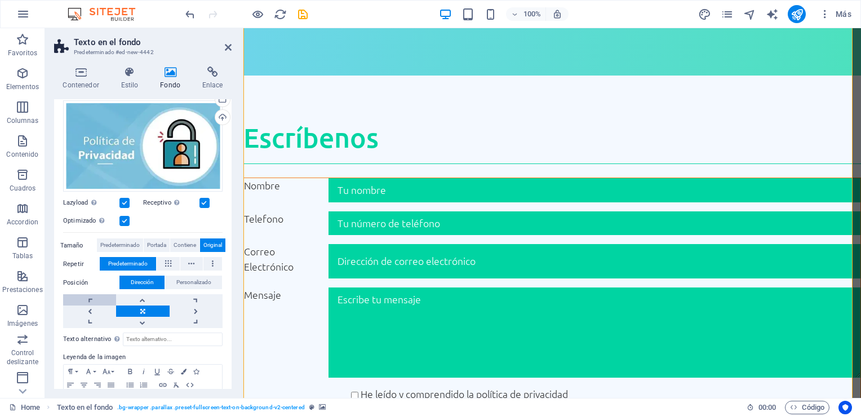
click at [86, 295] on link at bounding box center [89, 299] width 53 height 11
click at [97, 307] on link at bounding box center [89, 311] width 53 height 11
click at [225, 49] on icon at bounding box center [228, 47] width 7 height 9
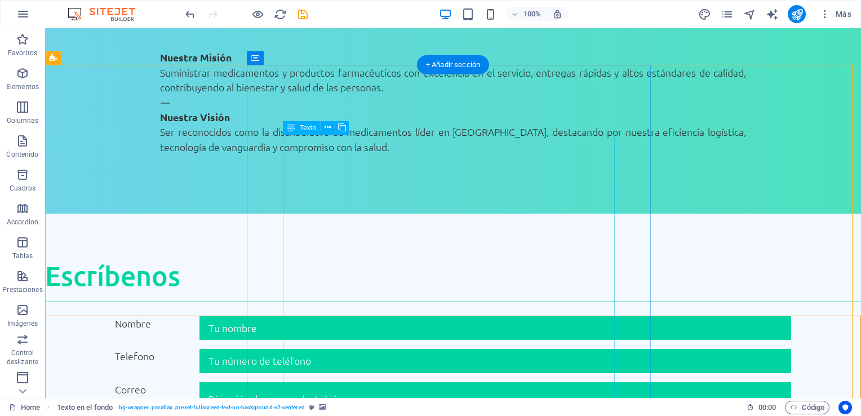
scroll to position [1551, 0]
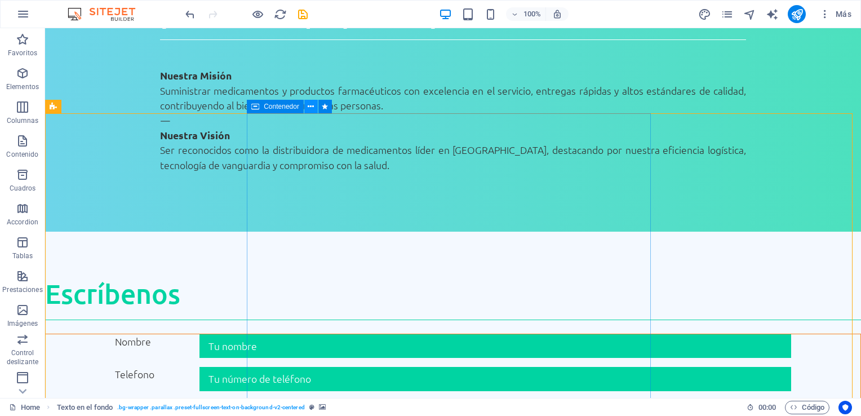
click at [310, 108] on icon at bounding box center [311, 107] width 6 height 12
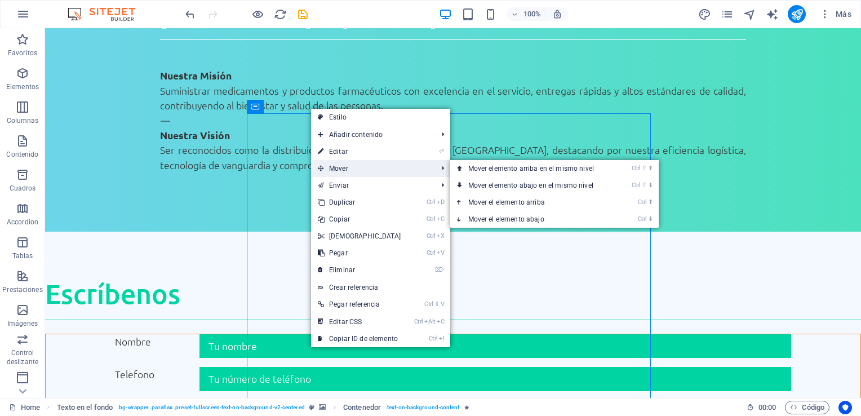
click at [338, 169] on span "Mover" at bounding box center [372, 168] width 122 height 17
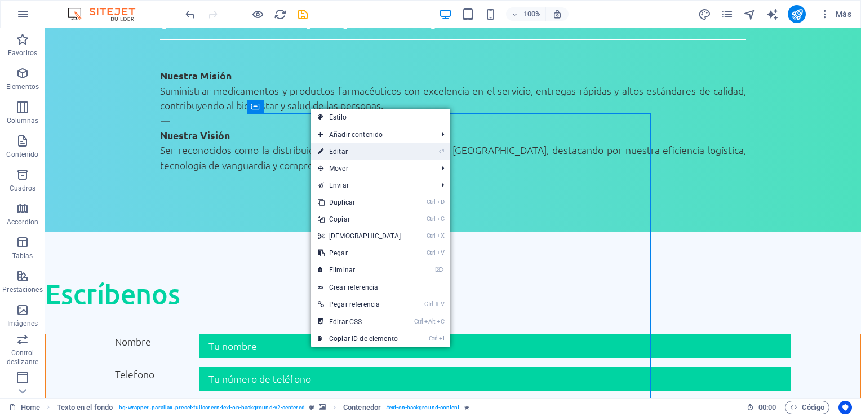
click at [333, 153] on link "⏎ Editar" at bounding box center [359, 151] width 97 height 17
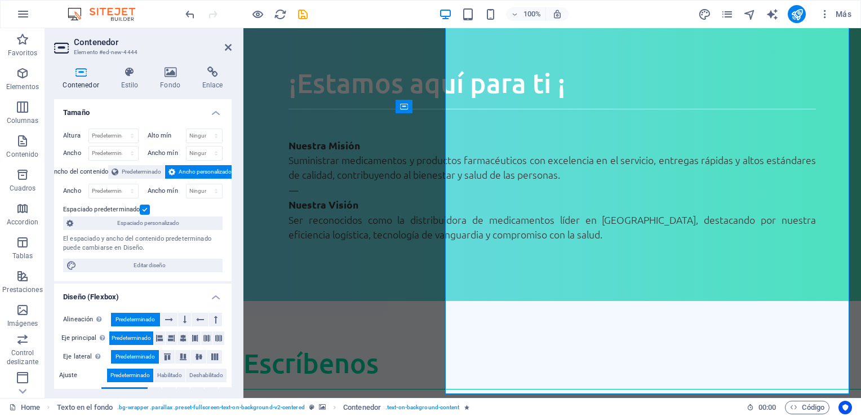
scroll to position [1644, 0]
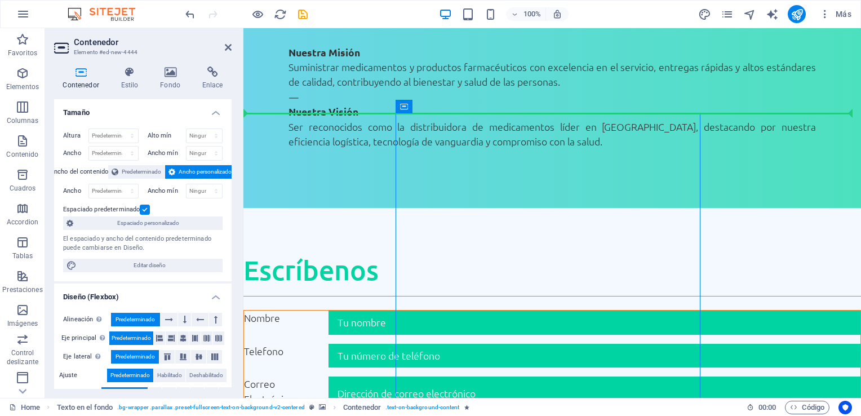
drag, startPoint x: 657, startPoint y: 135, endPoint x: 620, endPoint y: 112, distance: 43.6
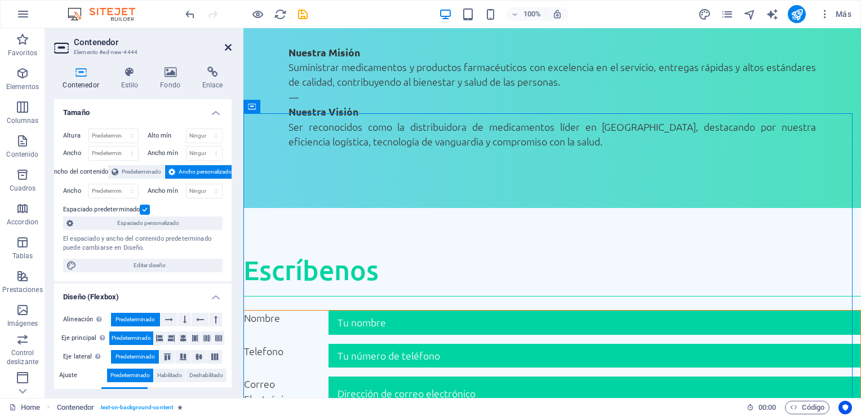
click at [231, 44] on icon at bounding box center [228, 47] width 7 height 9
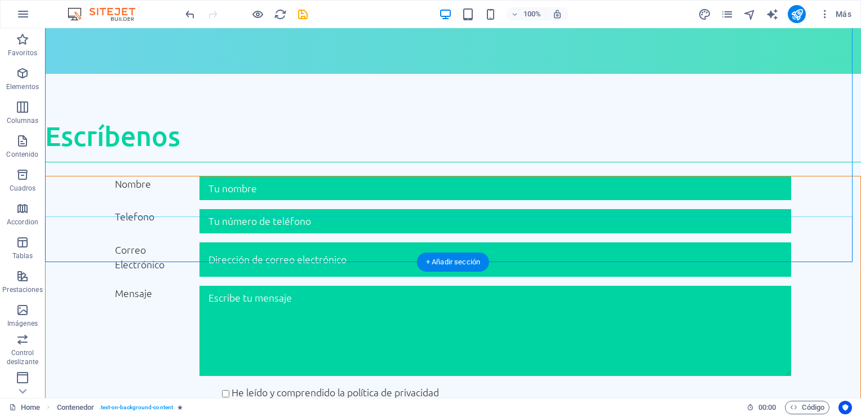
scroll to position [1777, 0]
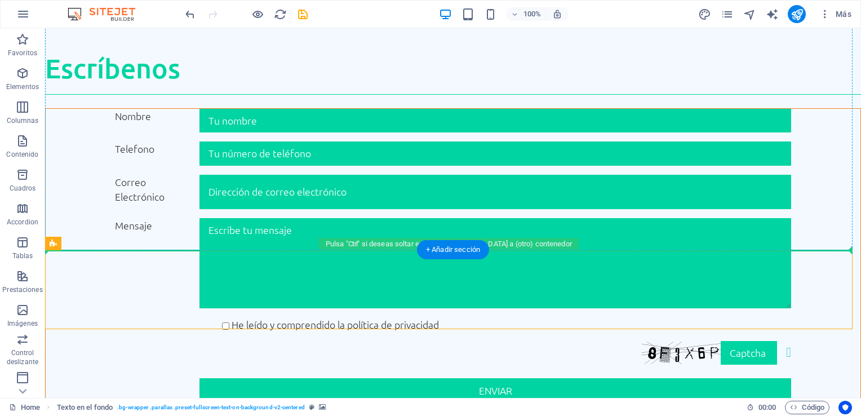
drag, startPoint x: 221, startPoint y: 284, endPoint x: 459, endPoint y: 154, distance: 271.4
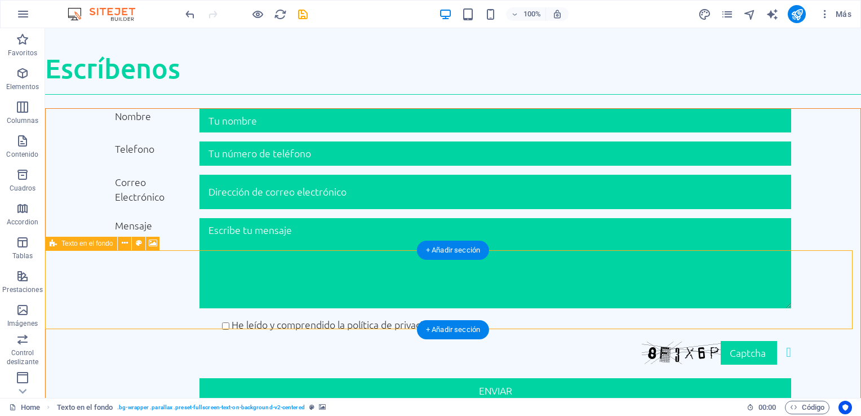
click at [126, 242] on icon at bounding box center [125, 243] width 6 height 12
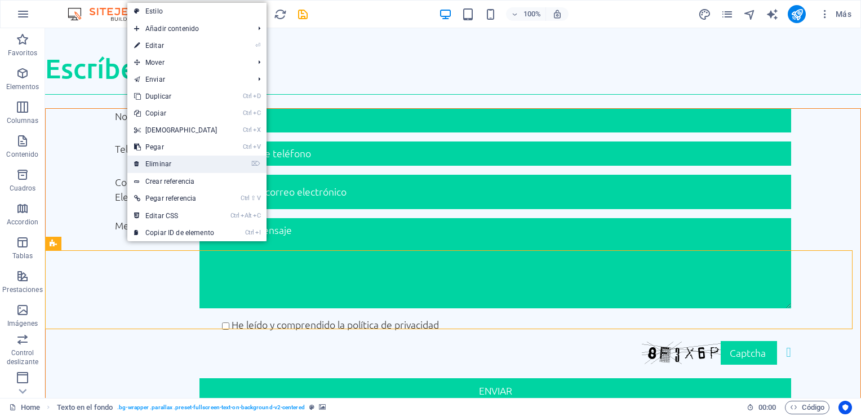
drag, startPoint x: 169, startPoint y: 167, endPoint x: 139, endPoint y: 154, distance: 33.1
click at [169, 167] on link "⌦ Eliminar" at bounding box center [175, 164] width 97 height 17
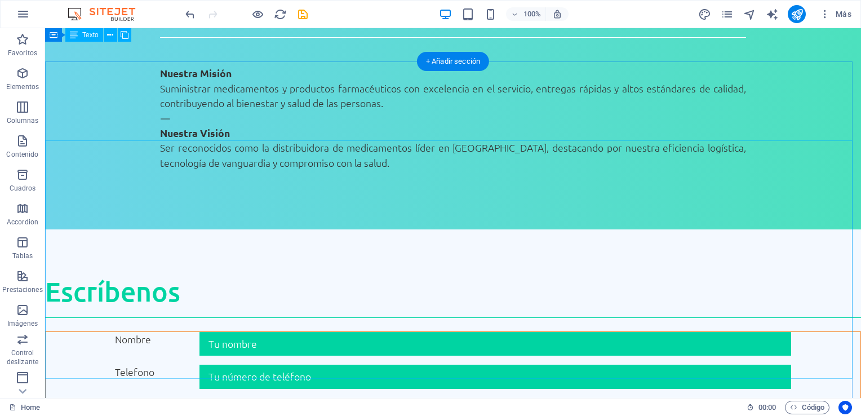
scroll to position [1551, 0]
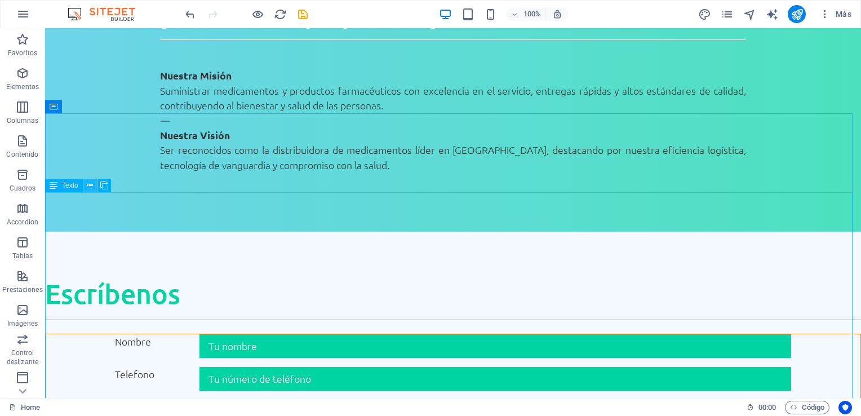
click at [91, 184] on icon at bounding box center [90, 186] width 6 height 12
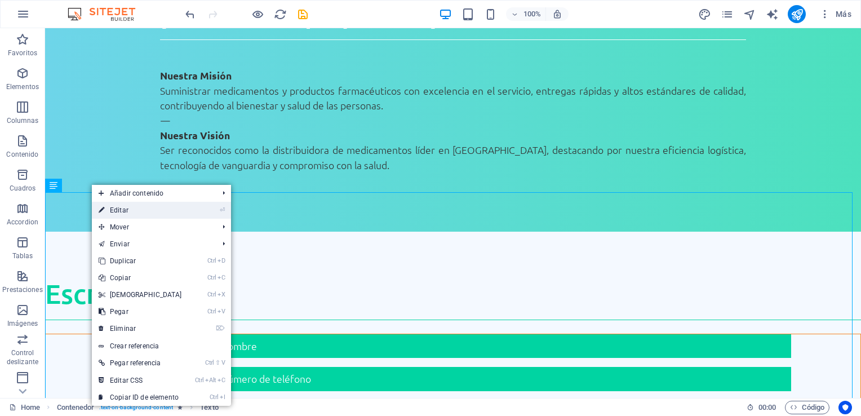
click at [125, 208] on link "⏎ Editar" at bounding box center [140, 210] width 97 height 17
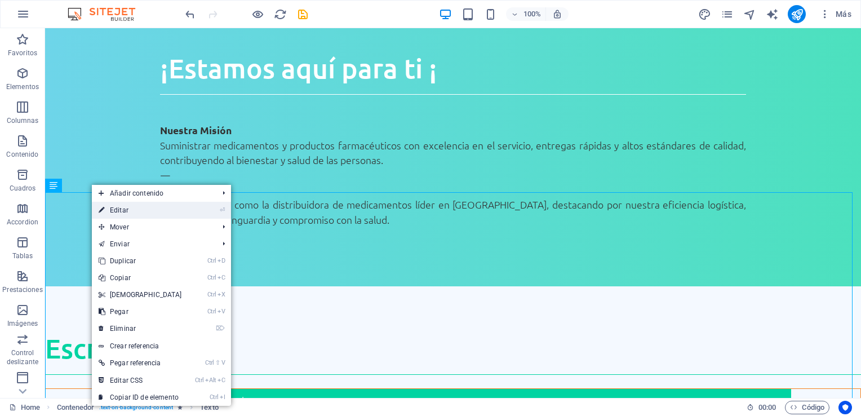
select select "%"
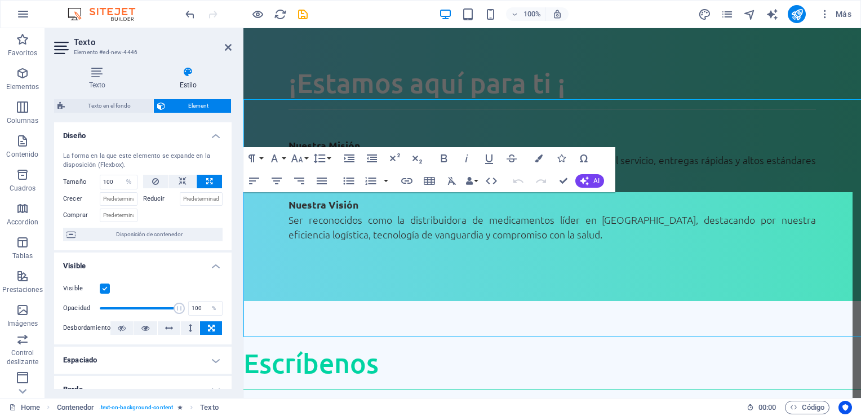
scroll to position [1644, 0]
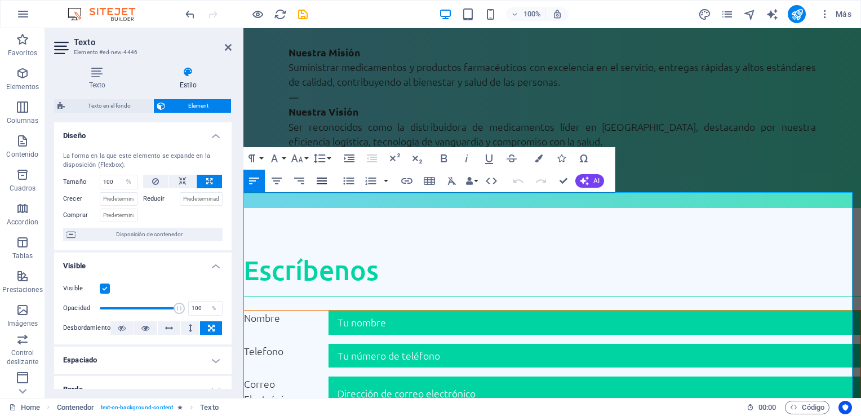
click at [320, 182] on icon "button" at bounding box center [322, 181] width 14 height 14
drag, startPoint x: 248, startPoint y: 202, endPoint x: 435, endPoint y: 339, distance: 231.8
drag, startPoint x: 465, startPoint y: 370, endPoint x: 236, endPoint y: 195, distance: 288.3
click at [244, 195] on html "Skip to main content Guillermo Prieto 263 A , Guadalajara 44200 33 - 36 - 13 - …" at bounding box center [553, 283] width 618 height 3799
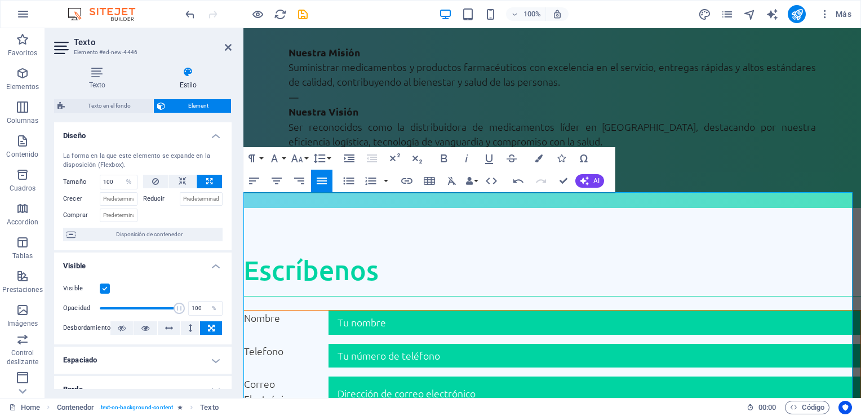
click at [319, 176] on icon "button" at bounding box center [322, 181] width 14 height 14
click at [347, 160] on icon "button" at bounding box center [350, 159] width 14 height 14
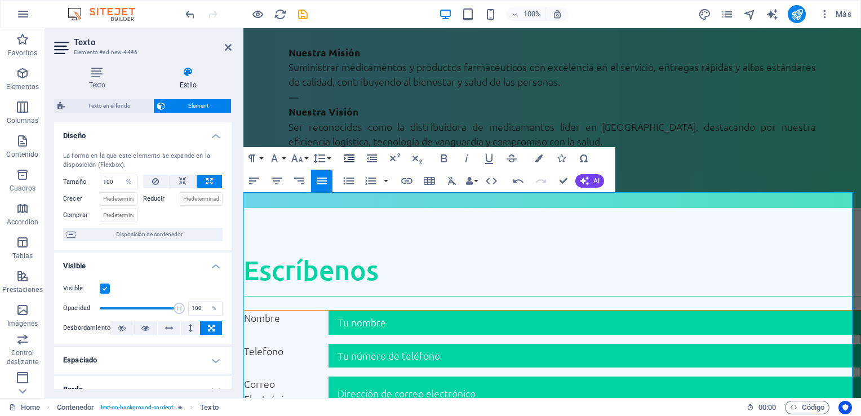
click at [347, 160] on icon "button" at bounding box center [350, 159] width 14 height 14
click at [270, 184] on icon "button" at bounding box center [277, 181] width 14 height 14
click at [227, 46] on icon at bounding box center [228, 47] width 7 height 9
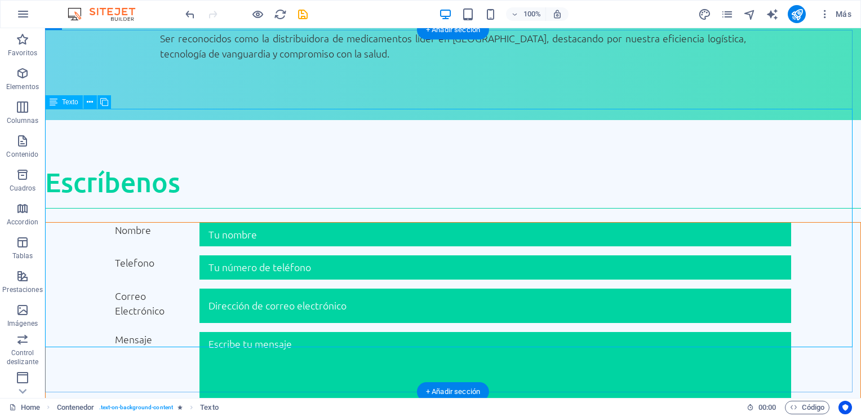
scroll to position [1664, 0]
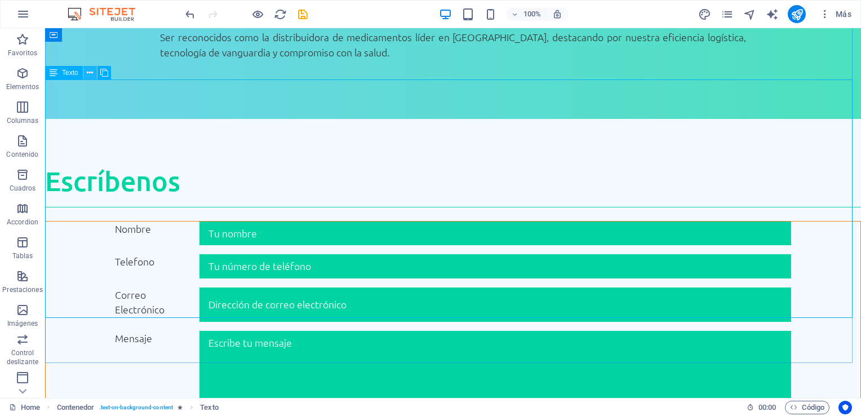
click at [91, 71] on icon at bounding box center [90, 73] width 6 height 12
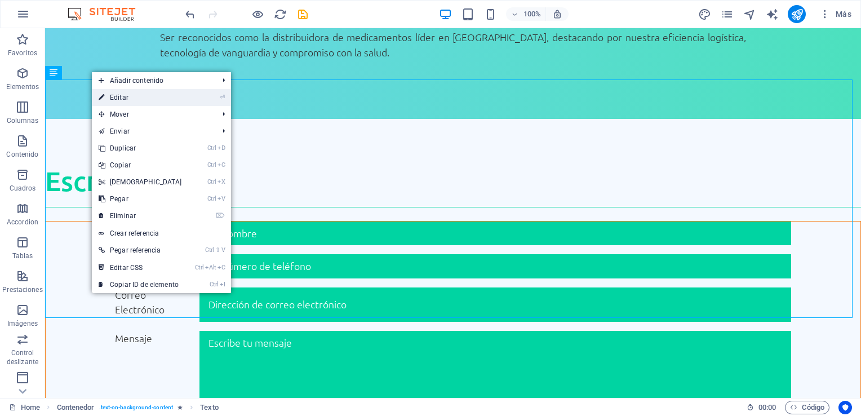
click at [120, 100] on link "⏎ Editar" at bounding box center [140, 97] width 97 height 17
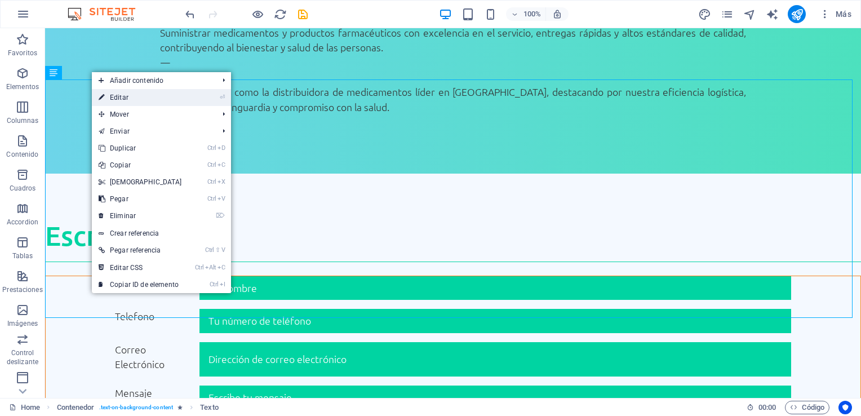
select select "%"
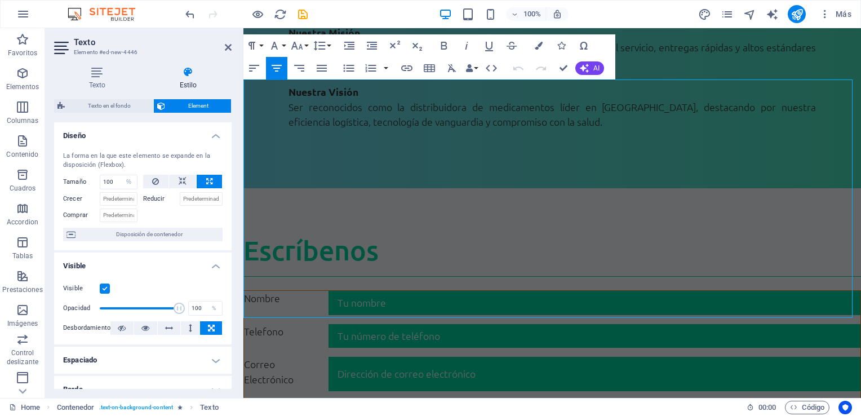
scroll to position [1757, 0]
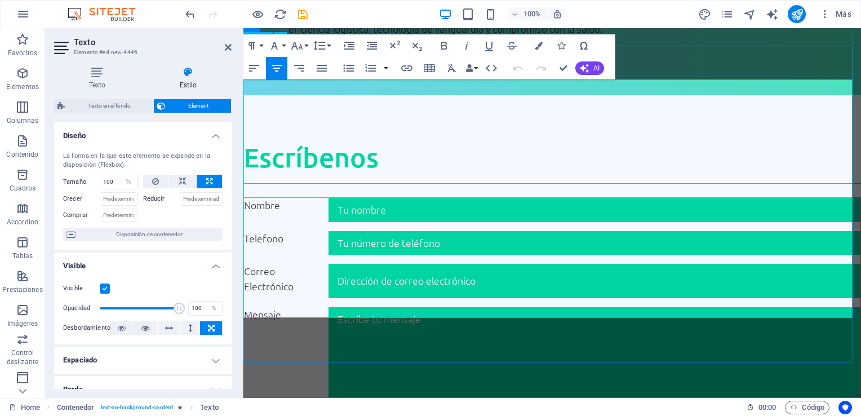
drag, startPoint x: 726, startPoint y: 256, endPoint x: 589, endPoint y: 104, distance: 204.7
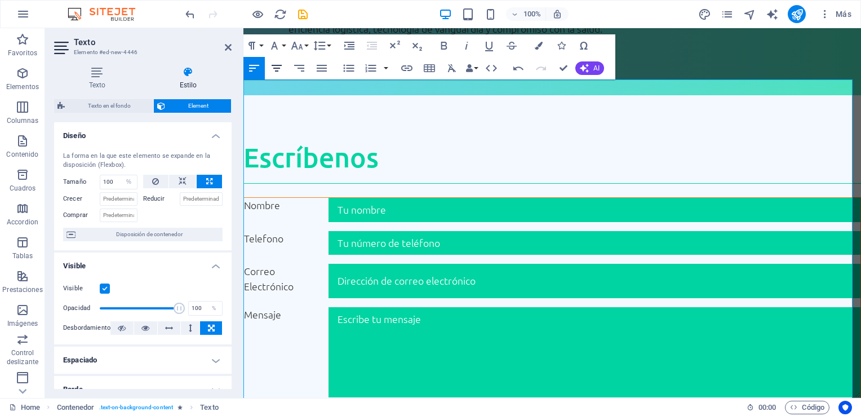
click at [280, 68] on icon "button" at bounding box center [277, 68] width 10 height 7
drag, startPoint x: 488, startPoint y: 107, endPoint x: 242, endPoint y: 102, distance: 245.8
drag, startPoint x: 620, startPoint y: 92, endPoint x: 431, endPoint y: 80, distance: 189.8
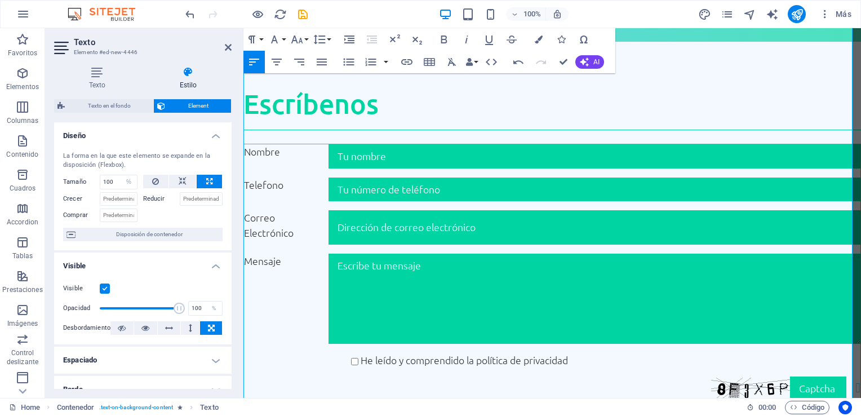
scroll to position [2039, 0]
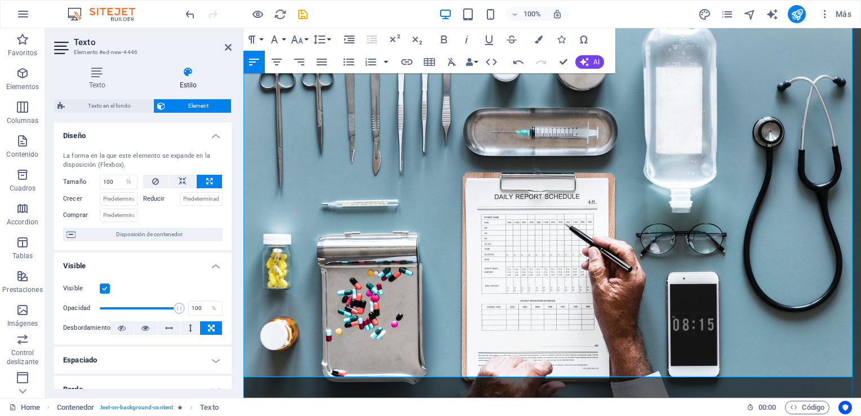
scroll to position [2265, 0]
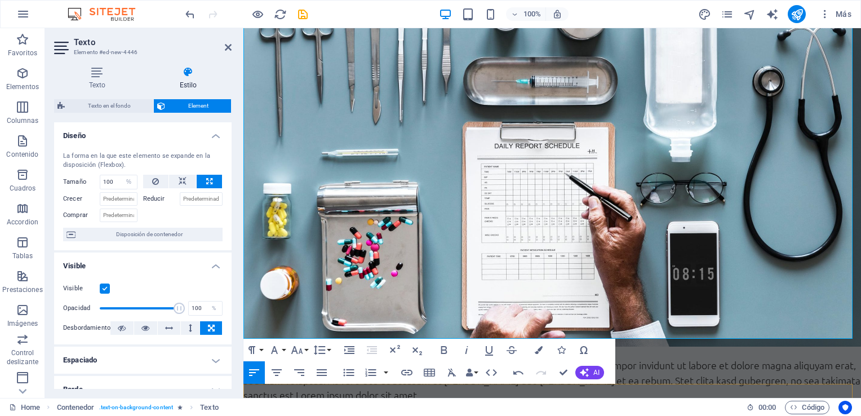
scroll to position [2346, 0]
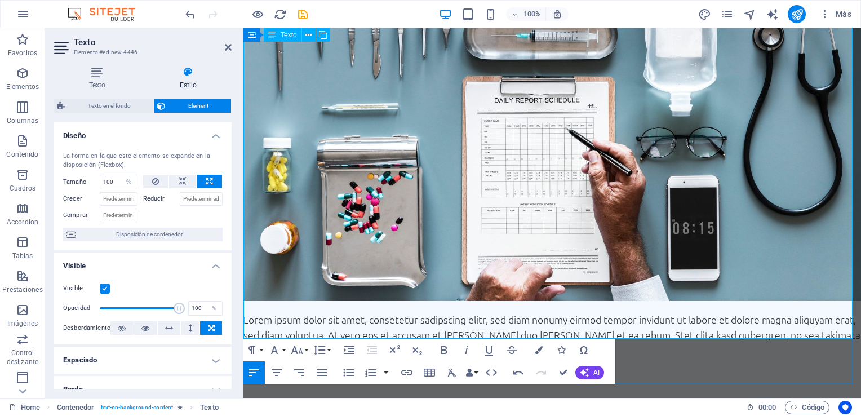
drag, startPoint x: 244, startPoint y: 178, endPoint x: 826, endPoint y: 283, distance: 592.3
click at [319, 375] on icon "button" at bounding box center [322, 373] width 14 height 14
click at [536, 348] on icon "button" at bounding box center [539, 350] width 8 height 8
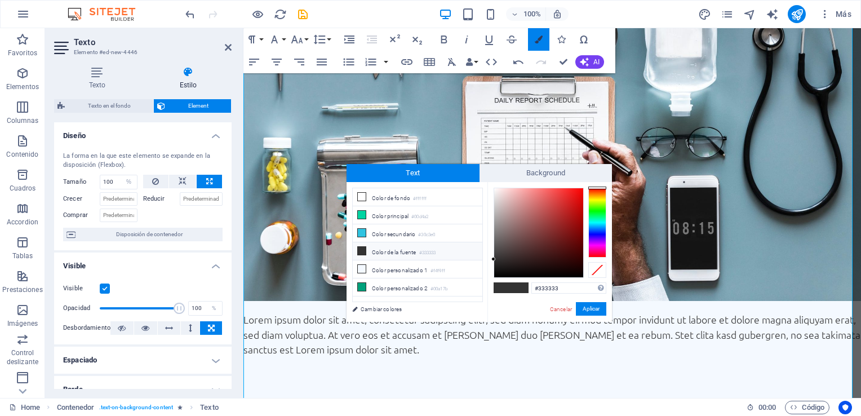
scroll to position [2227, 0]
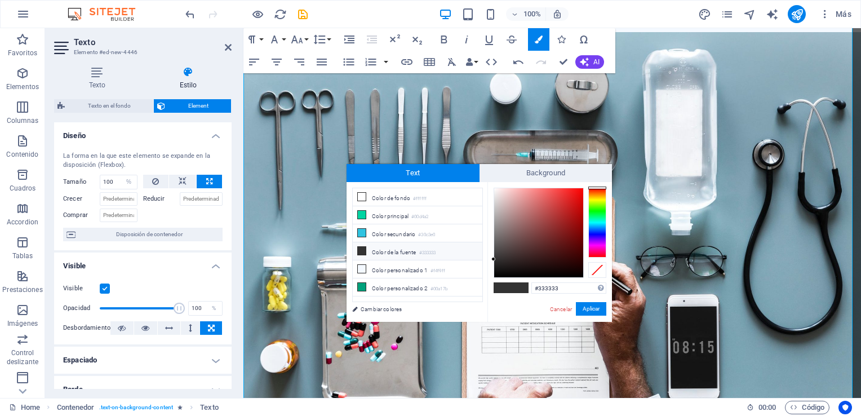
click at [383, 249] on li "Color de la fuente #333333" at bounding box center [418, 251] width 130 height 18
click at [592, 310] on button "Aplicar" at bounding box center [591, 309] width 30 height 14
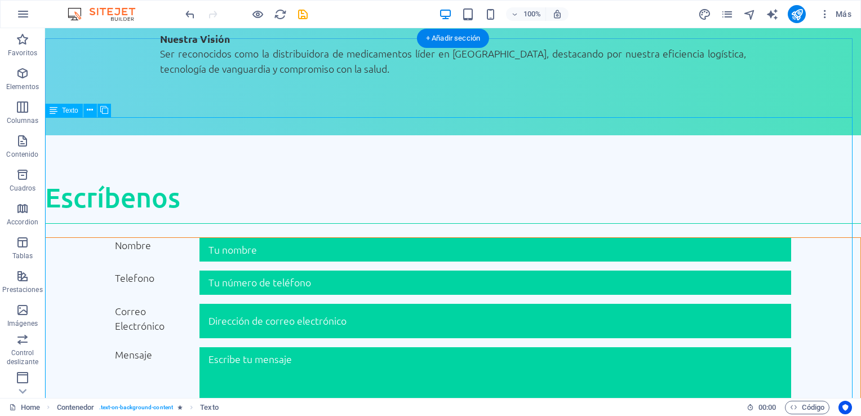
scroll to position [1626, 0]
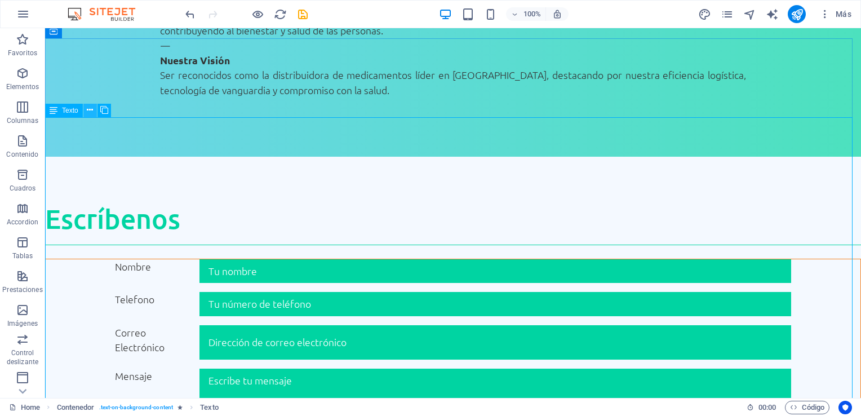
click at [89, 110] on icon at bounding box center [90, 110] width 6 height 12
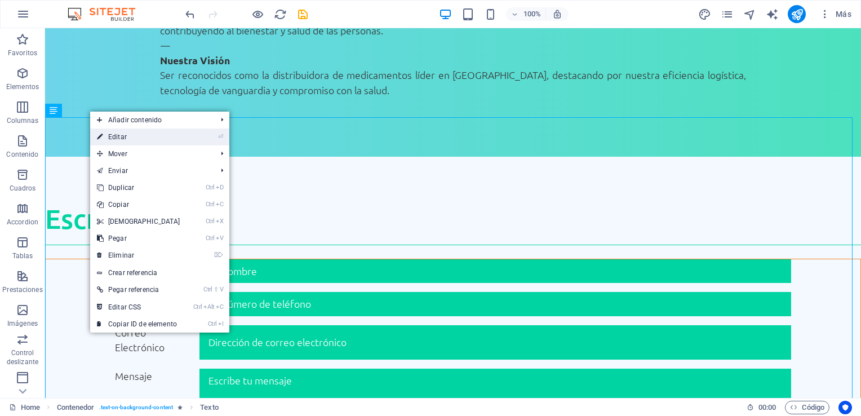
click at [138, 141] on link "⏎ Editar" at bounding box center [138, 137] width 97 height 17
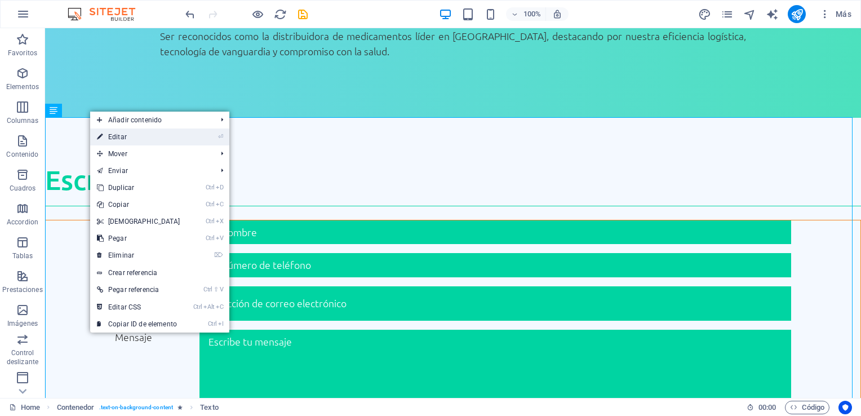
select select "%"
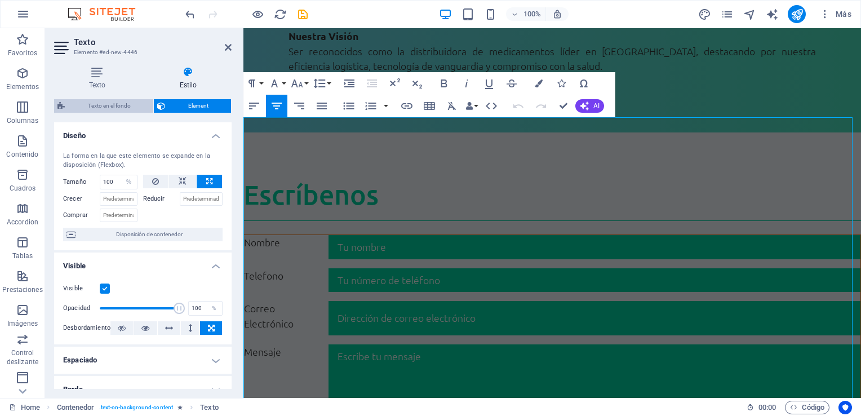
click at [108, 109] on span "Texto en el fondo" at bounding box center [109, 106] width 82 height 14
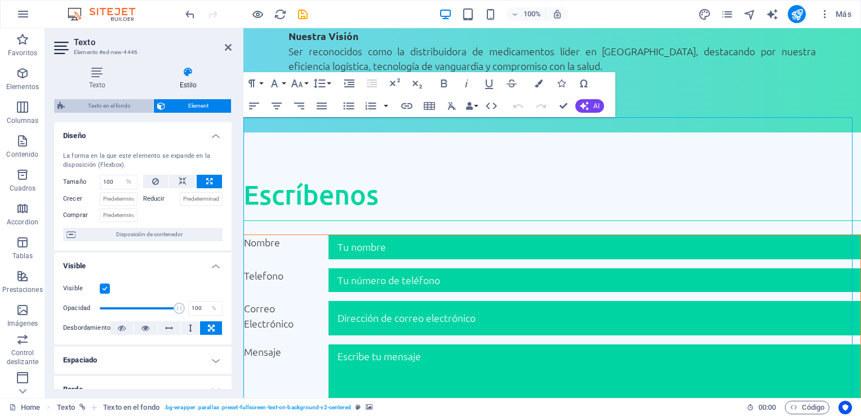
click at [105, 105] on span "Texto en el fondo" at bounding box center [109, 106] width 82 height 14
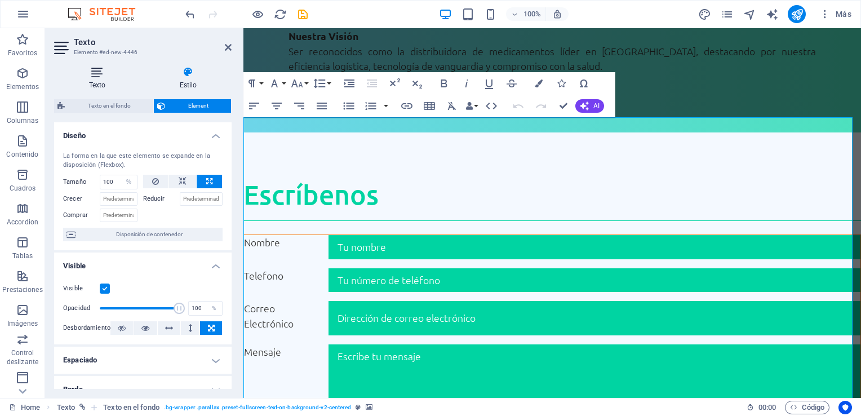
click at [93, 72] on icon at bounding box center [97, 72] width 86 height 11
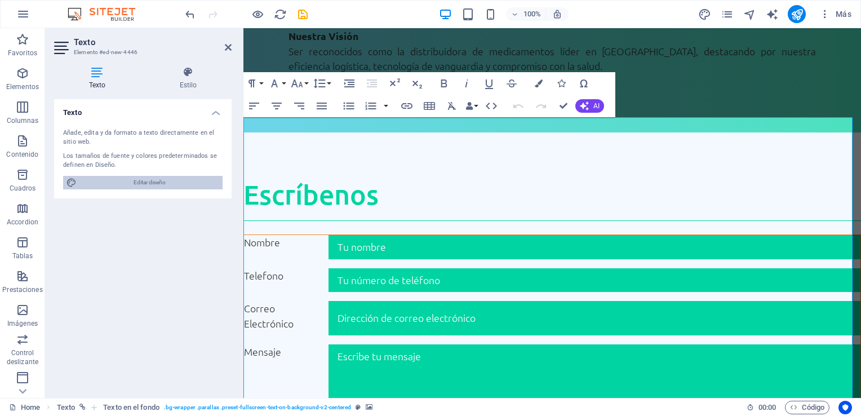
click at [126, 187] on span "Editar diseño" at bounding box center [149, 183] width 139 height 14
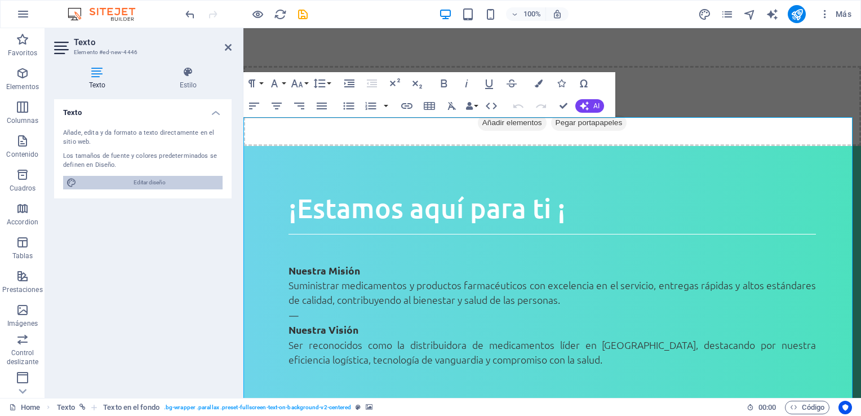
select select "rem"
select select "300"
select select "px"
select select "700"
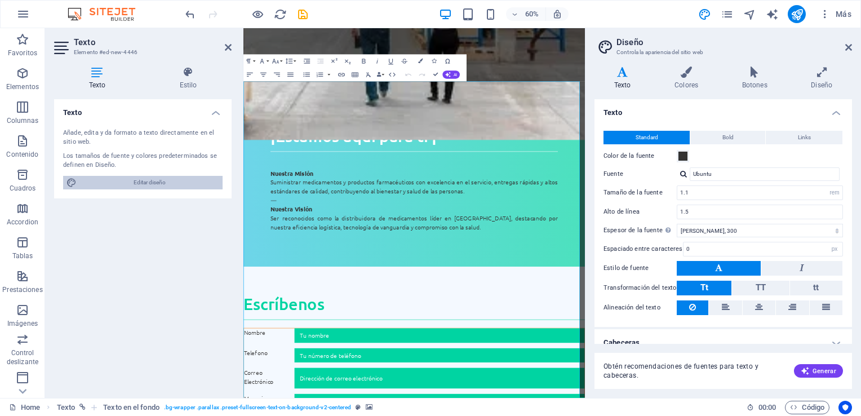
scroll to position [1944, 0]
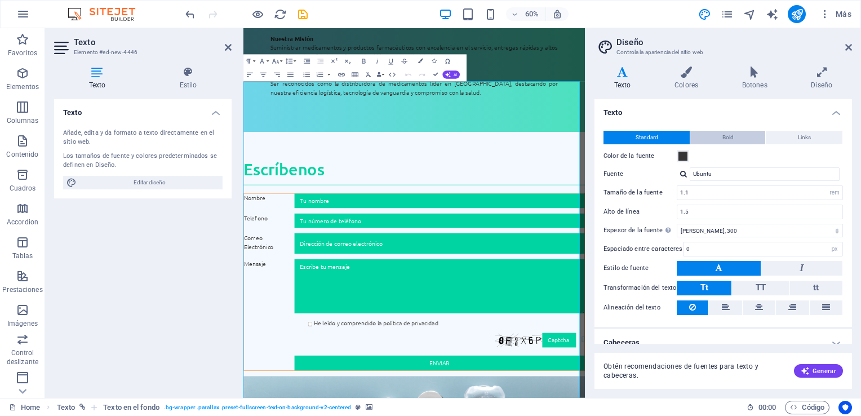
click at [749, 135] on button "Bold" at bounding box center [728, 138] width 75 height 14
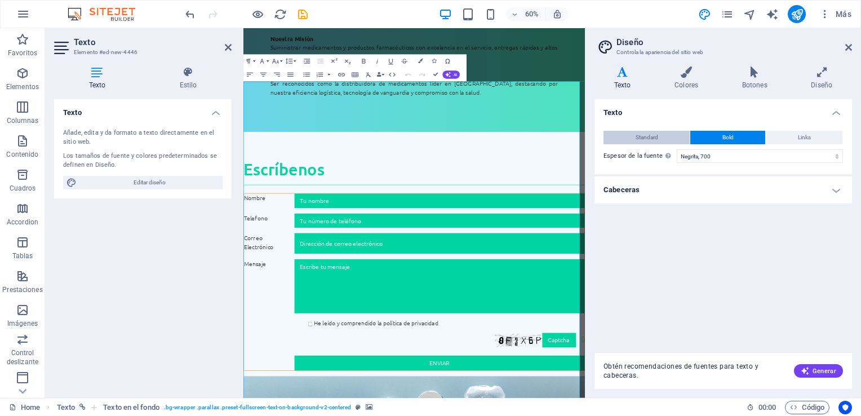
click at [643, 132] on span "Standard" at bounding box center [647, 138] width 23 height 14
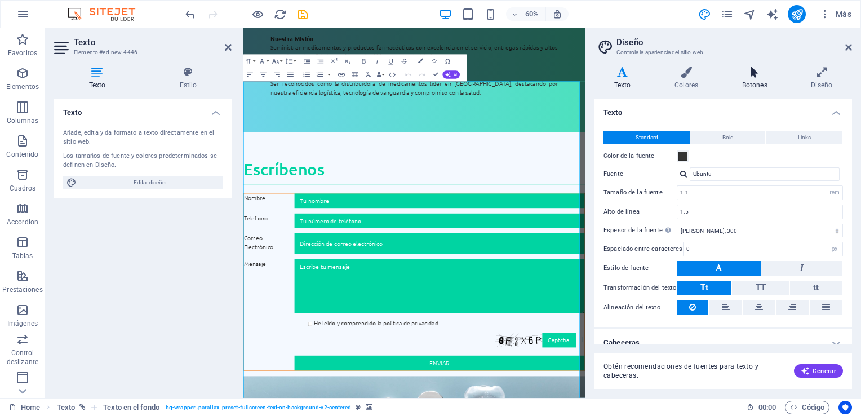
click at [751, 74] on icon at bounding box center [755, 72] width 65 height 11
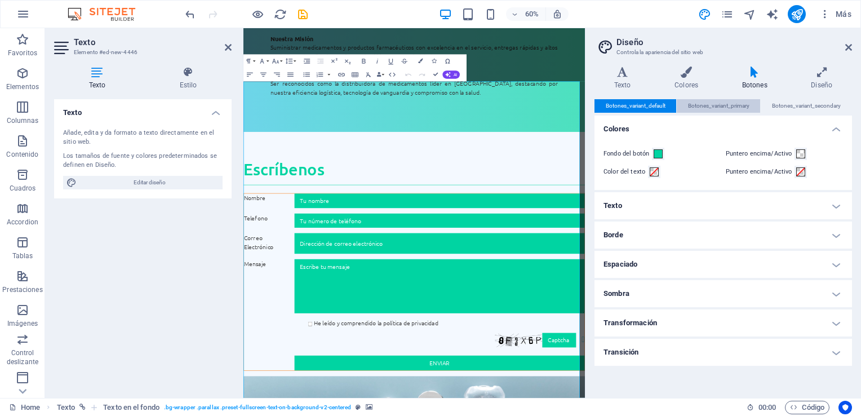
click at [733, 105] on span "Botones_variant_primary" at bounding box center [718, 106] width 61 height 14
click at [661, 105] on span "Botones_variant_default" at bounding box center [636, 106] width 60 height 14
click at [821, 78] on h4 "Diseño" at bounding box center [822, 79] width 60 height 24
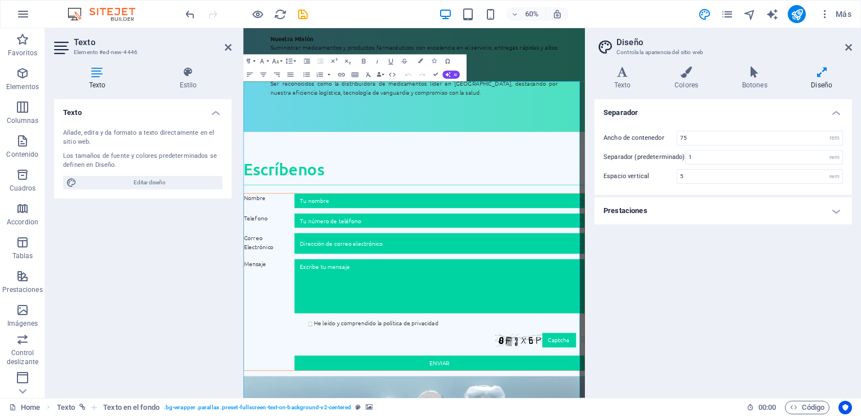
click at [788, 214] on h4 "Prestaciones" at bounding box center [724, 210] width 258 height 27
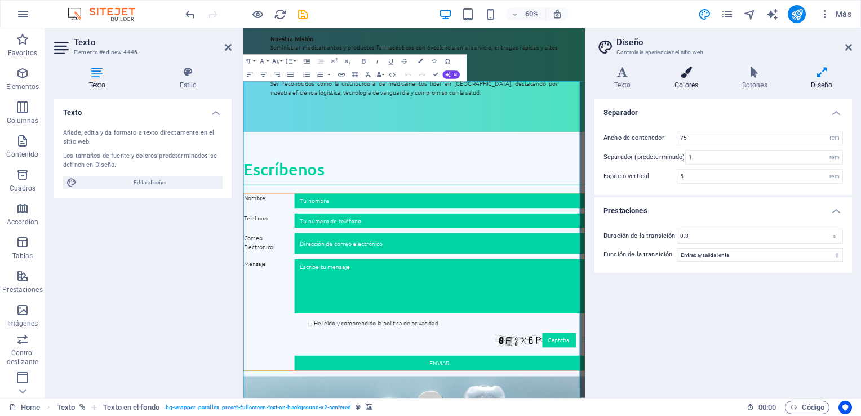
click at [693, 71] on icon at bounding box center [686, 72] width 63 height 11
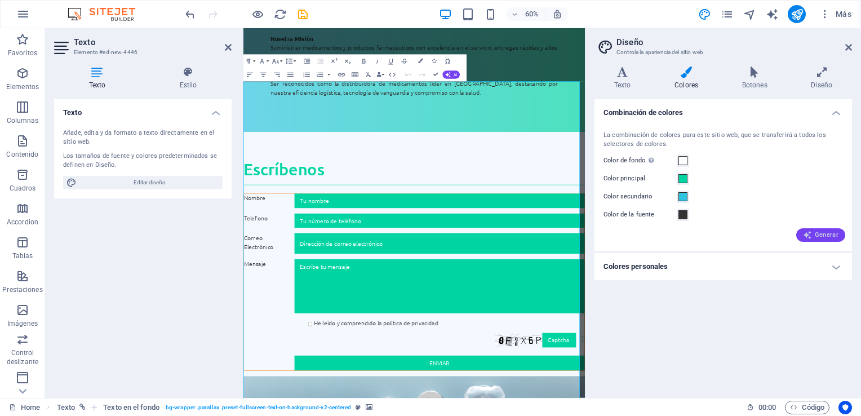
click at [821, 229] on button "Generar" at bounding box center [821, 235] width 49 height 14
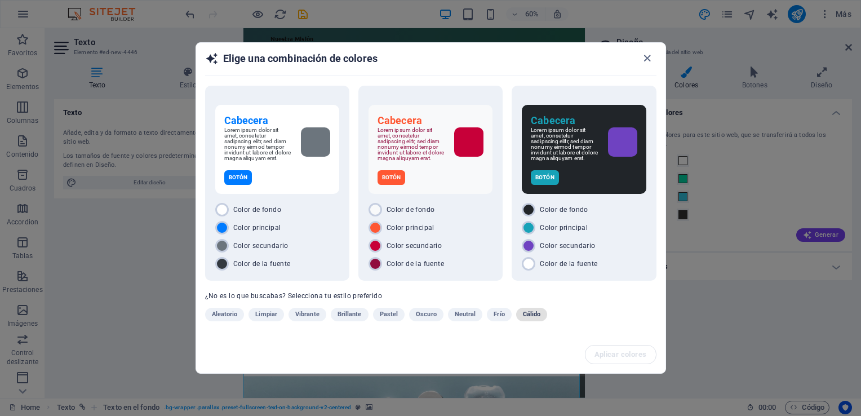
click at [523, 312] on span "Cálido" at bounding box center [532, 315] width 18 height 14
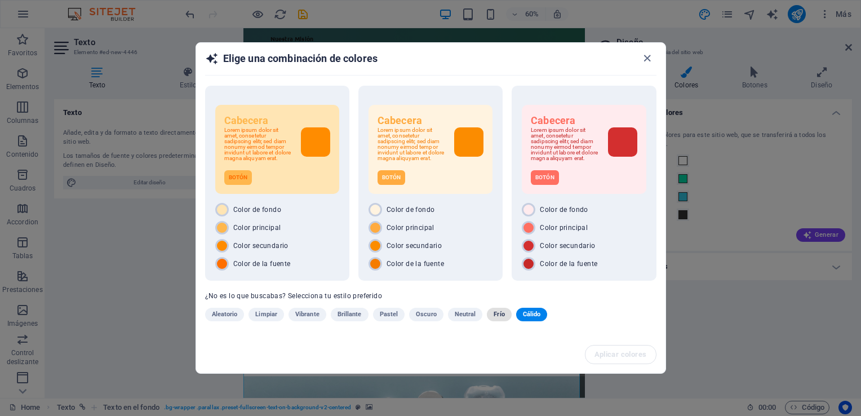
click at [496, 312] on span "Frío" at bounding box center [499, 315] width 11 height 14
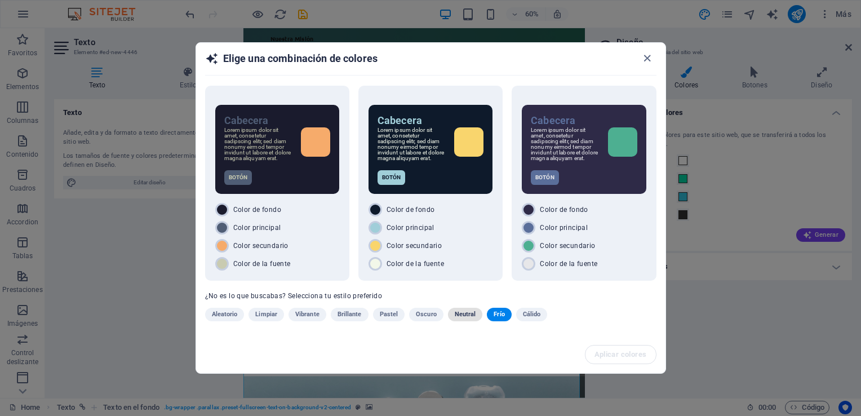
click at [468, 312] on span "Neutral" at bounding box center [465, 315] width 21 height 14
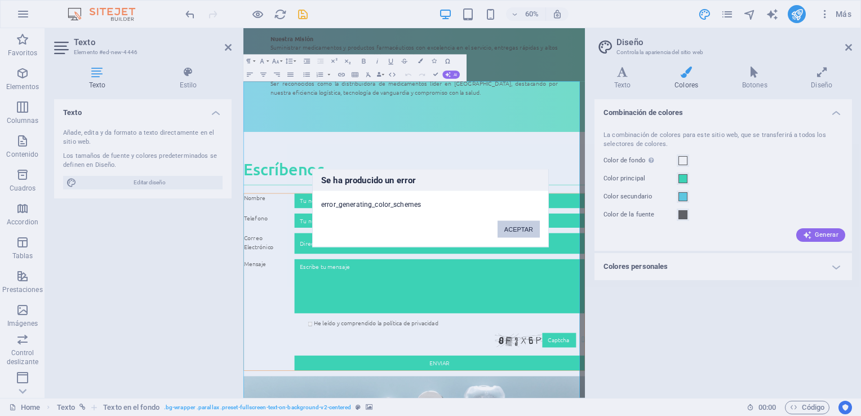
click at [509, 229] on button "ACEPTAR" at bounding box center [519, 229] width 42 height 17
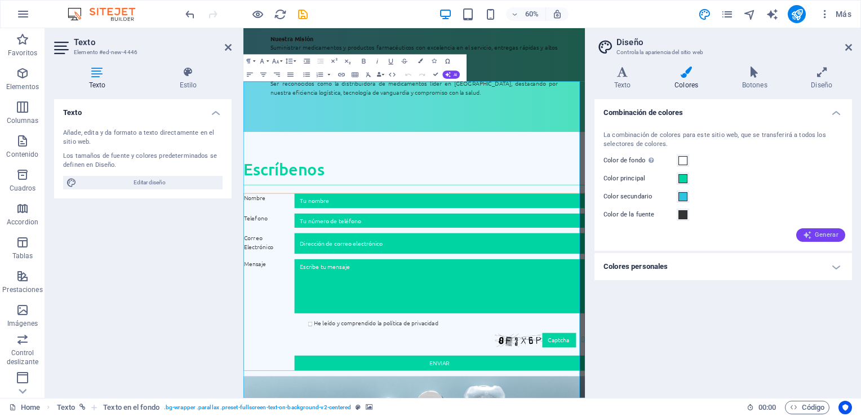
click at [821, 234] on span "Generar" at bounding box center [821, 235] width 36 height 9
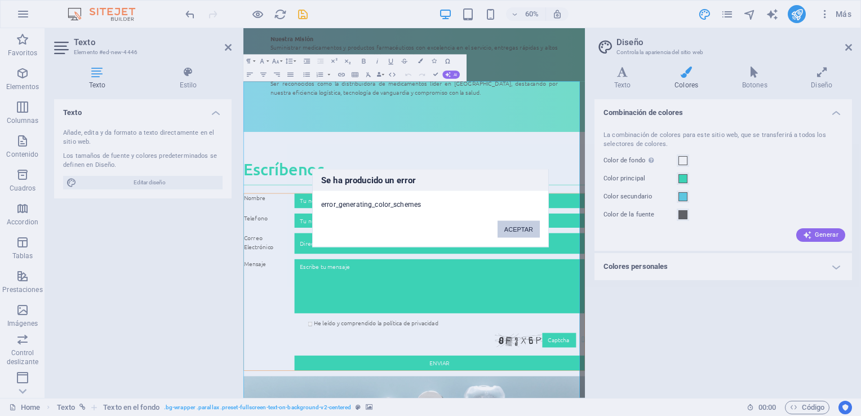
click at [514, 227] on button "ACEPTAR" at bounding box center [519, 229] width 42 height 17
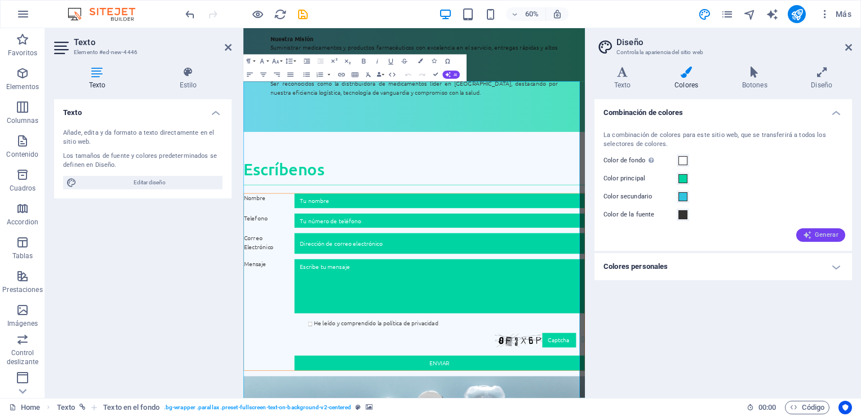
click at [823, 238] on span "Generar" at bounding box center [821, 235] width 36 height 9
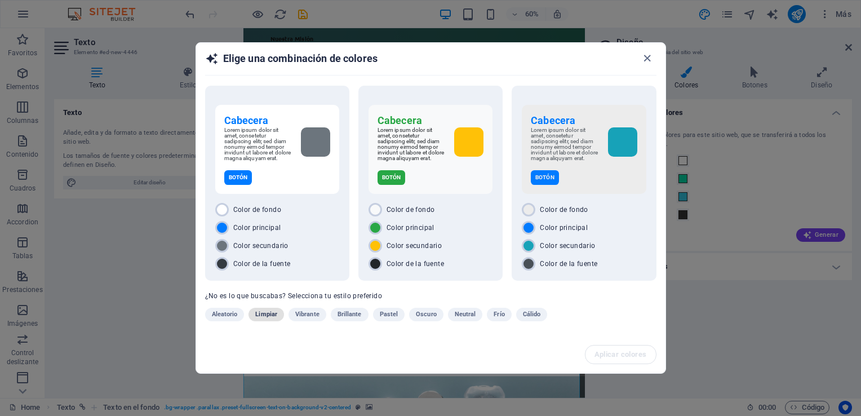
click at [259, 312] on span "Limpiar" at bounding box center [266, 315] width 22 height 14
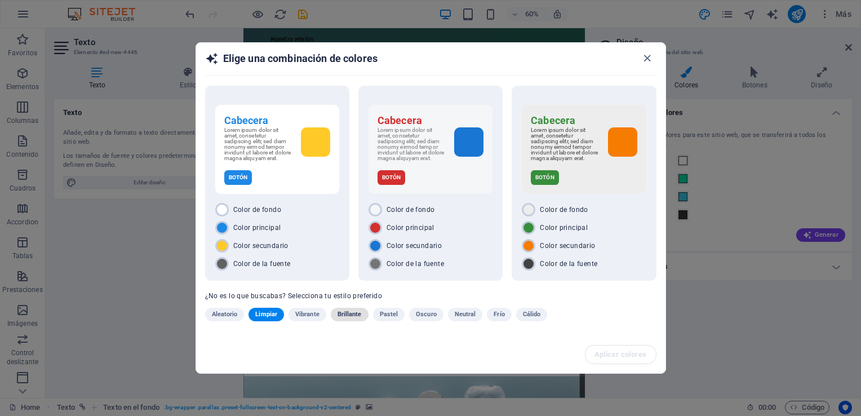
click at [356, 315] on span "Brillante" at bounding box center [350, 315] width 24 height 14
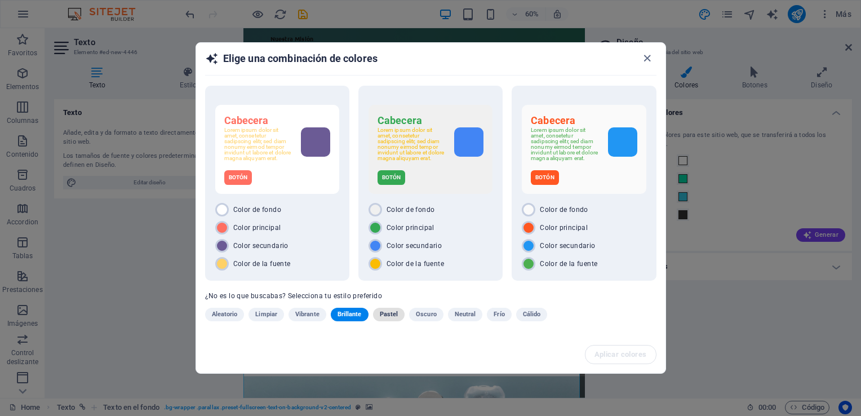
click at [396, 312] on span "Pastel" at bounding box center [389, 315] width 19 height 14
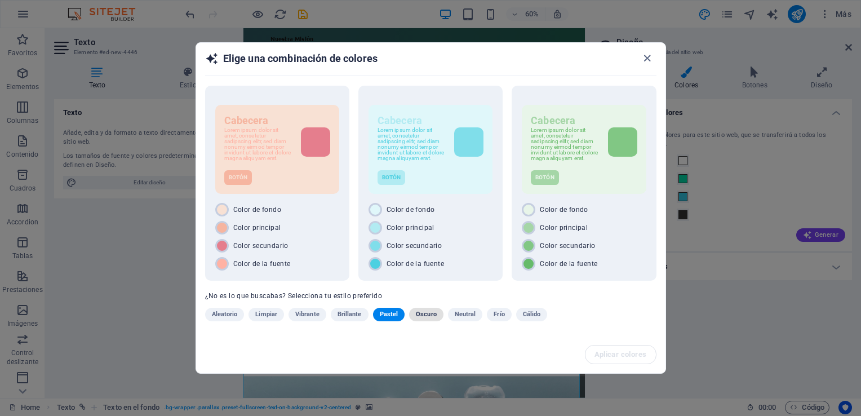
click at [422, 315] on span "Oscuro" at bounding box center [426, 315] width 21 height 14
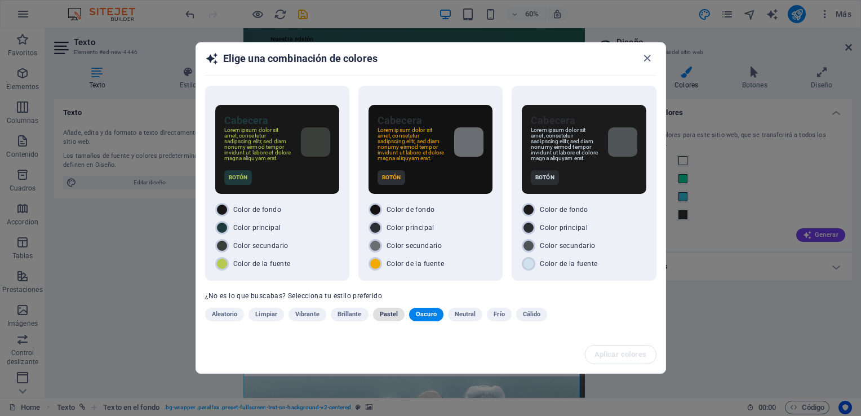
click at [389, 310] on span "Pastel" at bounding box center [389, 315] width 19 height 14
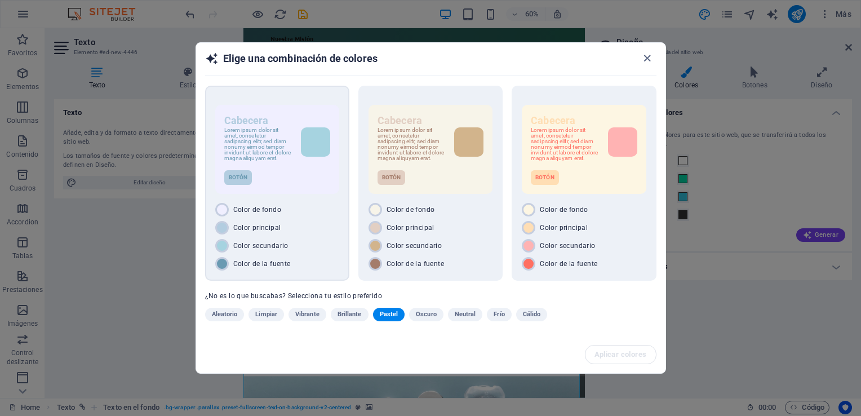
click at [264, 247] on span "Color secundario" at bounding box center [260, 245] width 55 height 9
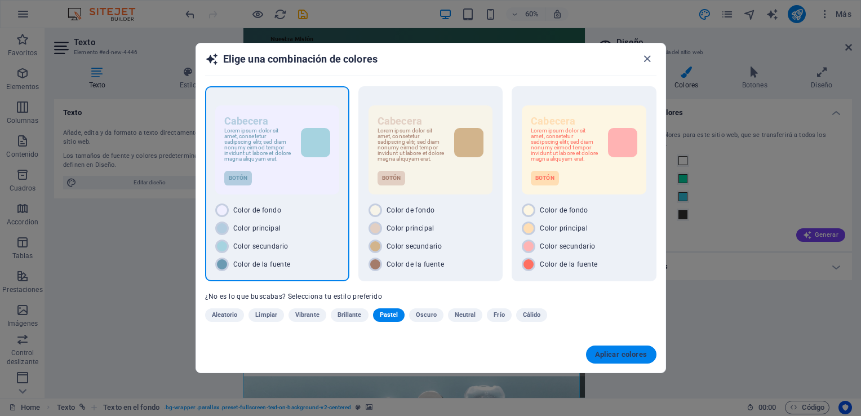
click at [616, 352] on span "Aplicar colores" at bounding box center [621, 354] width 52 height 9
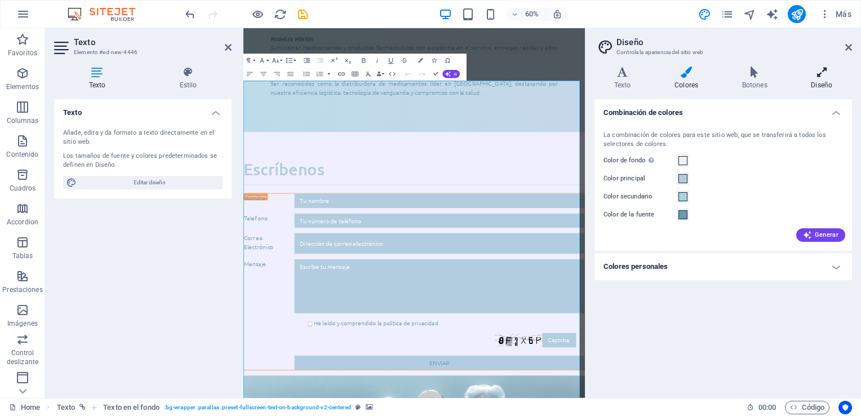
click at [822, 76] on icon at bounding box center [822, 72] width 60 height 11
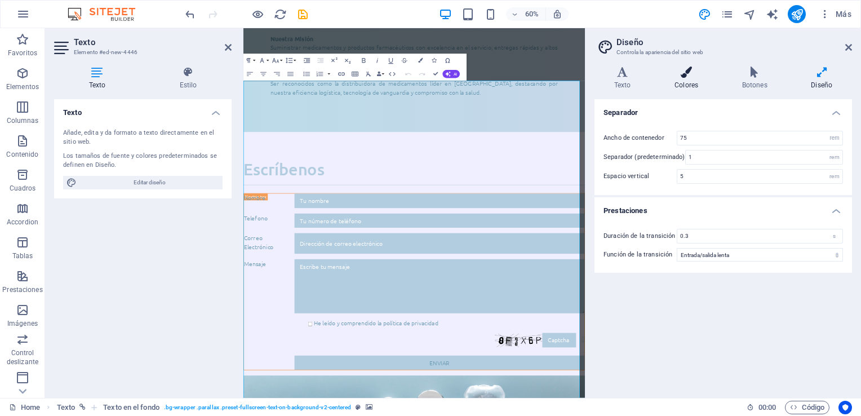
click at [687, 74] on icon at bounding box center [686, 72] width 63 height 11
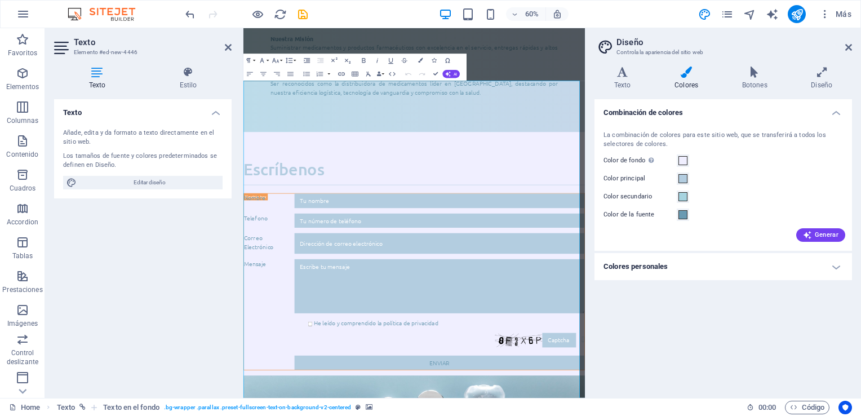
click at [823, 265] on h4 "Colores personales" at bounding box center [724, 266] width 258 height 27
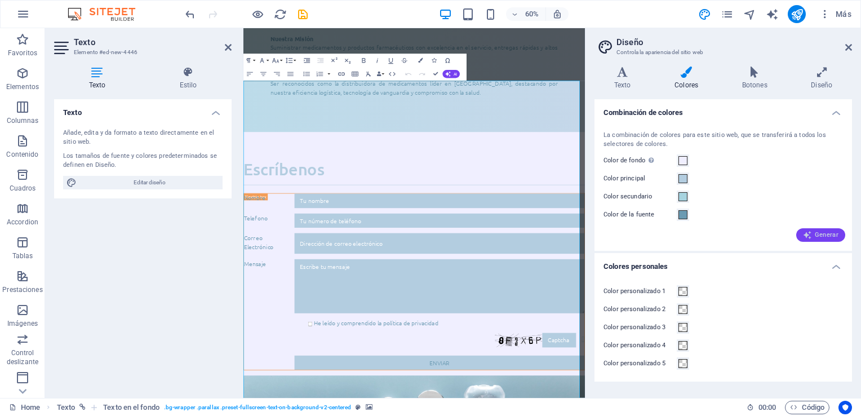
click at [834, 234] on span "Generar" at bounding box center [821, 235] width 36 height 9
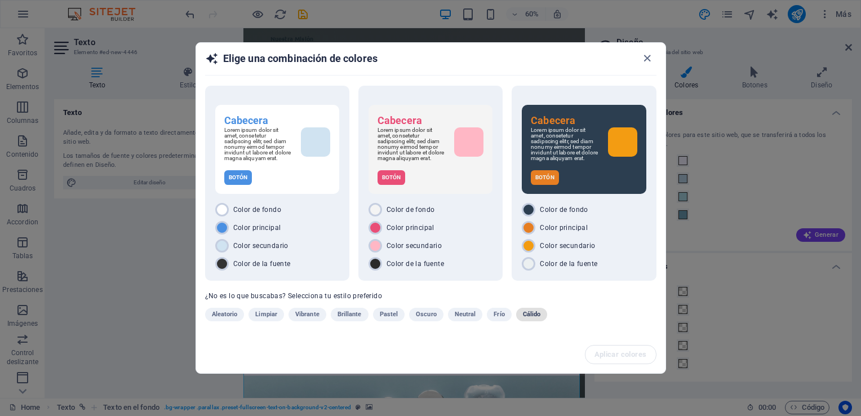
click at [527, 315] on span "Cálido" at bounding box center [532, 315] width 18 height 14
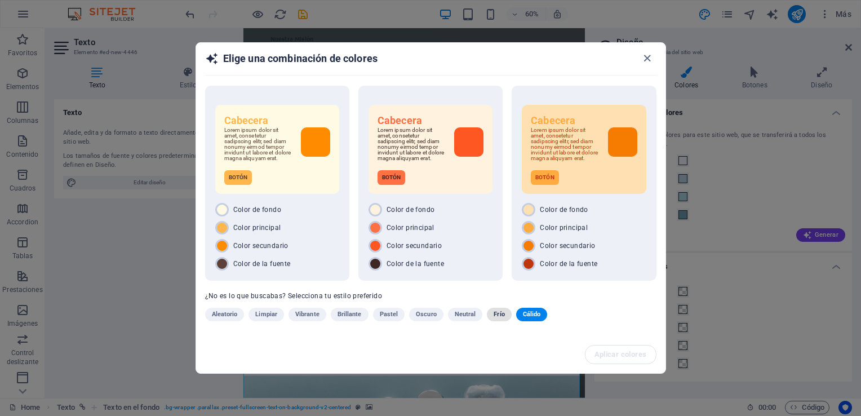
click at [494, 315] on span "Frío" at bounding box center [499, 315] width 11 height 14
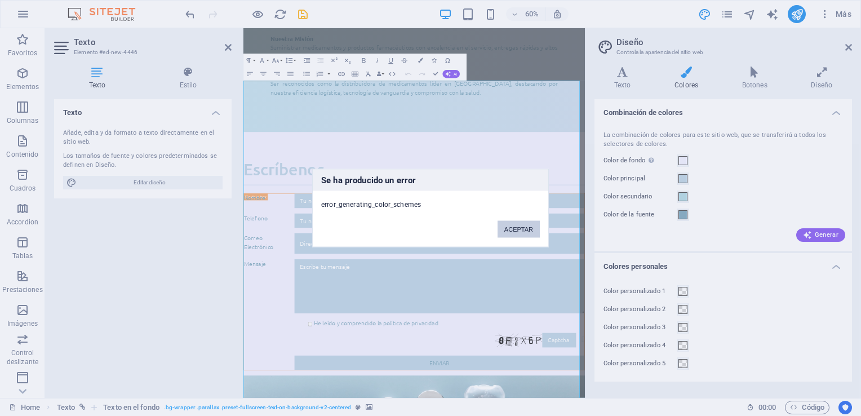
click at [530, 232] on button "ACEPTAR" at bounding box center [519, 229] width 42 height 17
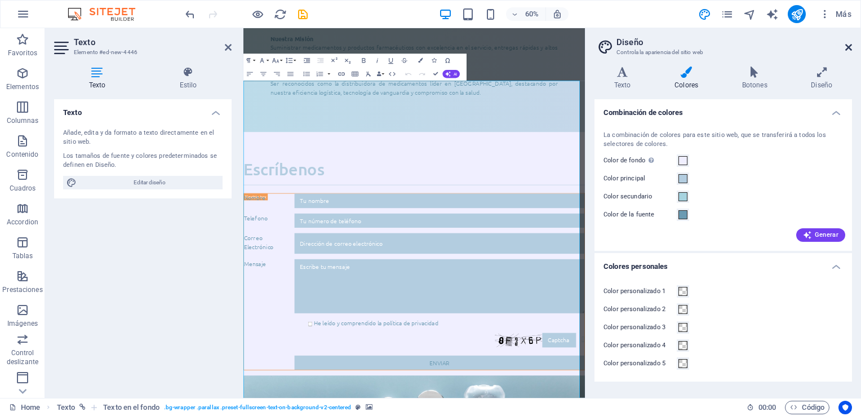
click at [848, 45] on icon at bounding box center [849, 47] width 7 height 9
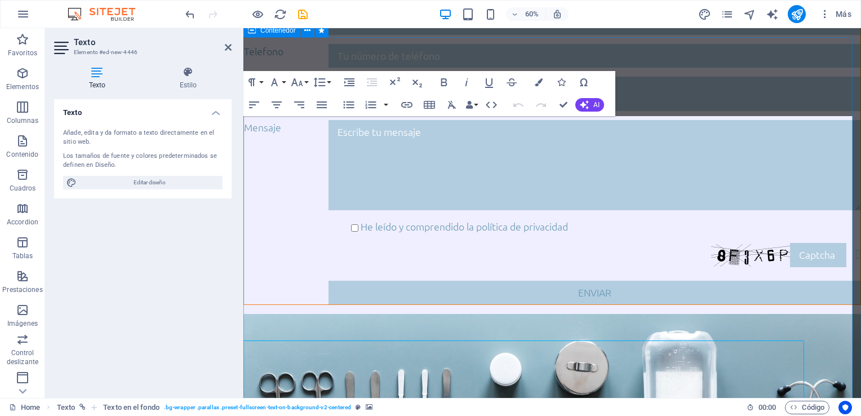
scroll to position [1720, 0]
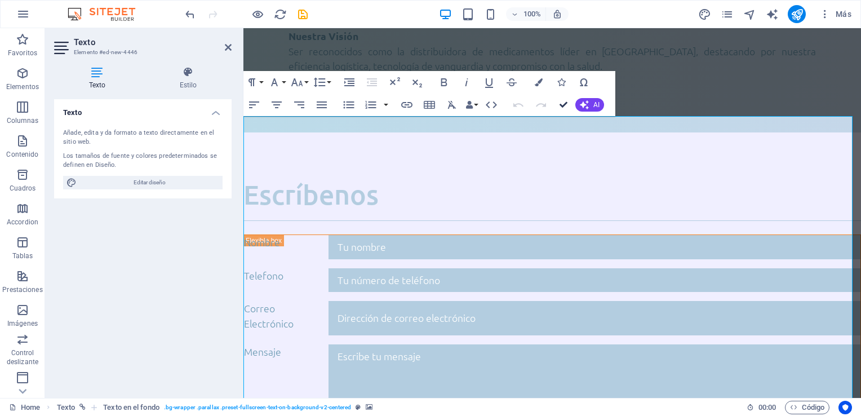
drag, startPoint x: 560, startPoint y: 107, endPoint x: 514, endPoint y: 79, distance: 54.3
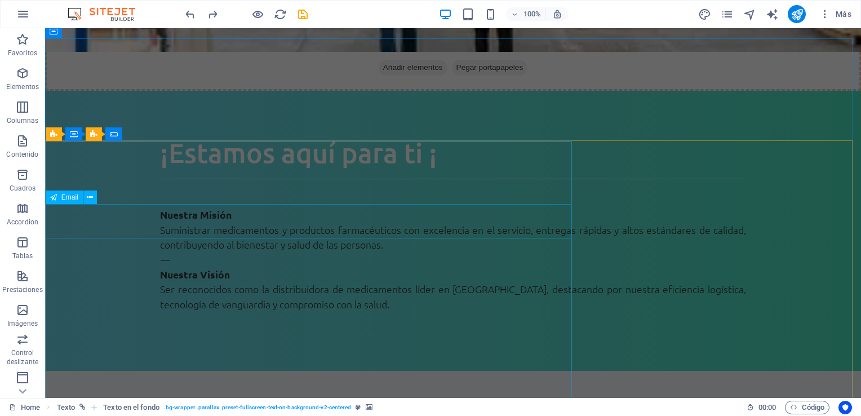
scroll to position [1187, 0]
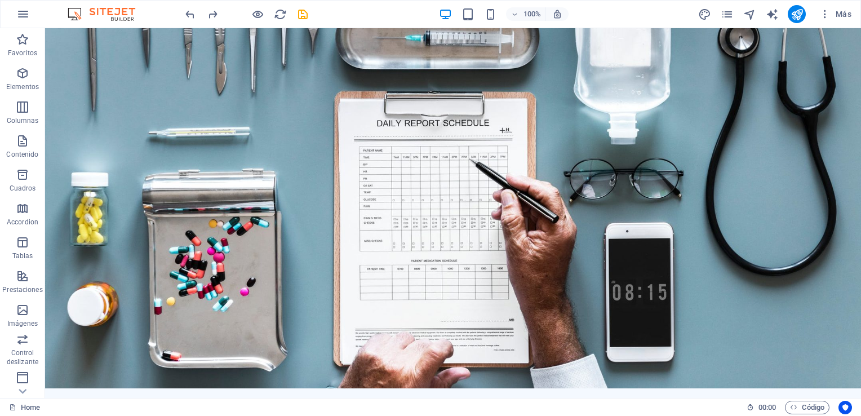
scroll to position [2483, 0]
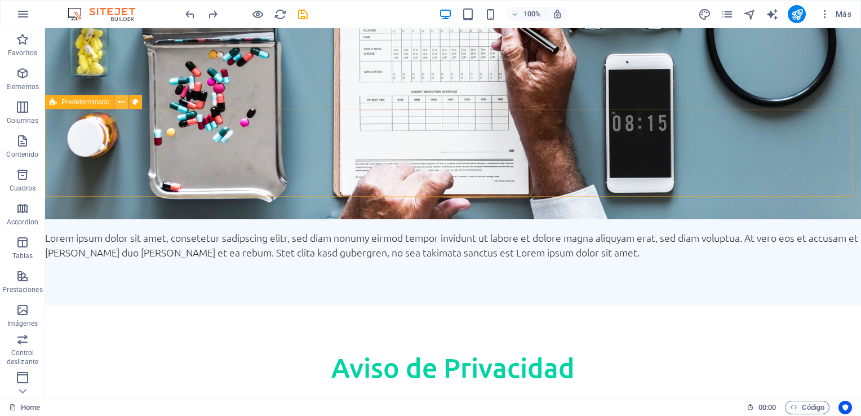
click at [120, 103] on icon at bounding box center [121, 102] width 6 height 12
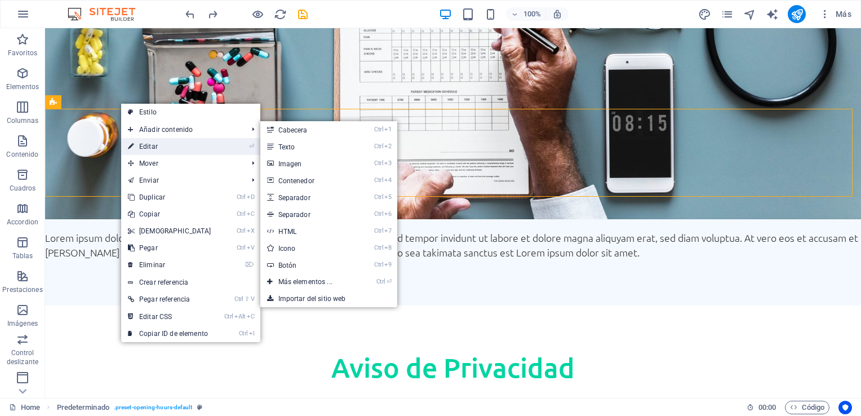
click at [147, 141] on link "⏎ Editar" at bounding box center [169, 146] width 97 height 17
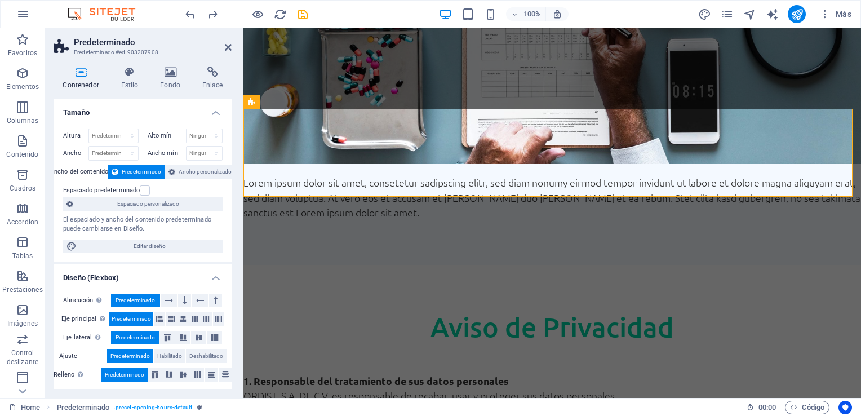
scroll to position [2621, 0]
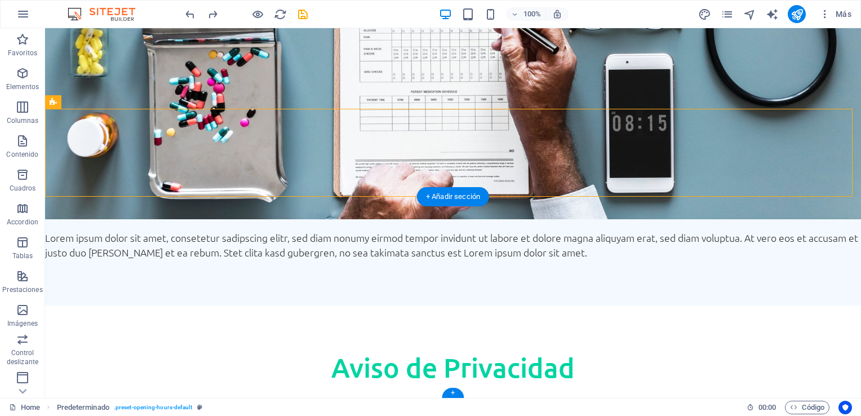
scroll to position [2483, 0]
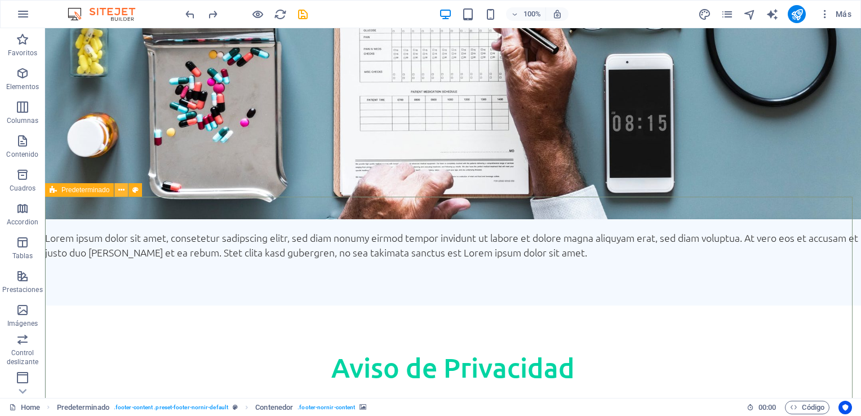
click at [123, 193] on icon at bounding box center [121, 190] width 6 height 12
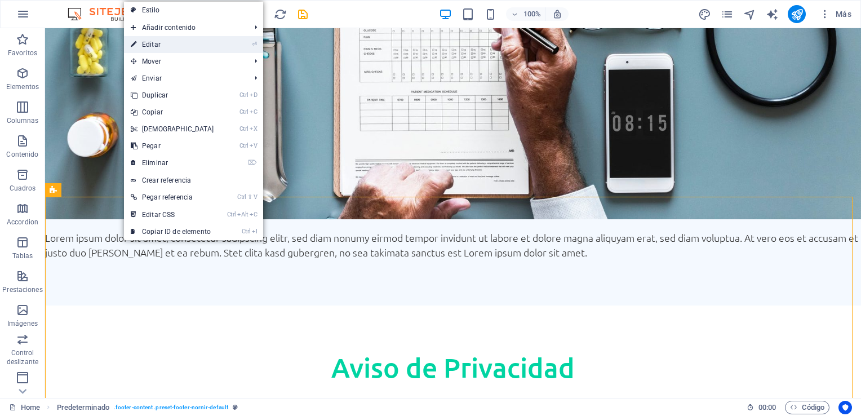
click at [179, 39] on link "⏎ Editar" at bounding box center [172, 44] width 97 height 17
select select "footer"
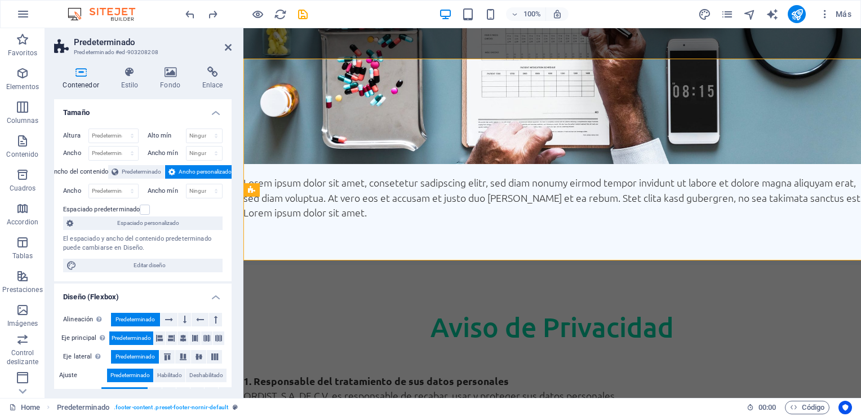
scroll to position [2621, 0]
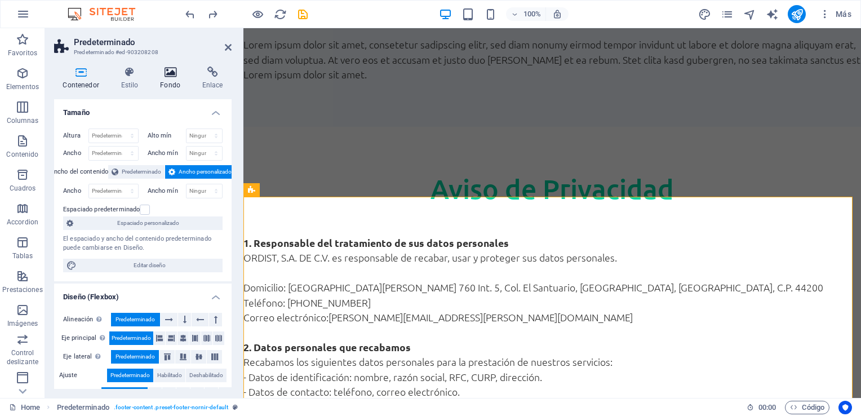
click at [176, 74] on icon at bounding box center [171, 72] width 38 height 11
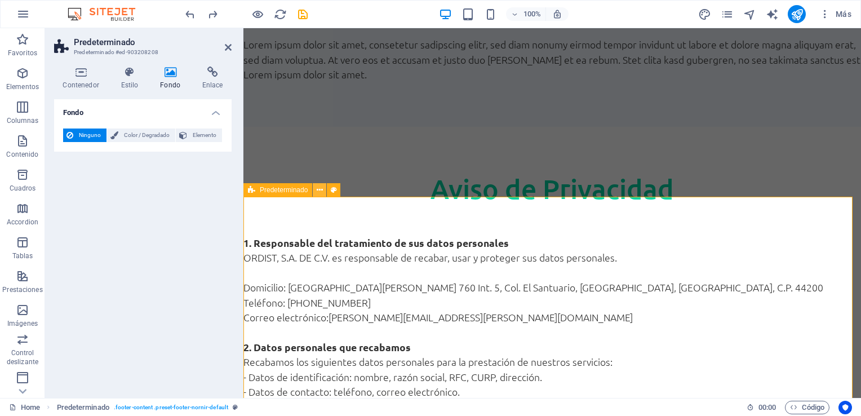
click at [320, 191] on icon at bounding box center [320, 190] width 6 height 12
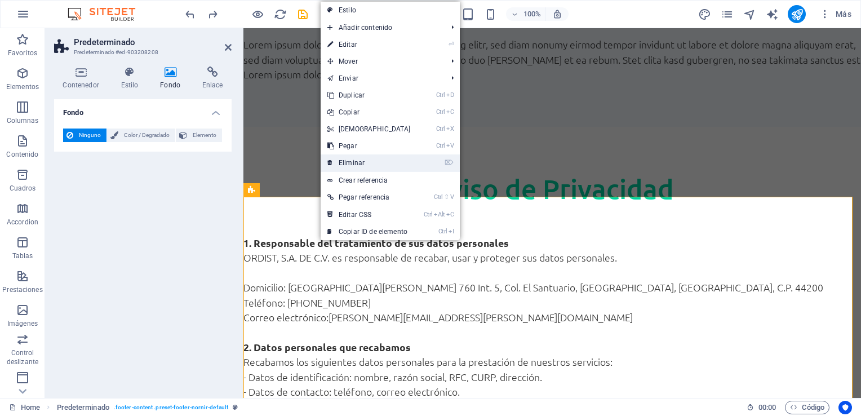
click at [345, 165] on link "⌦ Eliminar" at bounding box center [369, 162] width 97 height 17
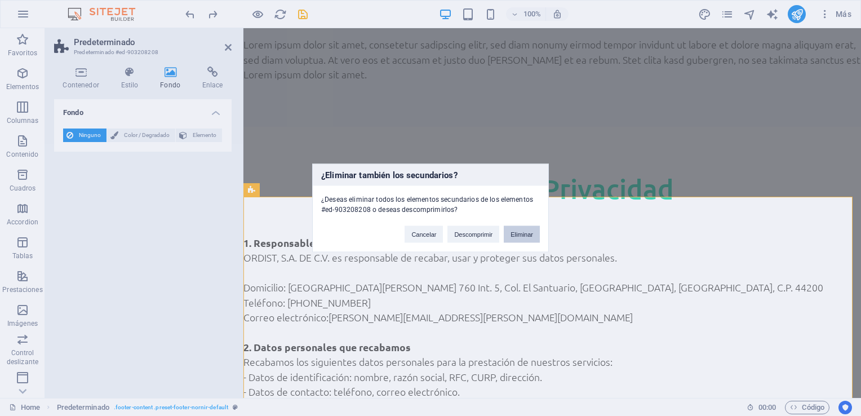
click at [534, 236] on button "Eliminar" at bounding box center [522, 234] width 36 height 17
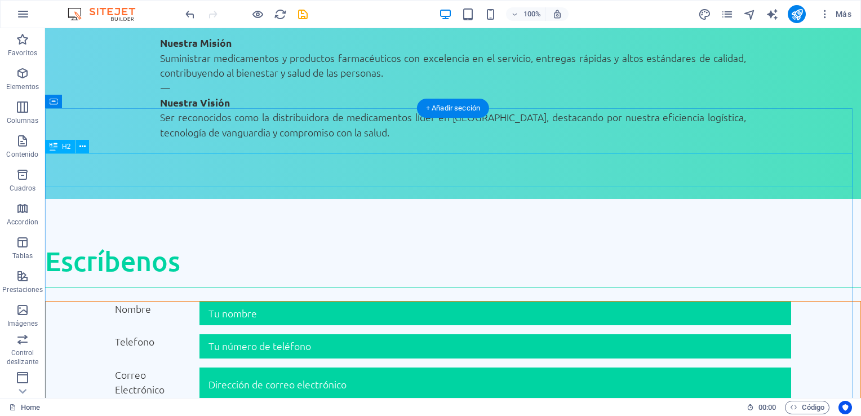
scroll to position [1493, 0]
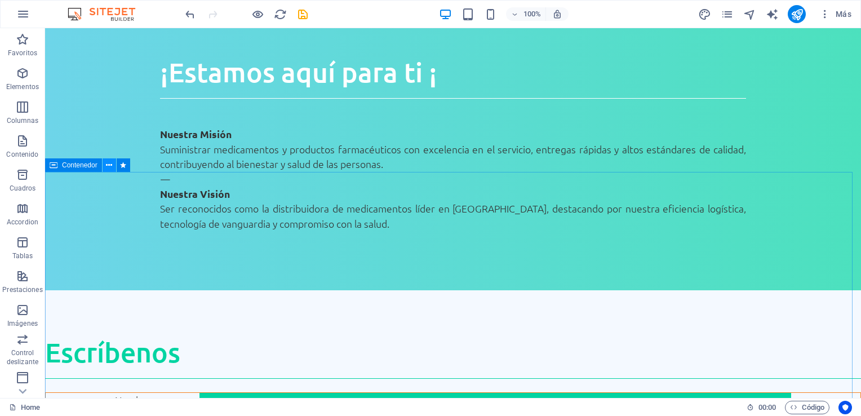
click at [109, 166] on icon at bounding box center [109, 166] width 6 height 12
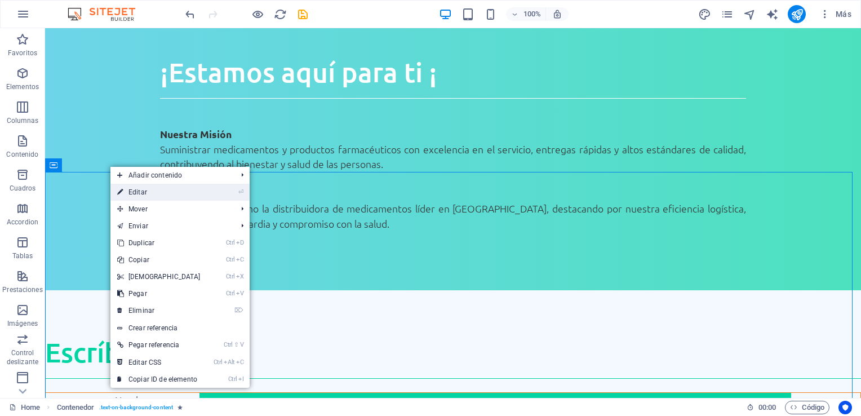
click at [139, 196] on link "⏎ Editar" at bounding box center [158, 192] width 97 height 17
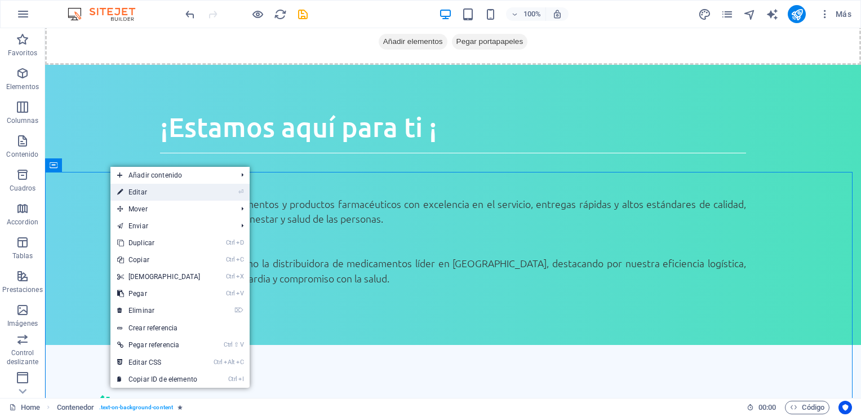
scroll to position [1586, 0]
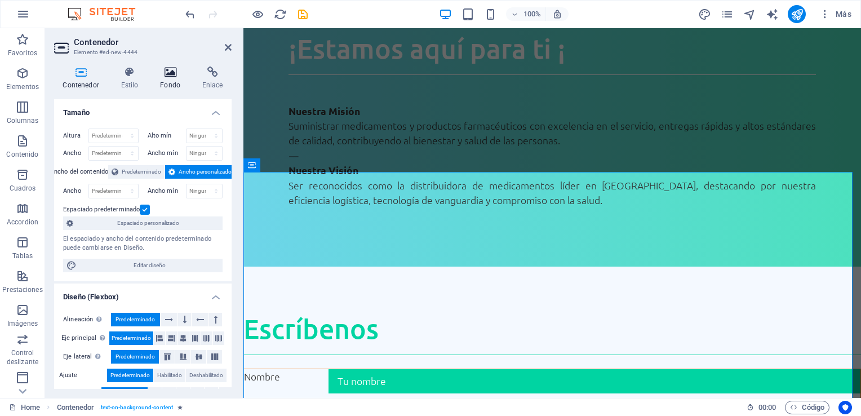
click at [174, 69] on icon at bounding box center [171, 72] width 38 height 11
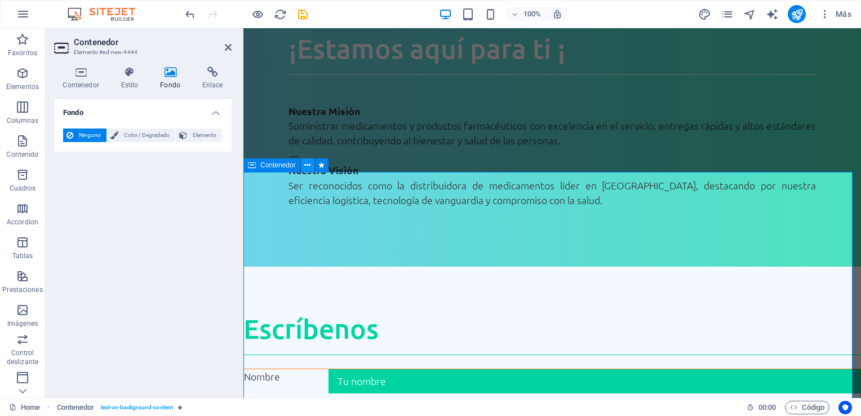
click at [306, 168] on icon at bounding box center [307, 166] width 6 height 12
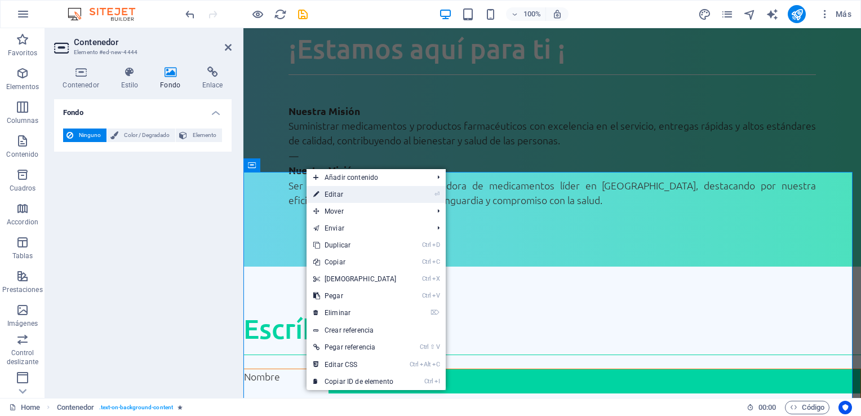
click at [342, 195] on link "⏎ Editar" at bounding box center [355, 194] width 97 height 17
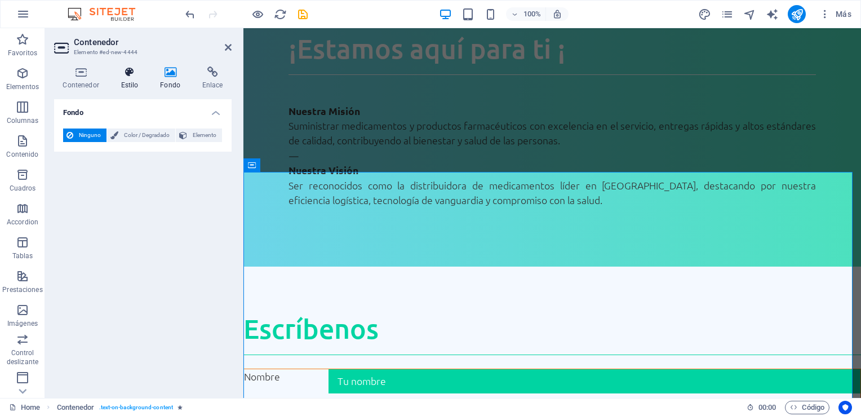
click at [131, 78] on h4 "Estilo" at bounding box center [131, 79] width 39 height 24
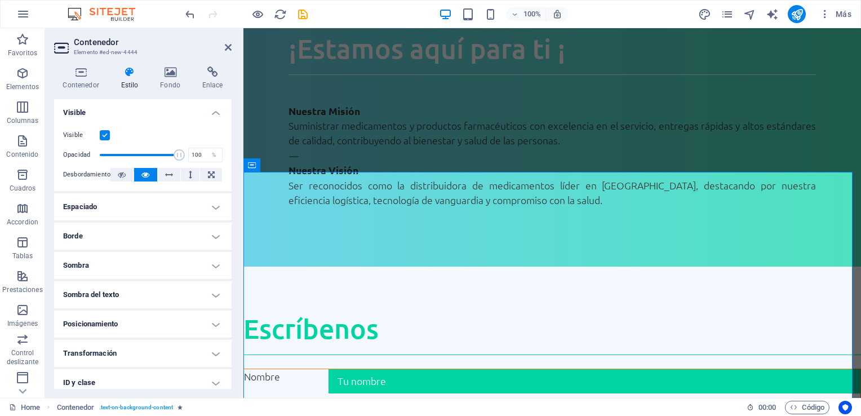
scroll to position [56, 0]
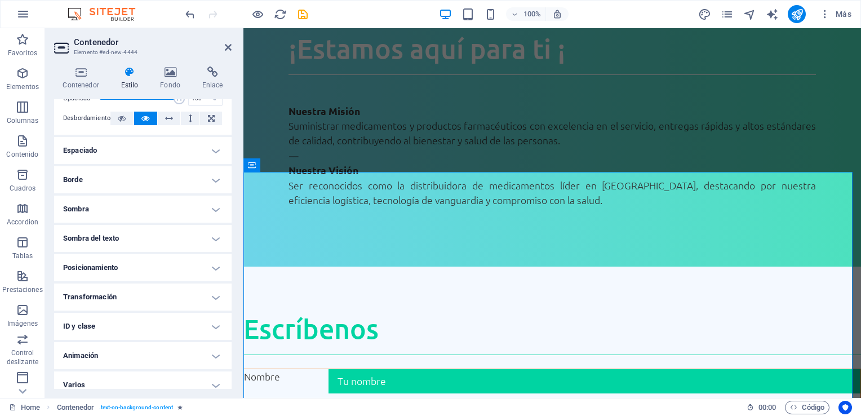
click at [176, 294] on h4 "Transformación" at bounding box center [143, 297] width 178 height 27
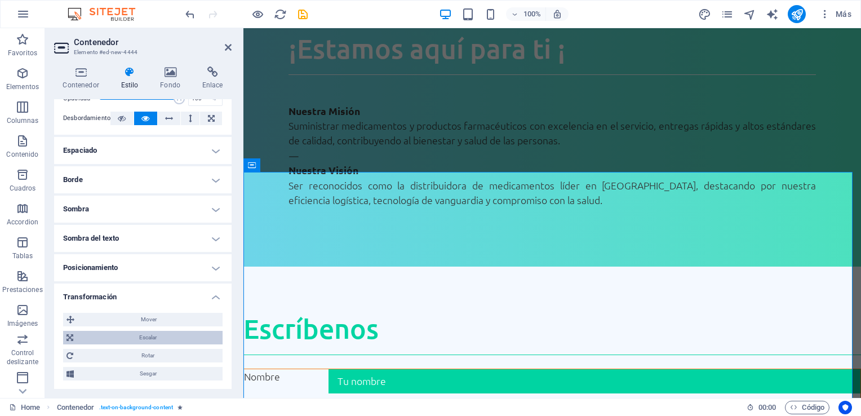
click at [162, 338] on span "Escalar" at bounding box center [148, 338] width 143 height 14
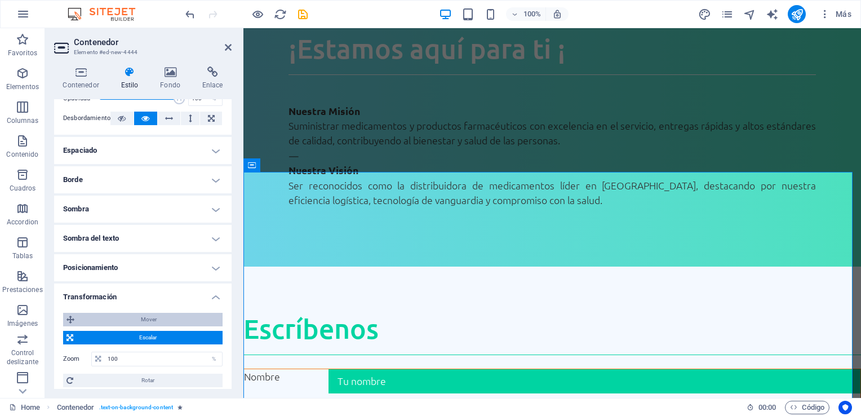
click at [162, 319] on span "Mover" at bounding box center [148, 320] width 141 height 14
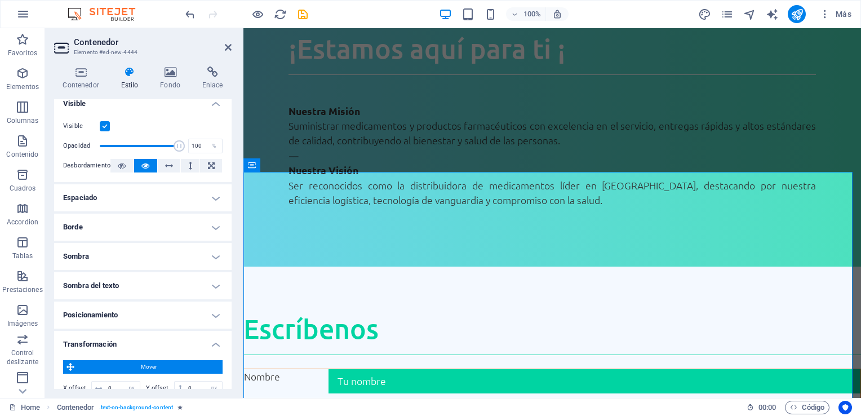
scroll to position [0, 0]
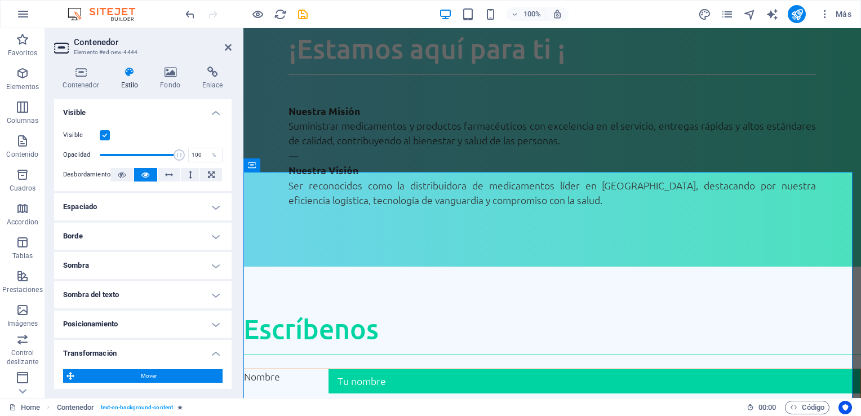
click at [182, 227] on h4 "Borde" at bounding box center [143, 236] width 178 height 27
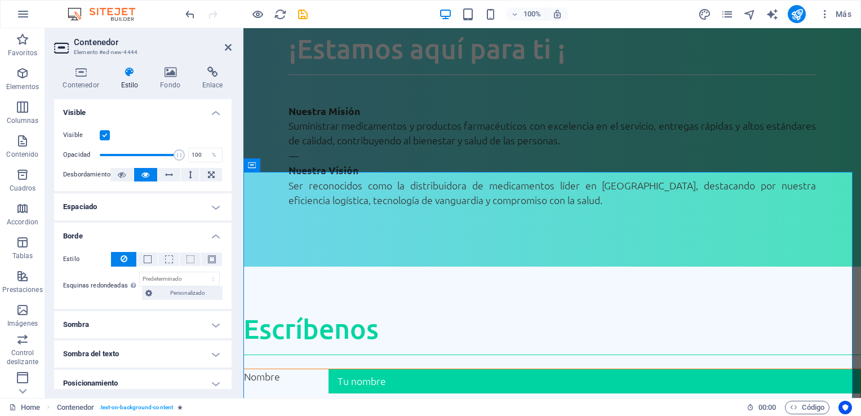
click at [129, 71] on icon at bounding box center [129, 72] width 35 height 11
click at [174, 73] on icon at bounding box center [171, 72] width 38 height 11
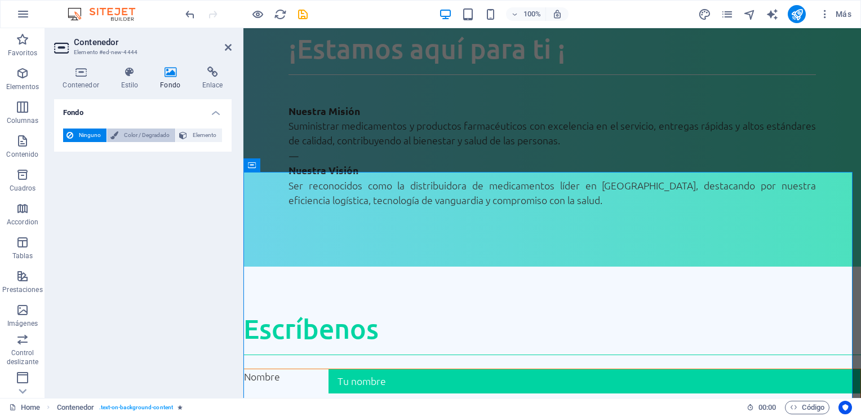
click at [167, 136] on span "Color / Degradado" at bounding box center [147, 136] width 50 height 14
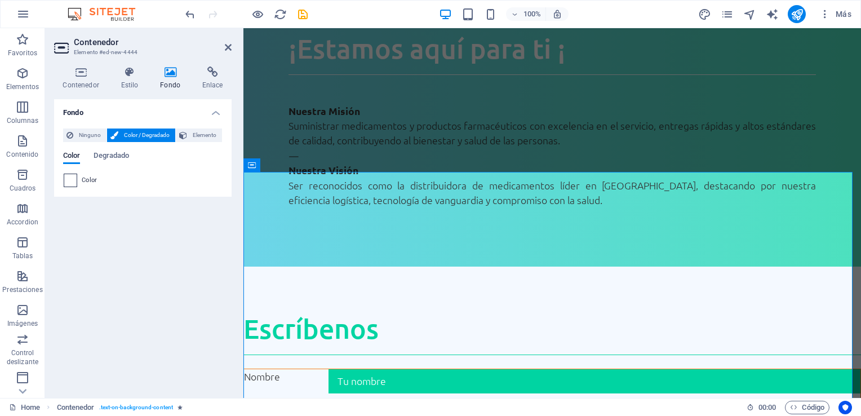
click at [72, 178] on span at bounding box center [70, 180] width 12 height 12
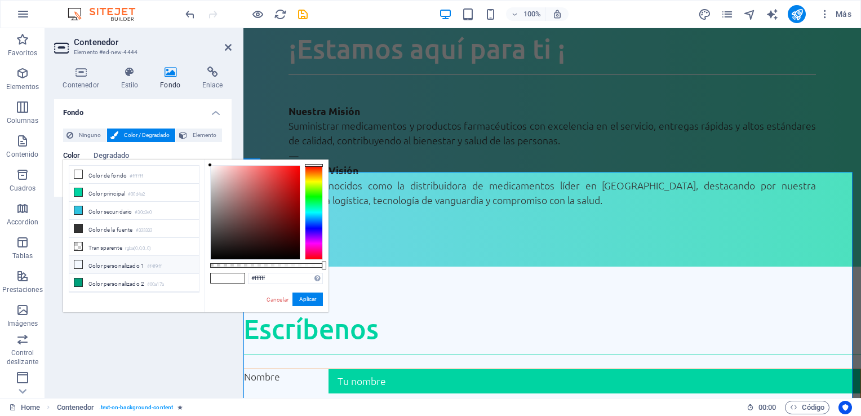
click at [133, 263] on li "Color personalizado 1 #f4f9ff" at bounding box center [134, 265] width 130 height 18
type input "#f4f9ff"
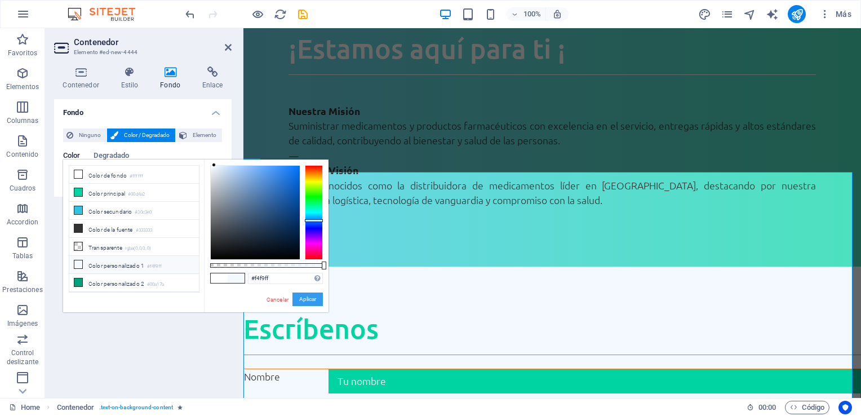
click at [303, 299] on button "Aplicar" at bounding box center [308, 300] width 30 height 14
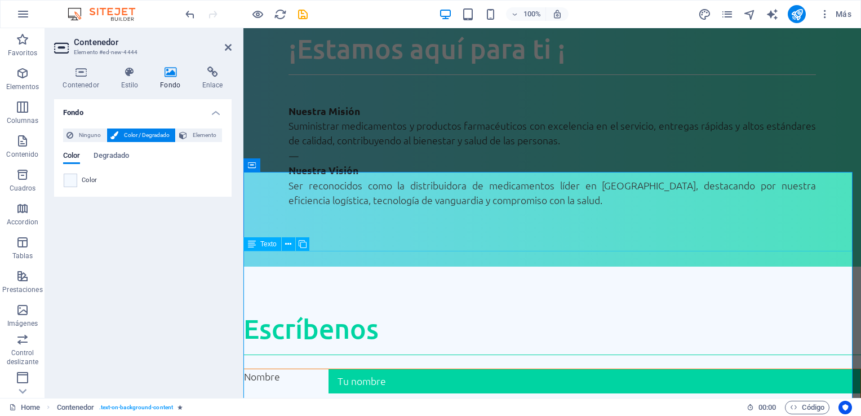
click at [266, 245] on span "Texto" at bounding box center [268, 244] width 16 height 7
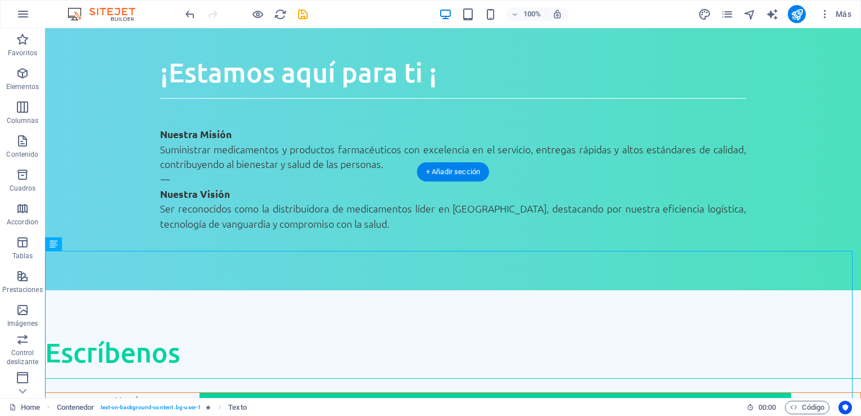
drag, startPoint x: 311, startPoint y: 273, endPoint x: 296, endPoint y: 258, distance: 21.5
click at [62, 241] on span "Texto" at bounding box center [70, 244] width 16 height 7
click at [87, 247] on icon at bounding box center [90, 244] width 6 height 12
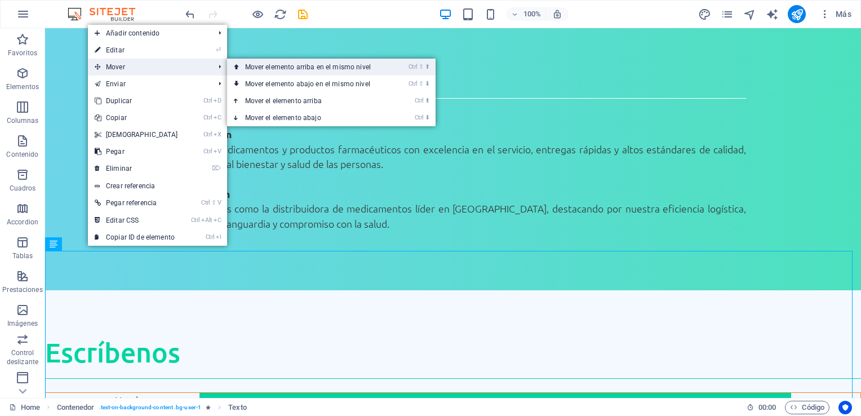
click at [277, 71] on link "Ctrl ⇧ ⬆ Mover elemento arriba en el mismo nivel" at bounding box center [310, 67] width 166 height 17
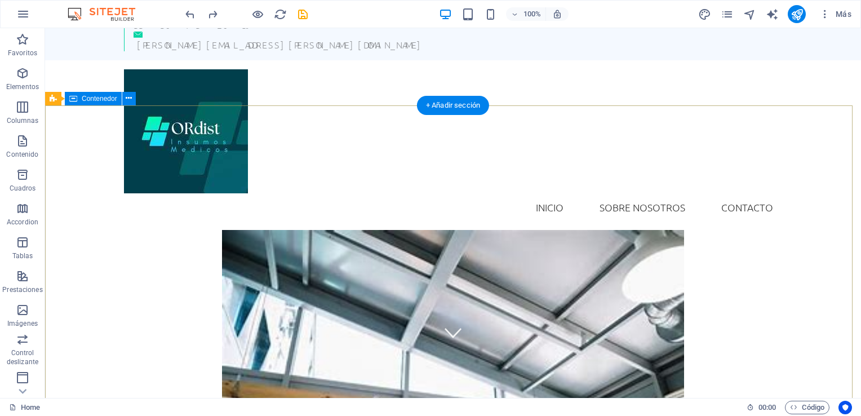
scroll to position [0, 0]
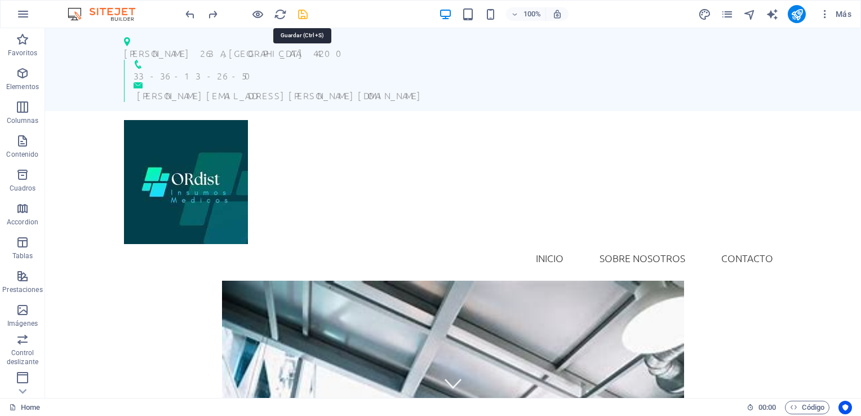
click at [302, 17] on icon "save" at bounding box center [303, 14] width 13 height 13
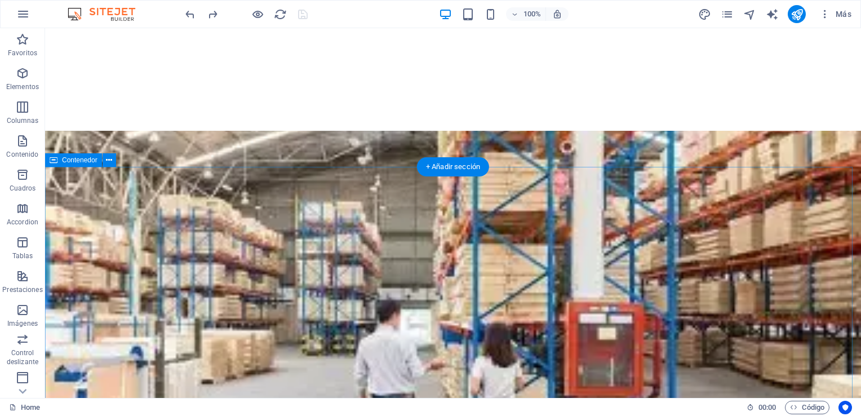
scroll to position [1297, 0]
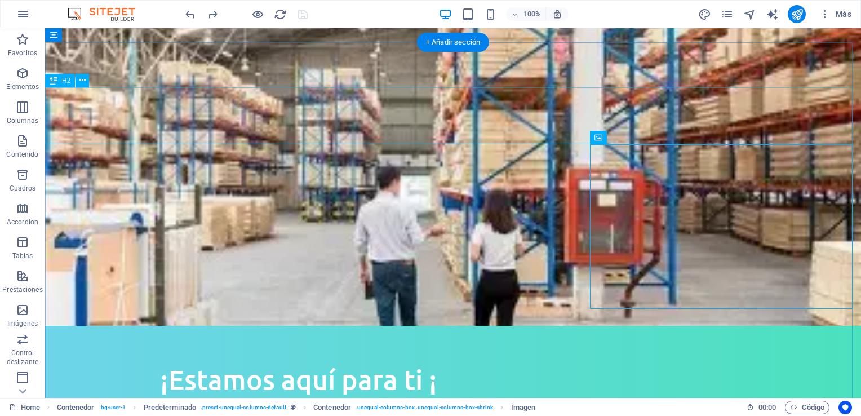
scroll to position [1184, 0]
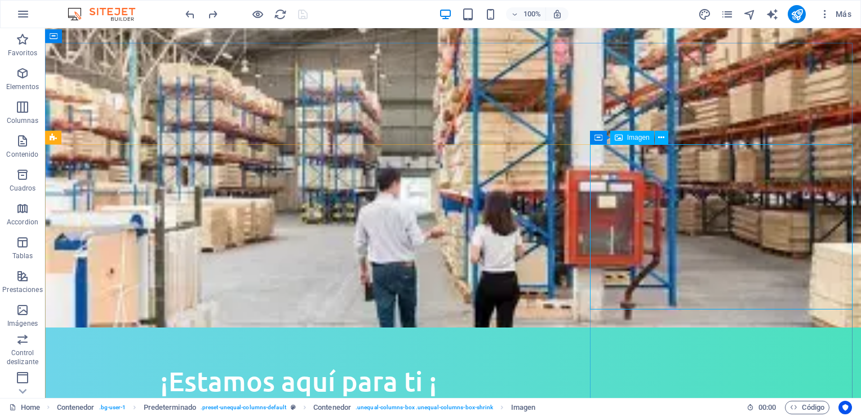
click at [644, 136] on span "Imagen" at bounding box center [638, 137] width 23 height 7
click at [661, 138] on icon at bounding box center [661, 138] width 6 height 12
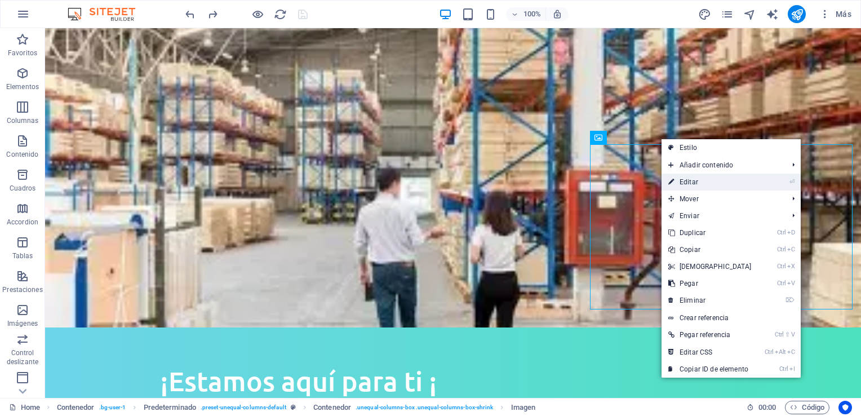
click at [691, 179] on link "⏎ Editar" at bounding box center [710, 182] width 97 height 17
select select "%"
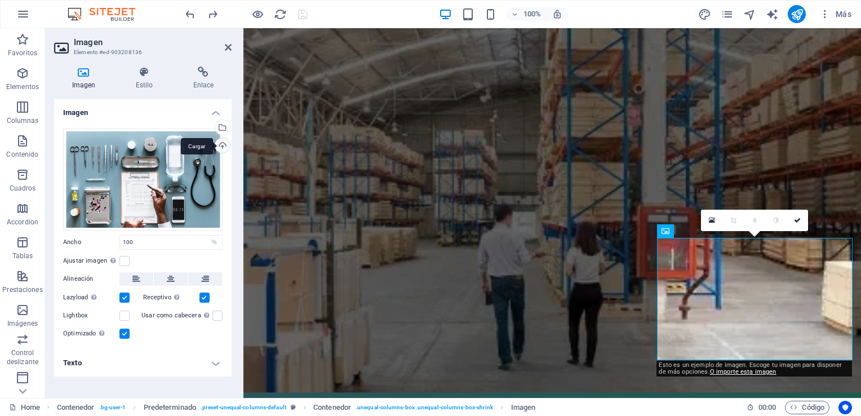
click at [222, 145] on div "Cargar" at bounding box center [221, 146] width 17 height 17
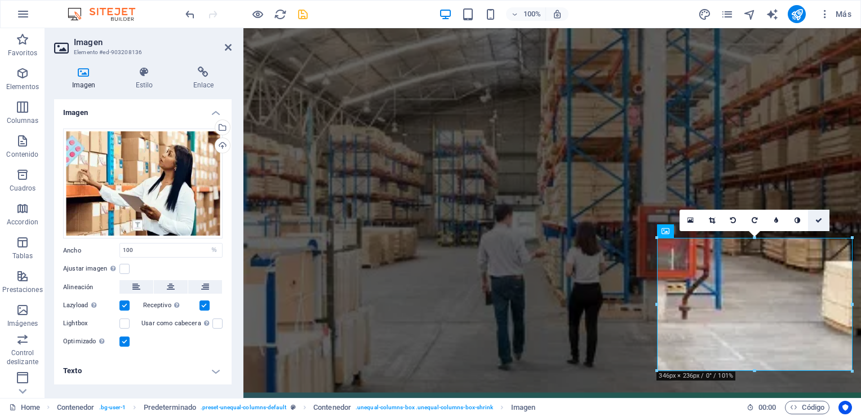
click at [817, 219] on icon at bounding box center [819, 220] width 7 height 7
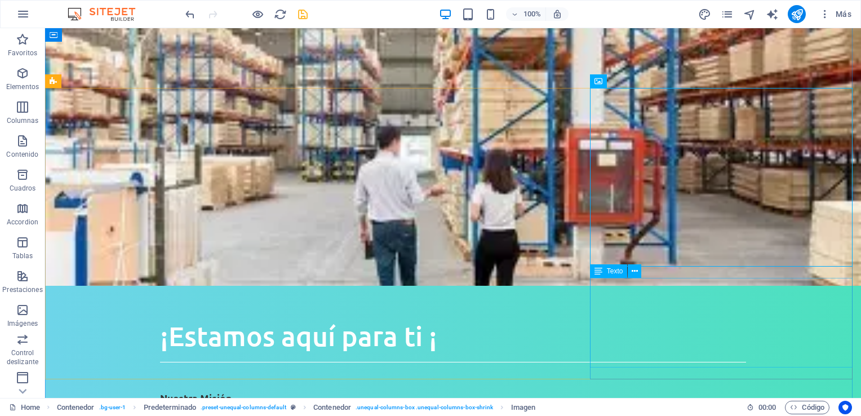
scroll to position [1240, 0]
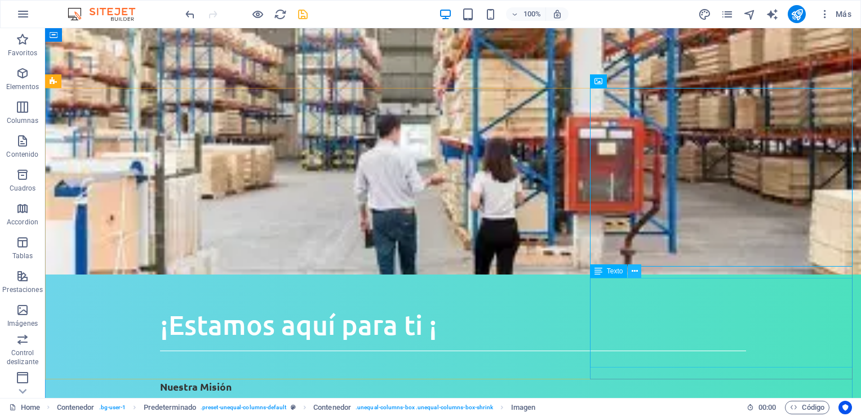
click at [633, 270] on icon at bounding box center [635, 272] width 6 height 12
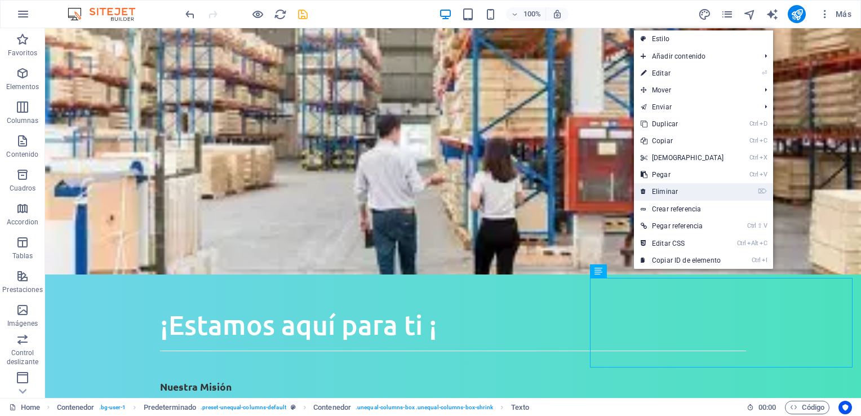
click at [658, 192] on link "⌦ Eliminar" at bounding box center [682, 191] width 97 height 17
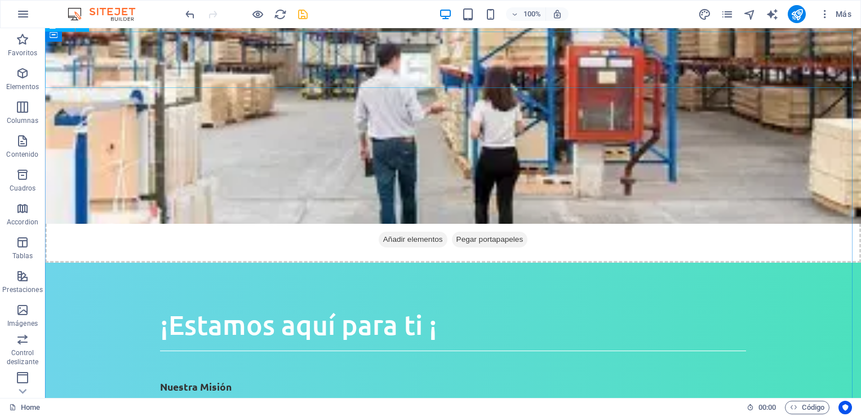
click at [303, 13] on icon "save" at bounding box center [303, 14] width 13 height 13
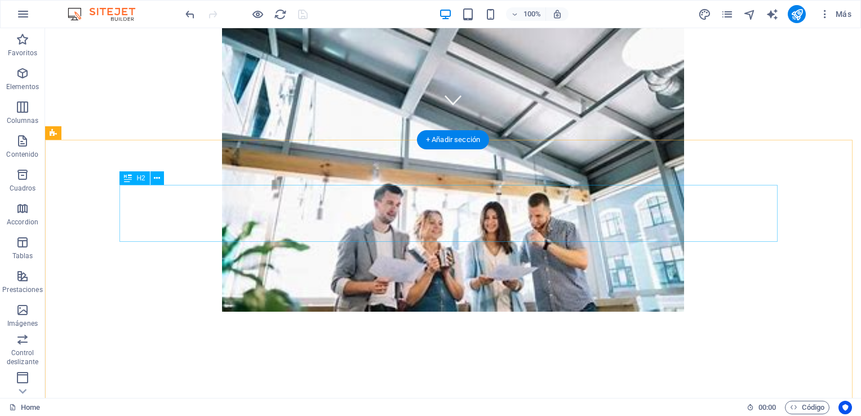
scroll to position [225, 0]
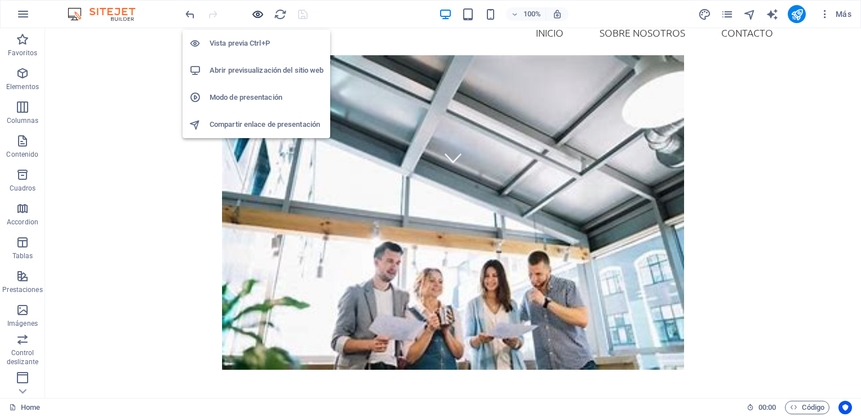
click at [257, 13] on icon "button" at bounding box center [257, 14] width 13 height 13
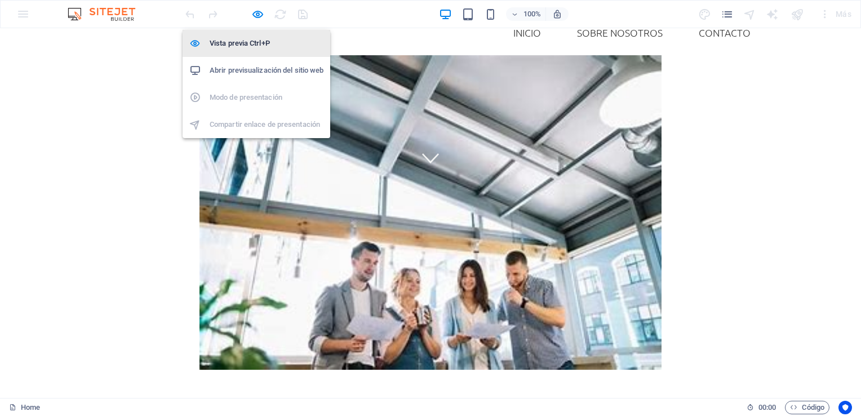
click at [247, 42] on h6 "Vista previa Ctrl+P" at bounding box center [267, 44] width 114 height 14
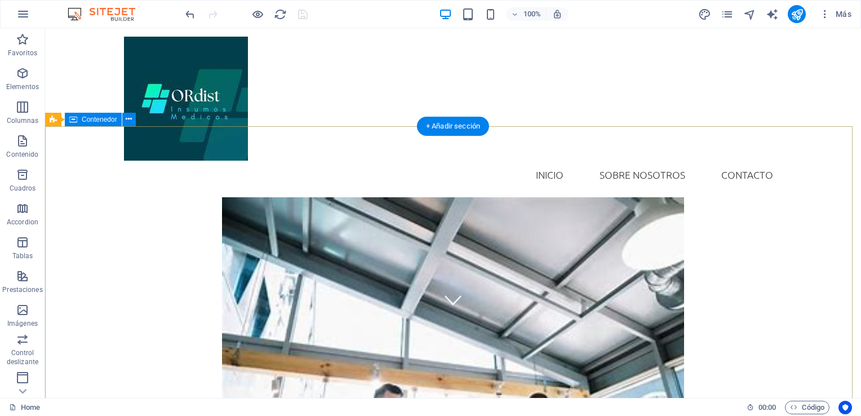
scroll to position [0, 0]
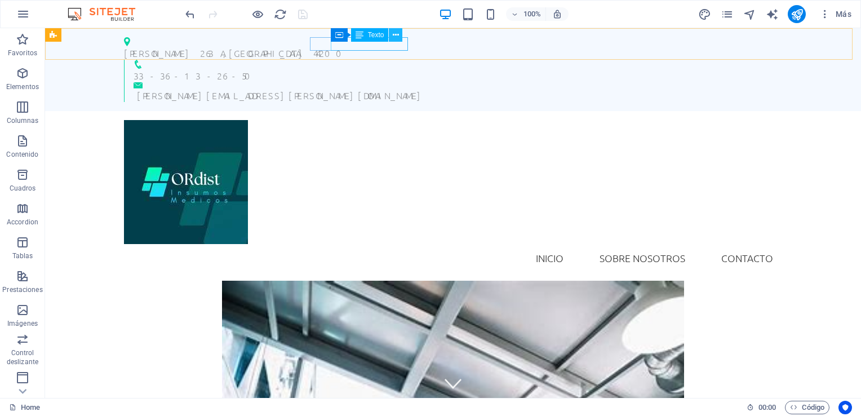
click at [392, 33] on button at bounding box center [396, 35] width 14 height 14
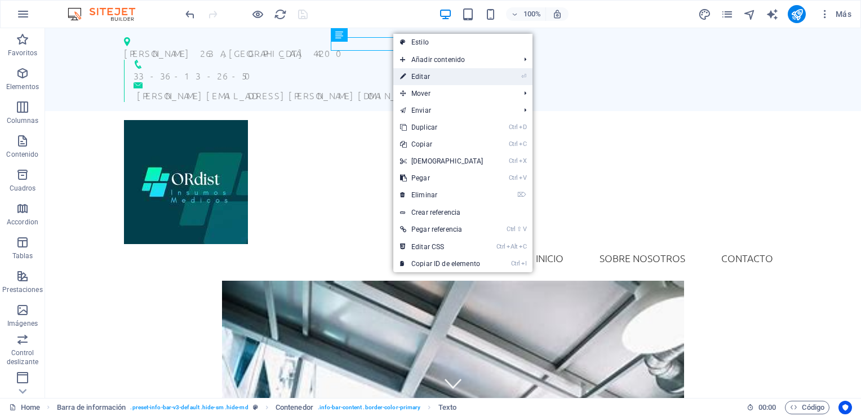
click at [428, 73] on link "⏎ Editar" at bounding box center [441, 76] width 97 height 17
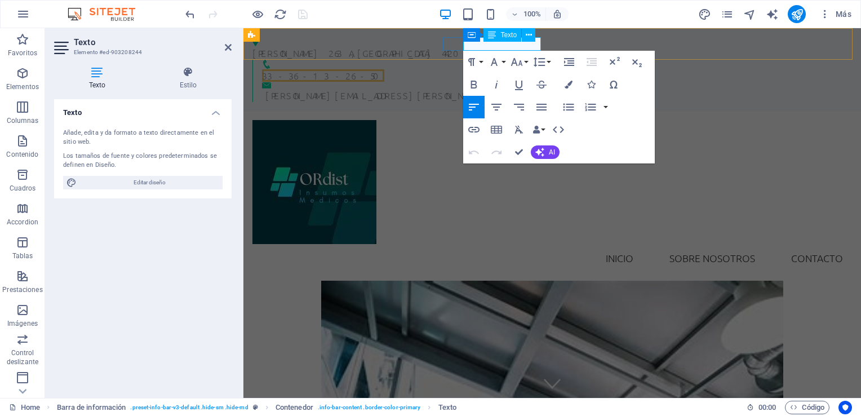
click at [384, 69] on span "33 - 36 - 13 - 26 - 50" at bounding box center [323, 75] width 122 height 12
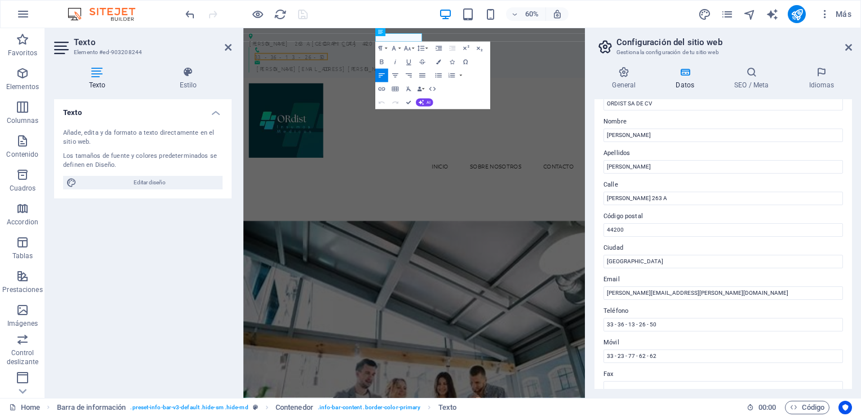
scroll to position [113, 0]
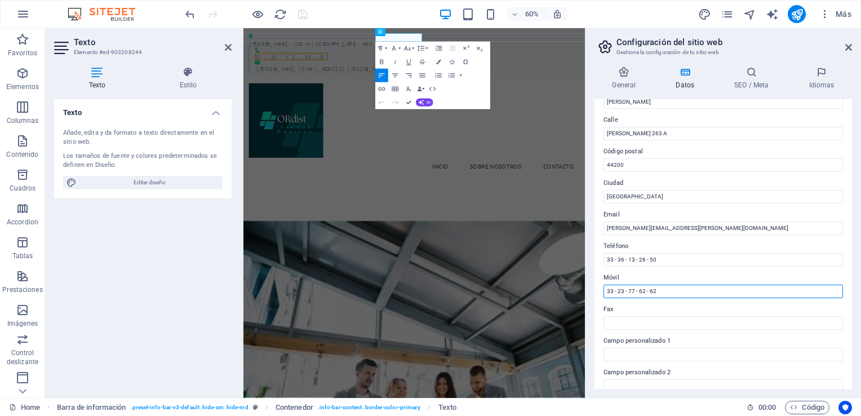
click at [682, 286] on input "33 - 23 - 77 - 62 - 62" at bounding box center [724, 292] width 240 height 14
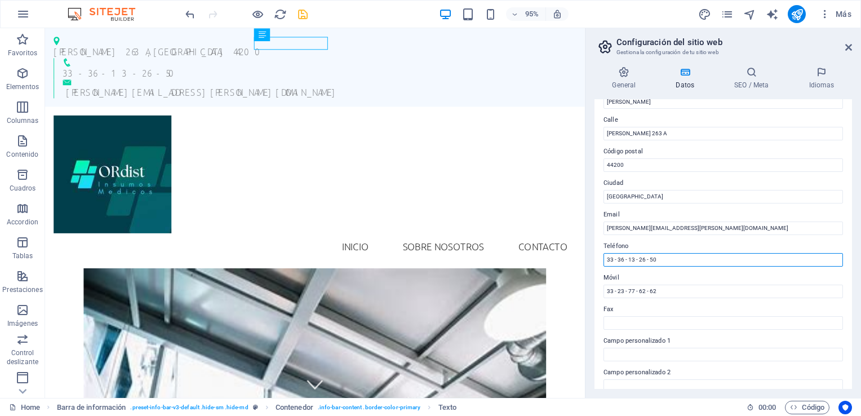
click at [674, 254] on input "33 - 36 - 13 - 26 - 50" at bounding box center [724, 260] width 240 height 14
type input "33 - [PHONE_NUMBER]"
click at [620, 71] on icon at bounding box center [624, 72] width 59 height 11
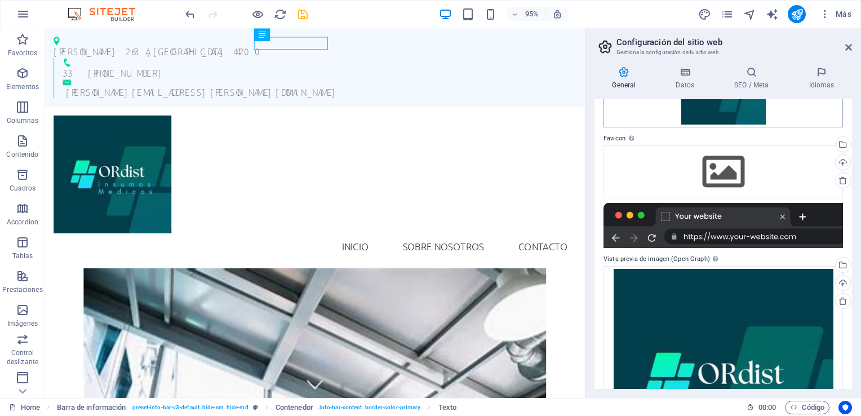
scroll to position [0, 0]
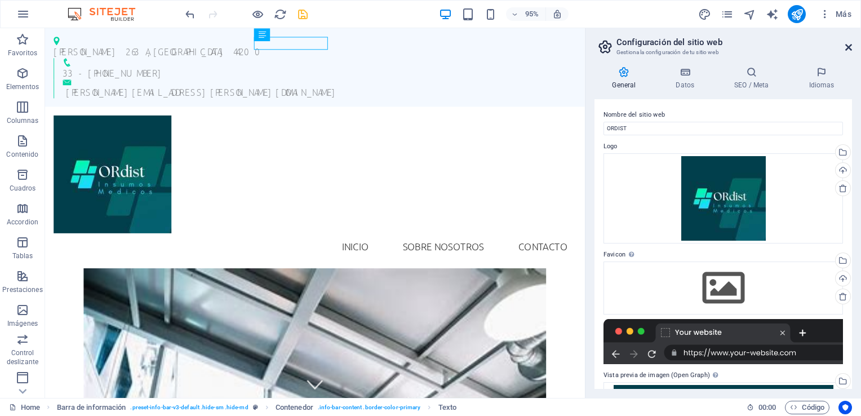
click at [846, 50] on icon at bounding box center [849, 47] width 7 height 9
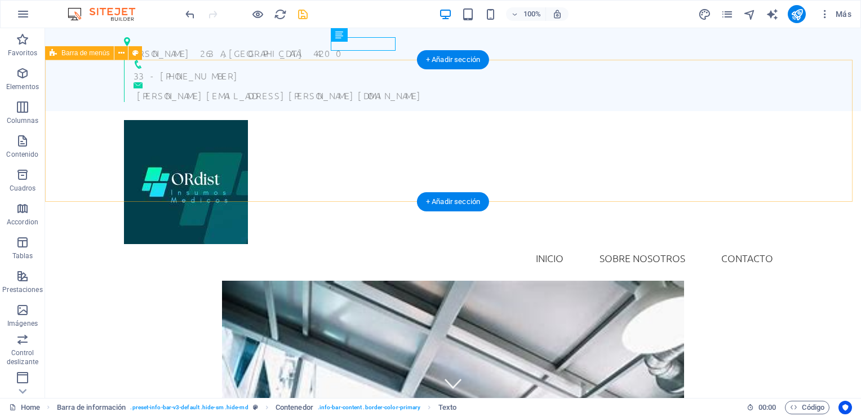
click at [379, 123] on div "INICIO SOBRE NOSOTROS CONTACTO" at bounding box center [453, 196] width 816 height 170
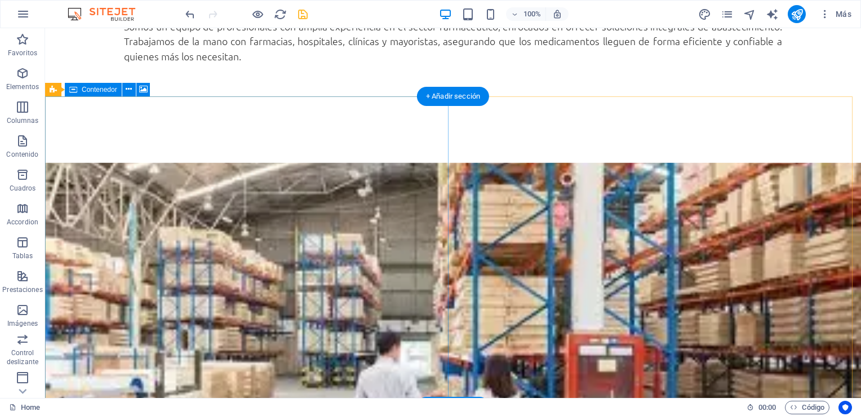
scroll to position [620, 0]
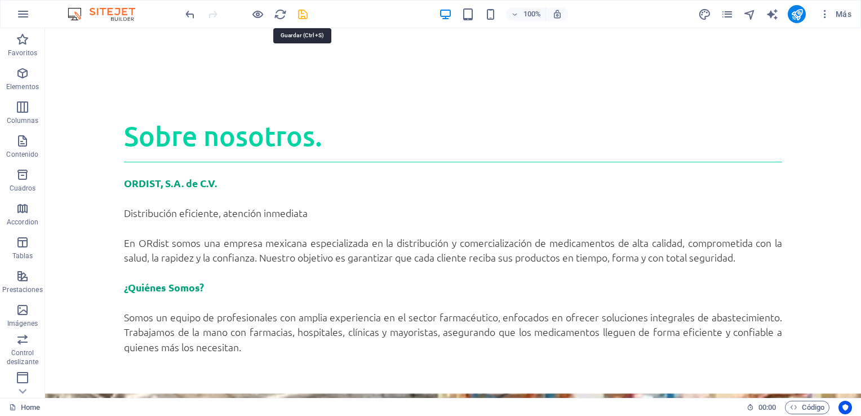
click at [300, 14] on icon "save" at bounding box center [303, 14] width 13 height 13
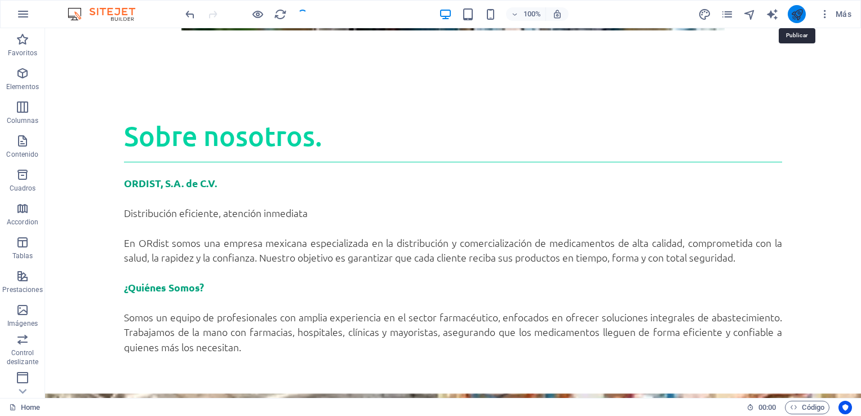
click at [801, 14] on icon "publish" at bounding box center [797, 14] width 13 height 13
